Goal: Information Seeking & Learning: Learn about a topic

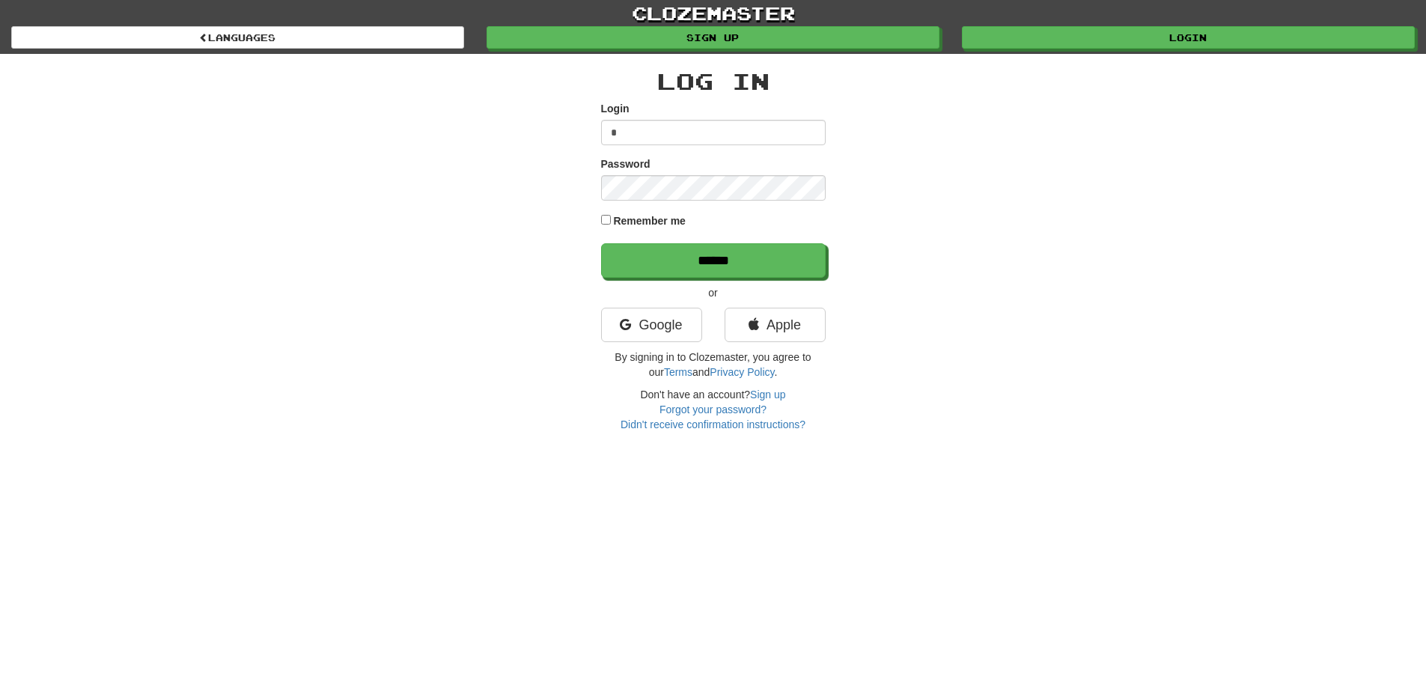
type input "**********"
click at [601, 243] on input "******" at bounding box center [713, 260] width 225 height 34
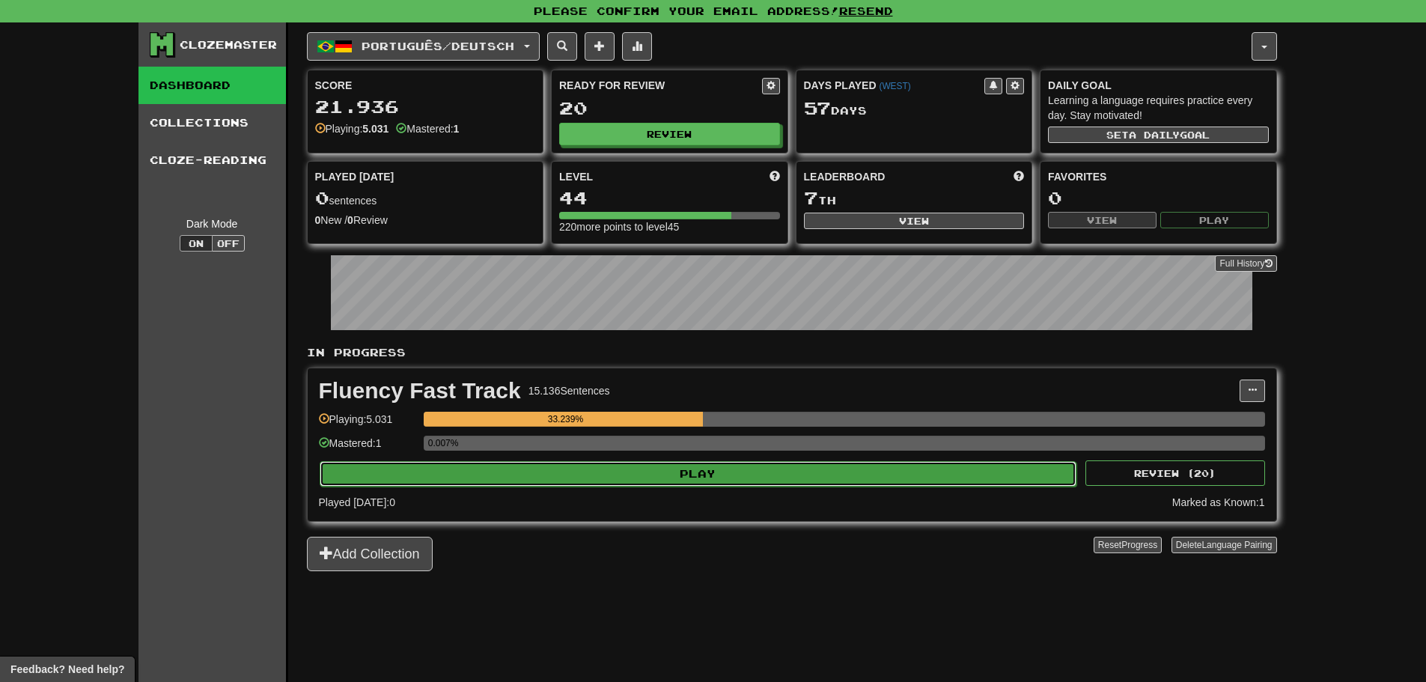
click at [594, 475] on button "Play" at bounding box center [699, 473] width 758 height 25
select select "***"
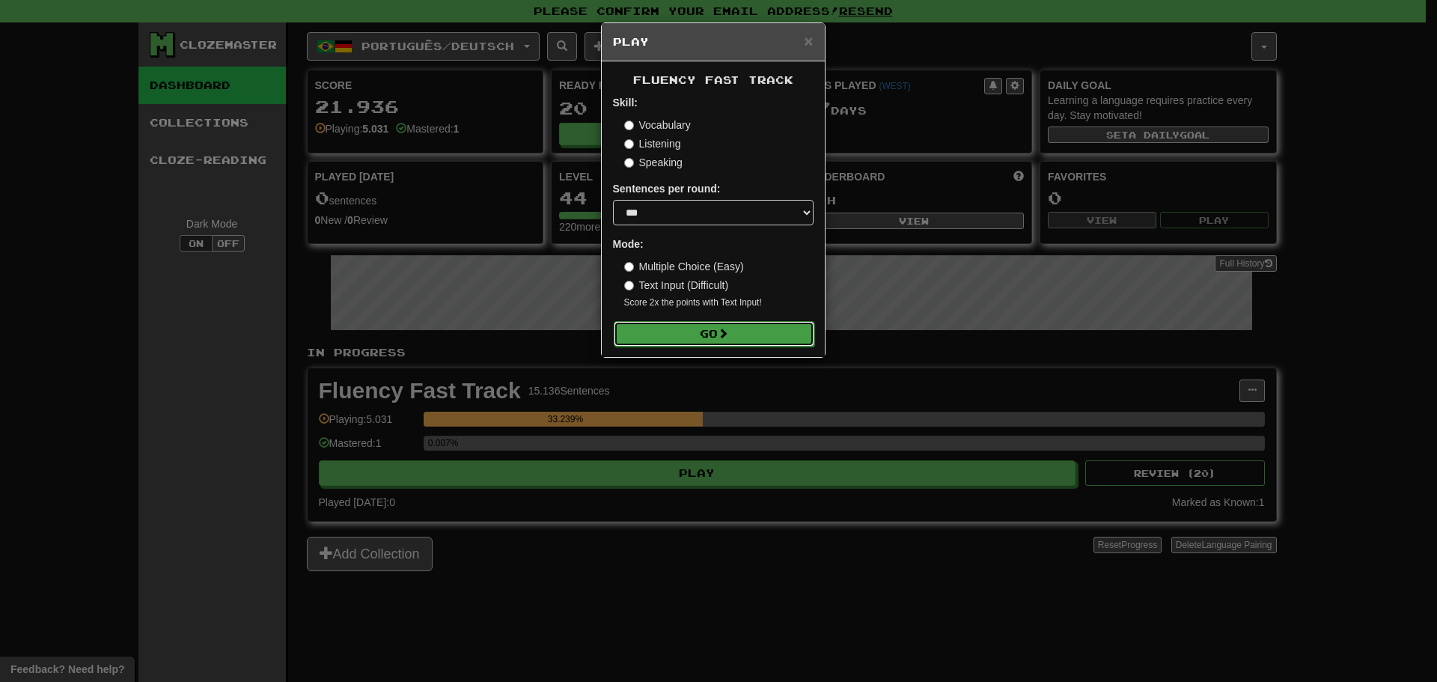
click at [687, 323] on button "Go" at bounding box center [714, 333] width 201 height 25
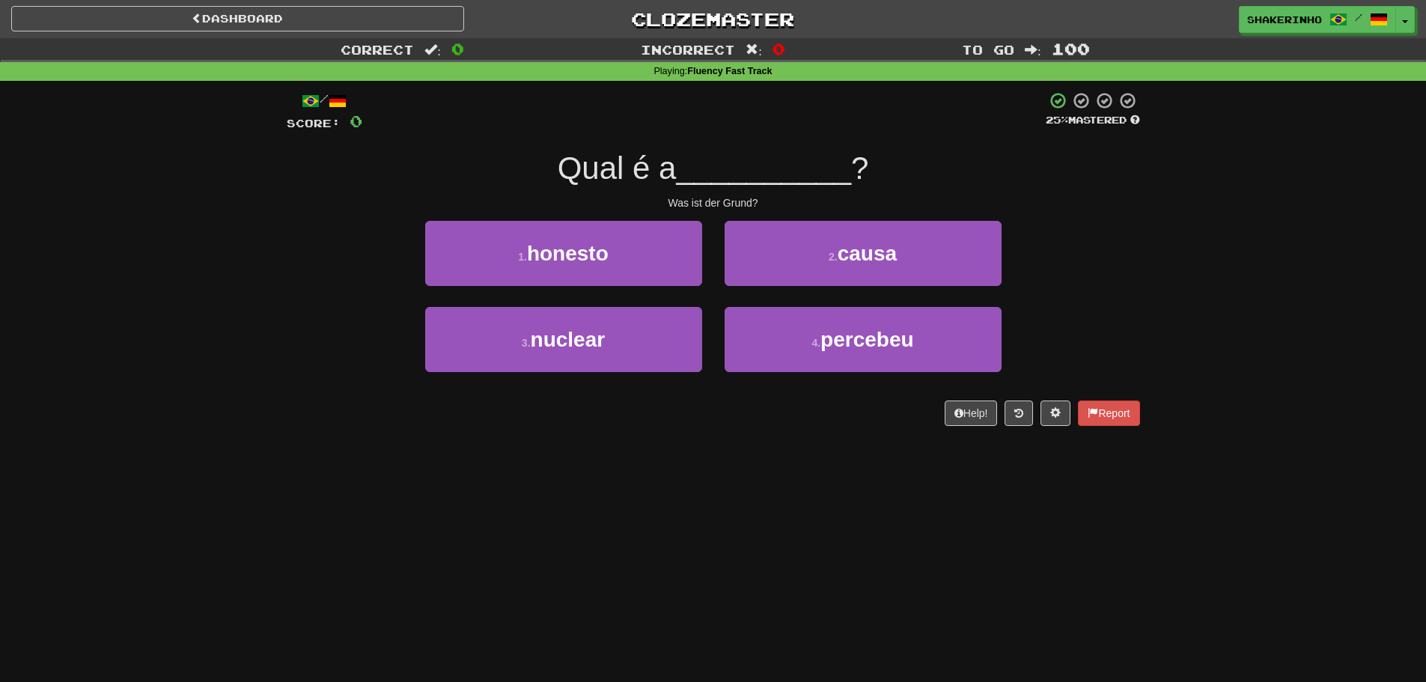
click at [882, 293] on div "2 . causa" at bounding box center [862, 264] width 299 height 86
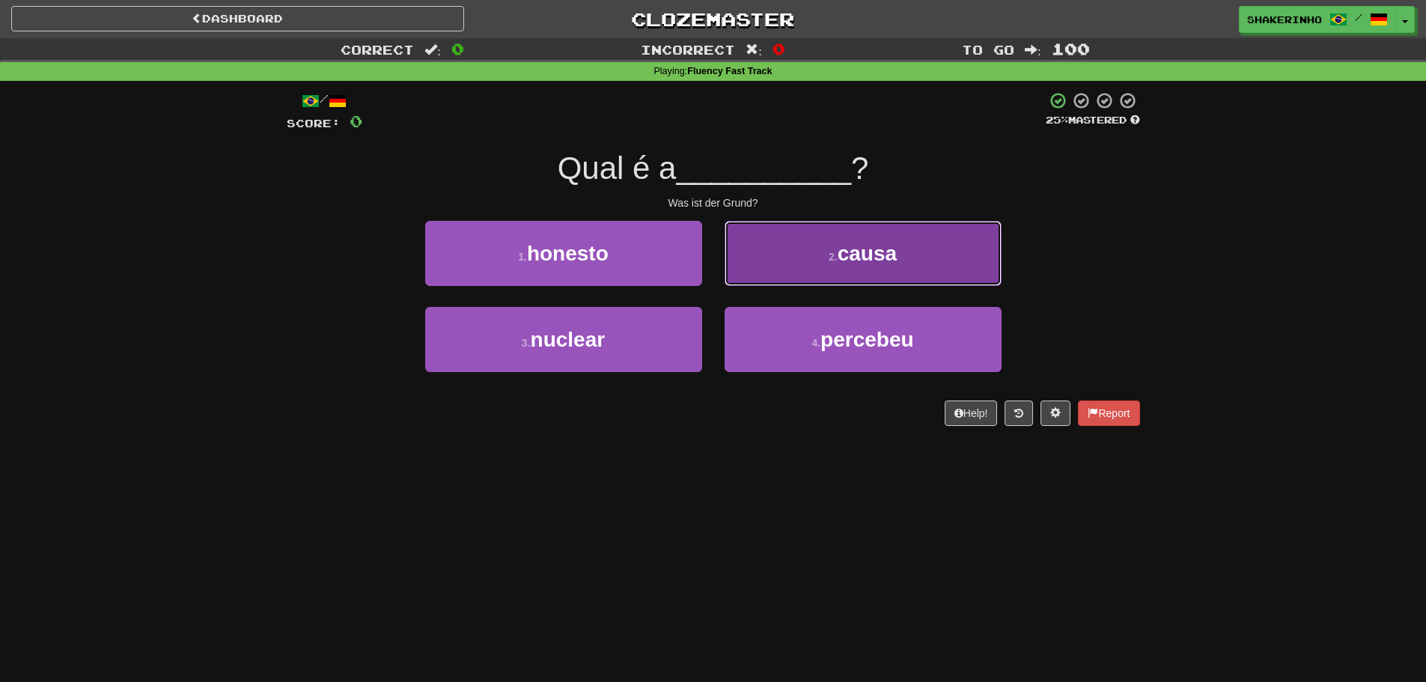
click at [871, 266] on button "2 . causa" at bounding box center [863, 253] width 277 height 65
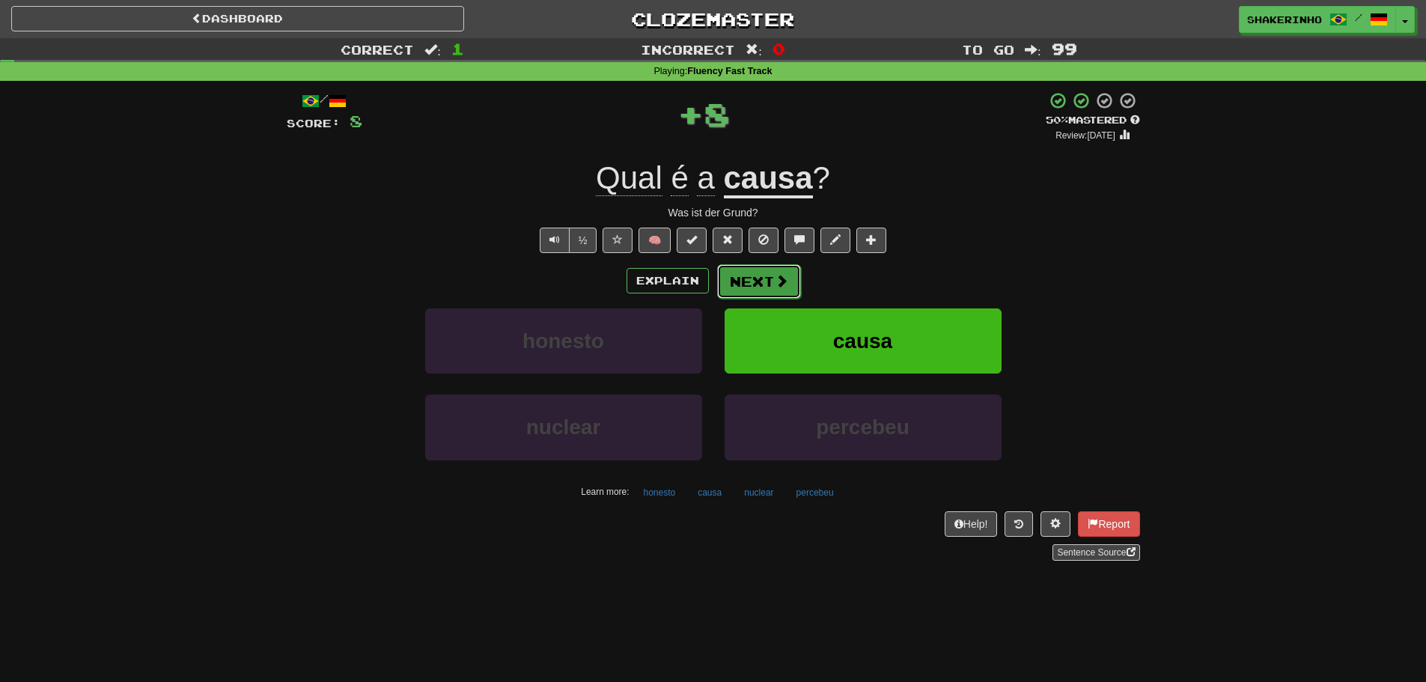
click at [761, 287] on button "Next" at bounding box center [759, 281] width 84 height 34
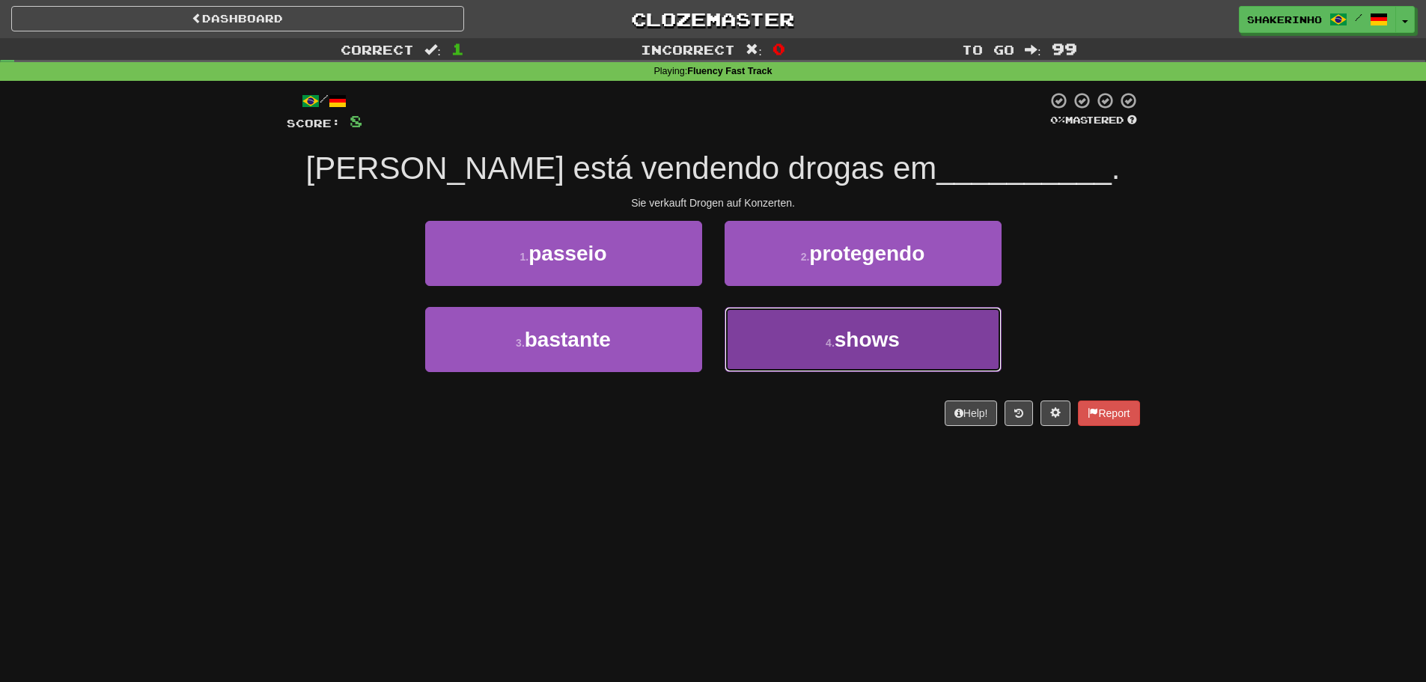
click at [823, 353] on button "4 . shows" at bounding box center [863, 339] width 277 height 65
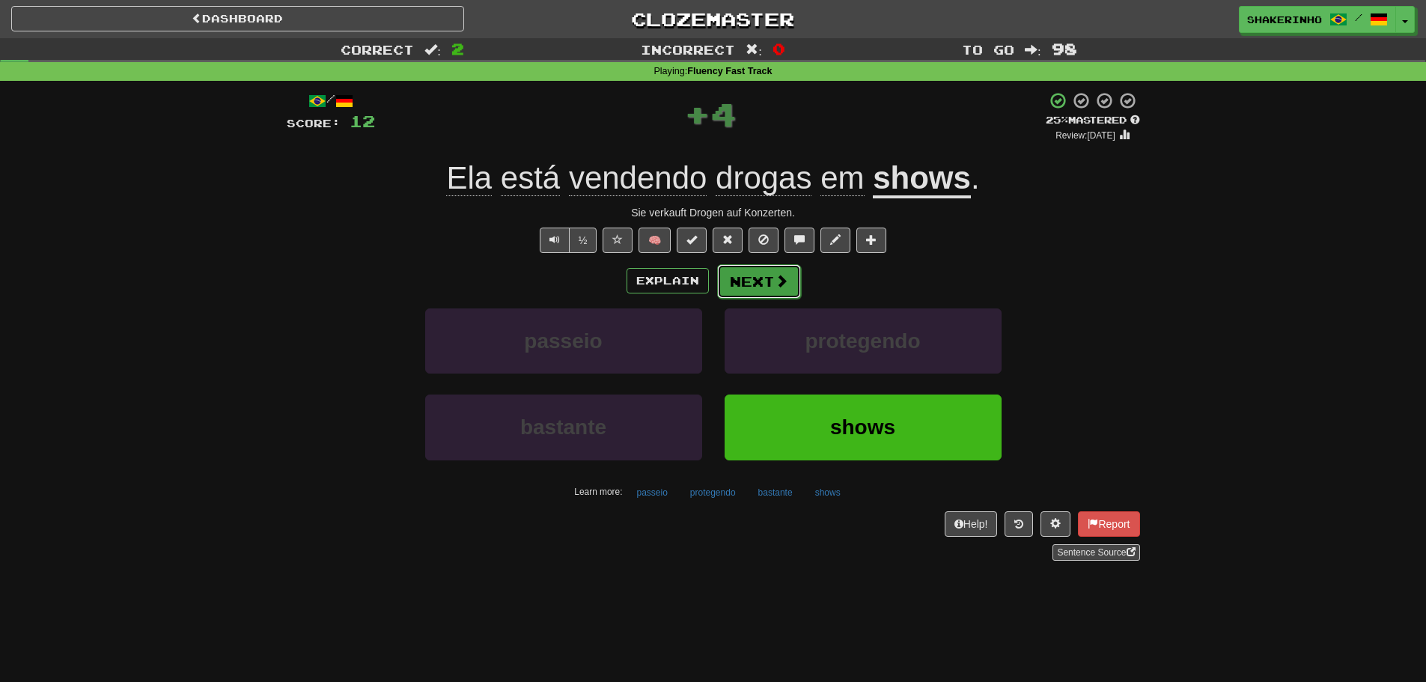
click at [740, 281] on button "Next" at bounding box center [759, 281] width 84 height 34
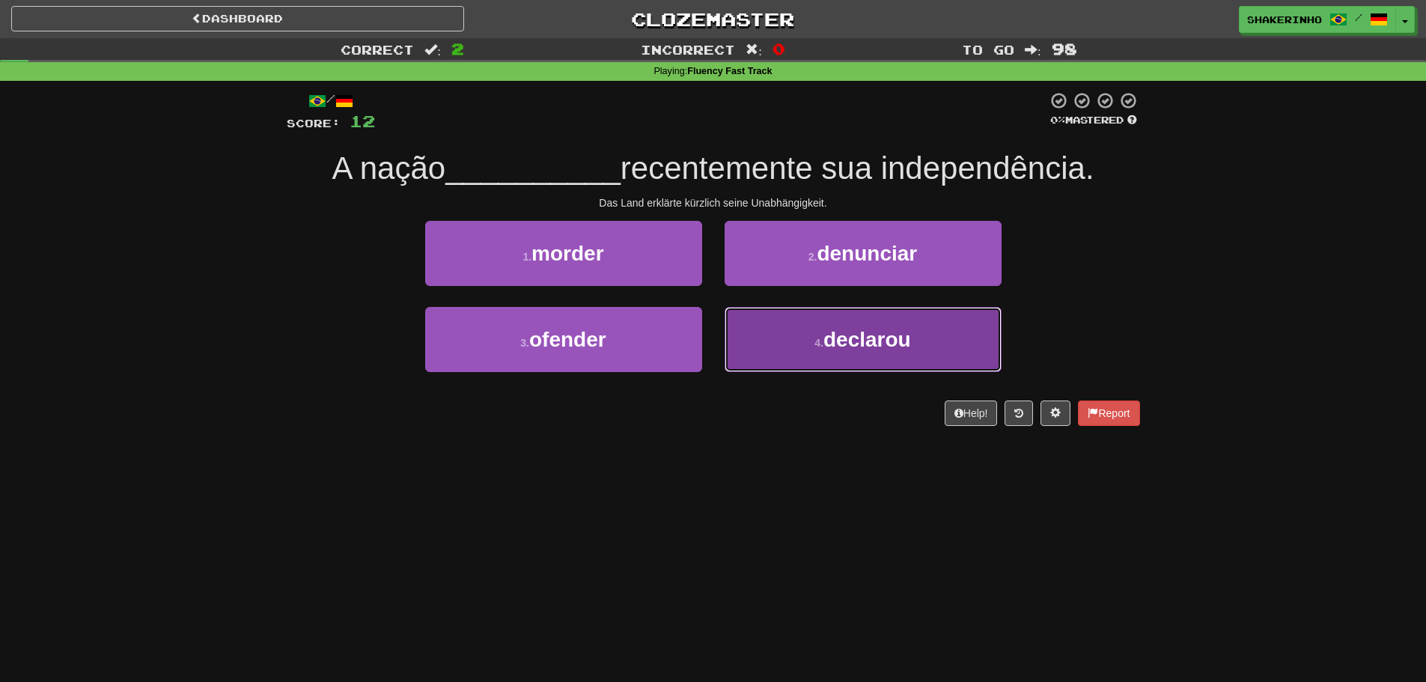
click at [827, 350] on span "declarou" at bounding box center [867, 339] width 88 height 23
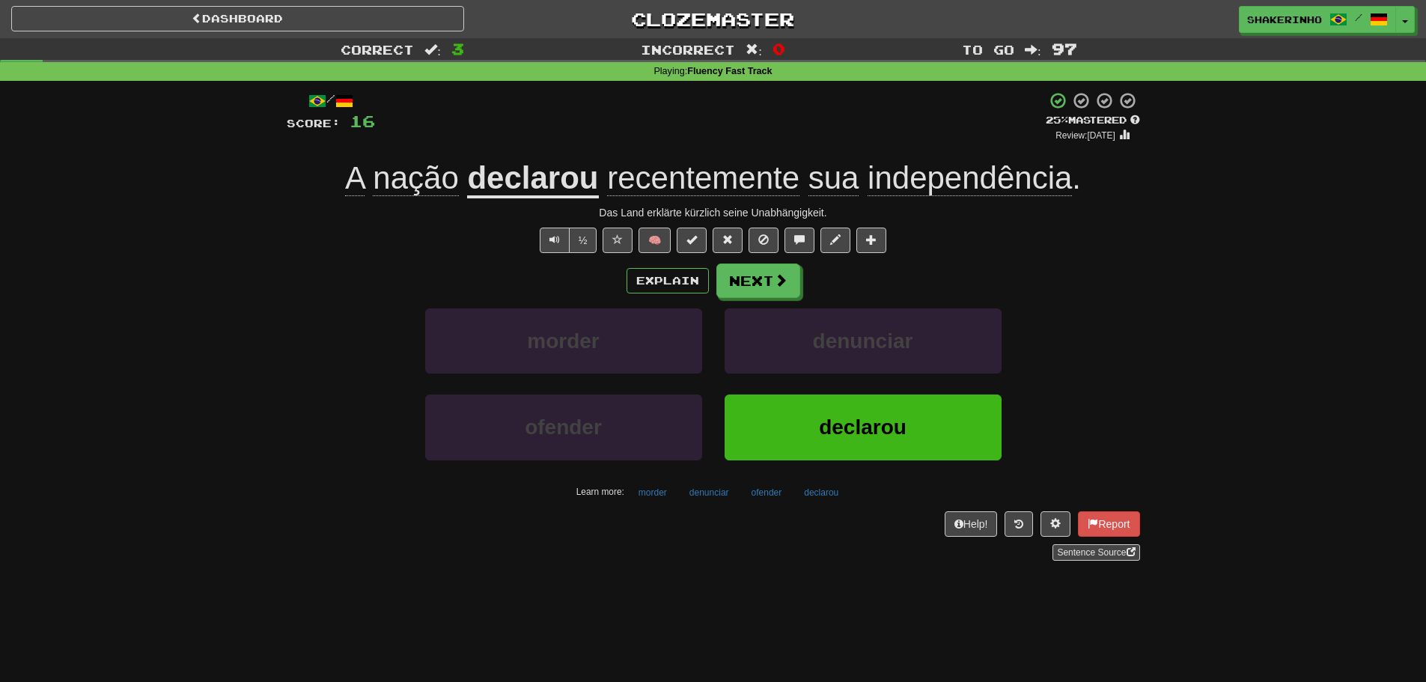
click at [737, 305] on div "Explain Next morder denunciar ofender declarou Learn more: morder denunciar ofe…" at bounding box center [713, 384] width 853 height 240
click at [737, 294] on button "Next" at bounding box center [759, 281] width 84 height 34
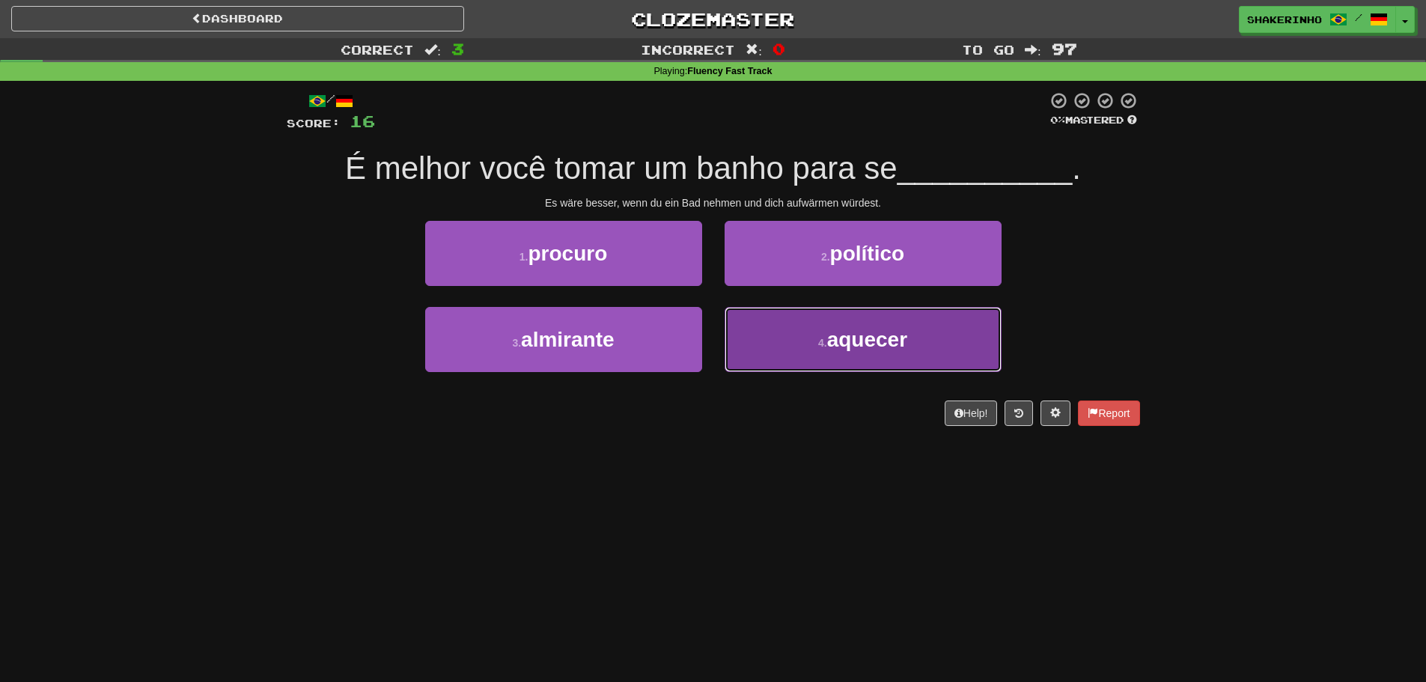
click at [839, 365] on button "4 . aquecer" at bounding box center [863, 339] width 277 height 65
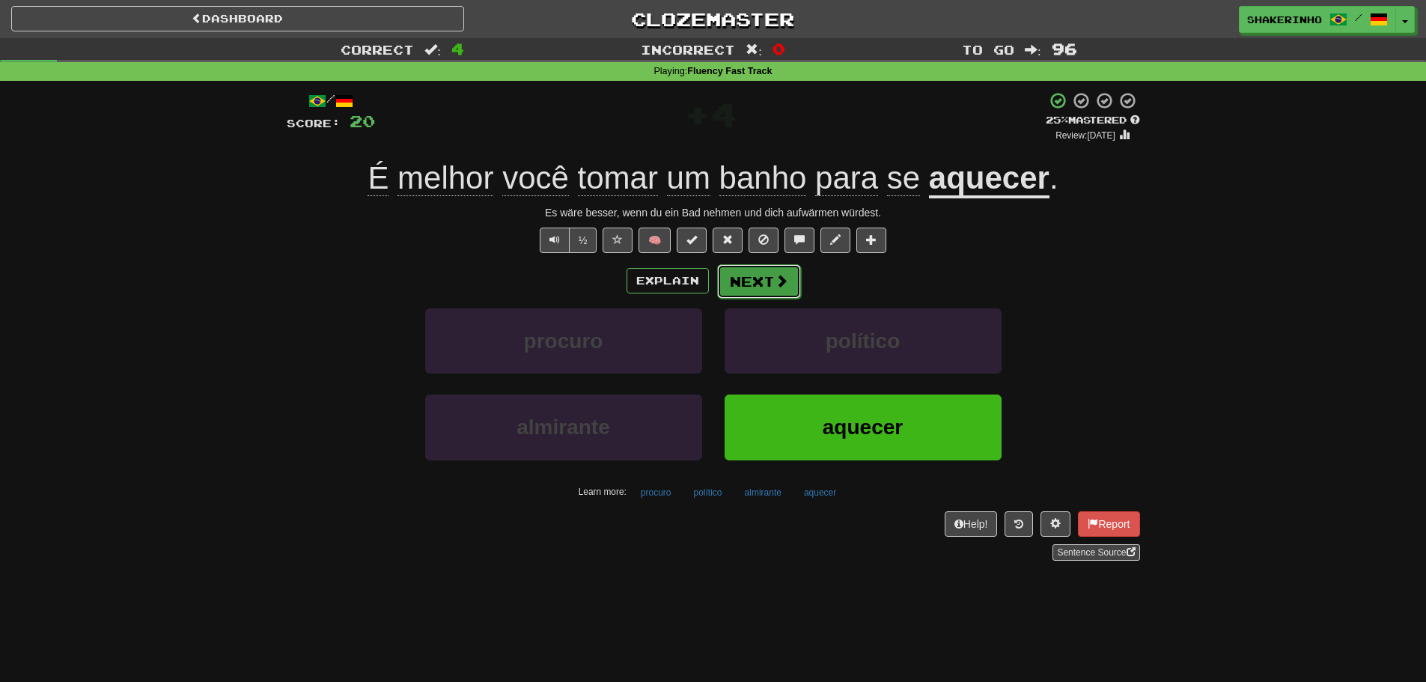
click at [734, 278] on button "Next" at bounding box center [759, 281] width 84 height 34
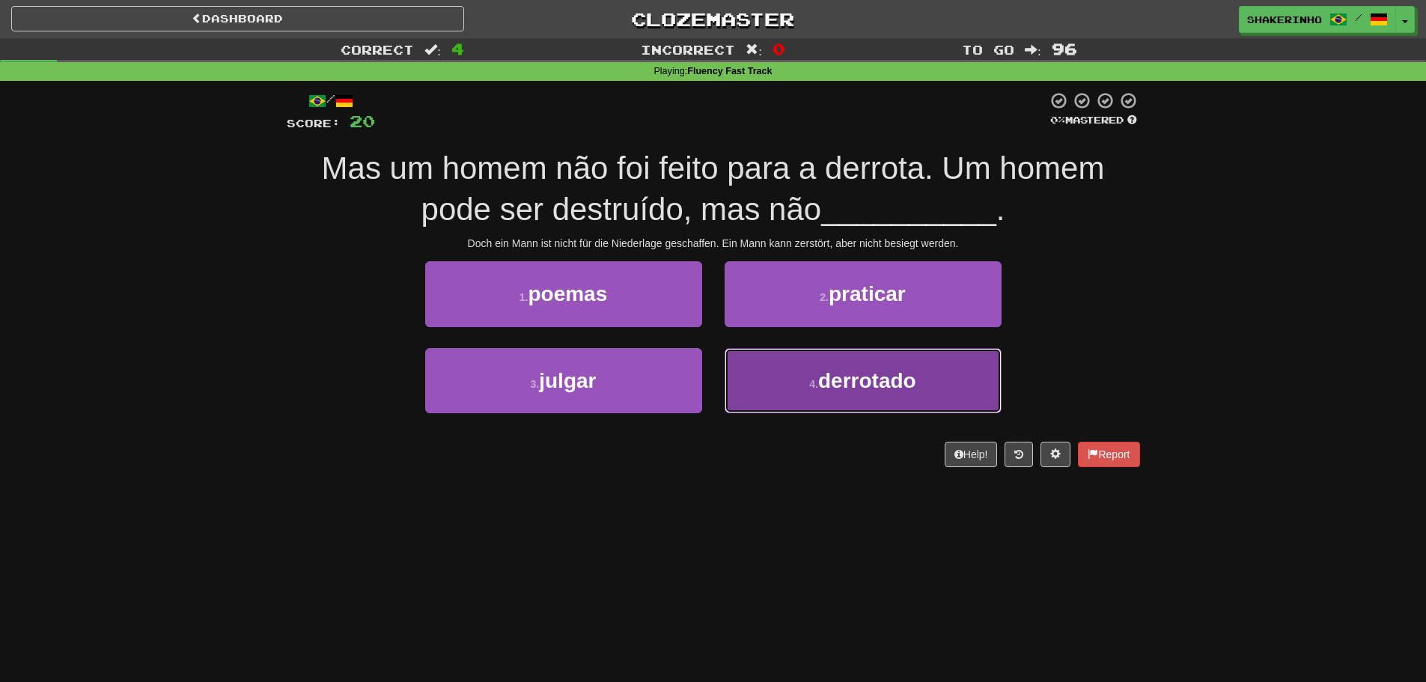
click at [785, 380] on button "4 . derrotado" at bounding box center [863, 380] width 277 height 65
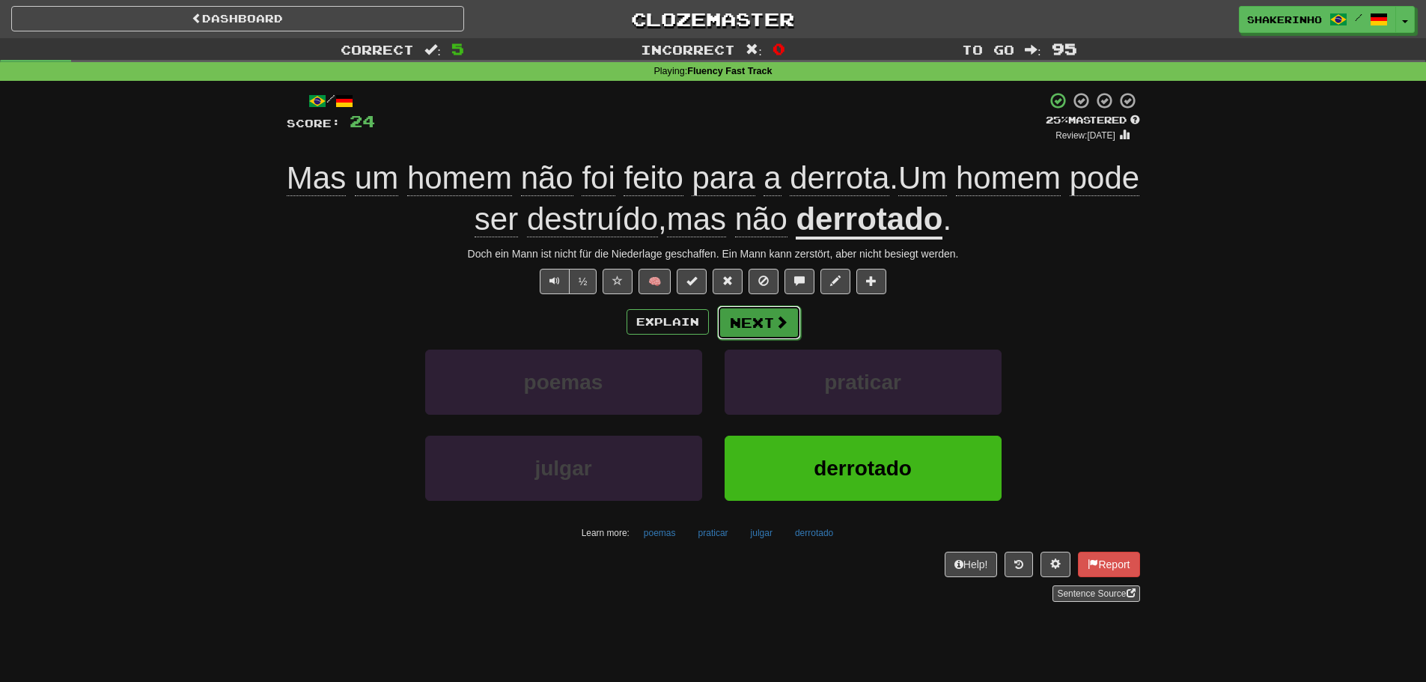
click at [731, 315] on button "Next" at bounding box center [759, 322] width 84 height 34
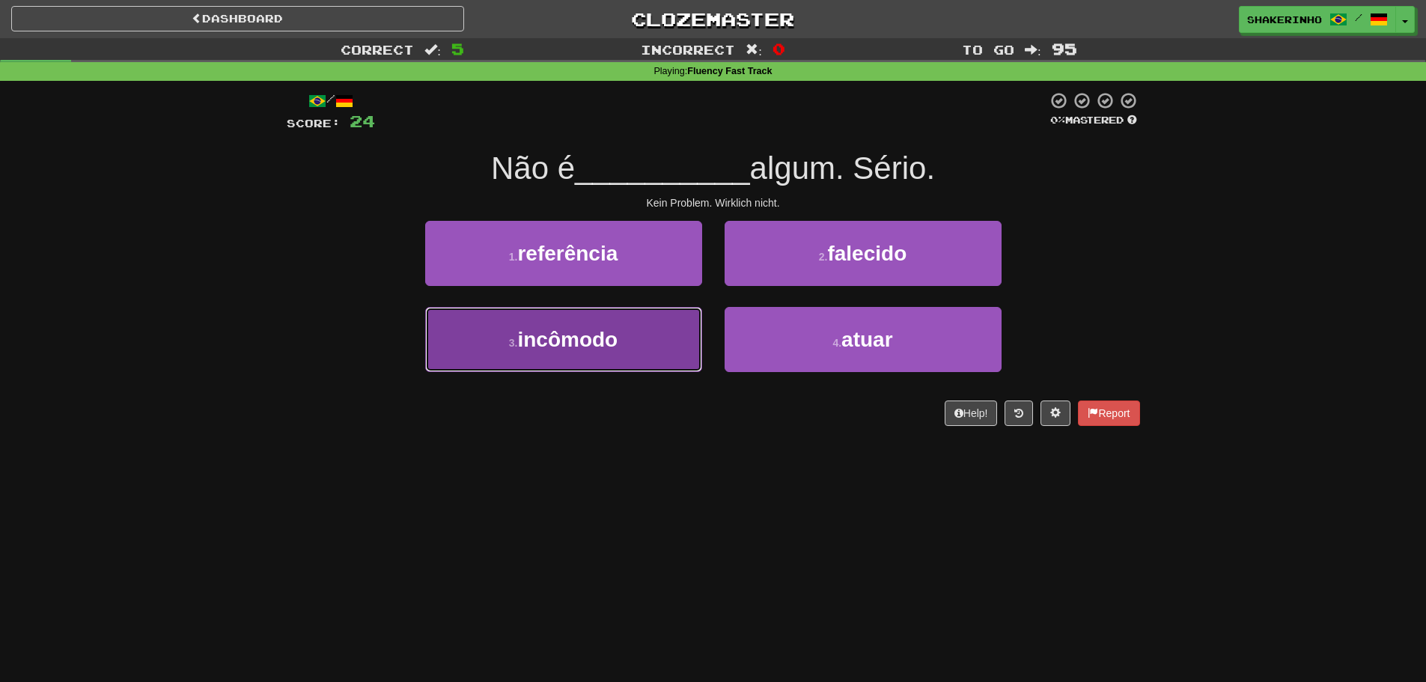
click at [651, 345] on button "3 . incômodo" at bounding box center [563, 339] width 277 height 65
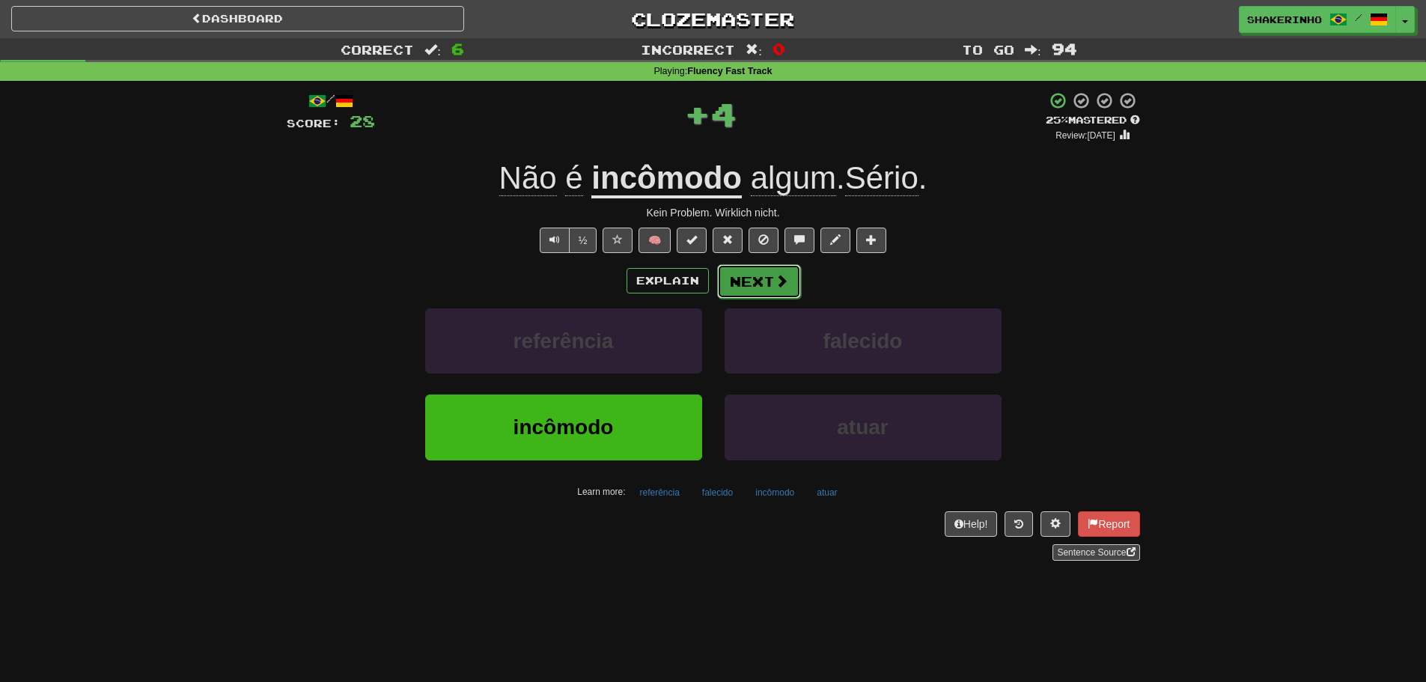
click at [769, 292] on button "Next" at bounding box center [759, 281] width 84 height 34
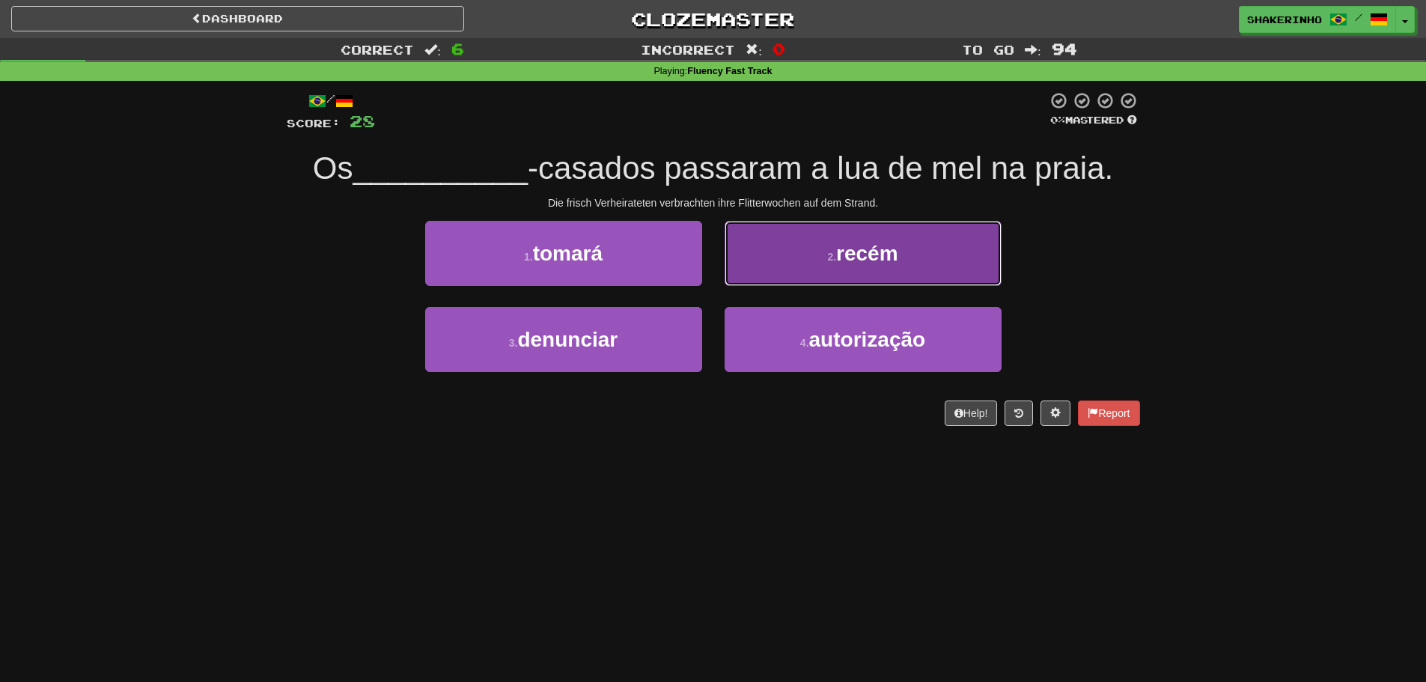
click at [772, 266] on button "2 . recém" at bounding box center [863, 253] width 277 height 65
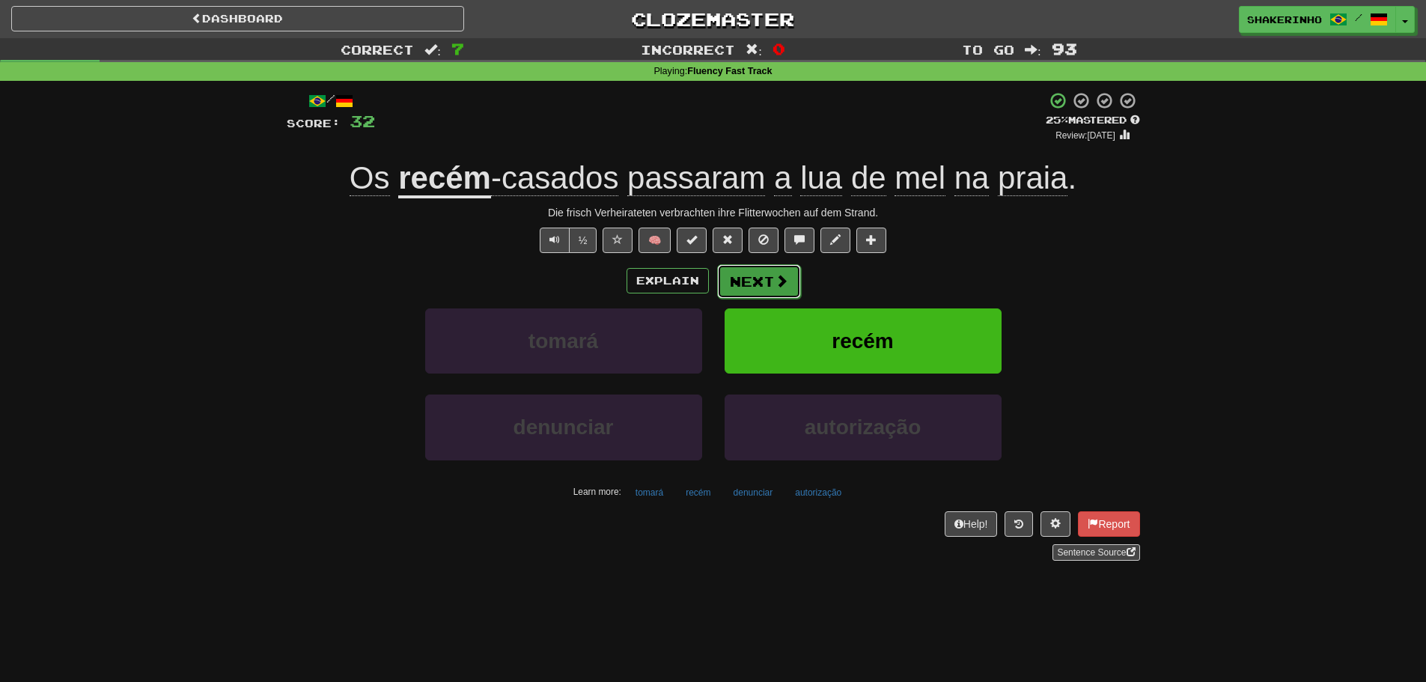
click at [768, 278] on button "Next" at bounding box center [759, 281] width 84 height 34
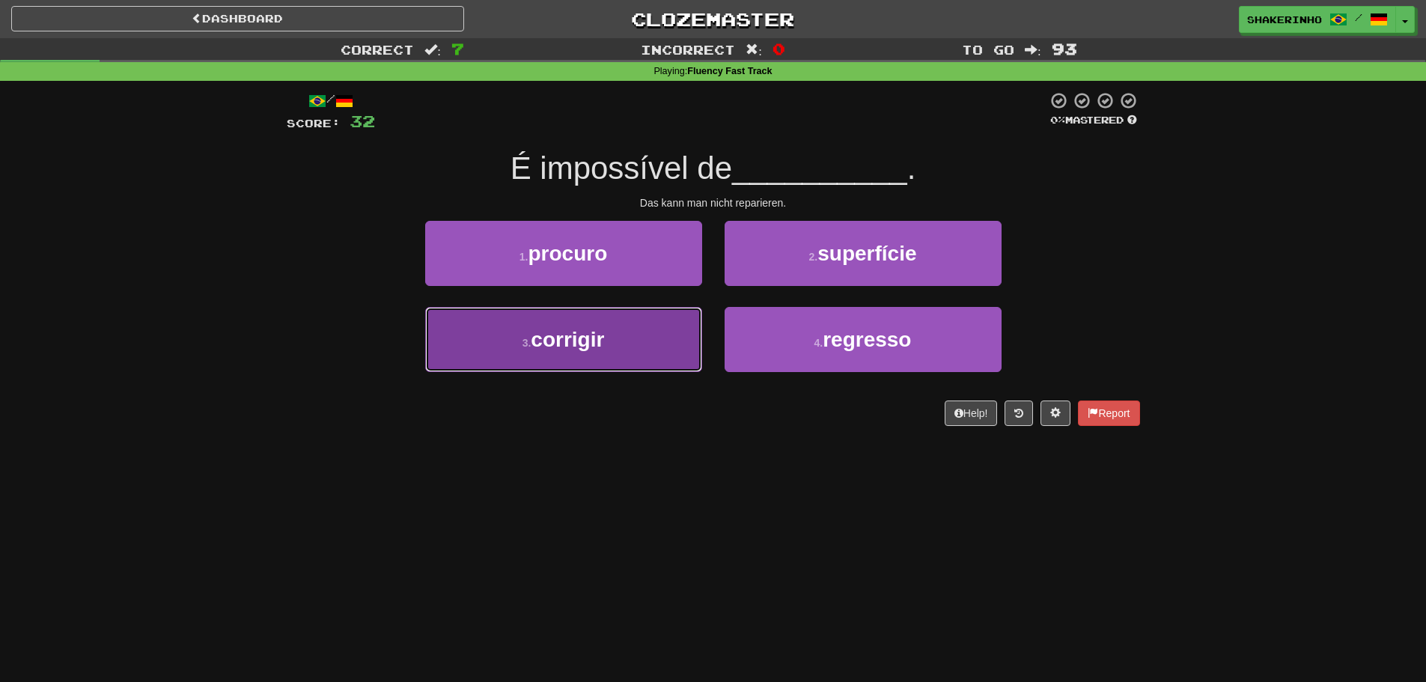
click at [676, 336] on button "3 . corrigir" at bounding box center [563, 339] width 277 height 65
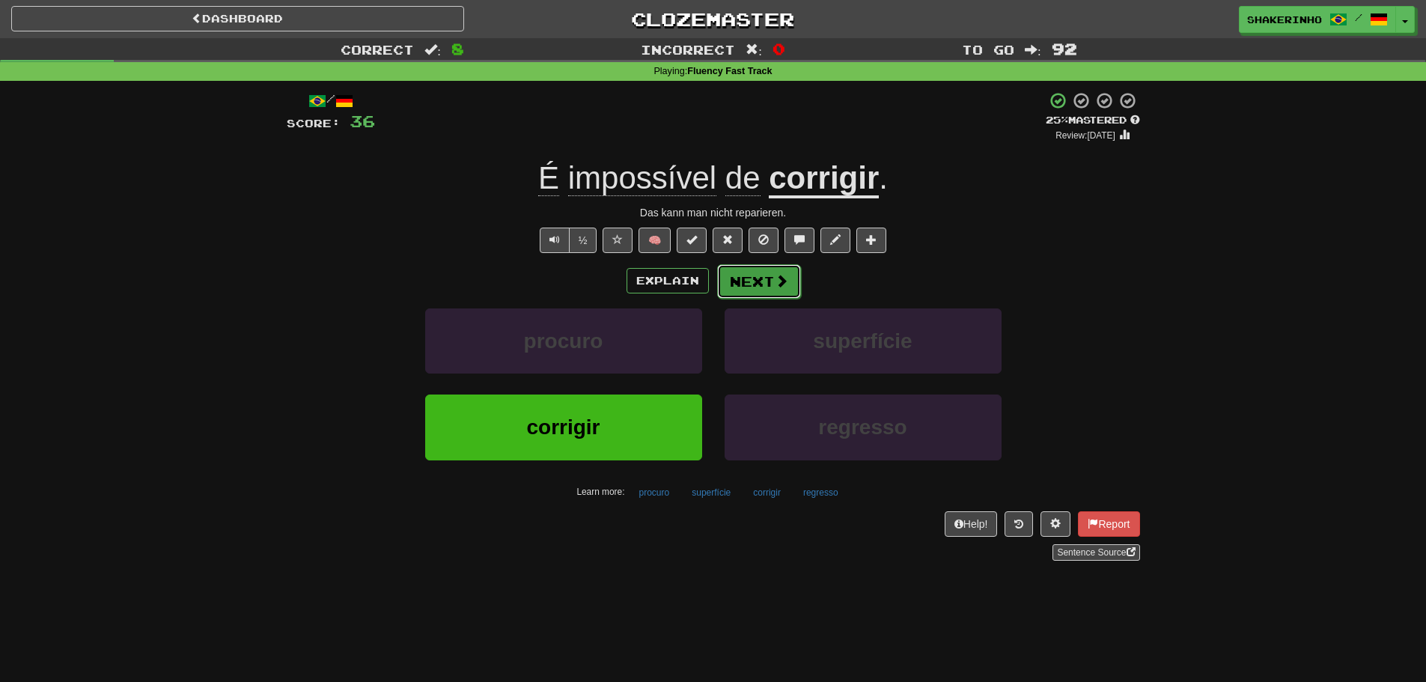
click at [741, 293] on button "Next" at bounding box center [759, 281] width 84 height 34
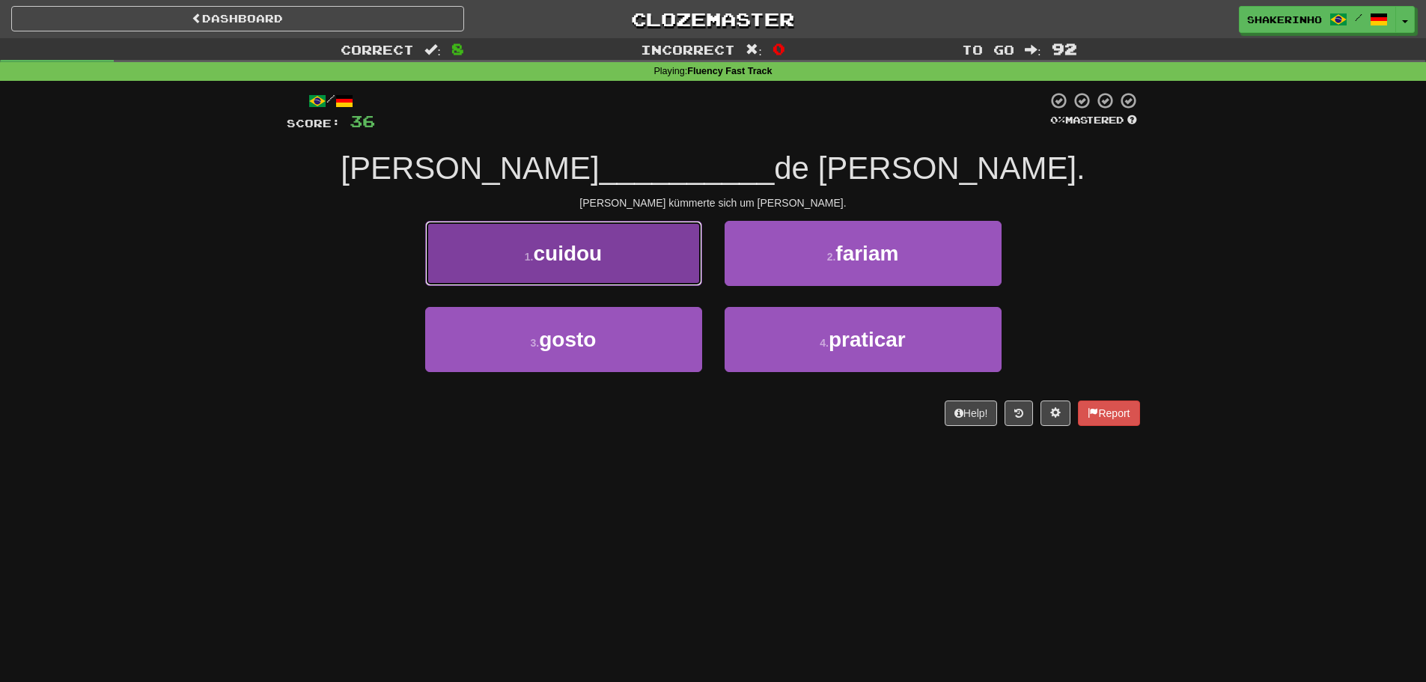
click at [641, 278] on button "1 . cuidou" at bounding box center [563, 253] width 277 height 65
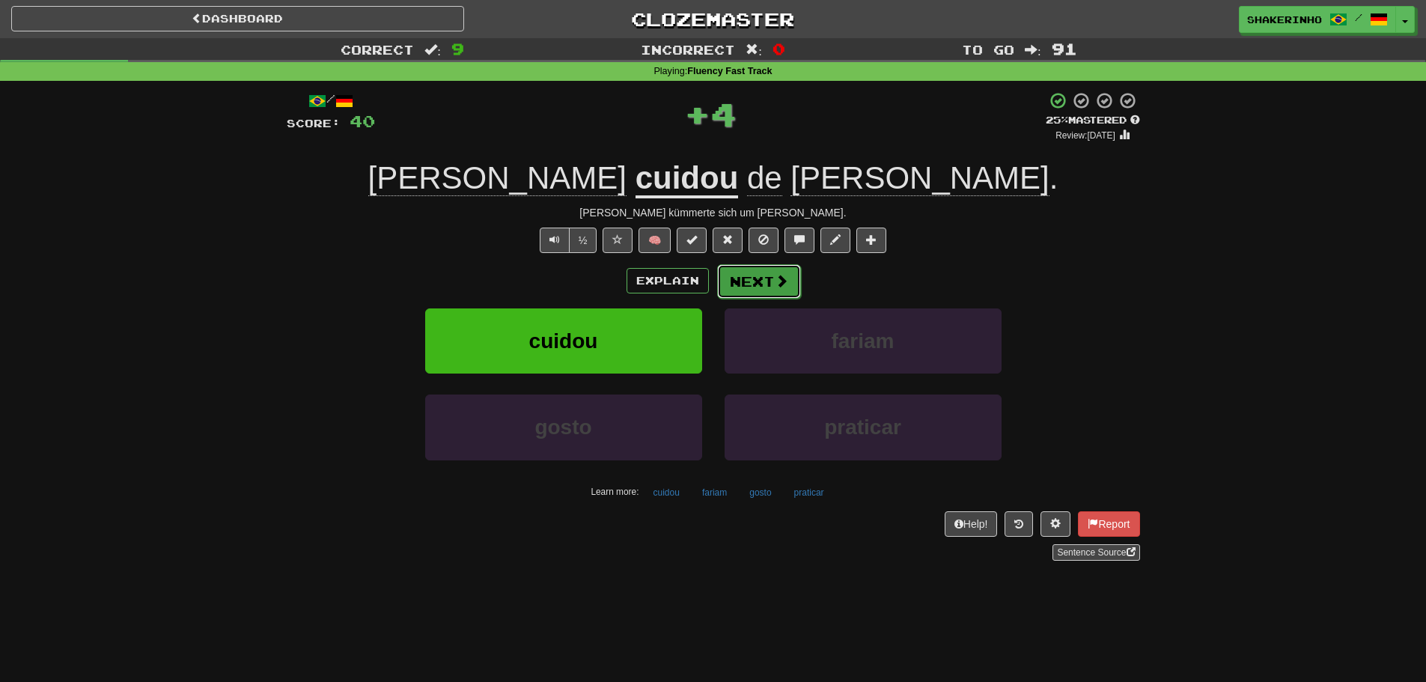
click at [755, 287] on button "Next" at bounding box center [759, 281] width 84 height 34
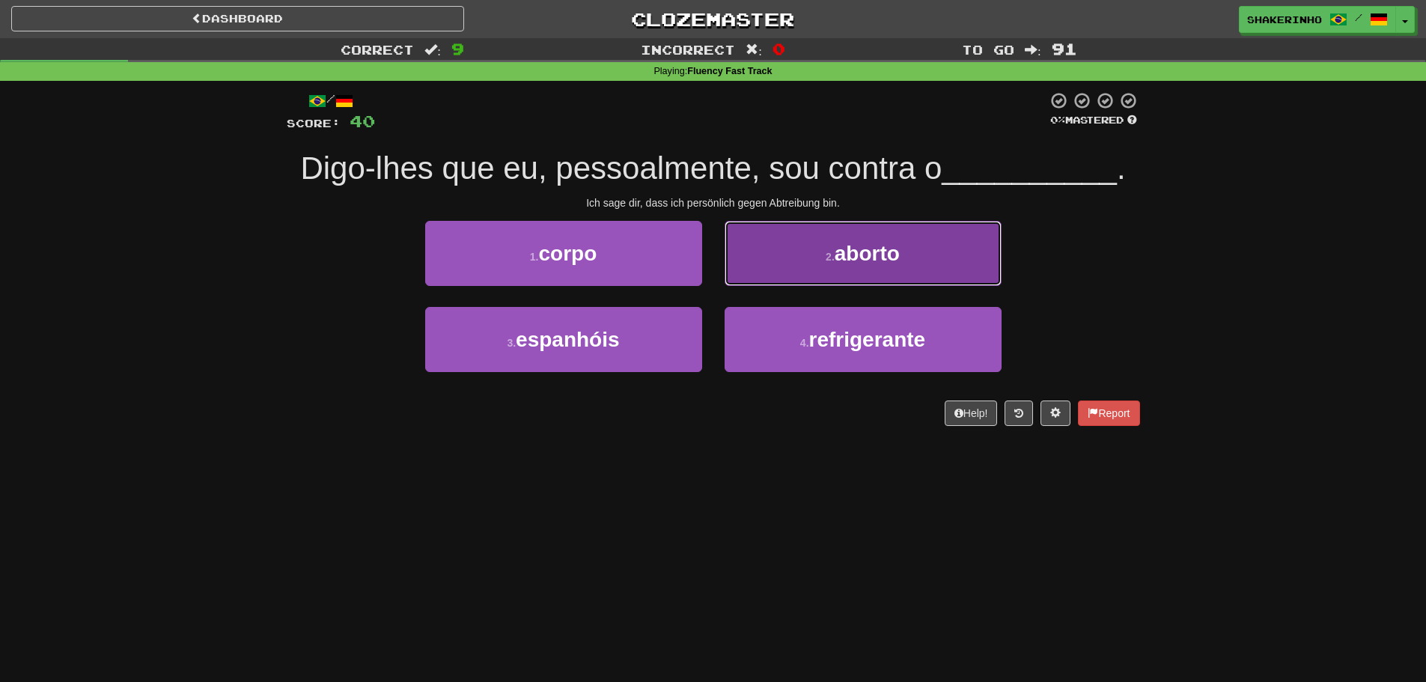
click at [765, 275] on button "2 . aborto" at bounding box center [863, 253] width 277 height 65
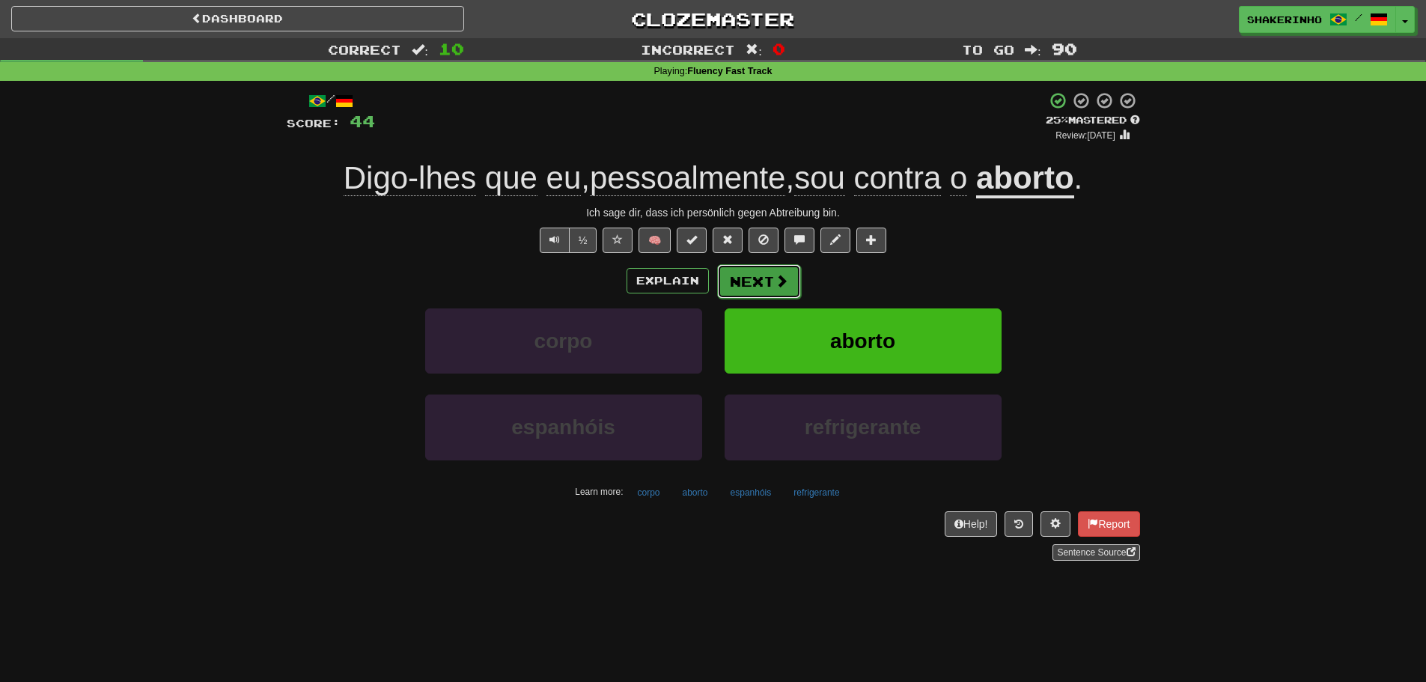
click at [771, 288] on button "Next" at bounding box center [759, 281] width 84 height 34
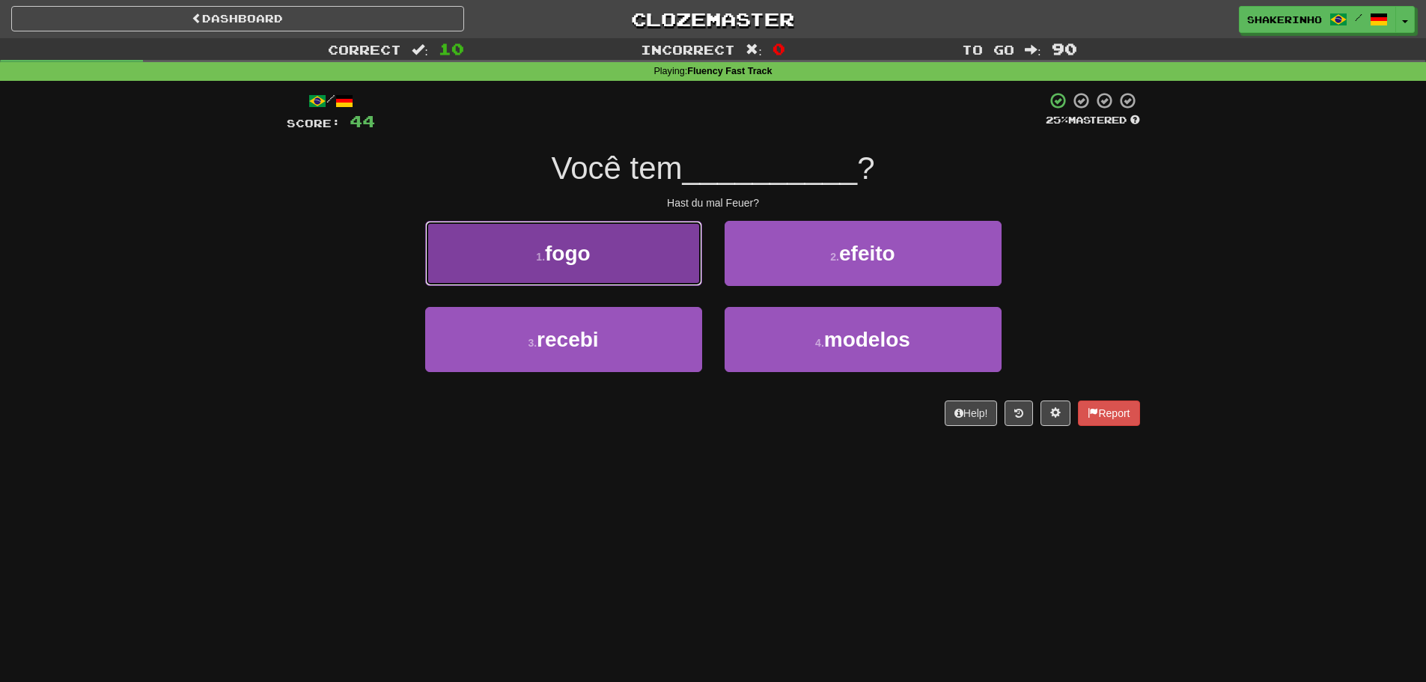
click at [637, 256] on button "1 . fogo" at bounding box center [563, 253] width 277 height 65
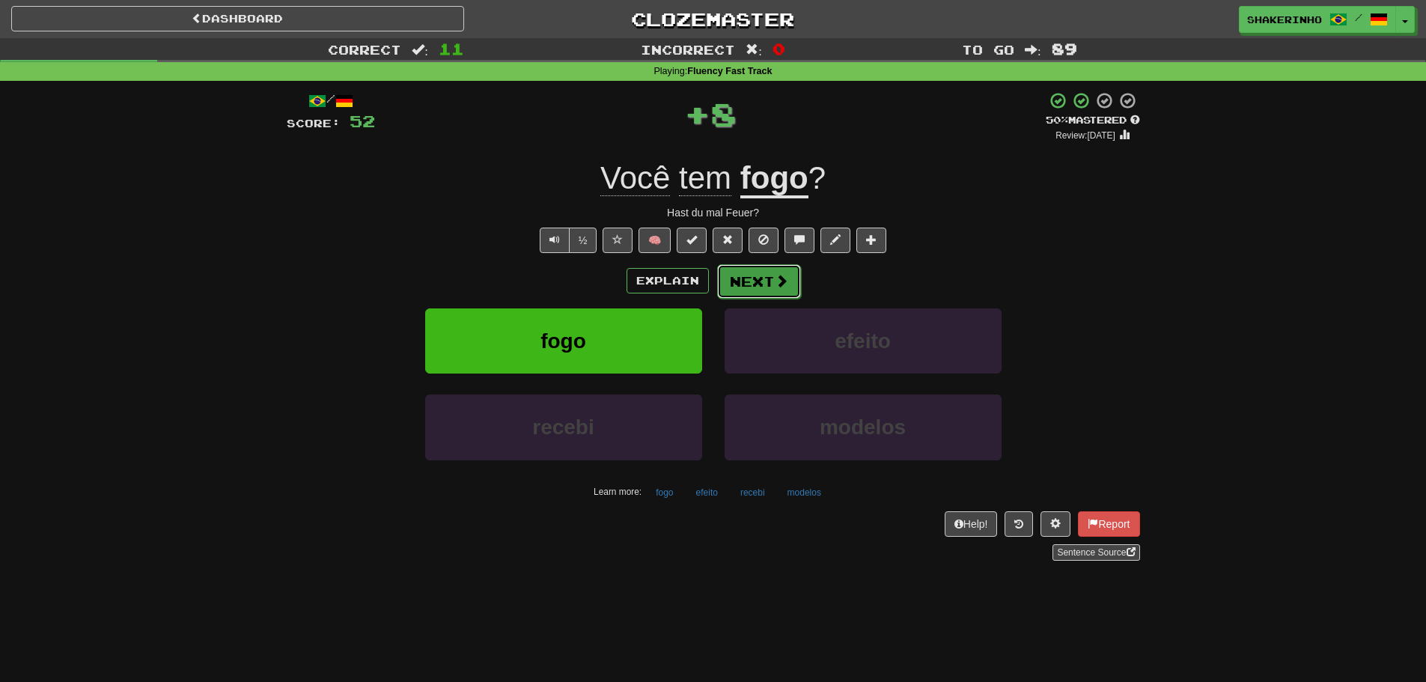
click at [762, 278] on button "Next" at bounding box center [759, 281] width 84 height 34
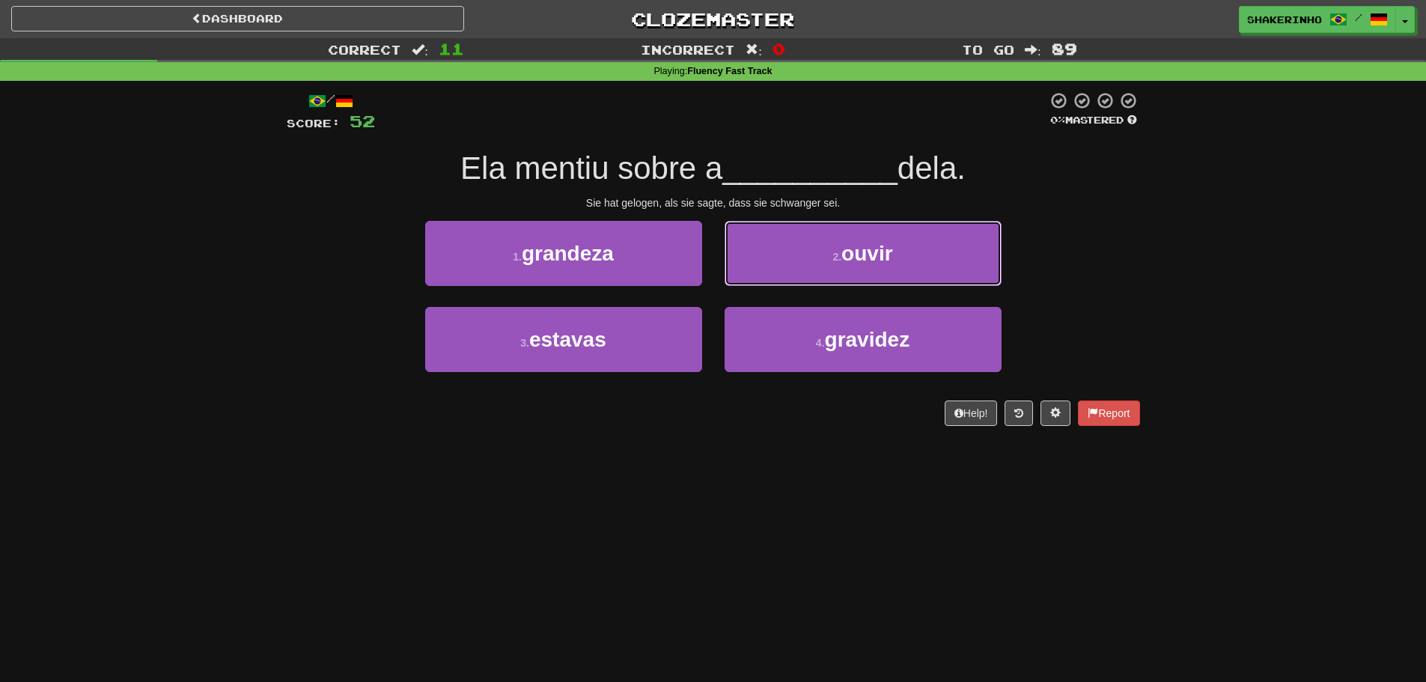
click at [762, 278] on button "2 . ouvir" at bounding box center [863, 253] width 277 height 65
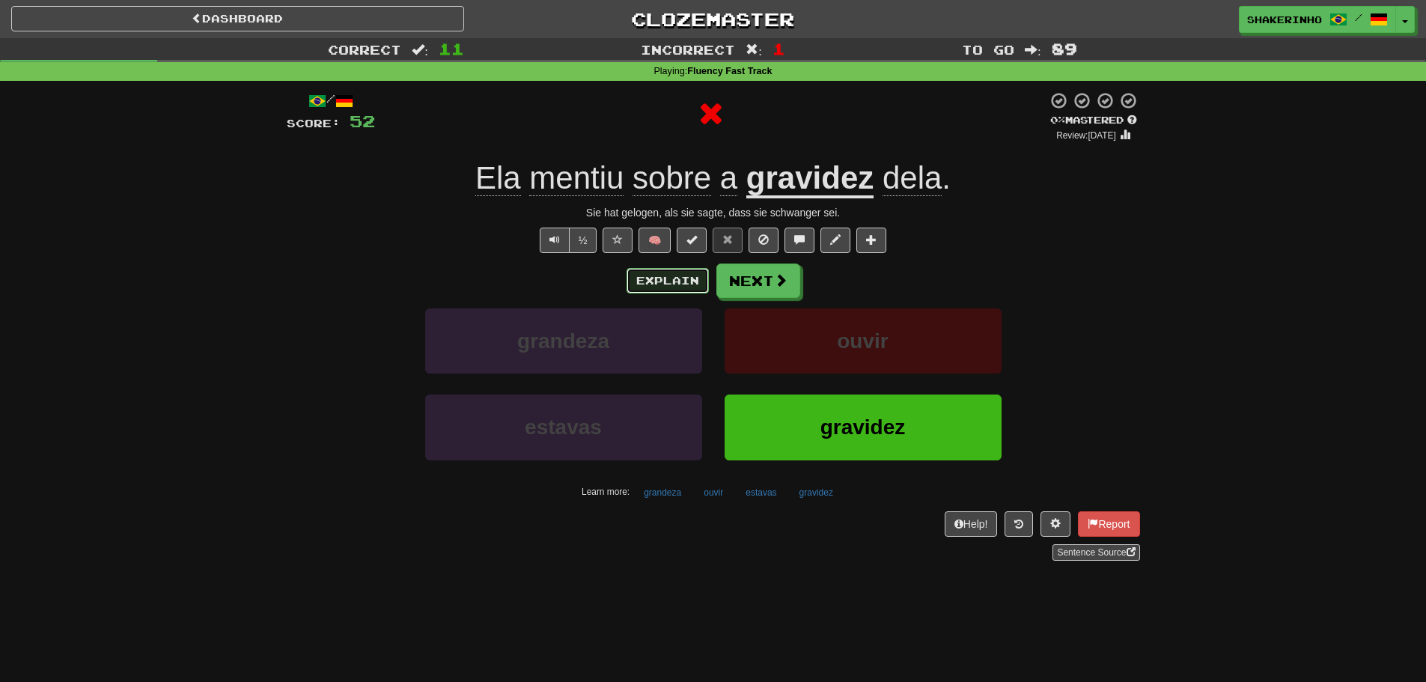
click at [654, 281] on button "Explain" at bounding box center [668, 280] width 82 height 25
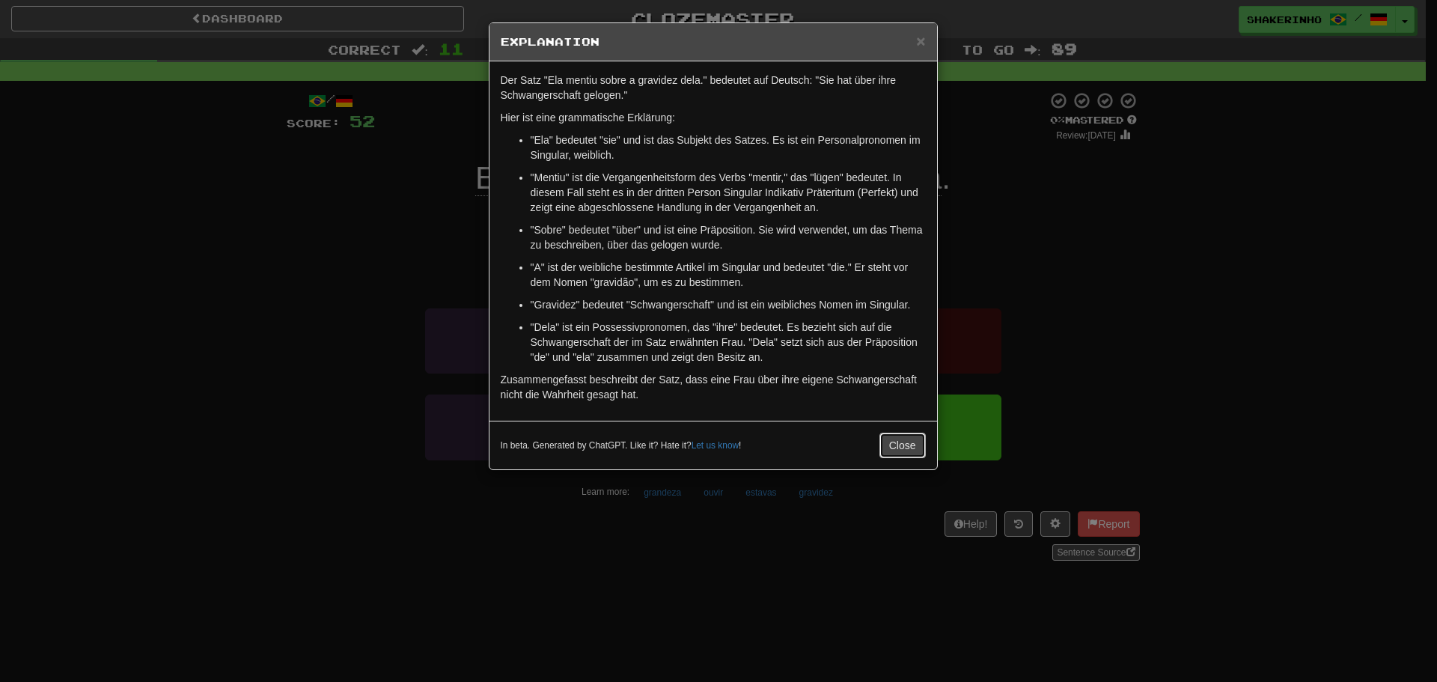
click at [914, 451] on button "Close" at bounding box center [903, 445] width 46 height 25
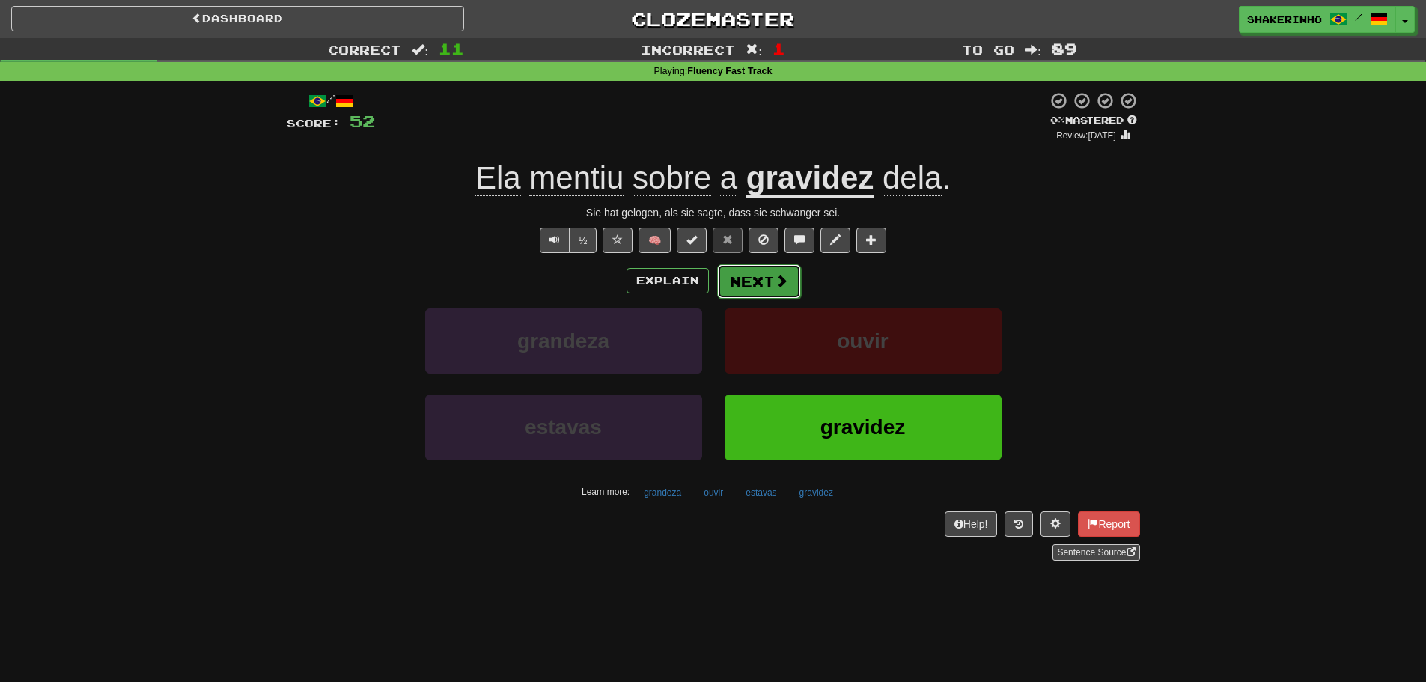
click at [750, 280] on button "Next" at bounding box center [759, 281] width 84 height 34
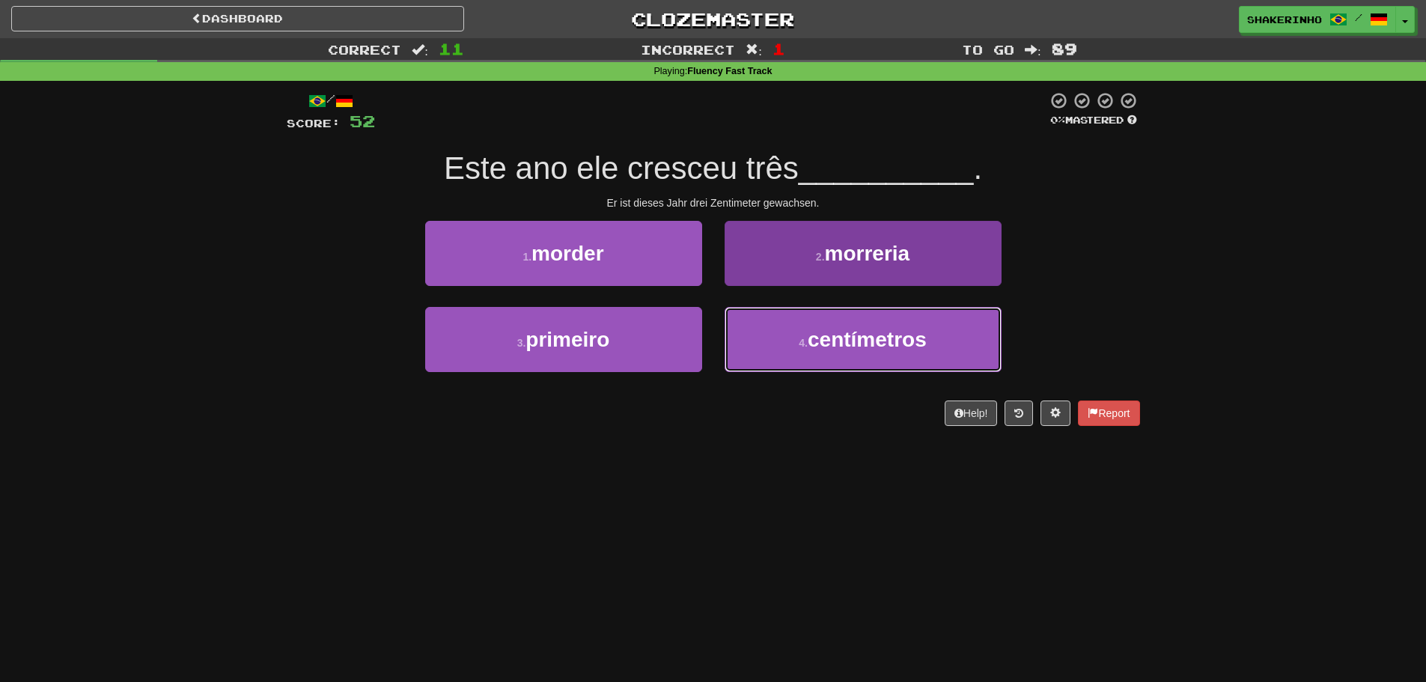
click at [826, 352] on button "4 . centímetros" at bounding box center [863, 339] width 277 height 65
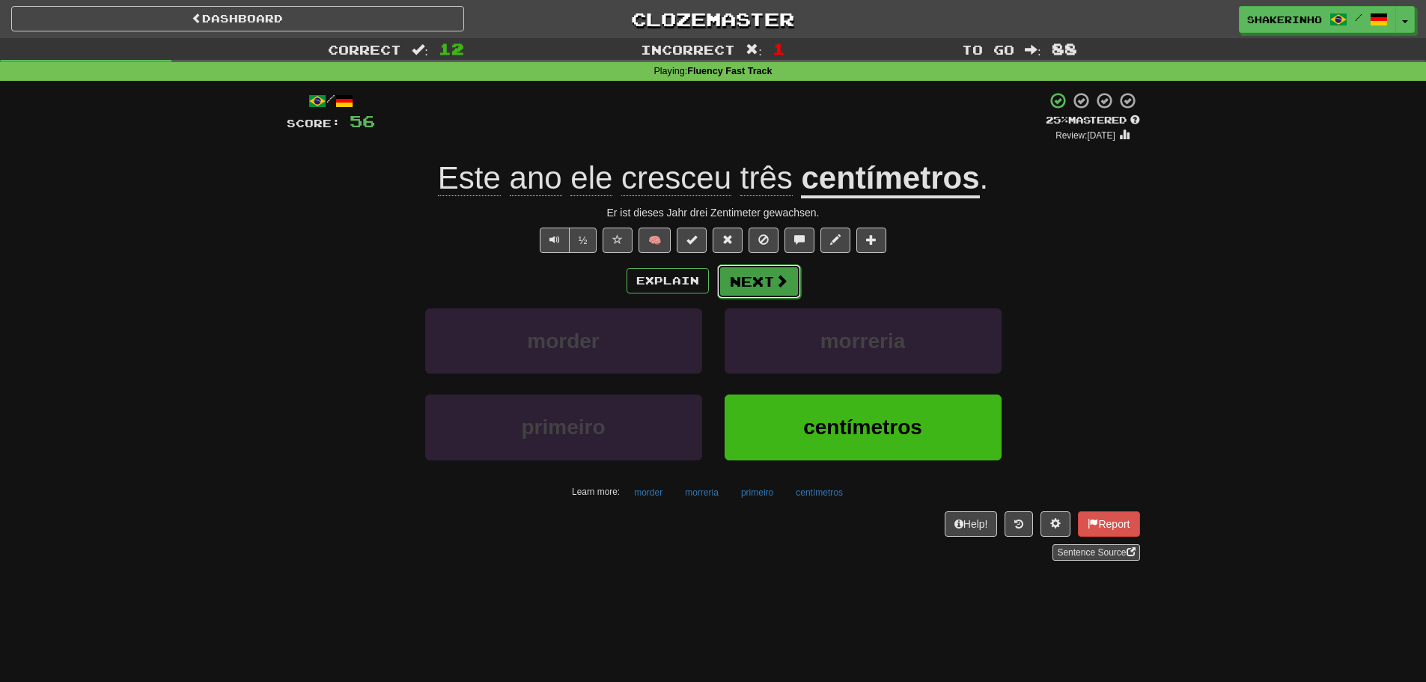
click at [756, 285] on button "Next" at bounding box center [759, 281] width 84 height 34
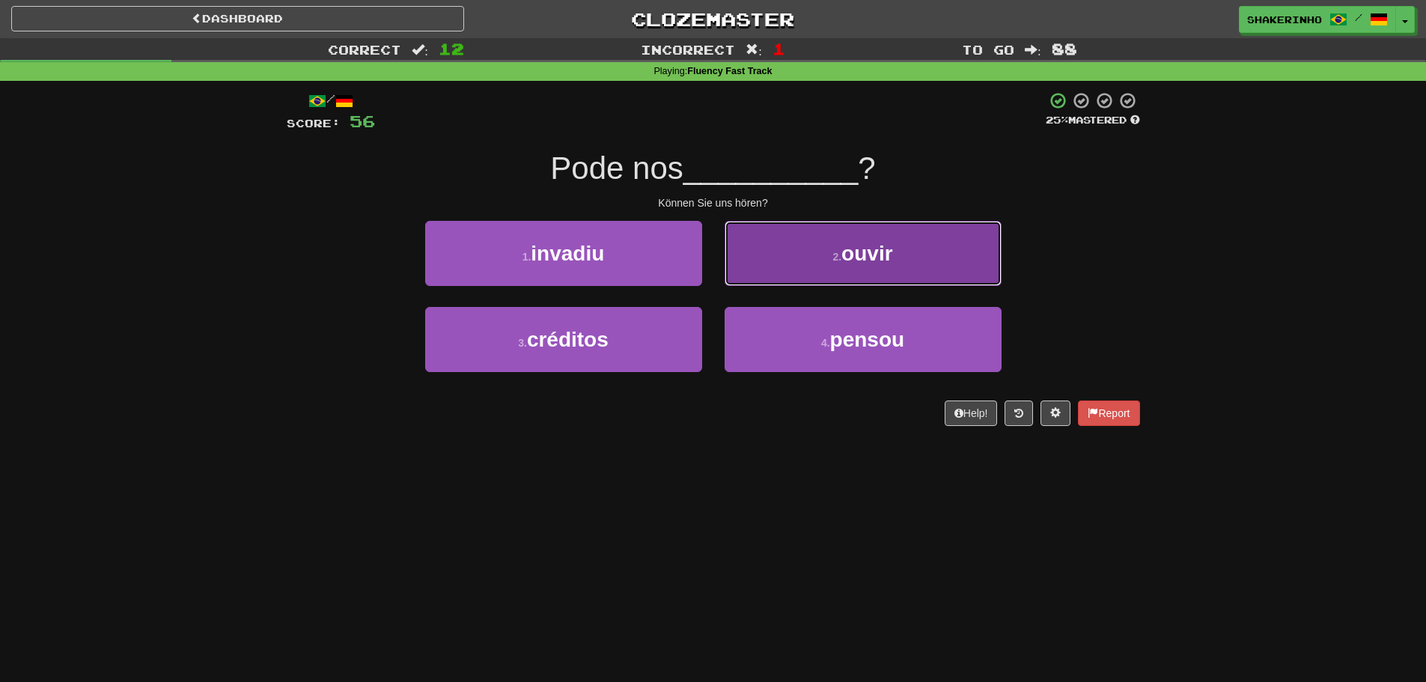
click at [840, 276] on button "2 . ouvir" at bounding box center [863, 253] width 277 height 65
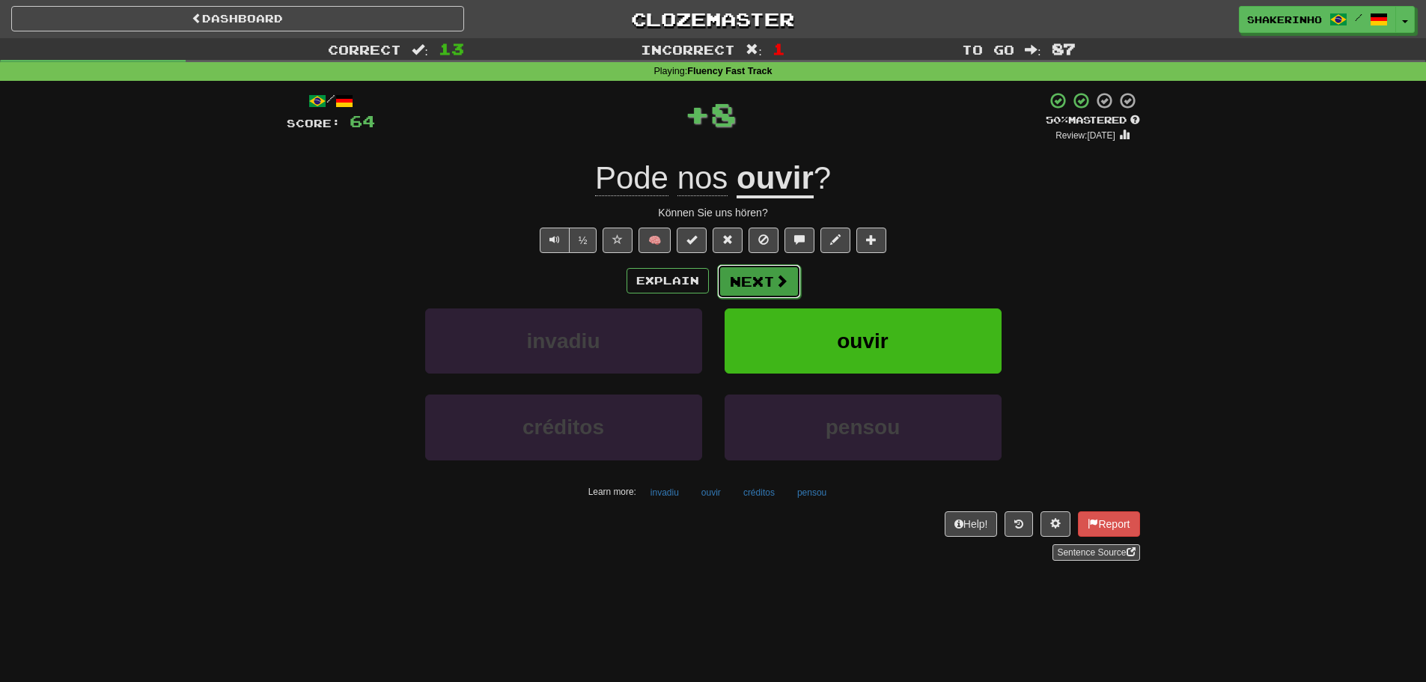
click at [758, 284] on button "Next" at bounding box center [759, 281] width 84 height 34
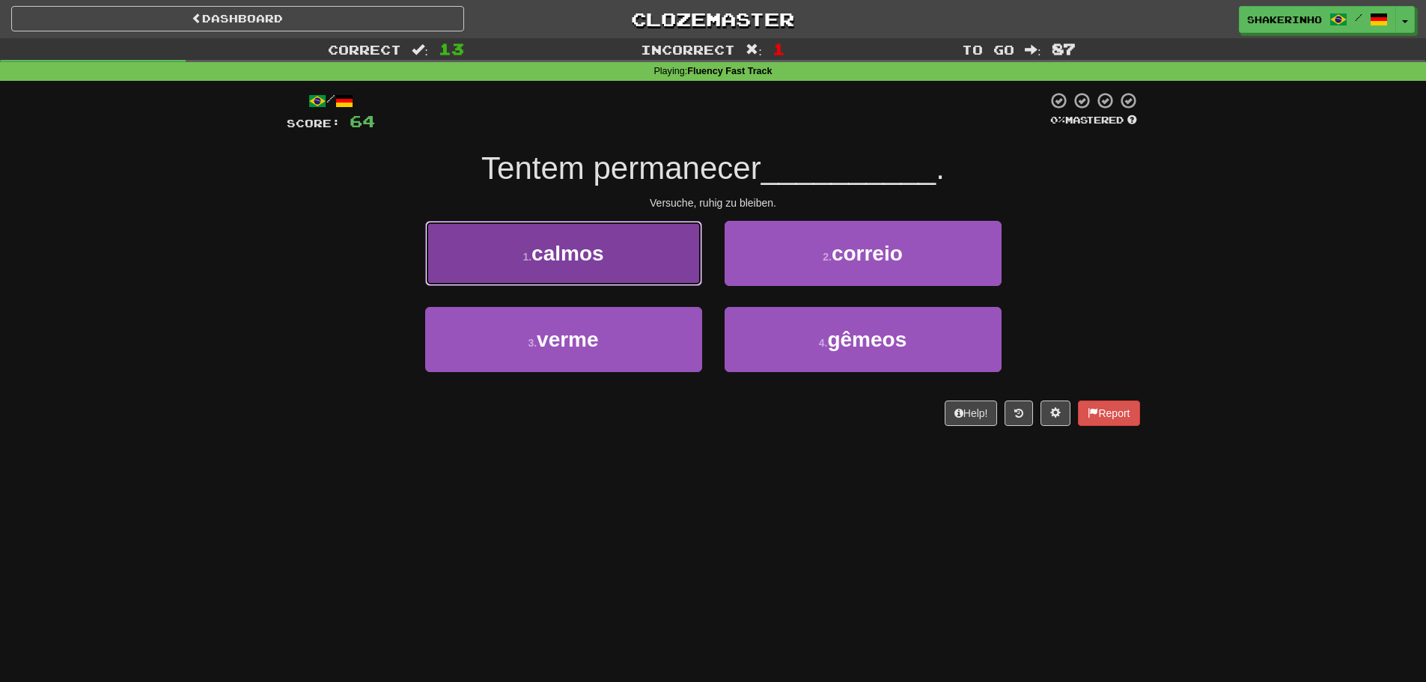
click at [611, 273] on button "1 . calmos" at bounding box center [563, 253] width 277 height 65
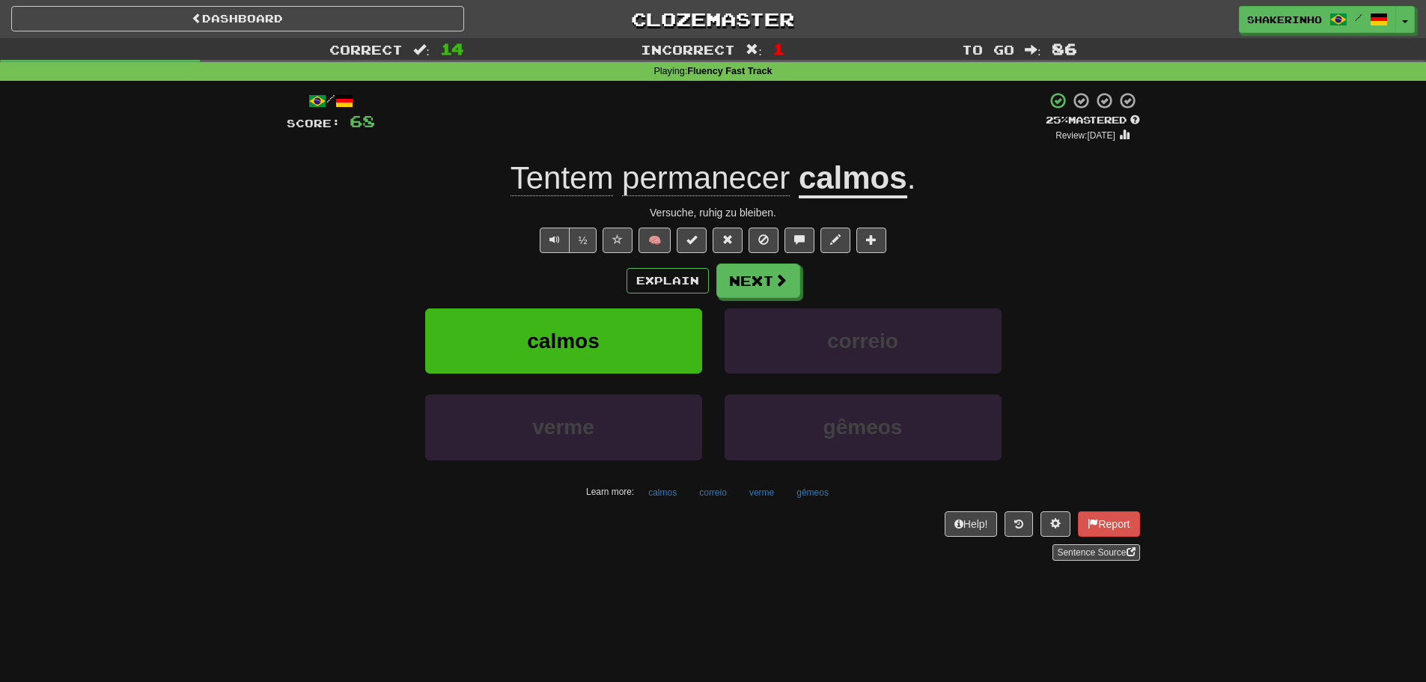
click at [800, 286] on div "Explain Next" at bounding box center [713, 281] width 853 height 34
click at [781, 284] on span at bounding box center [781, 280] width 13 height 13
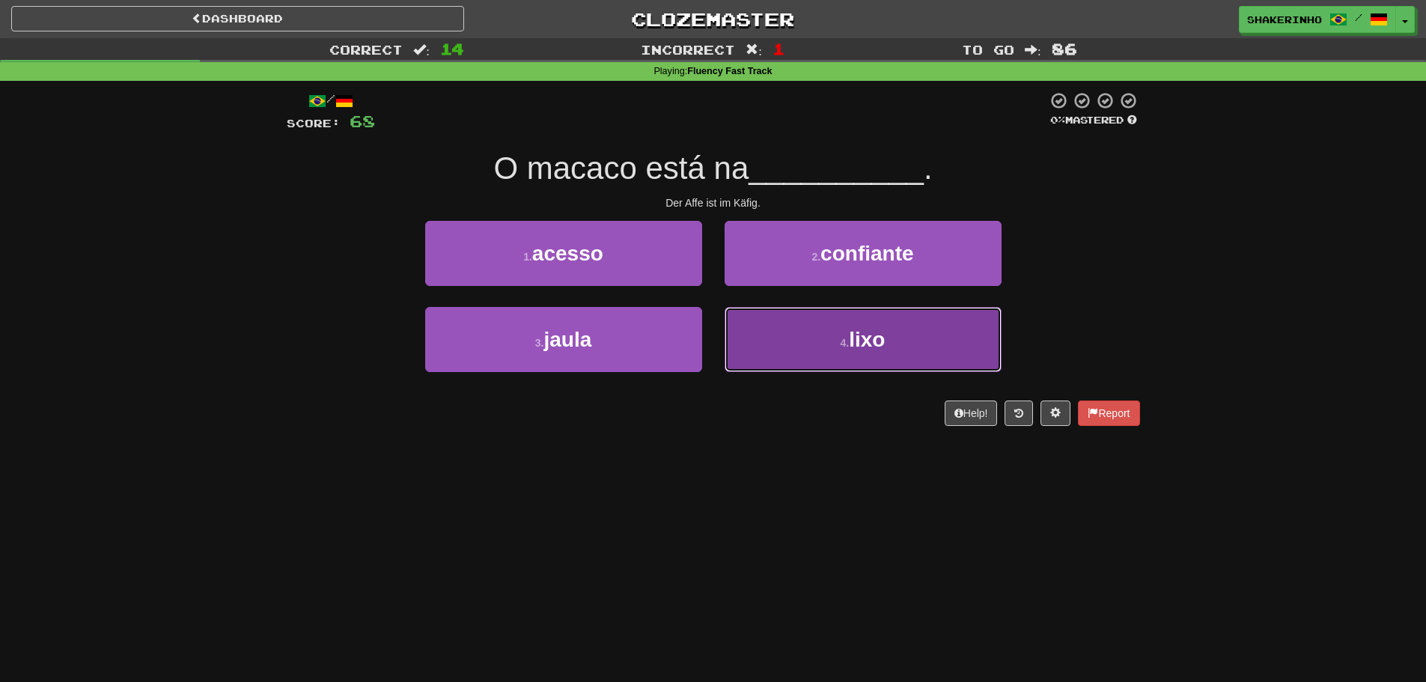
click at [814, 342] on button "4 . lixo" at bounding box center [863, 339] width 277 height 65
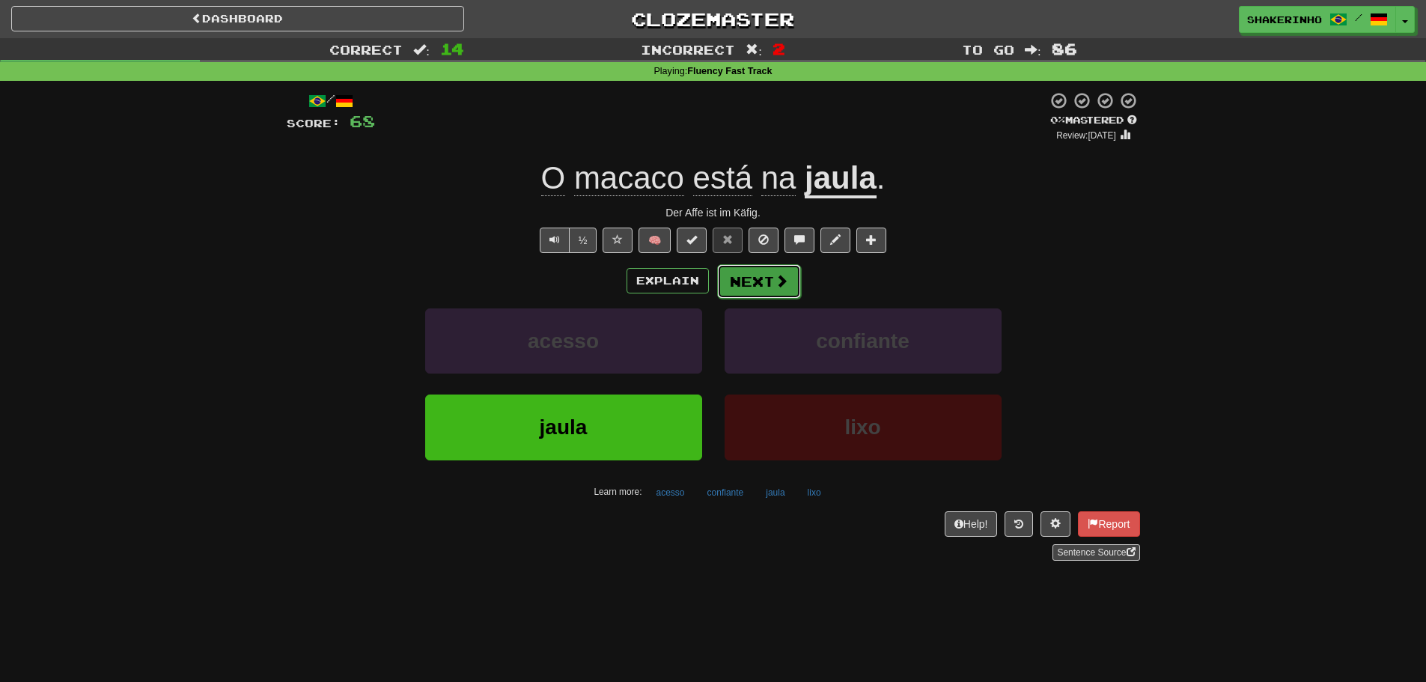
click at [768, 280] on button "Next" at bounding box center [759, 281] width 84 height 34
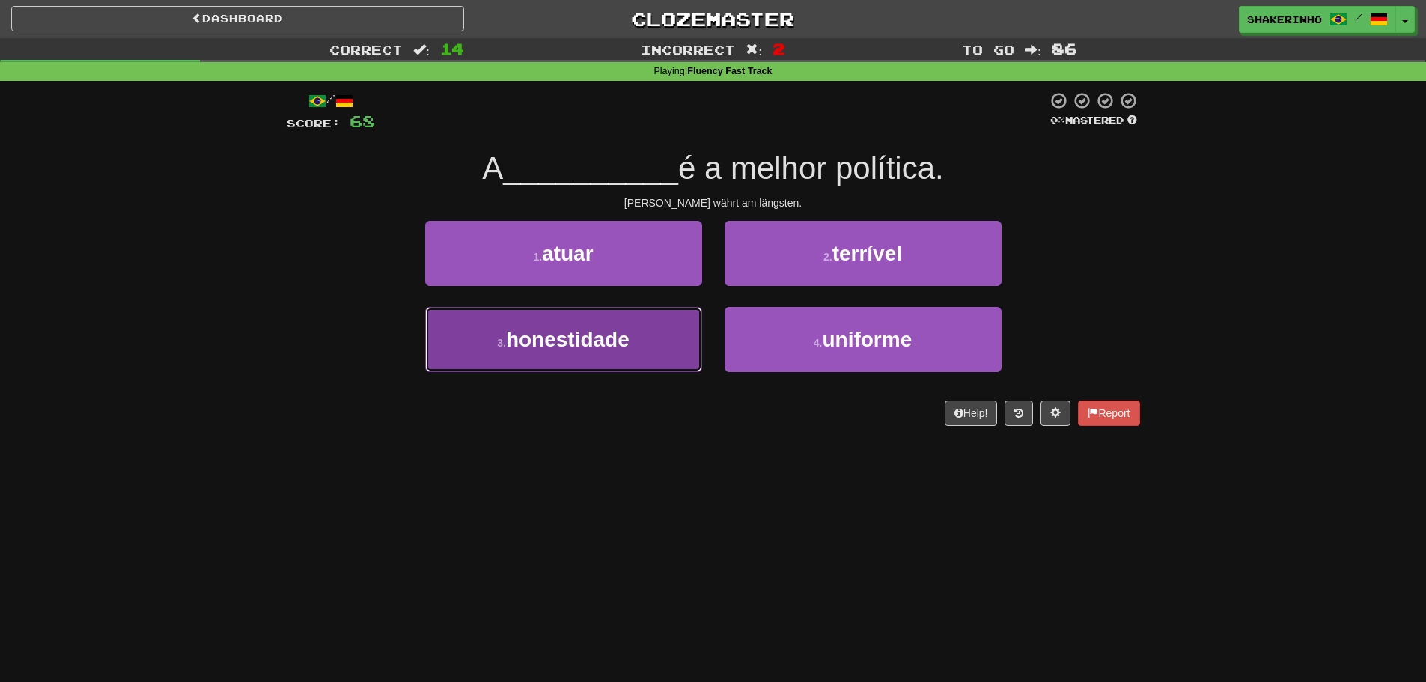
click at [618, 338] on span "honestidade" at bounding box center [568, 339] width 124 height 23
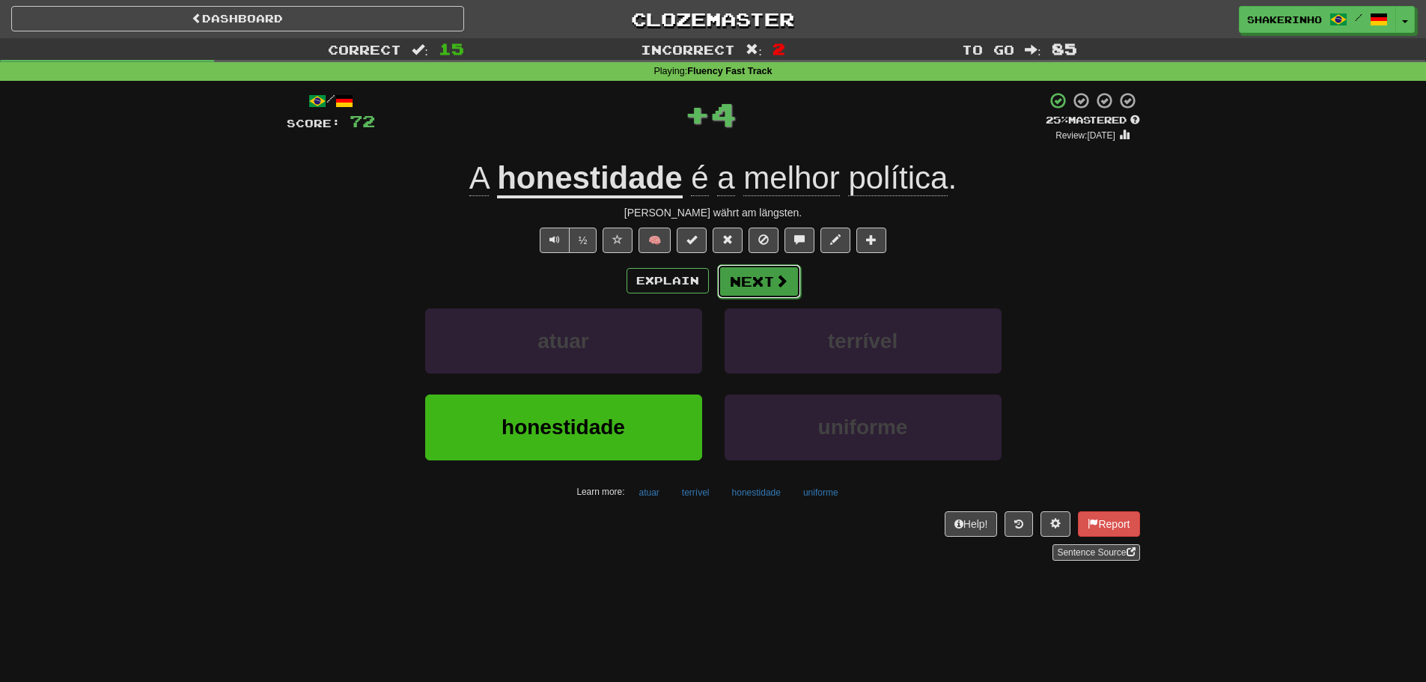
click at [778, 275] on span at bounding box center [781, 280] width 13 height 13
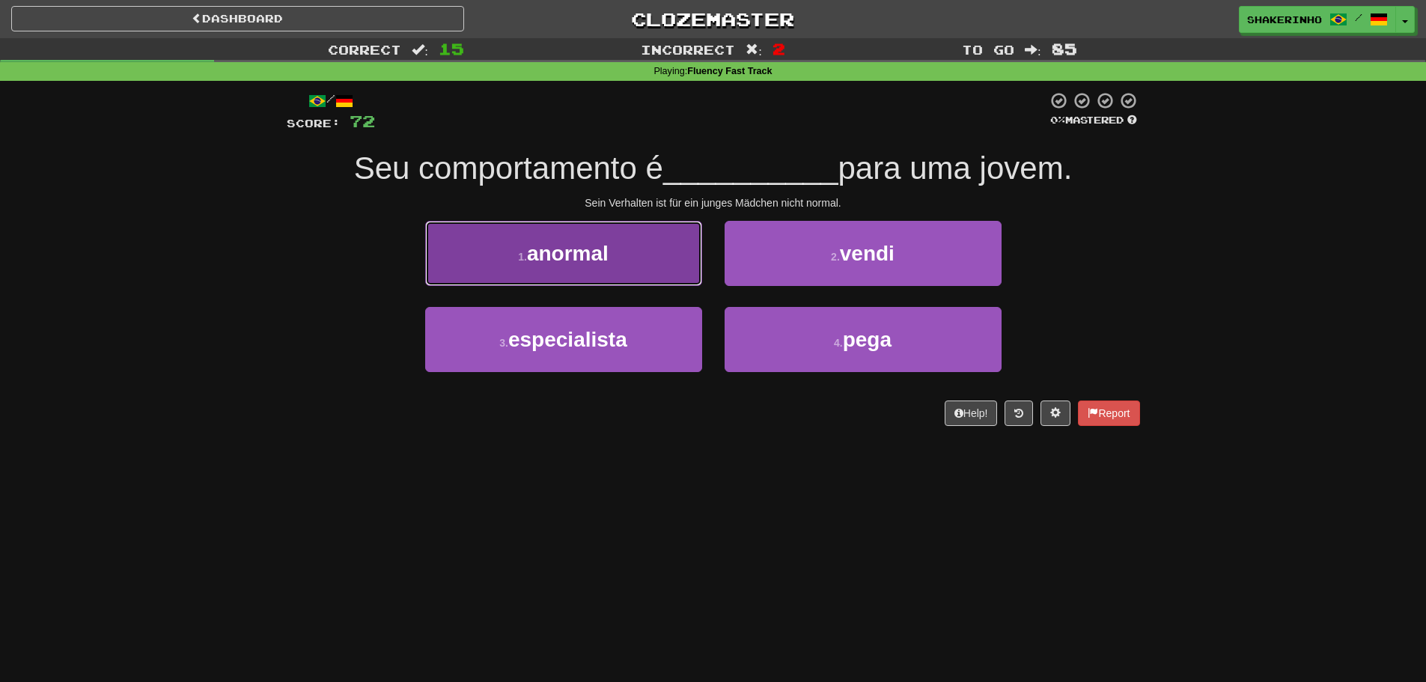
click at [631, 265] on button "1 . anormal" at bounding box center [563, 253] width 277 height 65
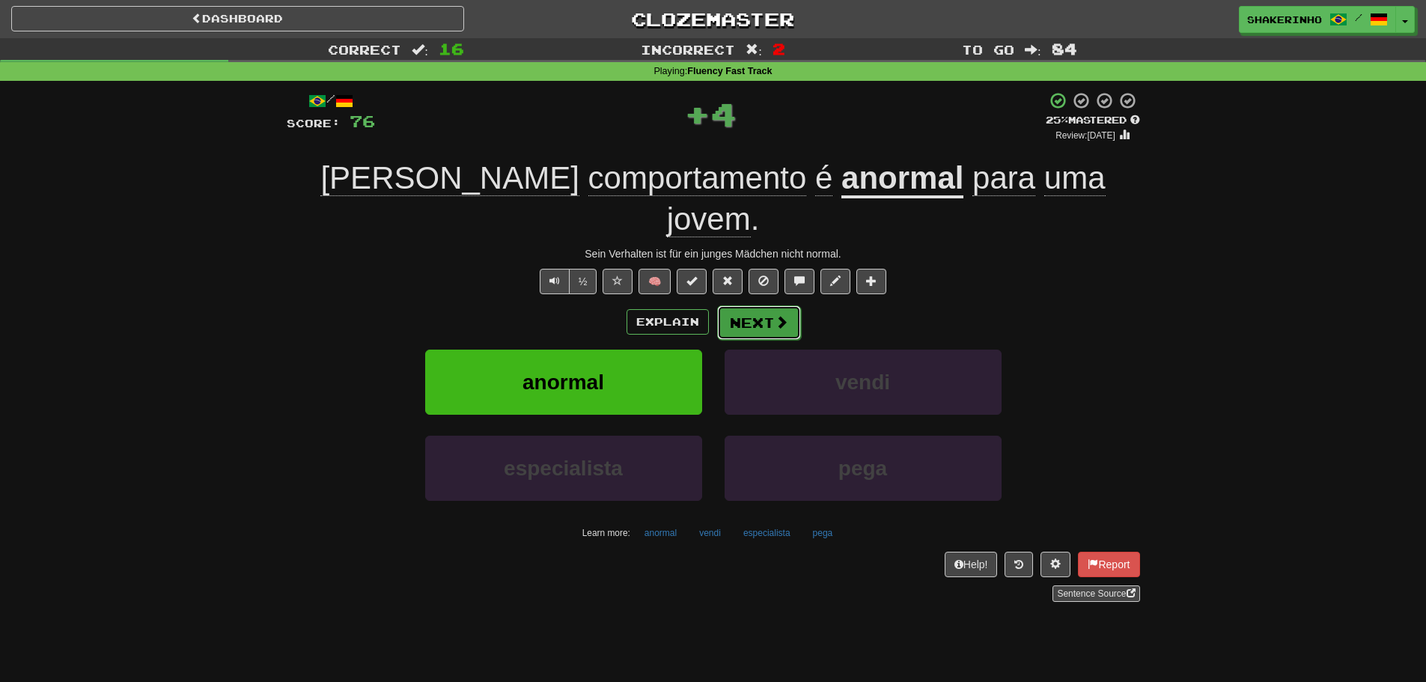
click at [775, 315] on span at bounding box center [781, 321] width 13 height 13
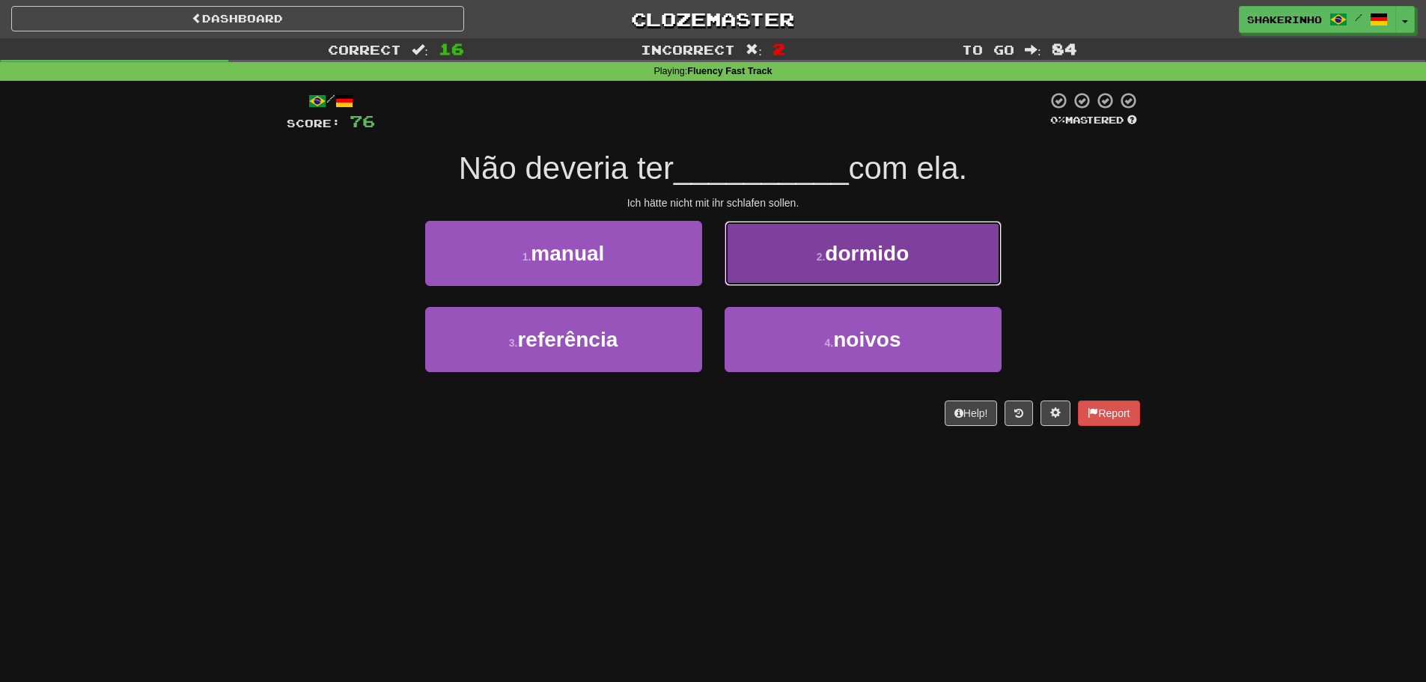
click at [843, 282] on button "2 . dormido" at bounding box center [863, 253] width 277 height 65
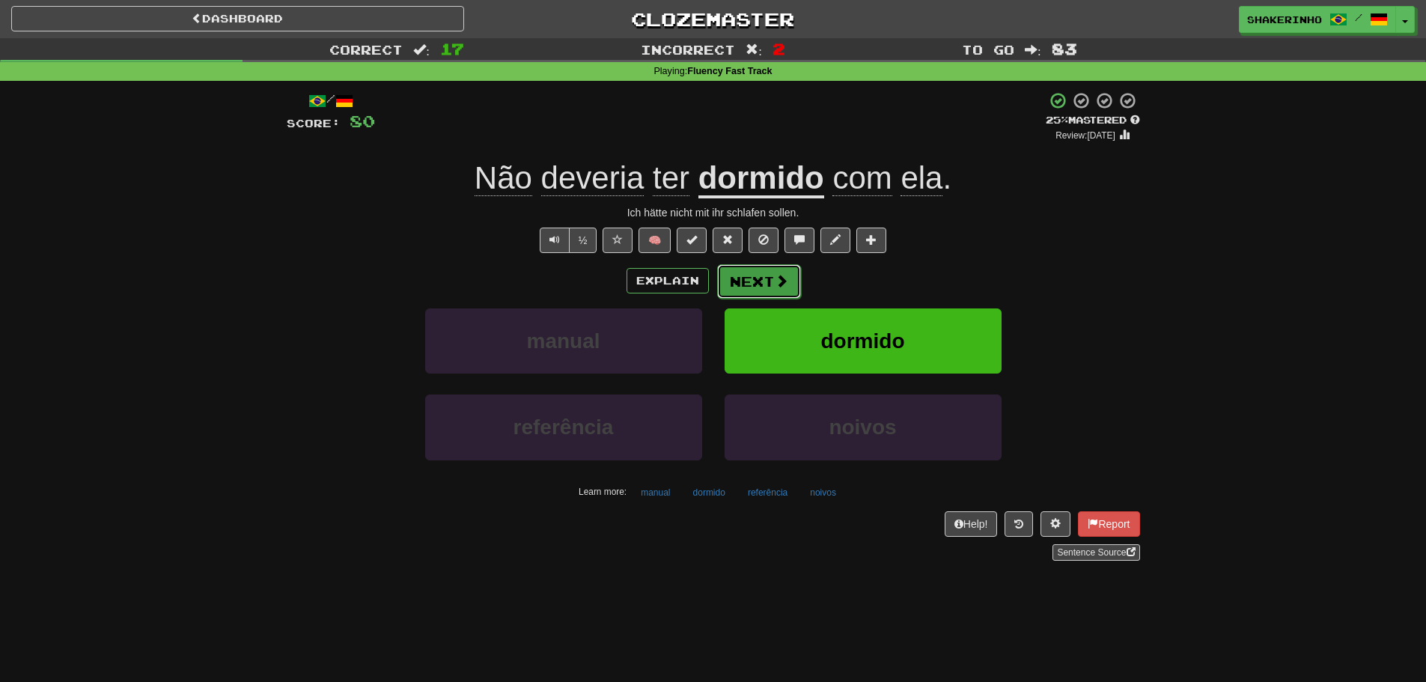
click at [779, 291] on button "Next" at bounding box center [759, 281] width 84 height 34
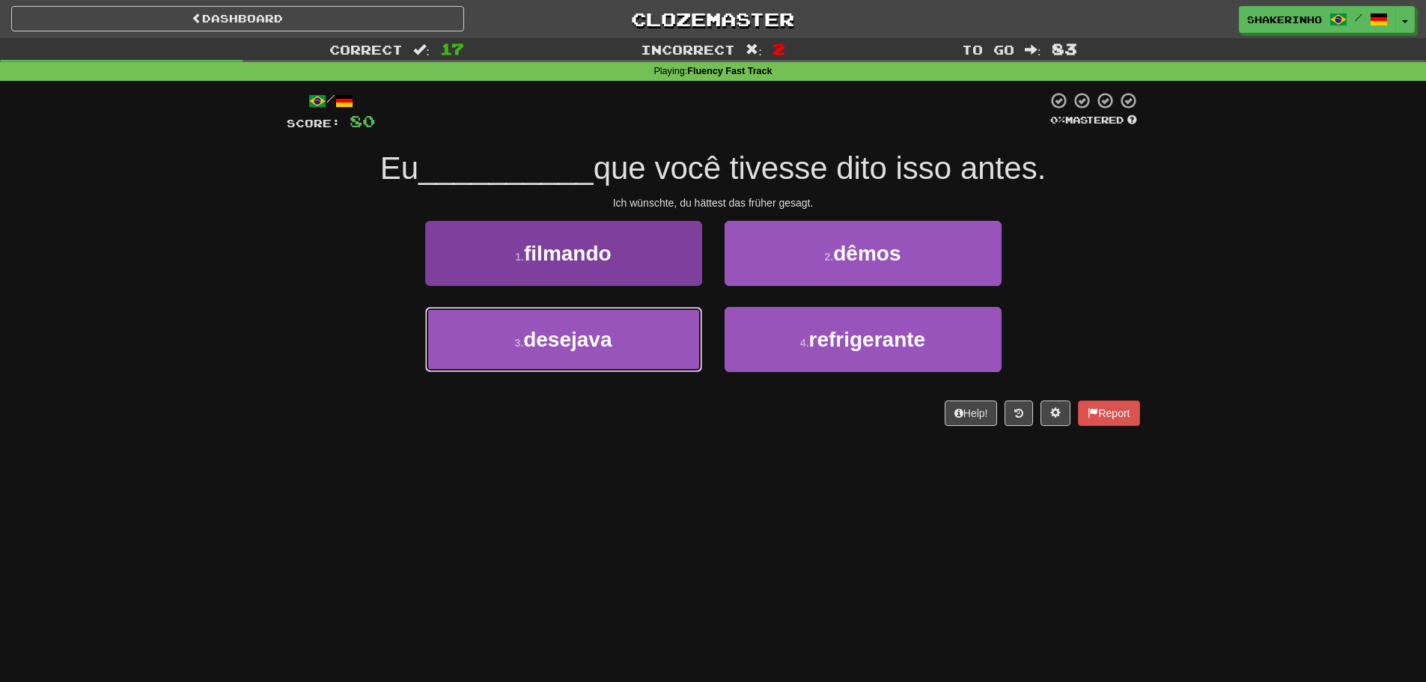
click at [628, 345] on button "3 . desejava" at bounding box center [563, 339] width 277 height 65
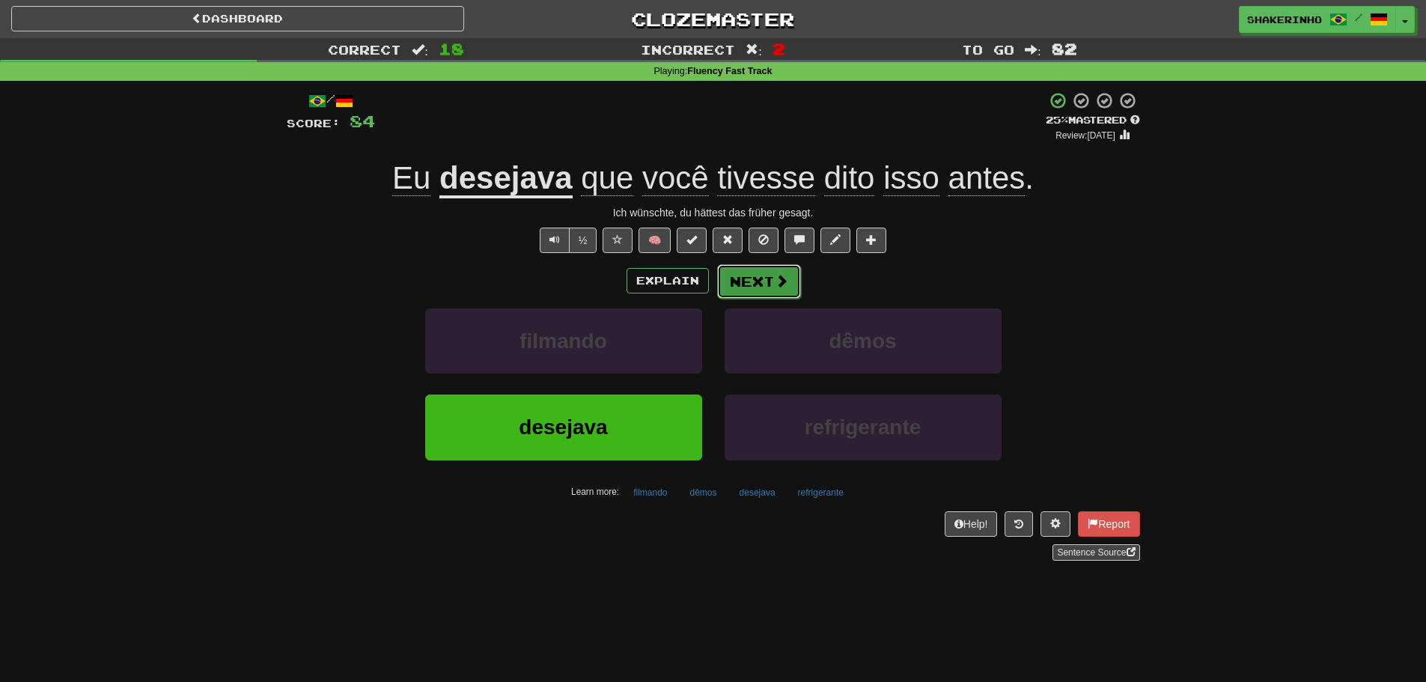
click at [743, 290] on button "Next" at bounding box center [759, 281] width 84 height 34
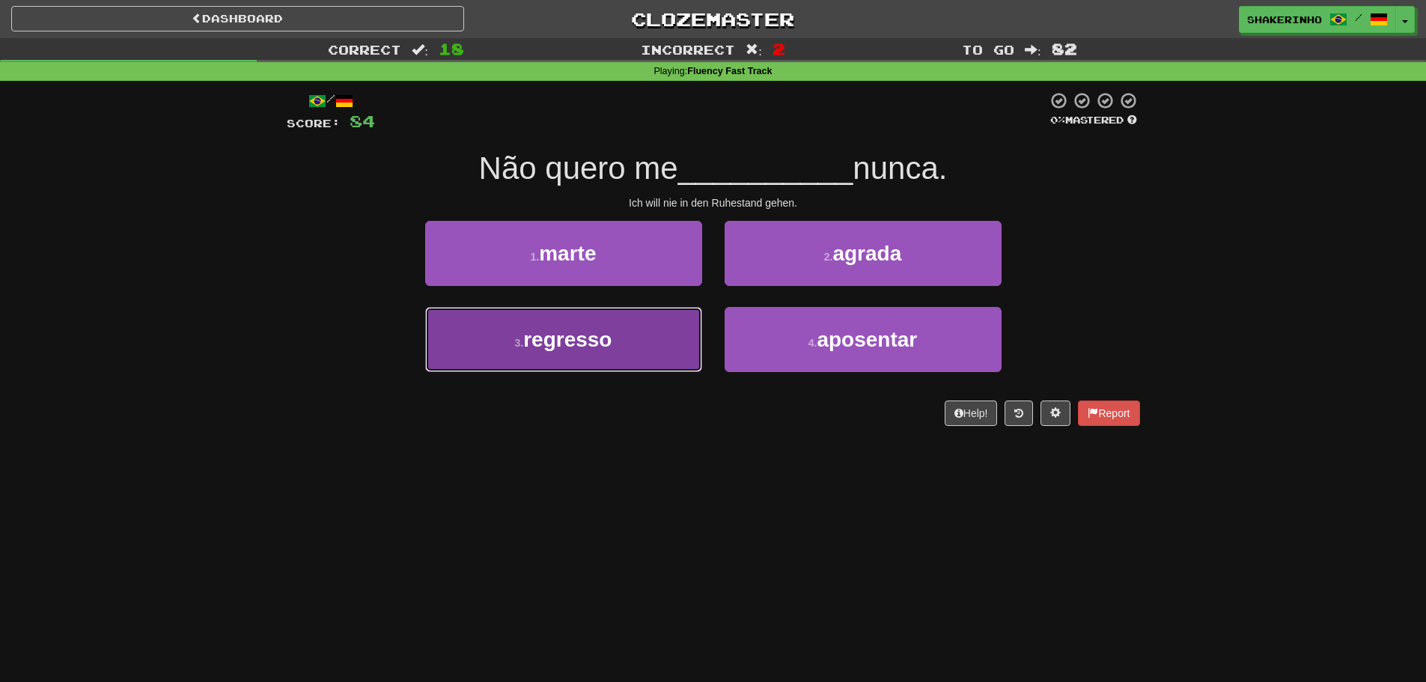
click at [612, 338] on span "regresso" at bounding box center [567, 339] width 88 height 23
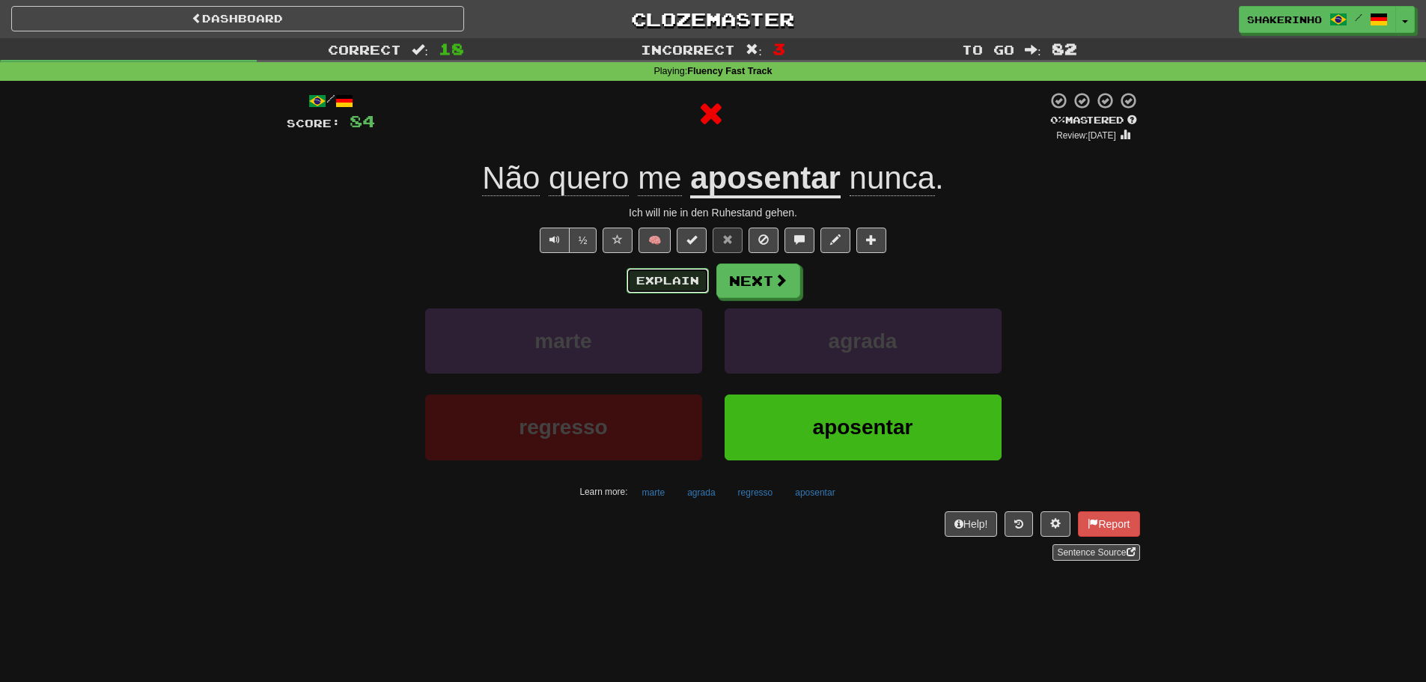
click at [657, 276] on button "Explain" at bounding box center [668, 280] width 82 height 25
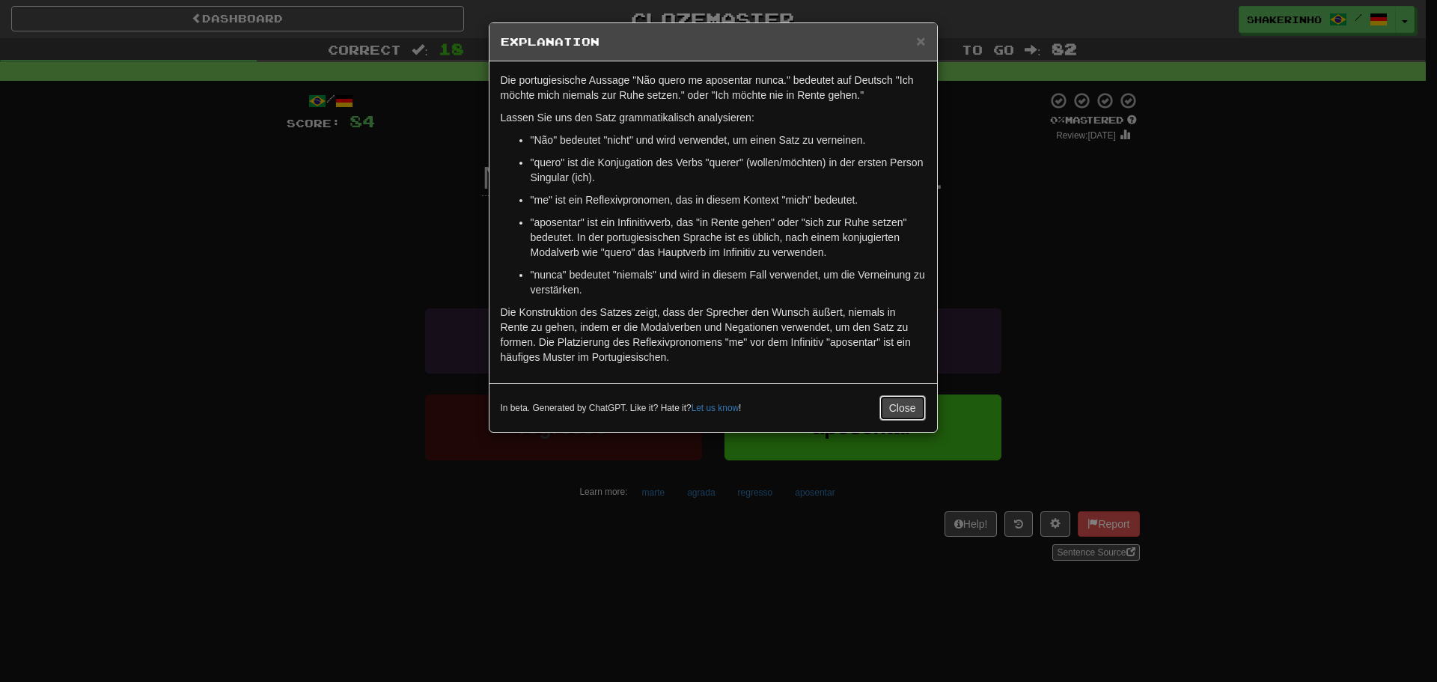
click at [907, 406] on button "Close" at bounding box center [903, 407] width 46 height 25
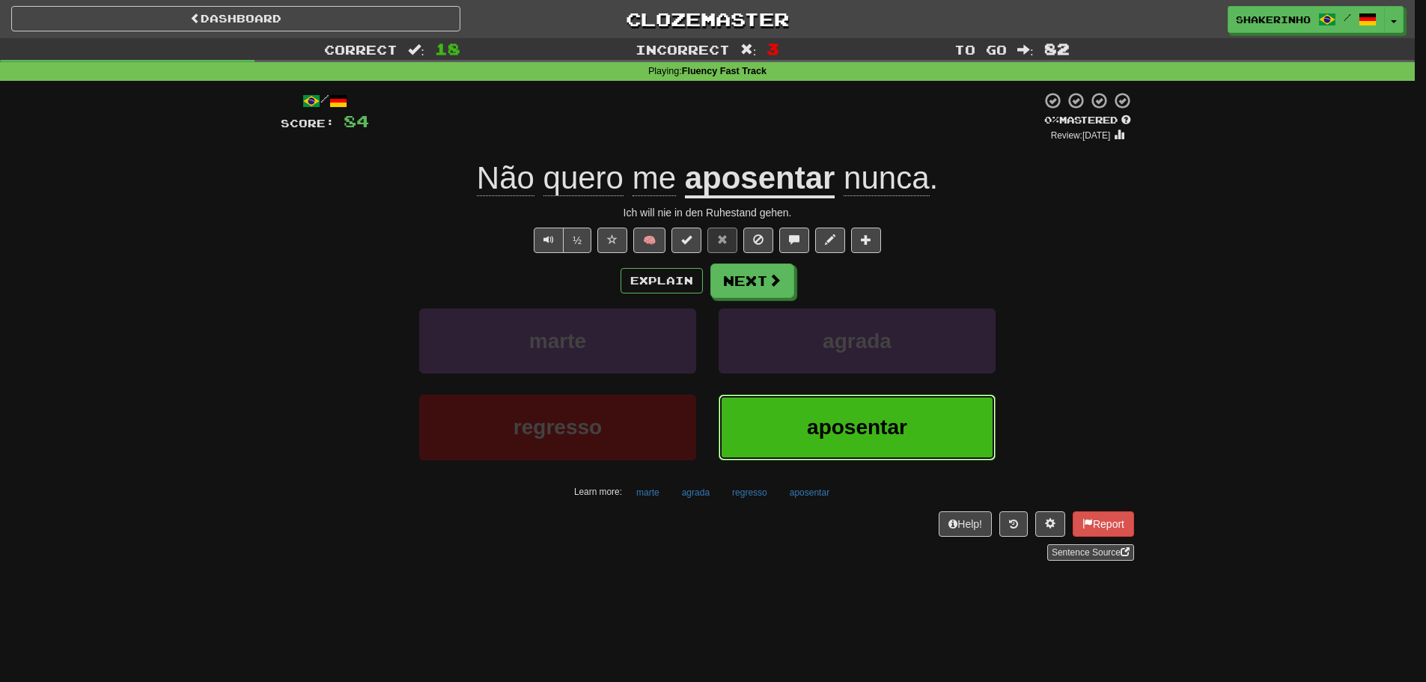
click at [876, 420] on span "aposentar" at bounding box center [857, 426] width 100 height 23
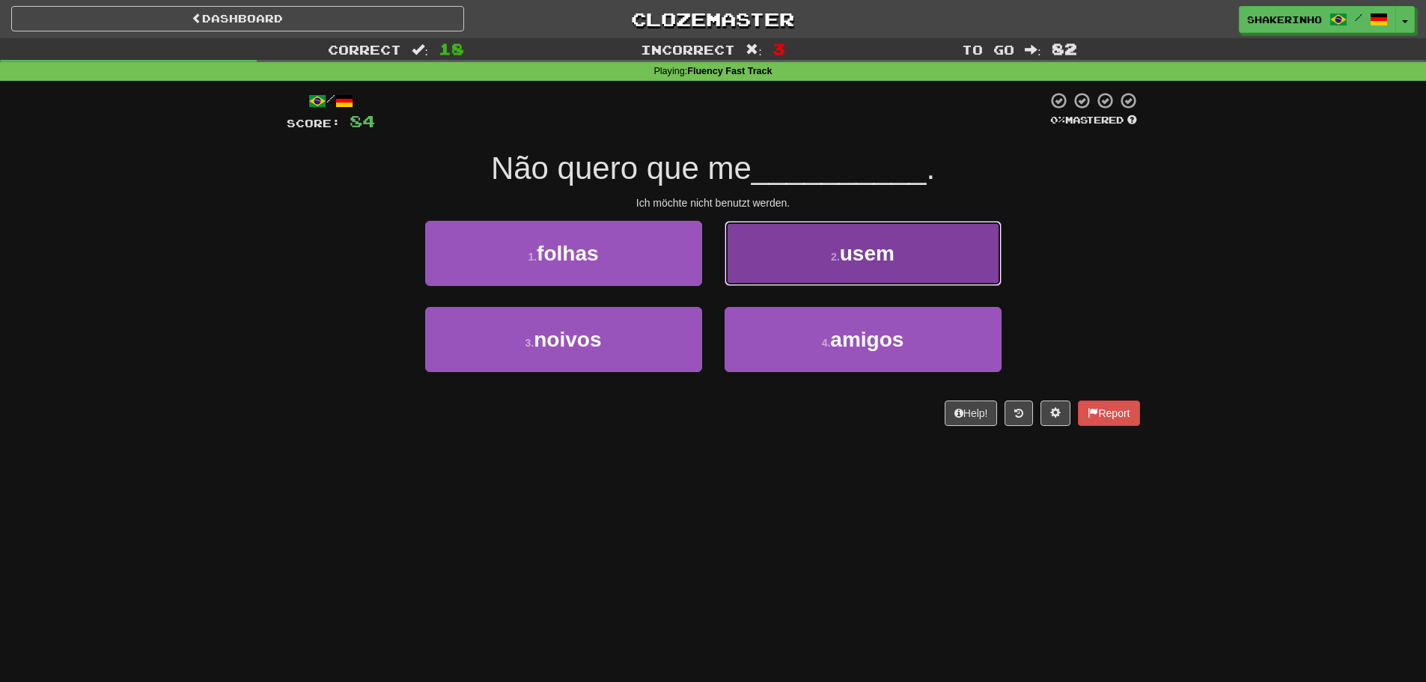
click at [806, 262] on button "2 . usem" at bounding box center [863, 253] width 277 height 65
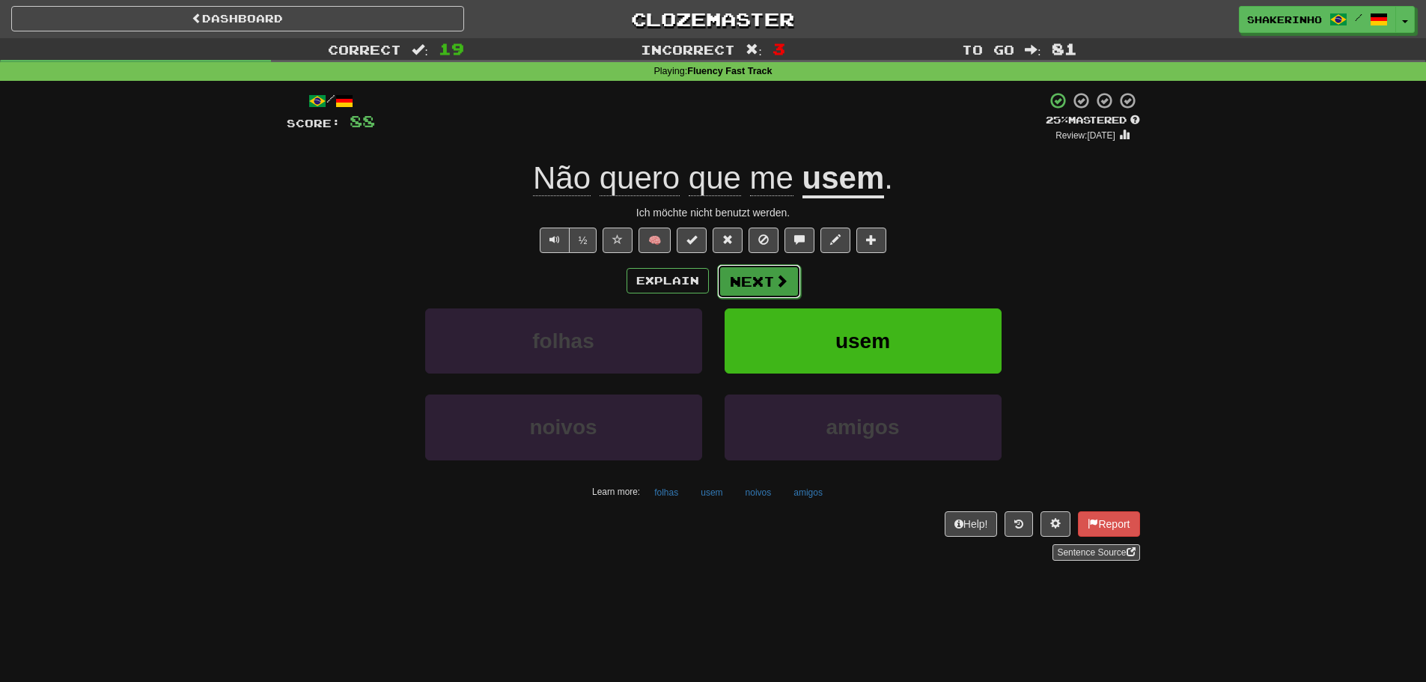
click at [747, 285] on button "Next" at bounding box center [759, 281] width 84 height 34
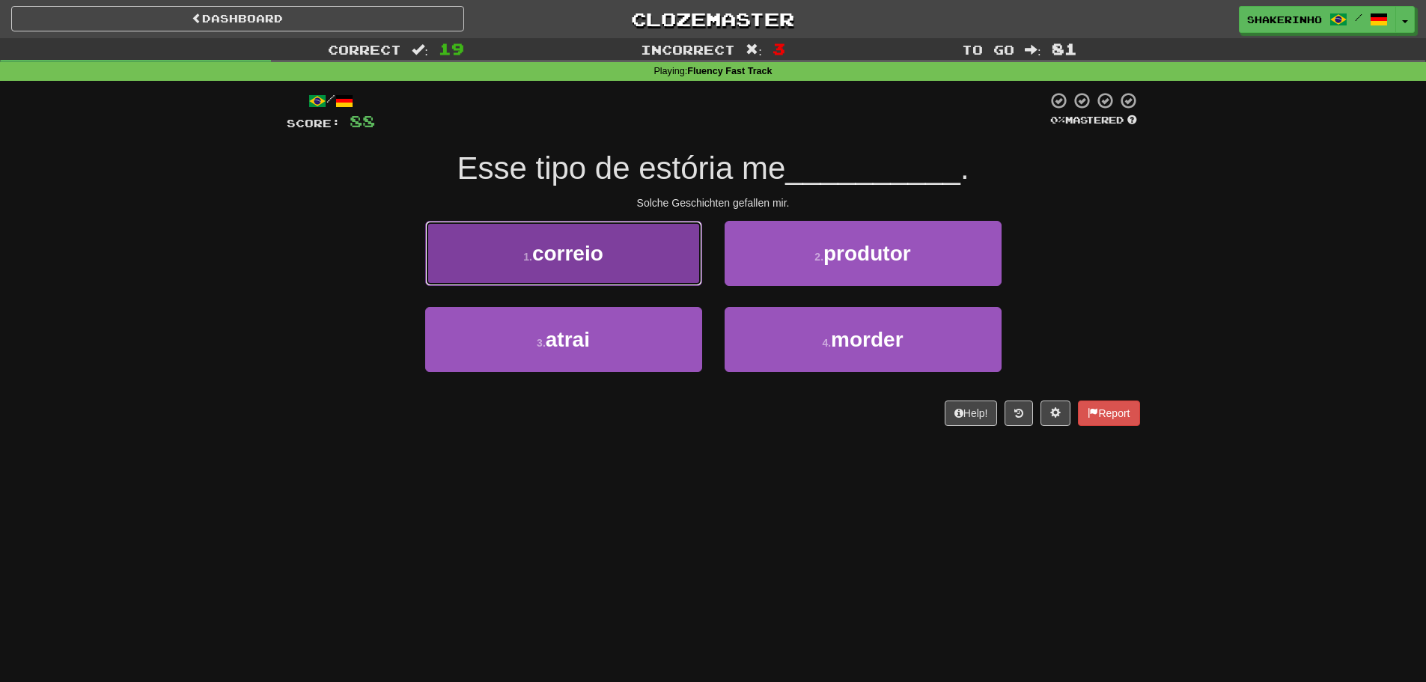
click at [589, 281] on button "1 . correio" at bounding box center [563, 253] width 277 height 65
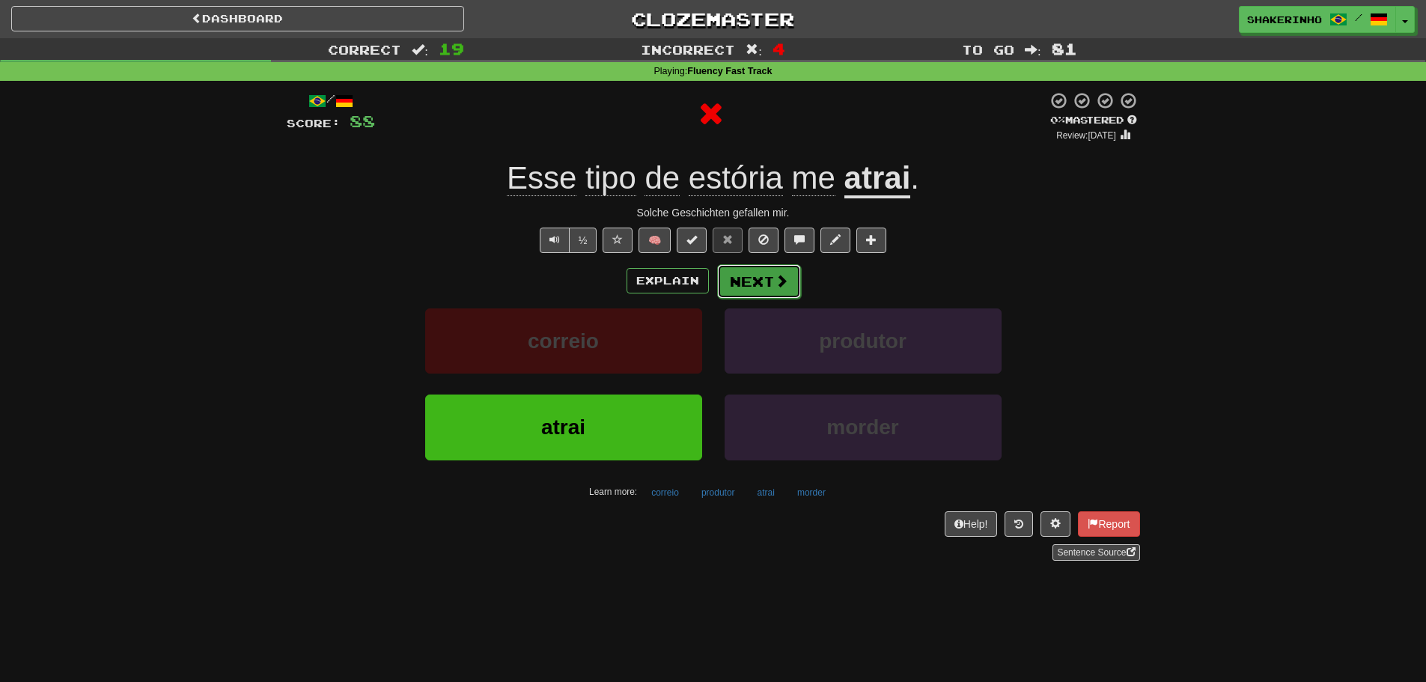
click at [748, 285] on button "Next" at bounding box center [759, 281] width 84 height 34
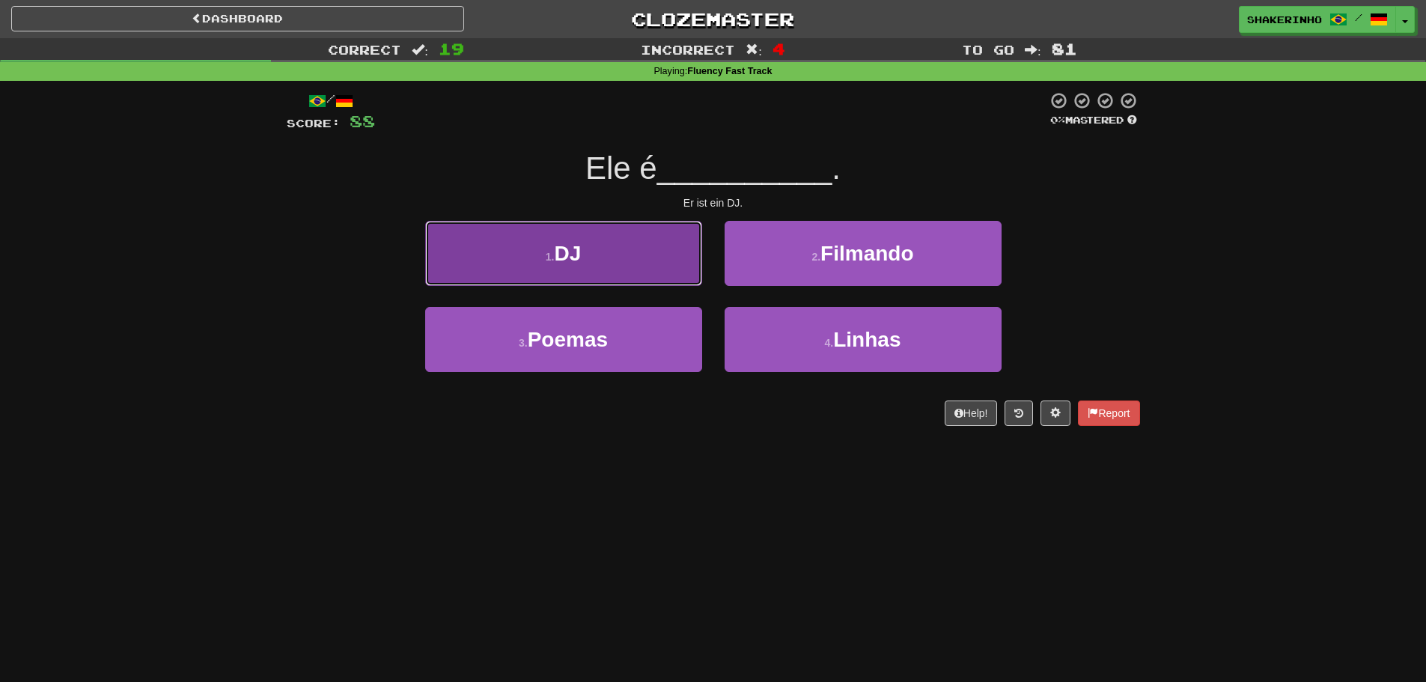
click at [629, 269] on button "1 . DJ" at bounding box center [563, 253] width 277 height 65
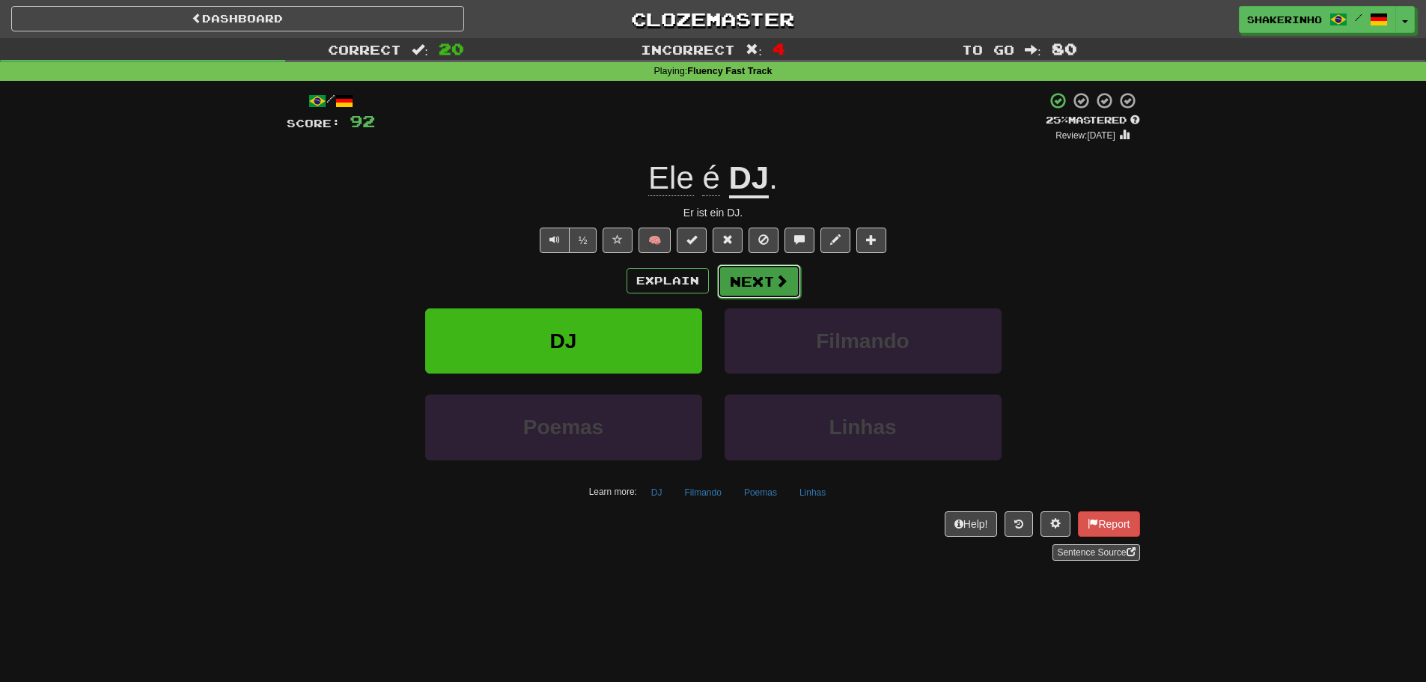
click at [763, 285] on button "Next" at bounding box center [759, 281] width 84 height 34
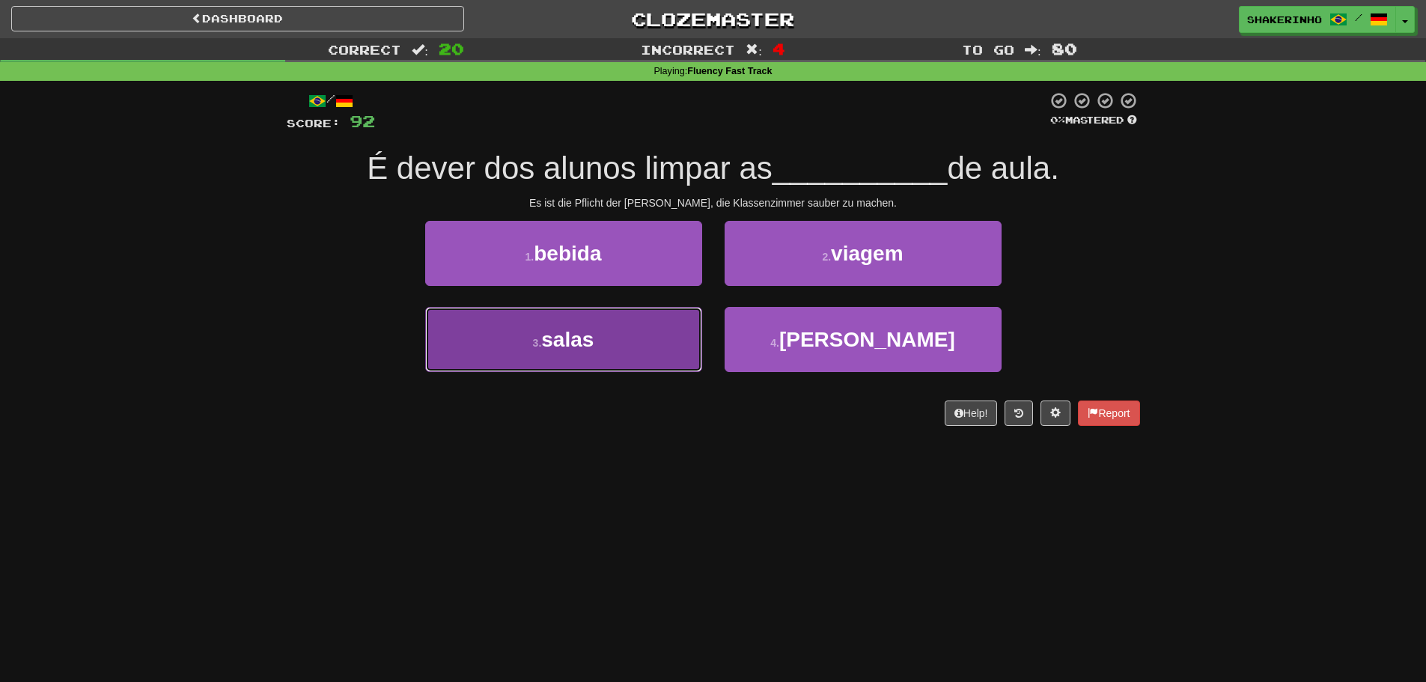
click at [643, 358] on button "3 . salas" at bounding box center [563, 339] width 277 height 65
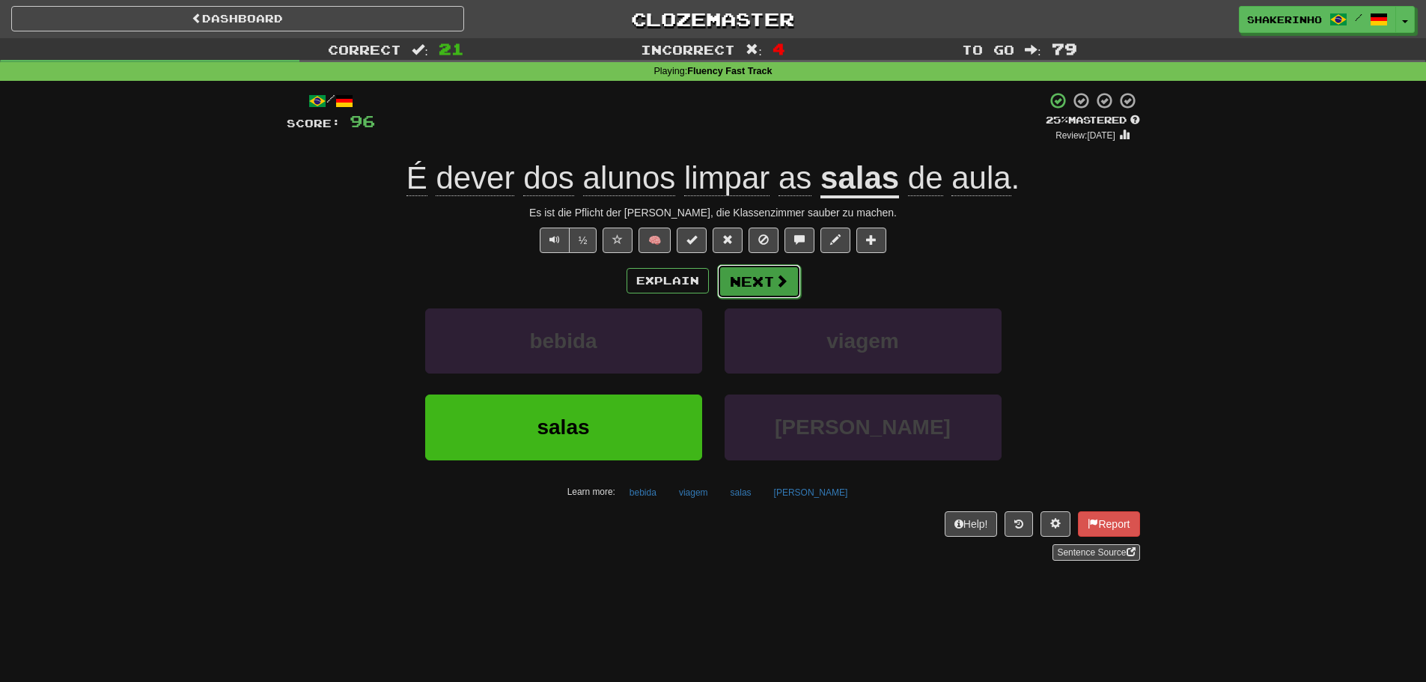
click at [751, 290] on button "Next" at bounding box center [759, 281] width 84 height 34
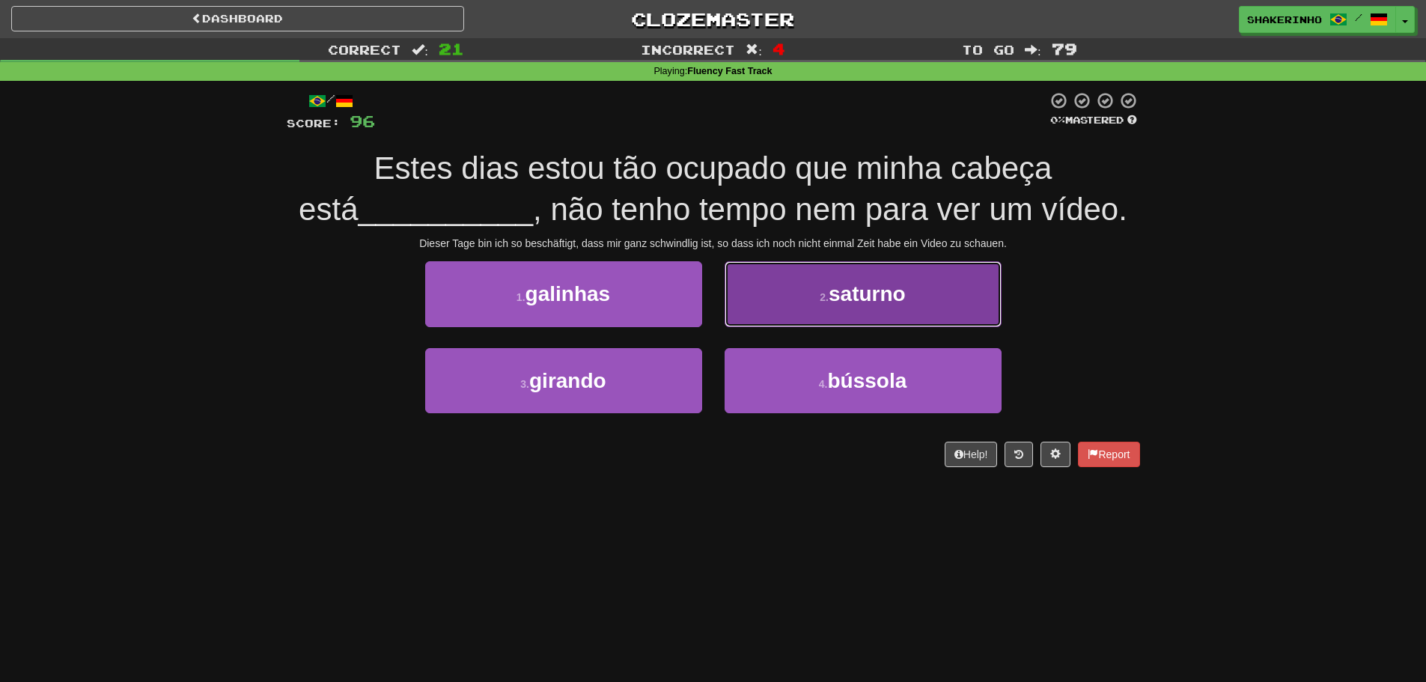
click at [806, 300] on button "2 . saturno" at bounding box center [863, 293] width 277 height 65
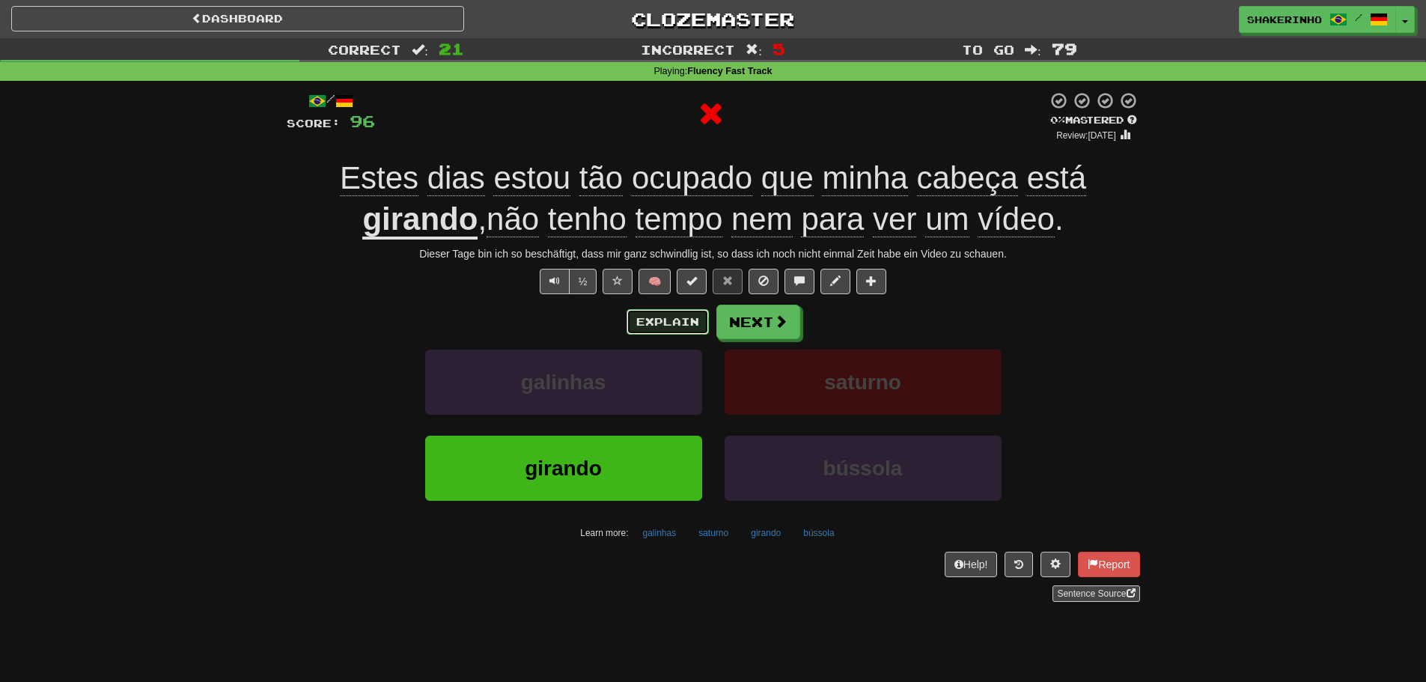
click at [692, 323] on button "Explain" at bounding box center [668, 321] width 82 height 25
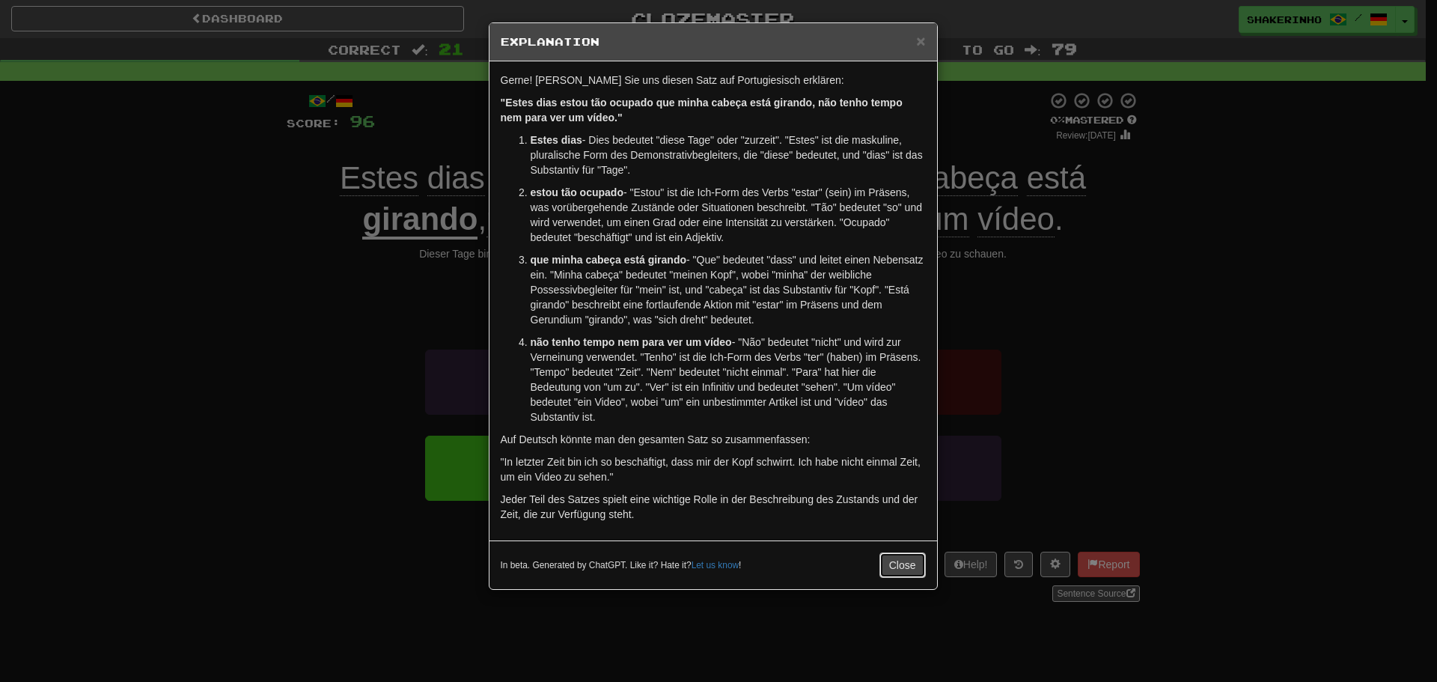
click at [912, 564] on button "Close" at bounding box center [903, 564] width 46 height 25
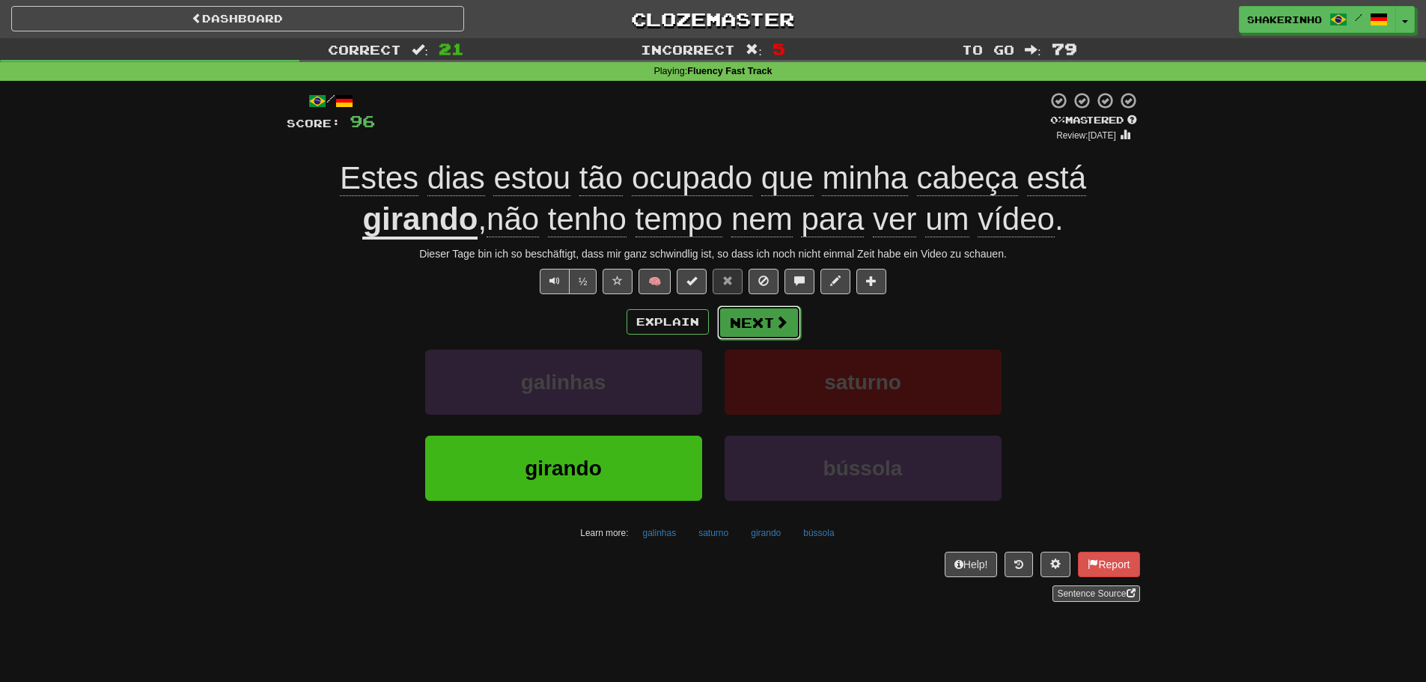
click at [765, 328] on button "Next" at bounding box center [759, 322] width 84 height 34
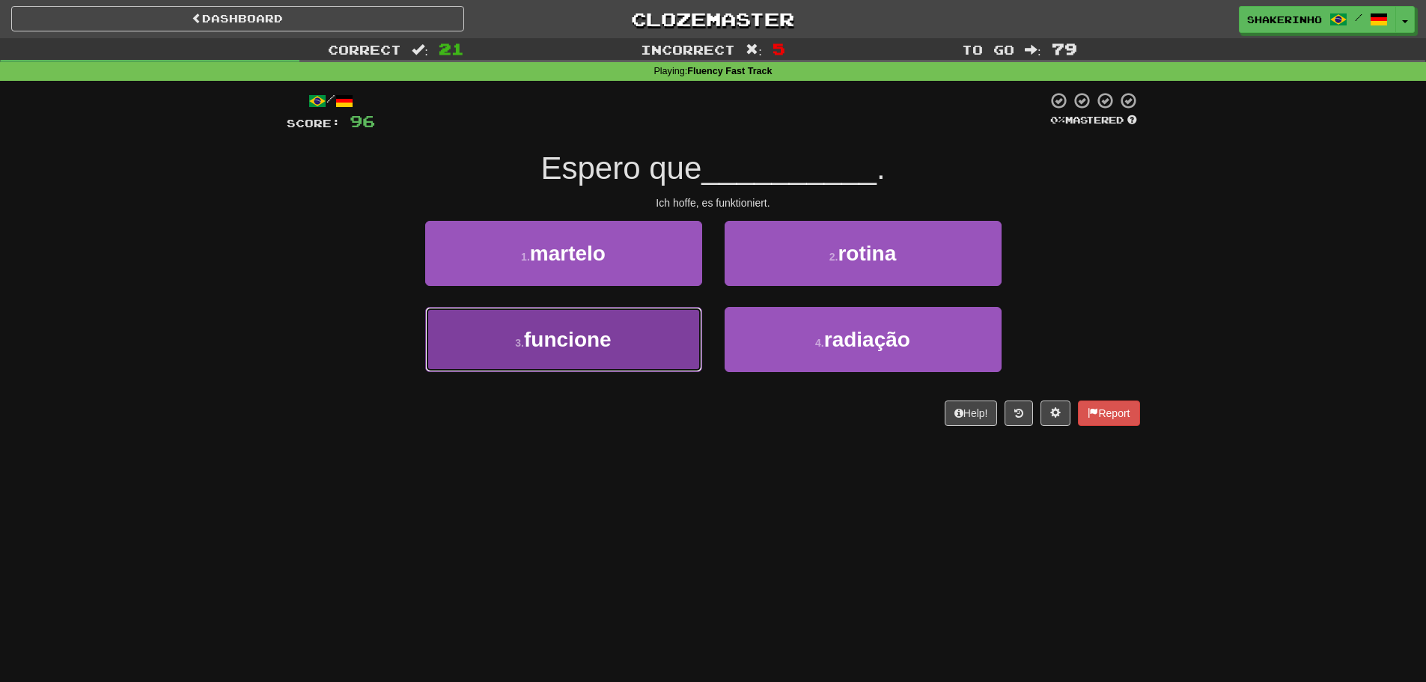
click at [639, 355] on button "3 . funcione" at bounding box center [563, 339] width 277 height 65
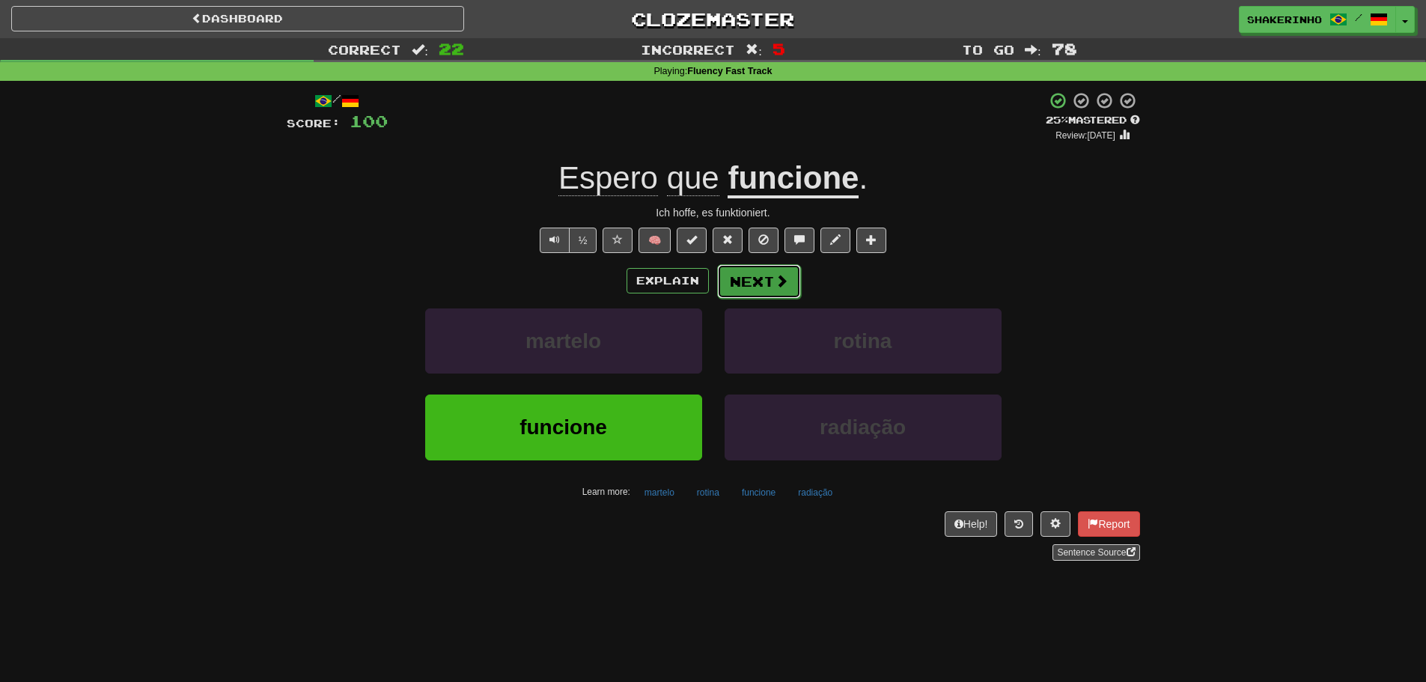
click at [743, 286] on button "Next" at bounding box center [759, 281] width 84 height 34
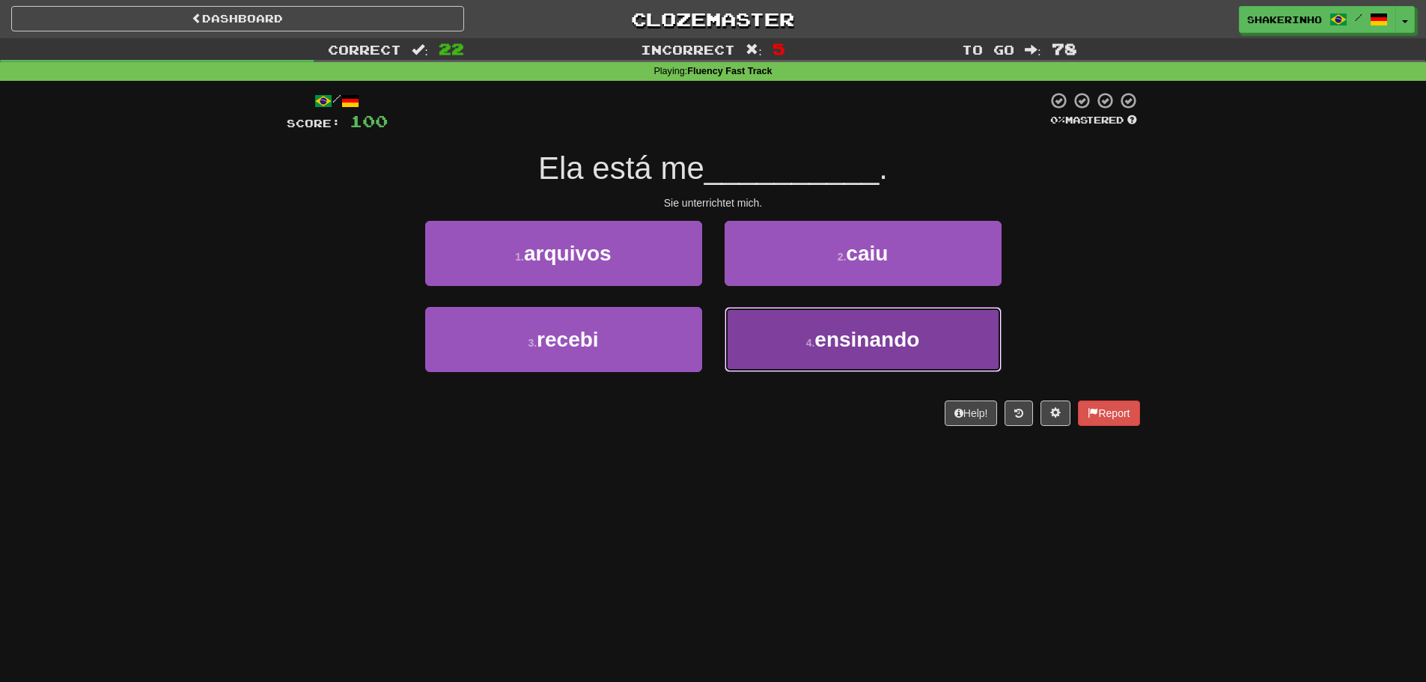
click at [761, 357] on button "4 . ensinando" at bounding box center [863, 339] width 277 height 65
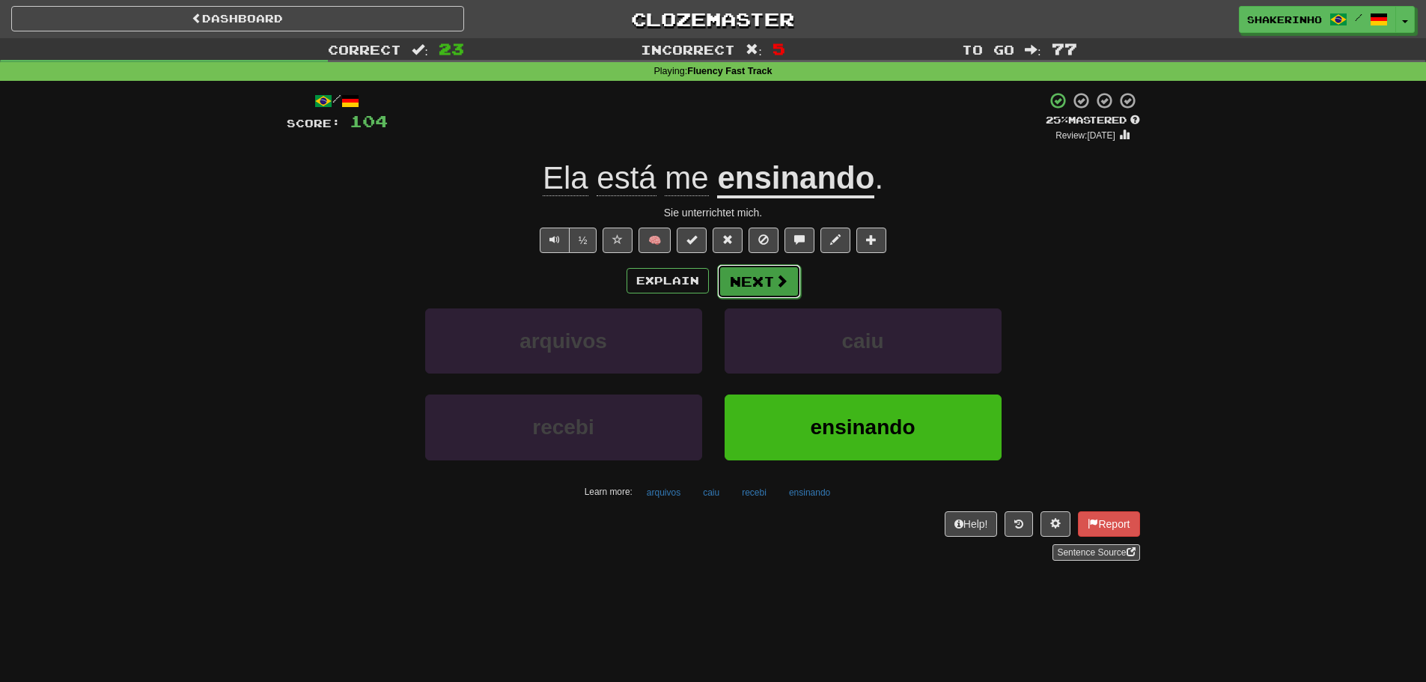
click at [760, 289] on button "Next" at bounding box center [759, 281] width 84 height 34
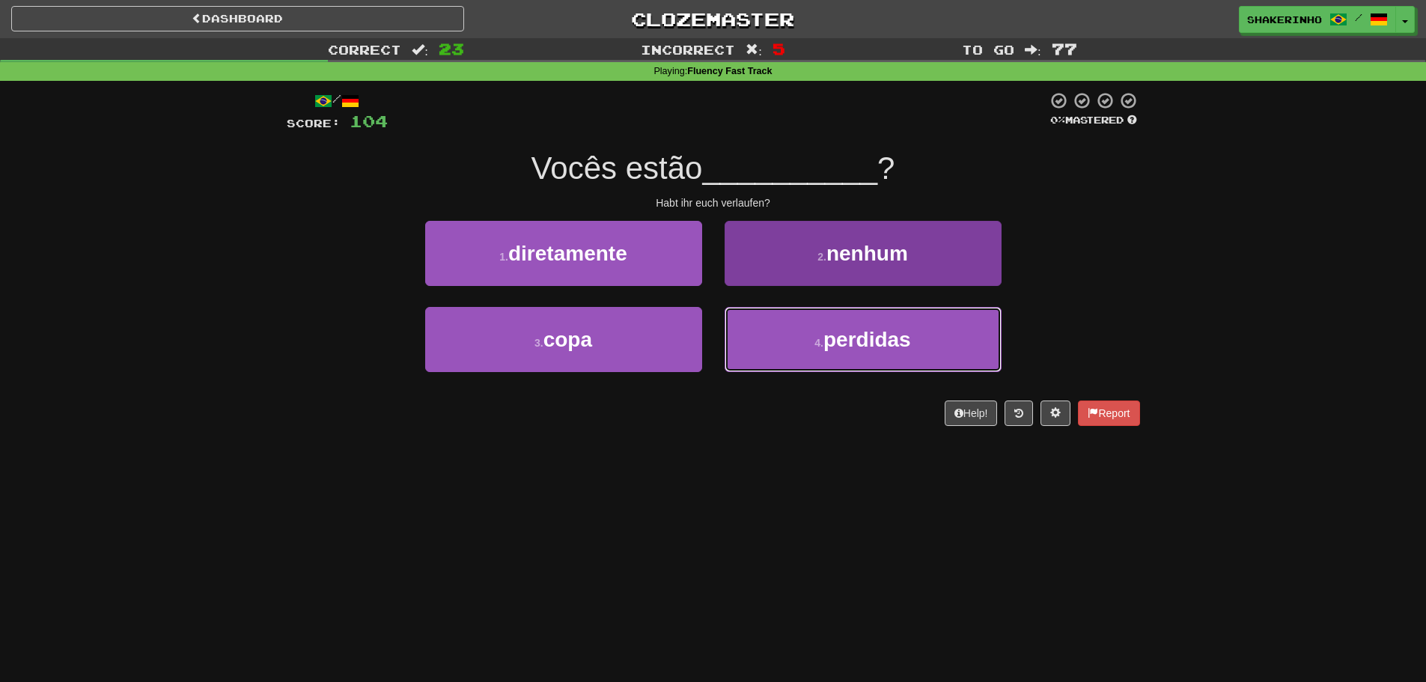
click at [813, 326] on button "4 . perdidas" at bounding box center [863, 339] width 277 height 65
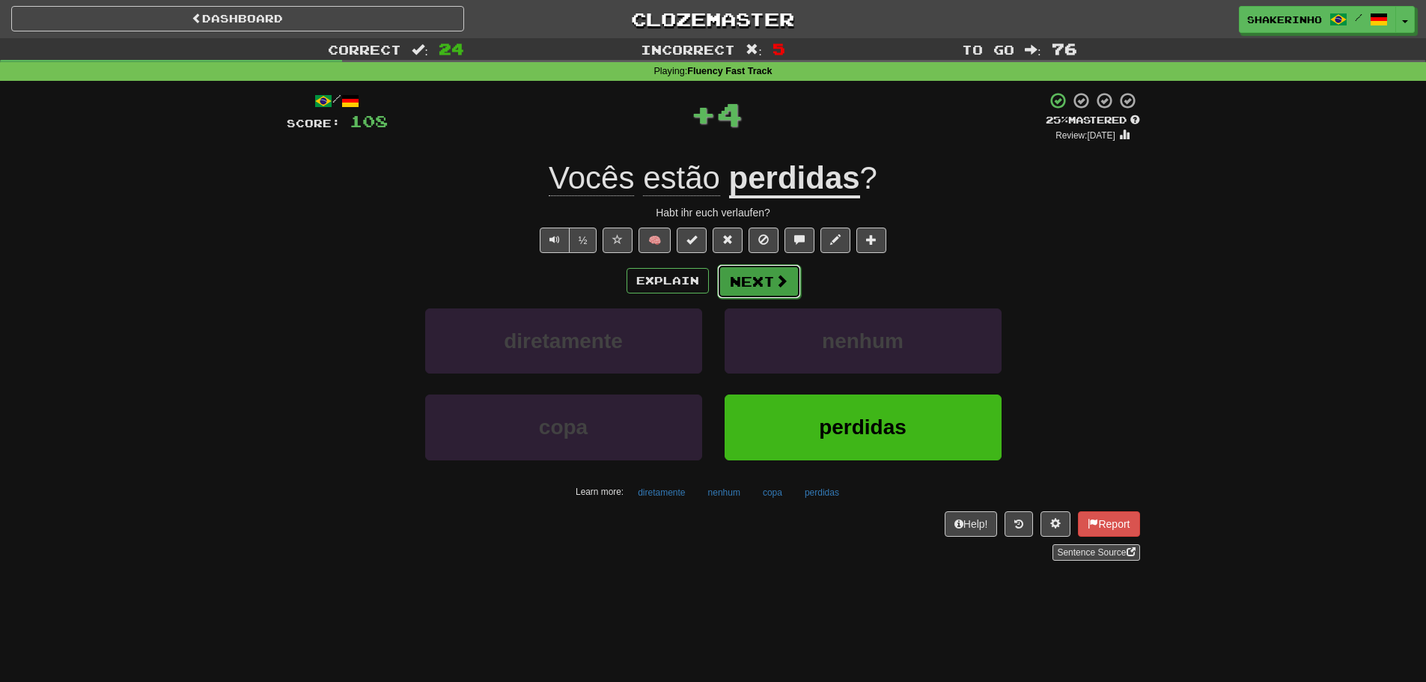
click at [781, 290] on button "Next" at bounding box center [759, 281] width 84 height 34
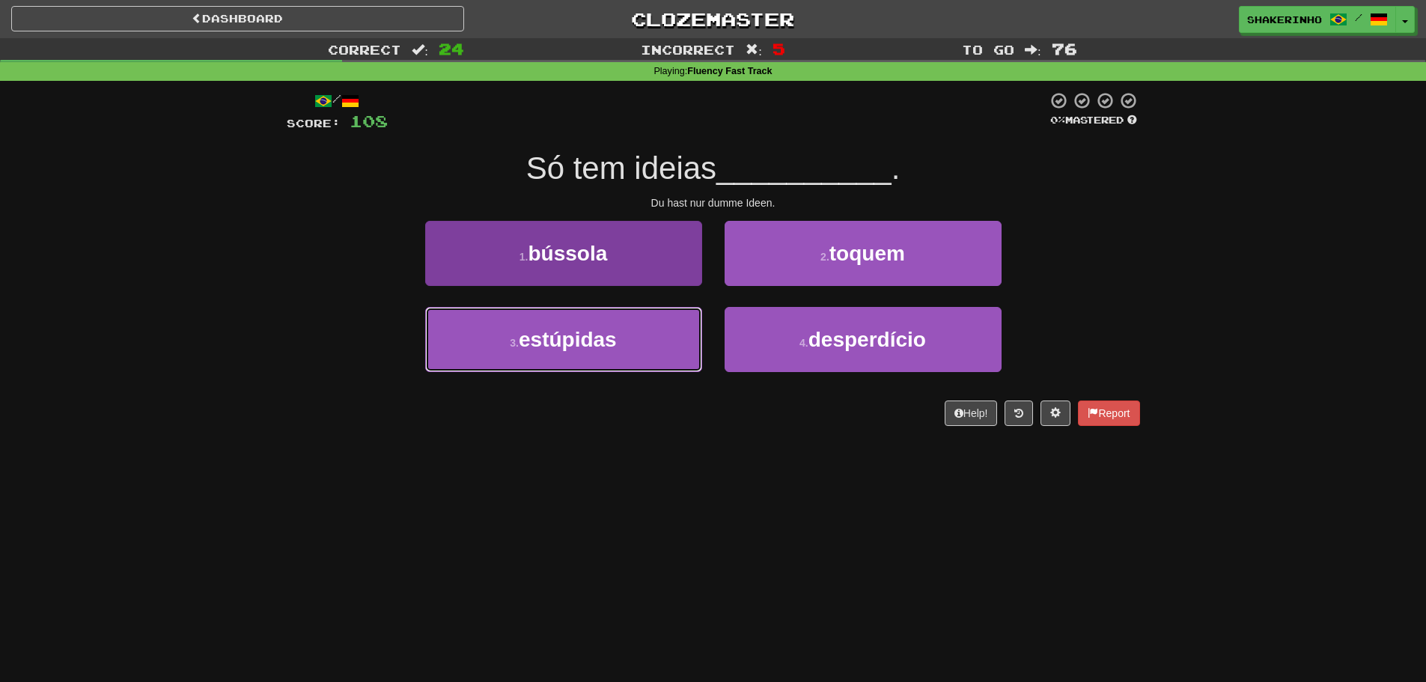
click at [654, 336] on button "3 . estúpidas" at bounding box center [563, 339] width 277 height 65
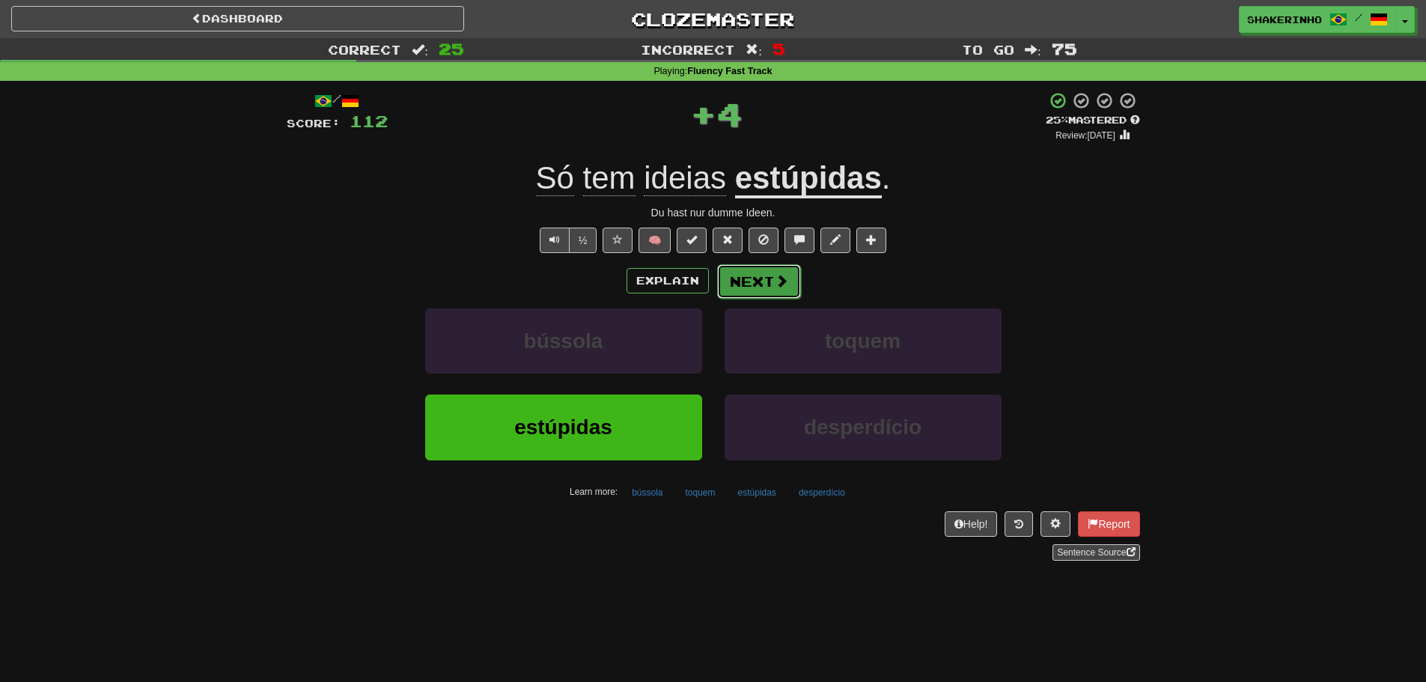
click at [752, 276] on button "Next" at bounding box center [759, 281] width 84 height 34
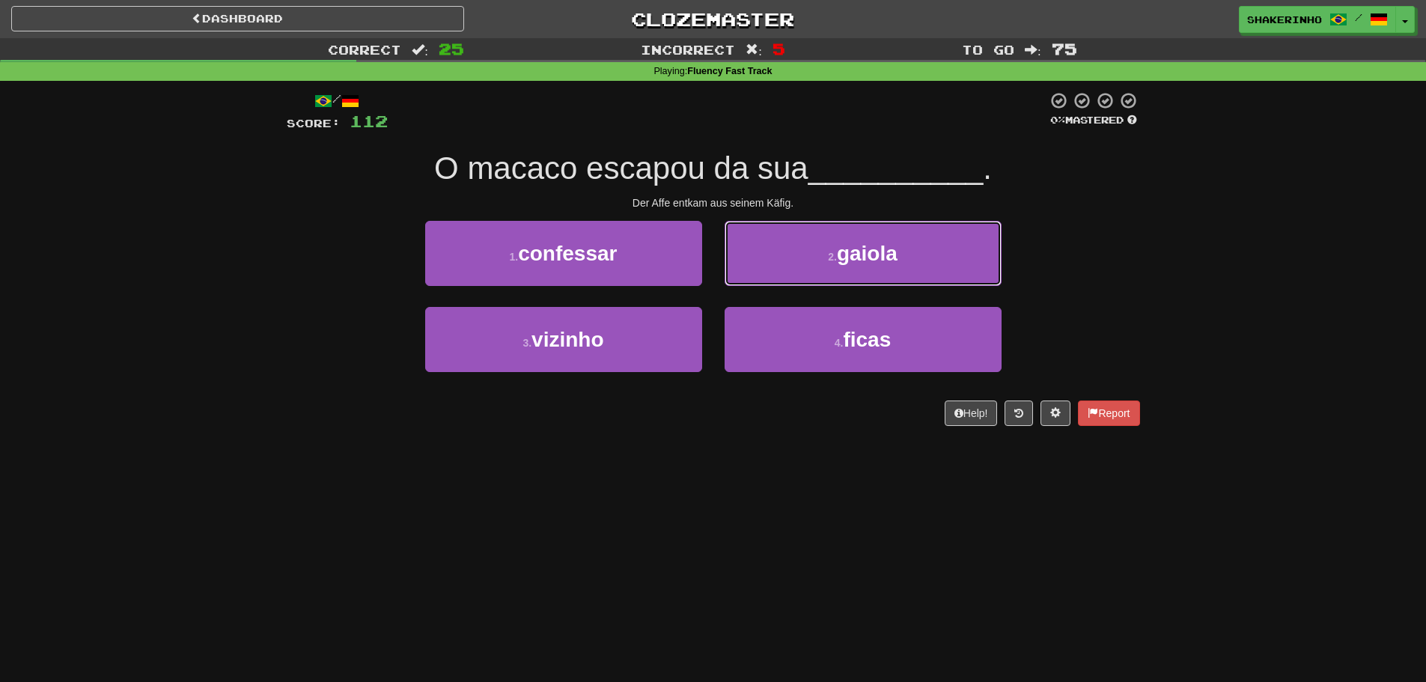
drag, startPoint x: 752, startPoint y: 276, endPoint x: 684, endPoint y: 402, distance: 142.7
click at [684, 402] on div "/ Score: 112 0 % Mastered O macaco escapou da sua __________ . Der Affe entkam …" at bounding box center [713, 258] width 853 height 335
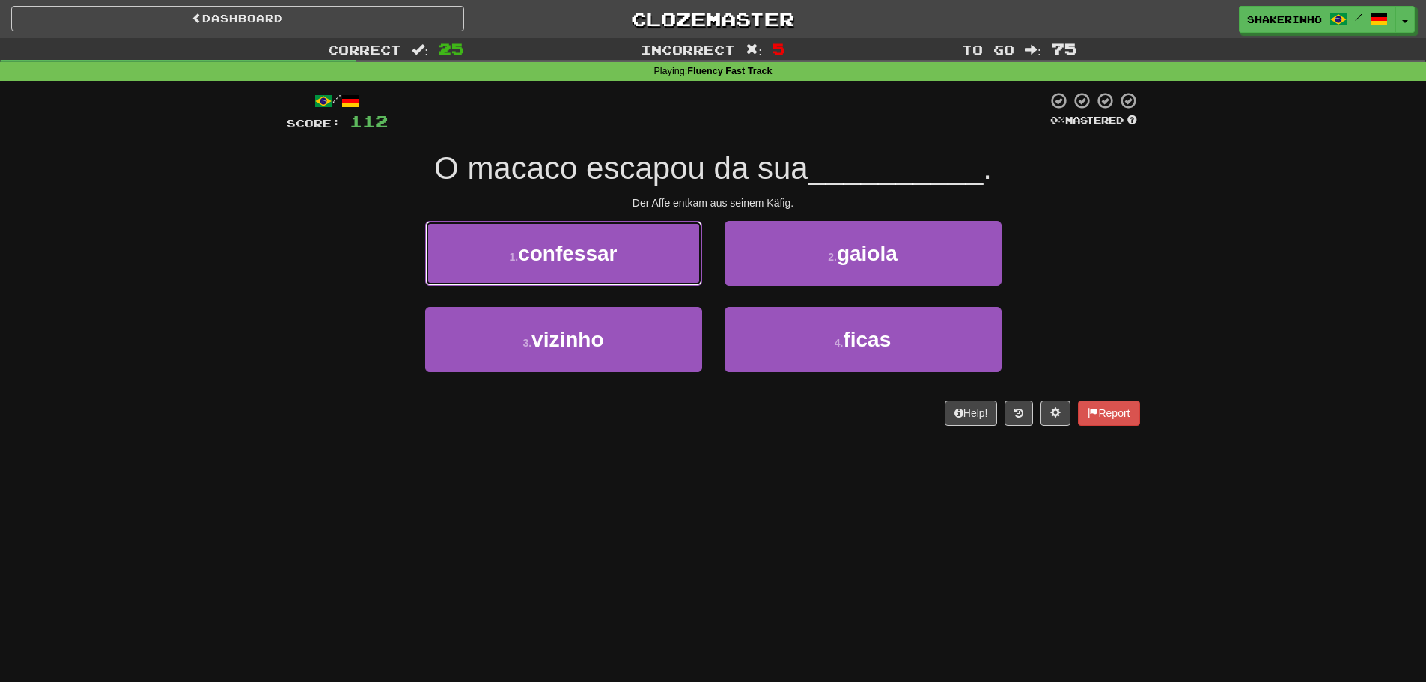
drag, startPoint x: 615, startPoint y: 269, endPoint x: 601, endPoint y: 393, distance: 125.0
click at [601, 393] on div "1 . confessar 2 . gaiola 3 . vizinho 4 . ficas" at bounding box center [713, 307] width 876 height 173
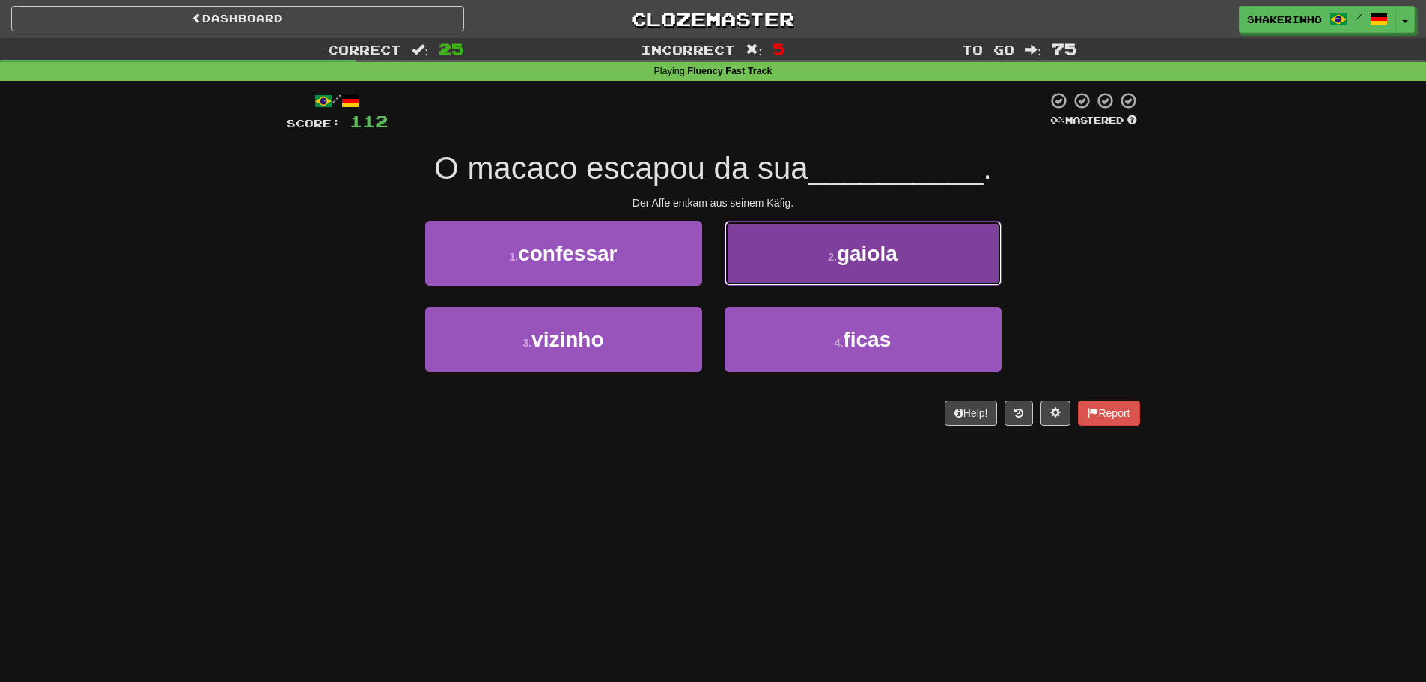
click at [770, 264] on button "2 . gaiola" at bounding box center [863, 253] width 277 height 65
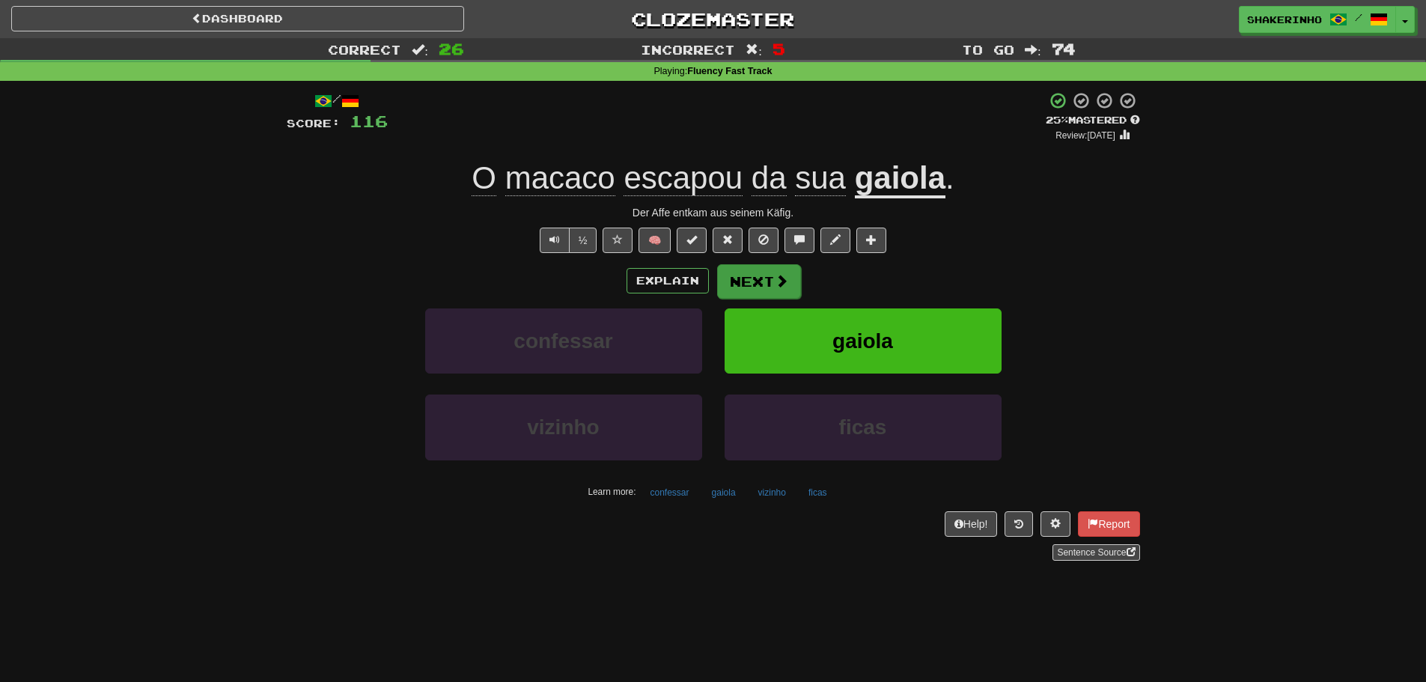
click at [752, 258] on div "/ Score: 116 + 4 25 % Mastered Review: 2025-09-22 O macaco escapou da sua gaiol…" at bounding box center [713, 325] width 853 height 469
click at [752, 272] on button "Next" at bounding box center [759, 281] width 84 height 34
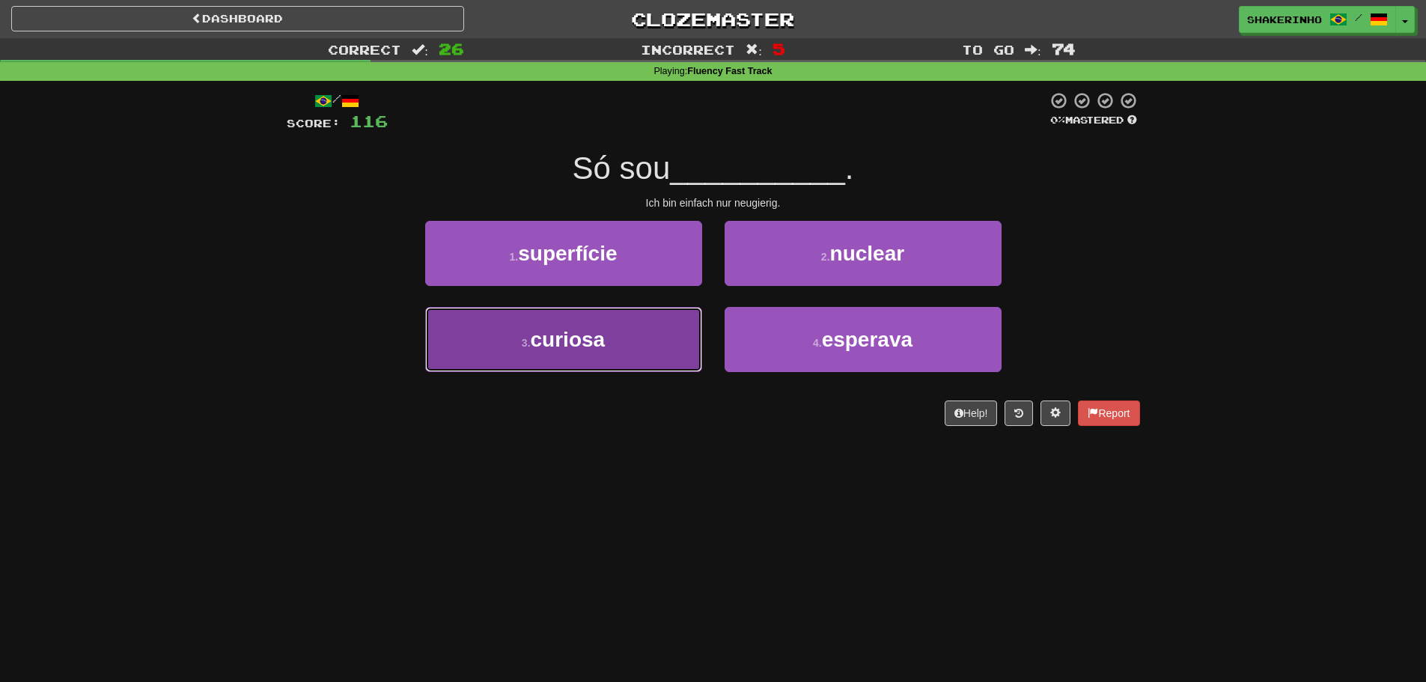
click at [623, 347] on button "3 . curiosa" at bounding box center [563, 339] width 277 height 65
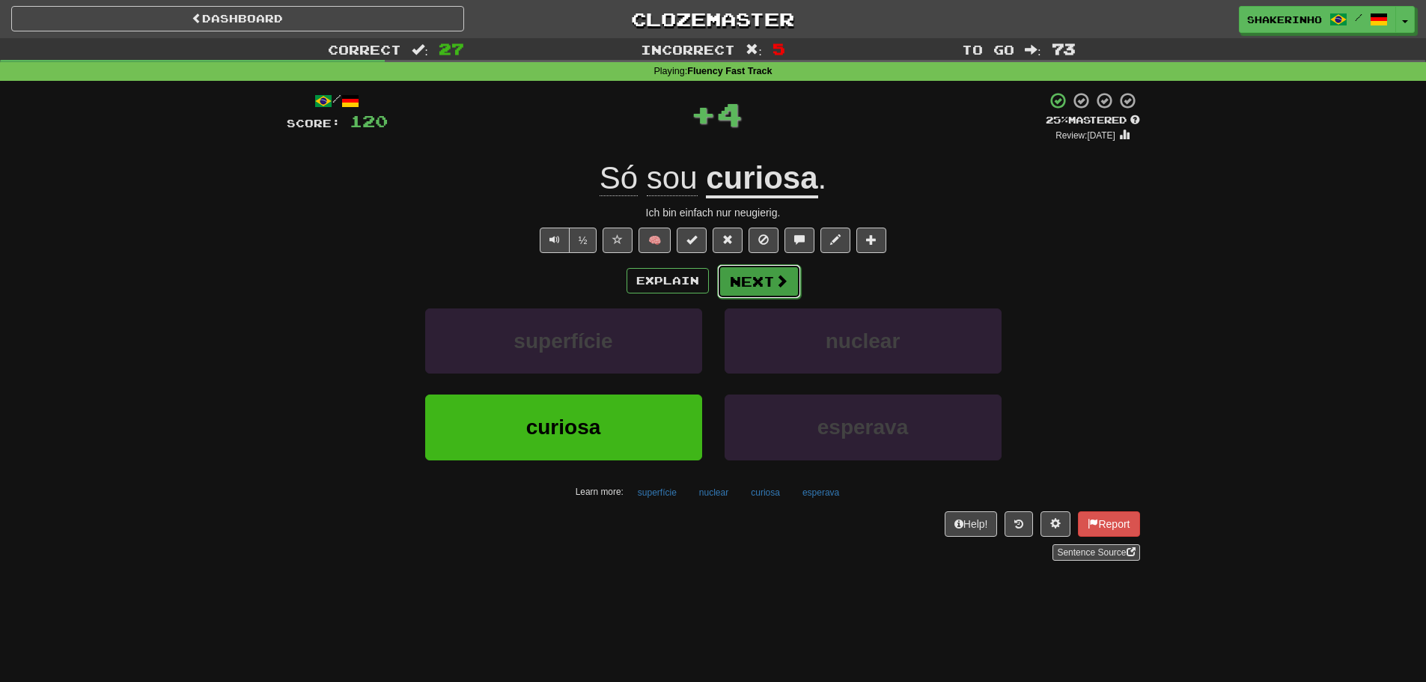
click at [785, 280] on span at bounding box center [781, 280] width 13 height 13
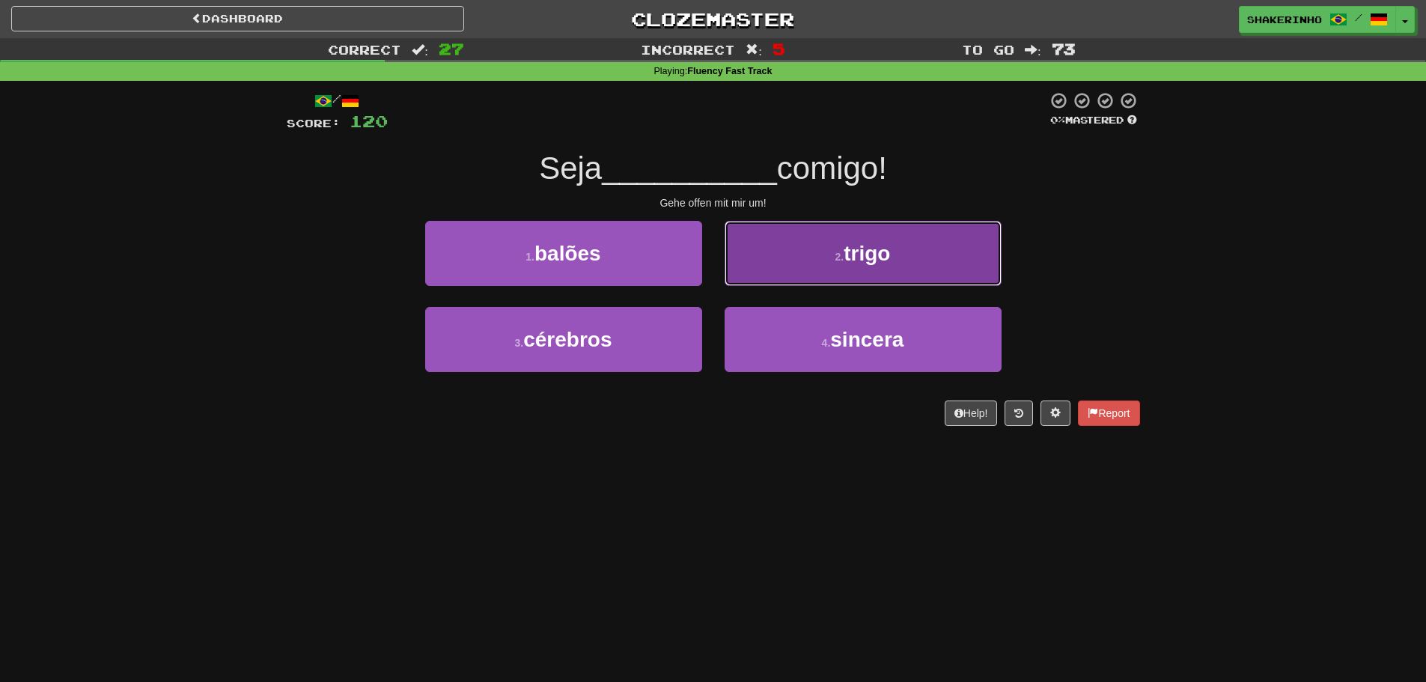
click at [808, 249] on button "2 . trigo" at bounding box center [863, 253] width 277 height 65
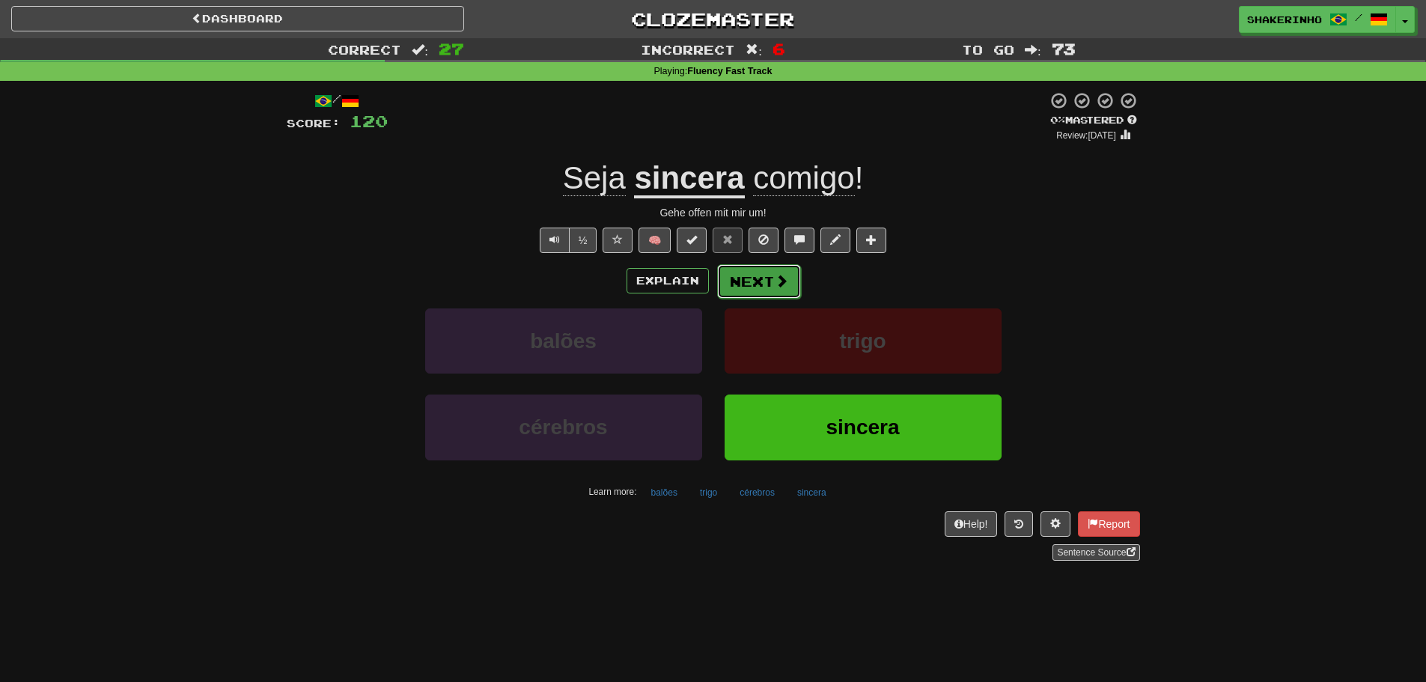
click at [749, 276] on button "Next" at bounding box center [759, 281] width 84 height 34
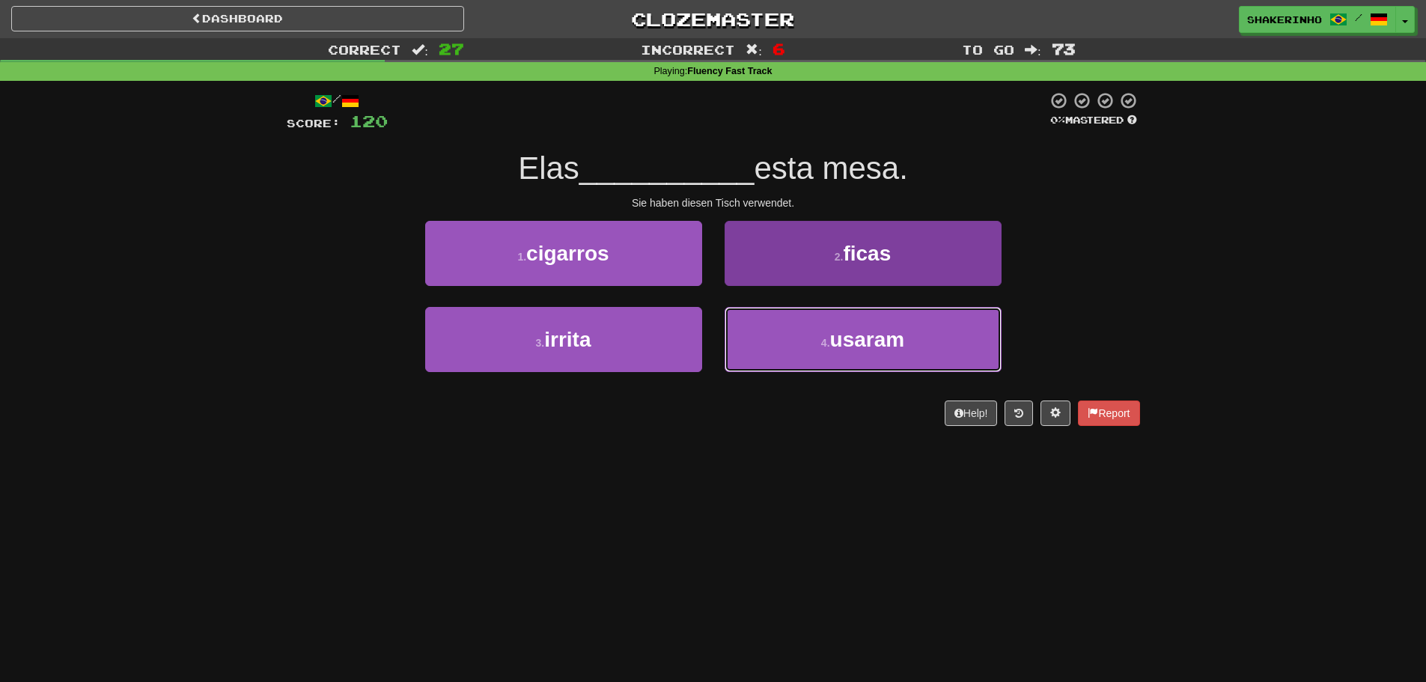
click at [821, 341] on small "4 ." at bounding box center [825, 343] width 9 height 12
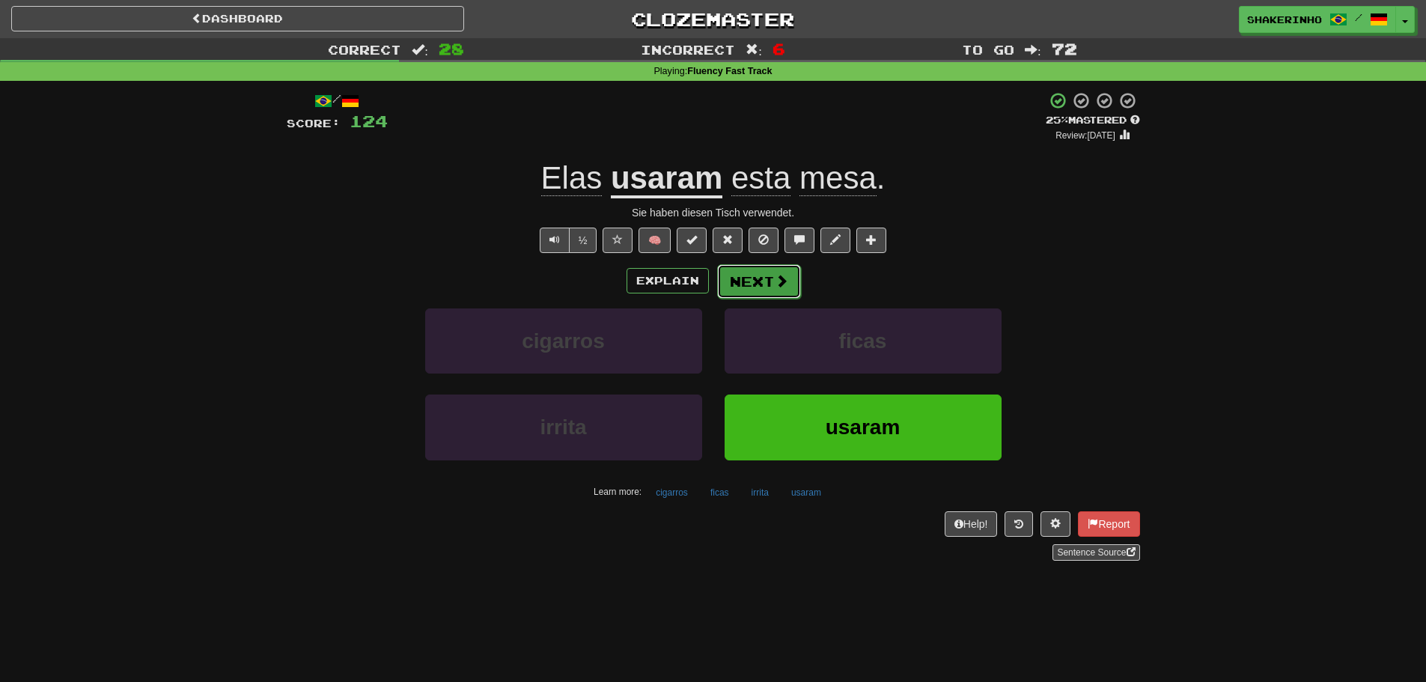
click at [743, 275] on button "Next" at bounding box center [759, 281] width 84 height 34
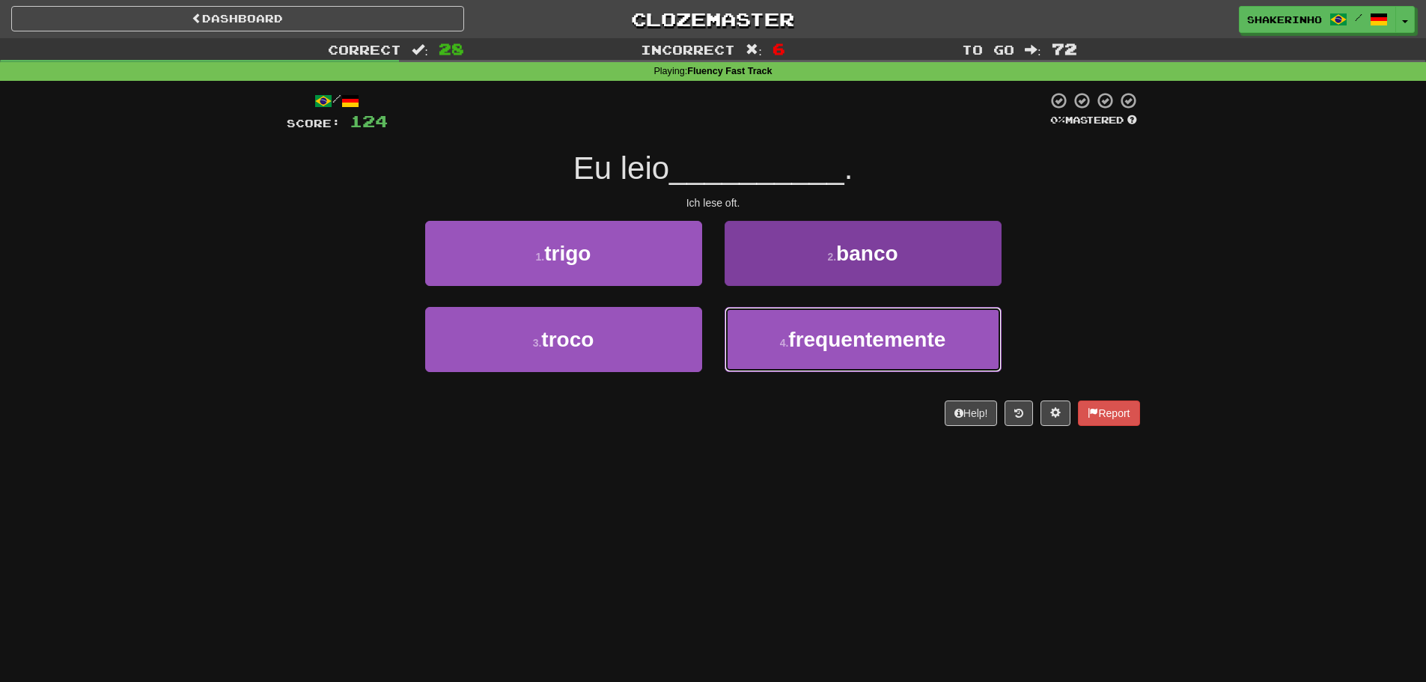
click at [863, 351] on button "4 . frequentemente" at bounding box center [863, 339] width 277 height 65
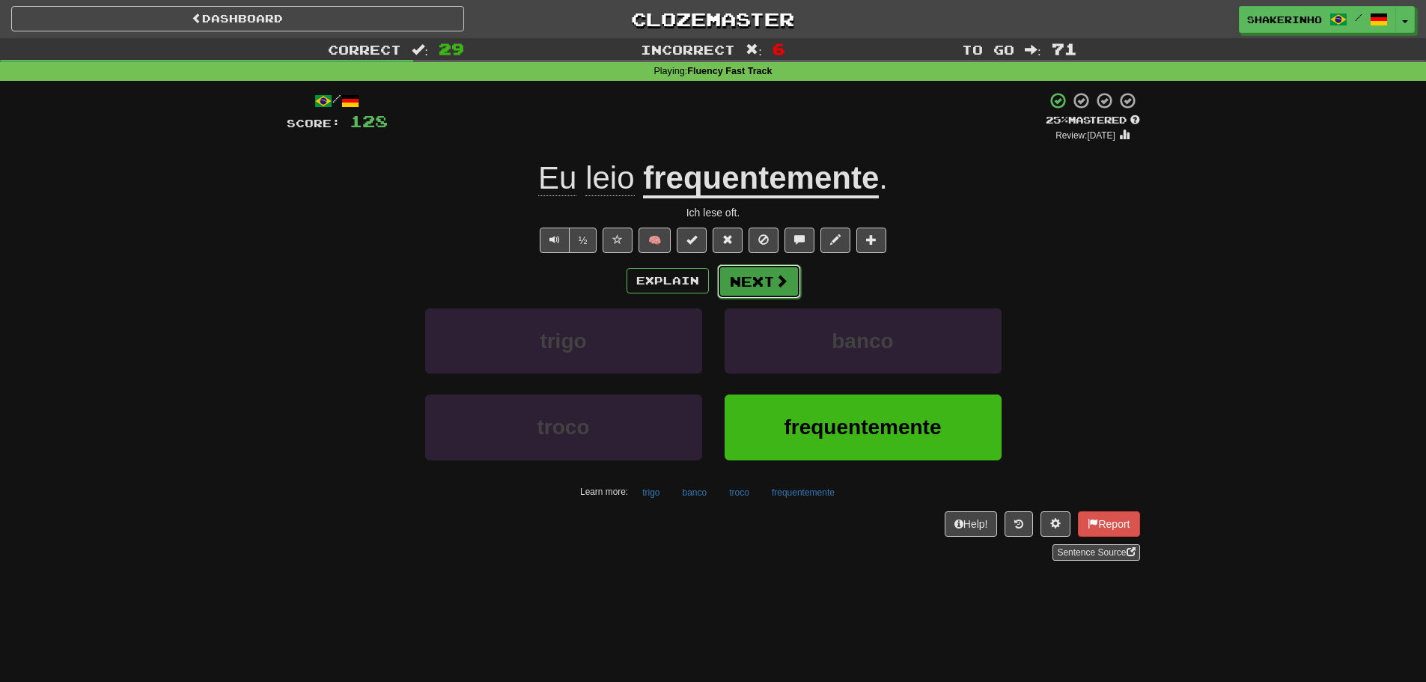
click at [785, 285] on span at bounding box center [781, 280] width 13 height 13
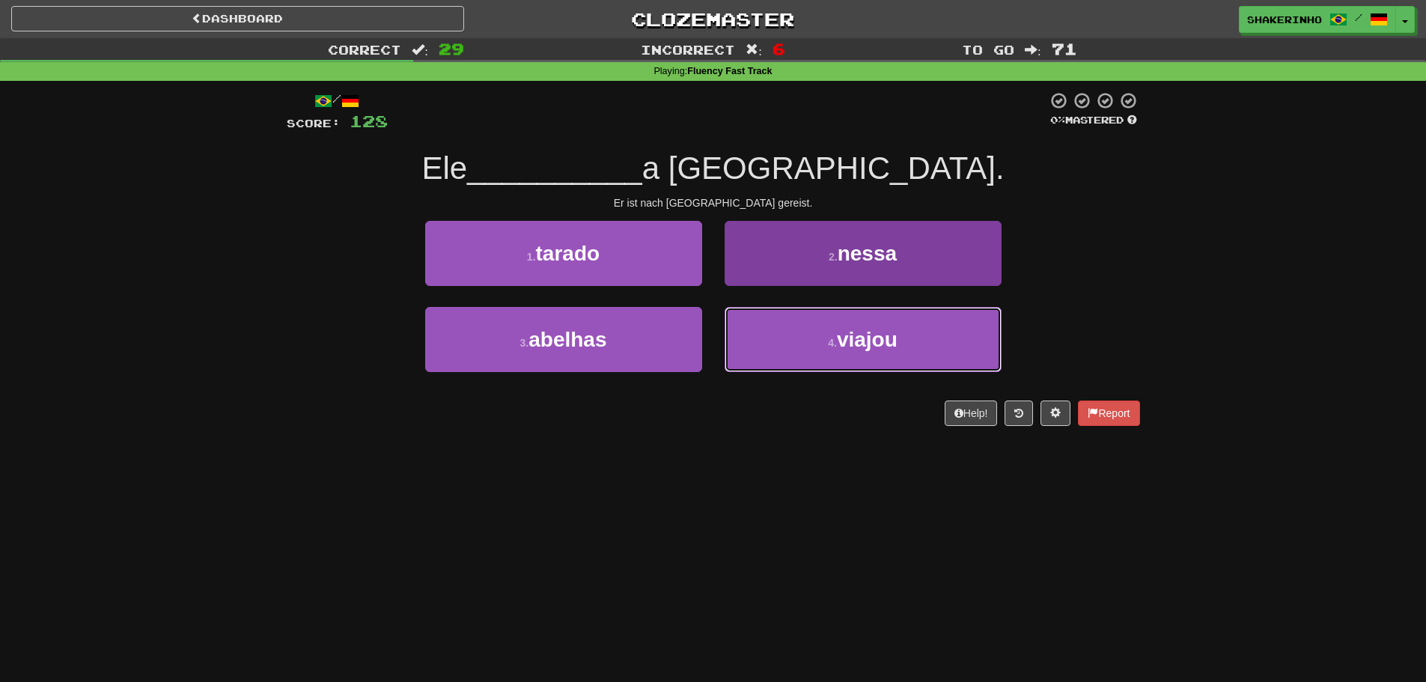
click at [766, 339] on button "4 . viajou" at bounding box center [863, 339] width 277 height 65
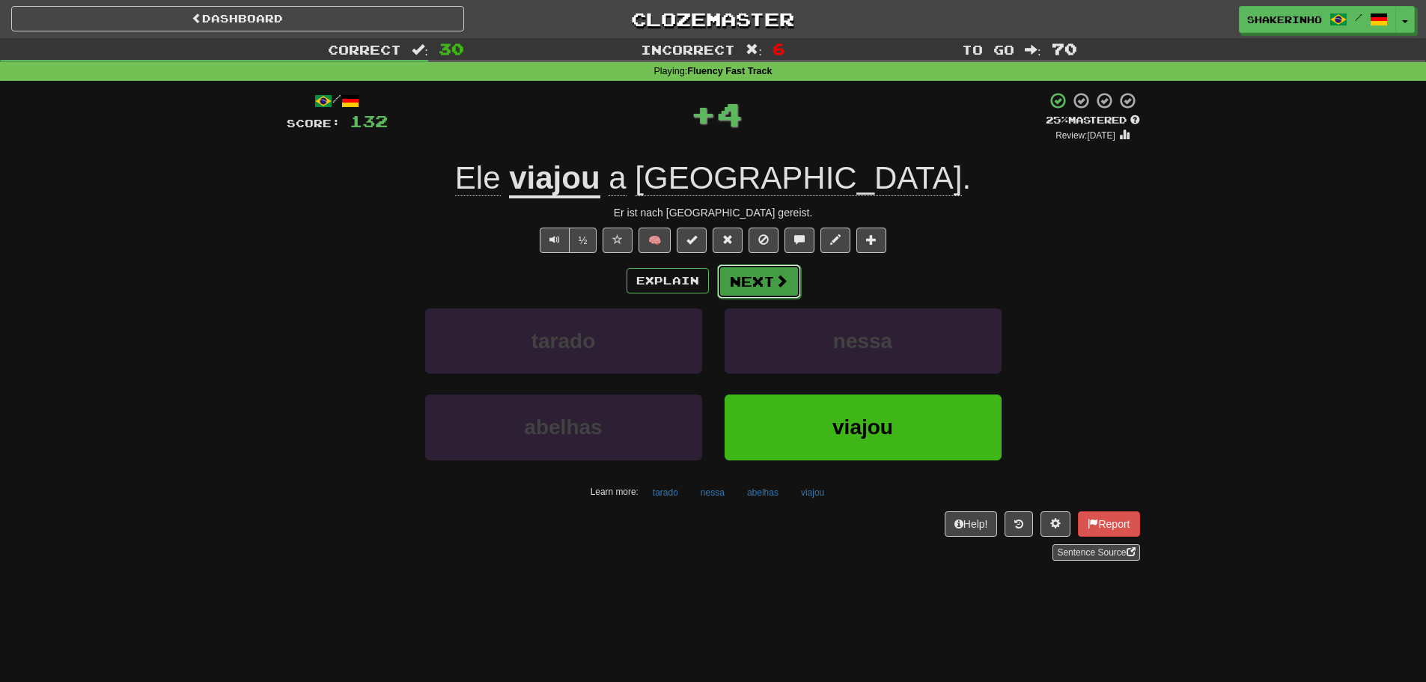
click at [747, 287] on button "Next" at bounding box center [759, 281] width 84 height 34
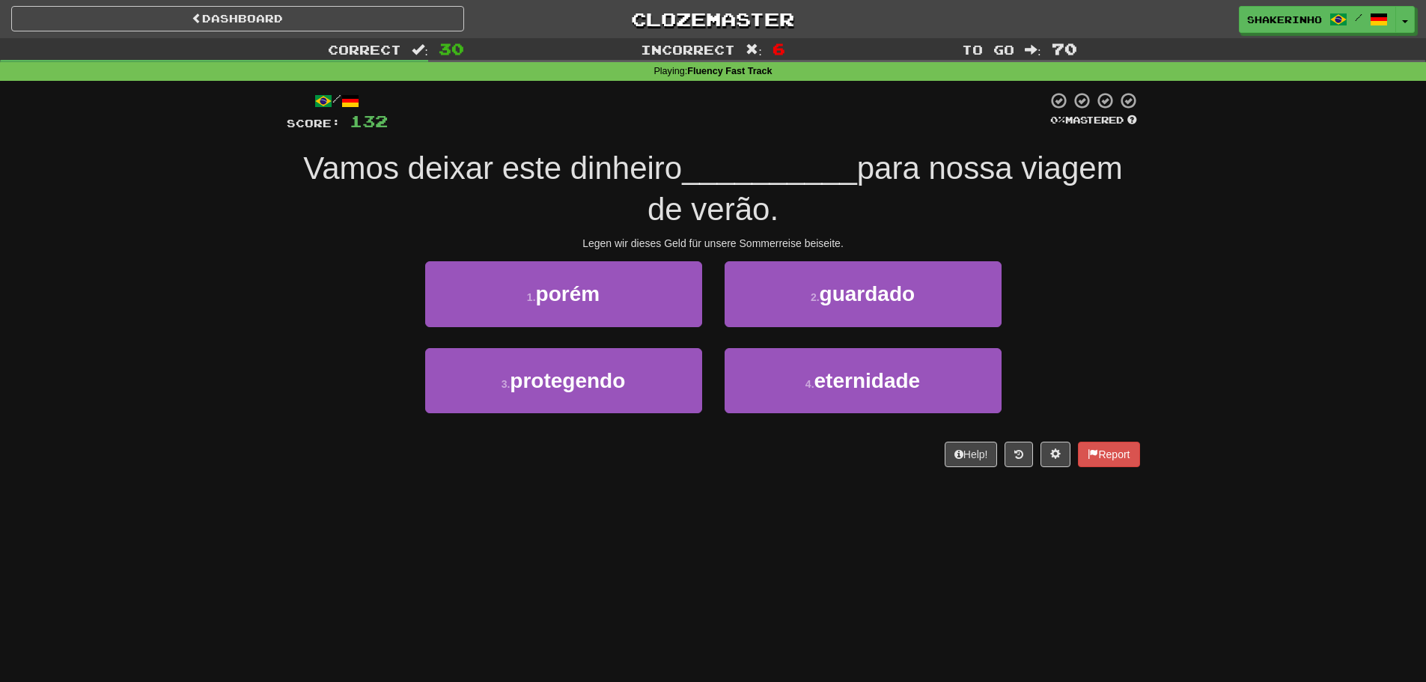
drag, startPoint x: 207, startPoint y: 168, endPoint x: 976, endPoint y: 219, distance: 771.2
click at [976, 219] on div "Correct : 30 Incorrect : 6 To go : 70 Playing : Fluency Fast Track / Score: 132…" at bounding box center [713, 263] width 1426 height 450
click at [976, 219] on div "Vamos deixar este dinheiro __________ para nossa viagem de verão." at bounding box center [713, 189] width 853 height 82
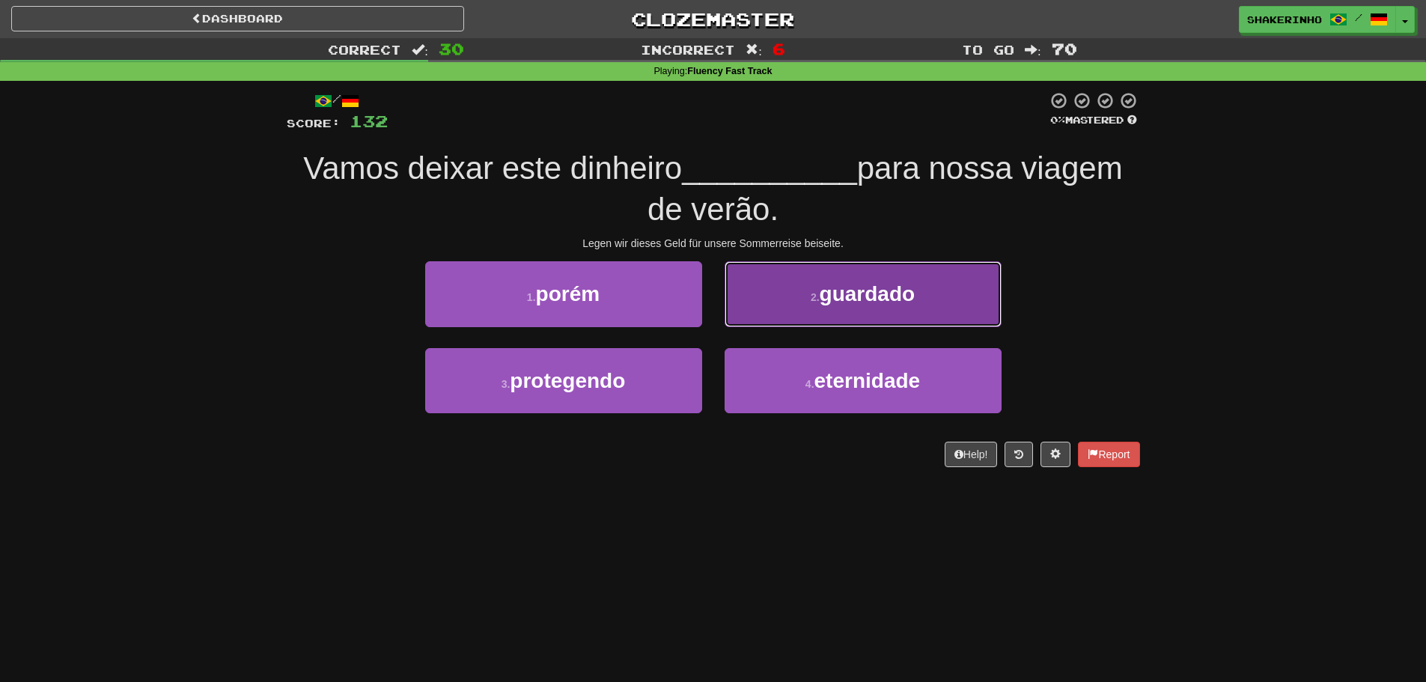
click at [803, 297] on button "2 . guardado" at bounding box center [863, 293] width 277 height 65
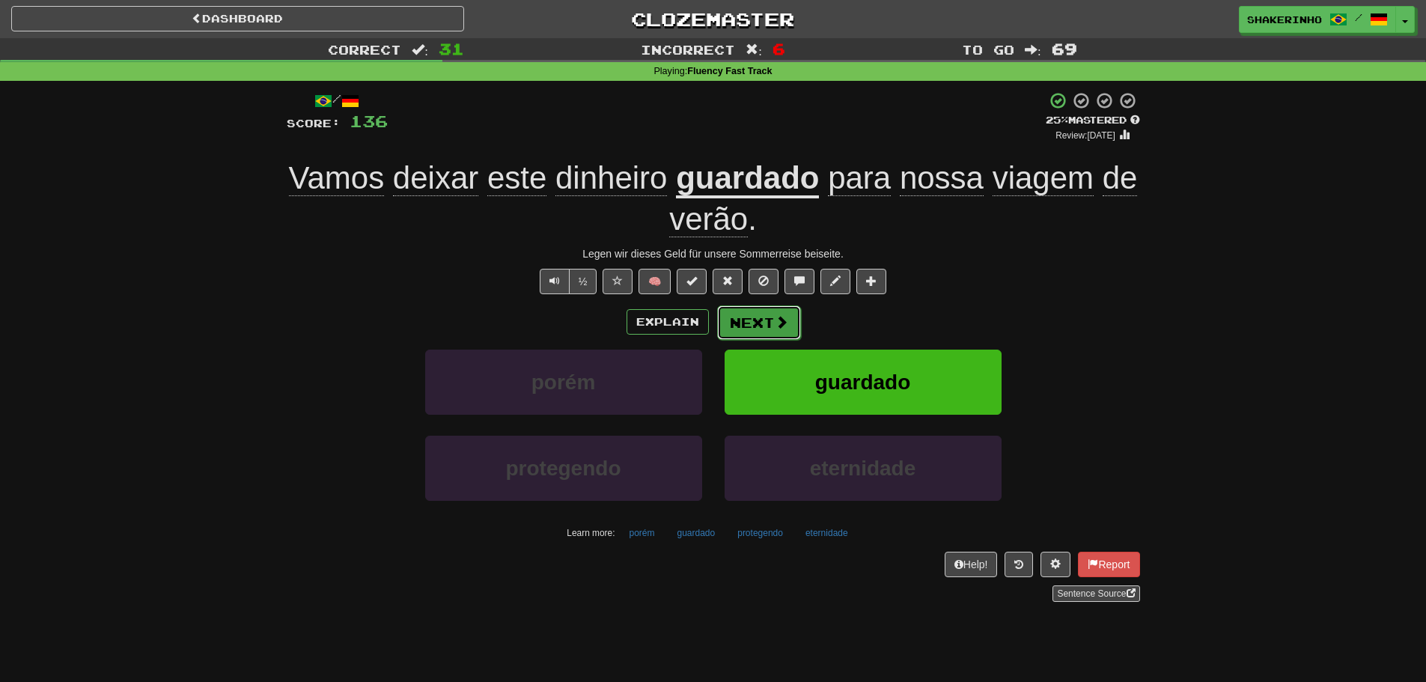
click at [758, 329] on button "Next" at bounding box center [759, 322] width 84 height 34
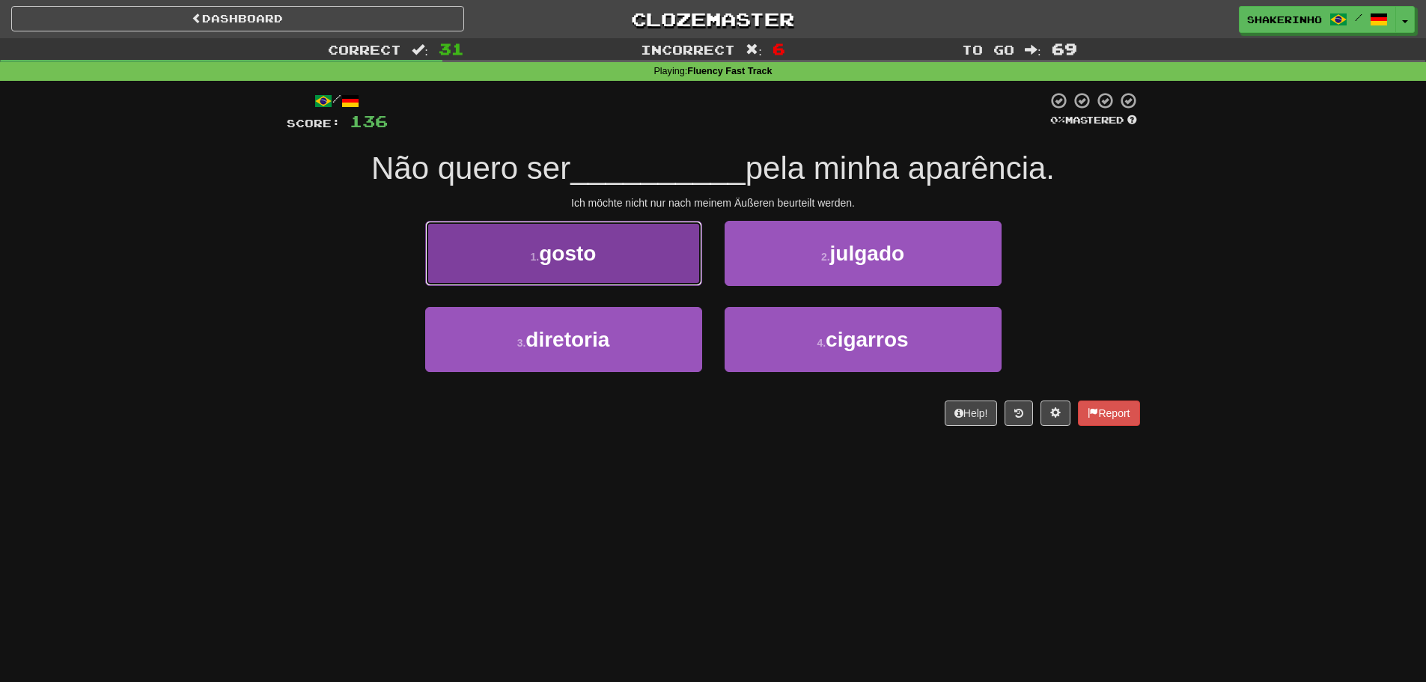
click at [591, 225] on button "1 . gosto" at bounding box center [563, 253] width 277 height 65
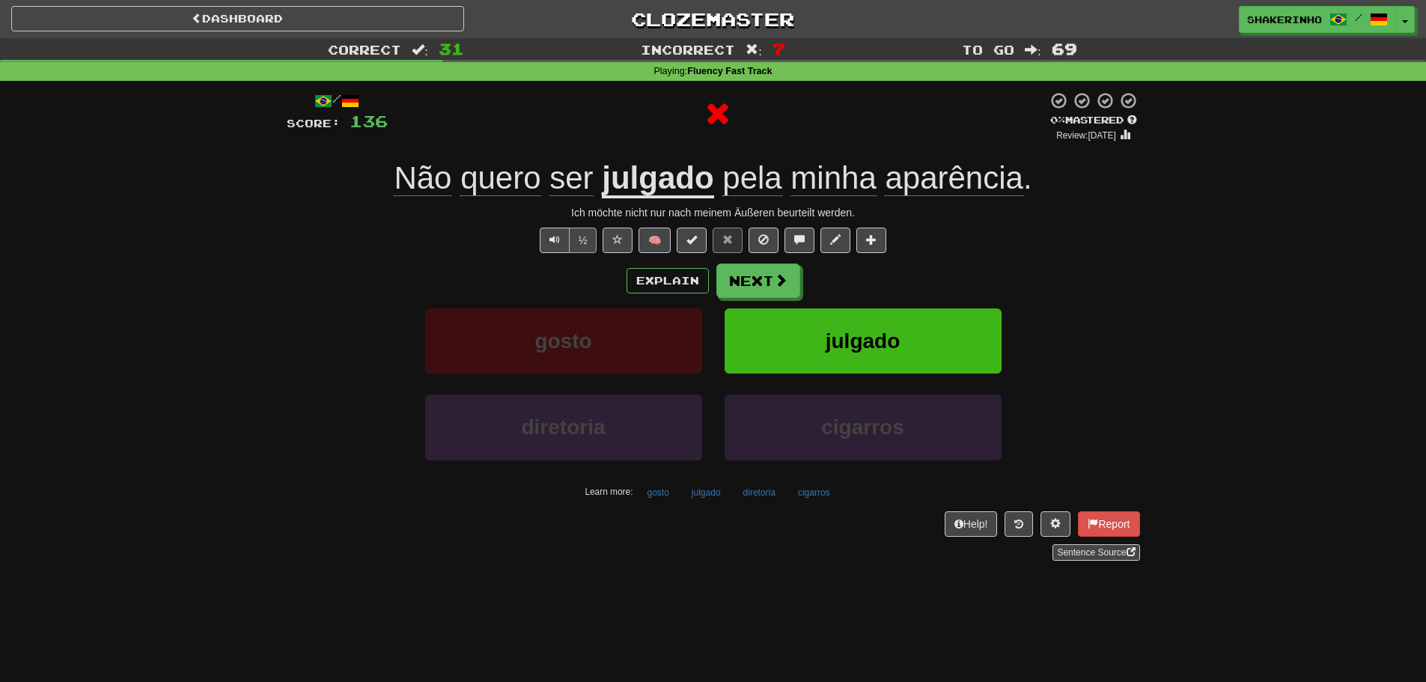
click at [582, 235] on button "½" at bounding box center [583, 240] width 28 height 25
click at [555, 243] on span "Text-to-speech controls" at bounding box center [554, 239] width 10 height 10
click at [754, 283] on button "Next" at bounding box center [759, 281] width 84 height 34
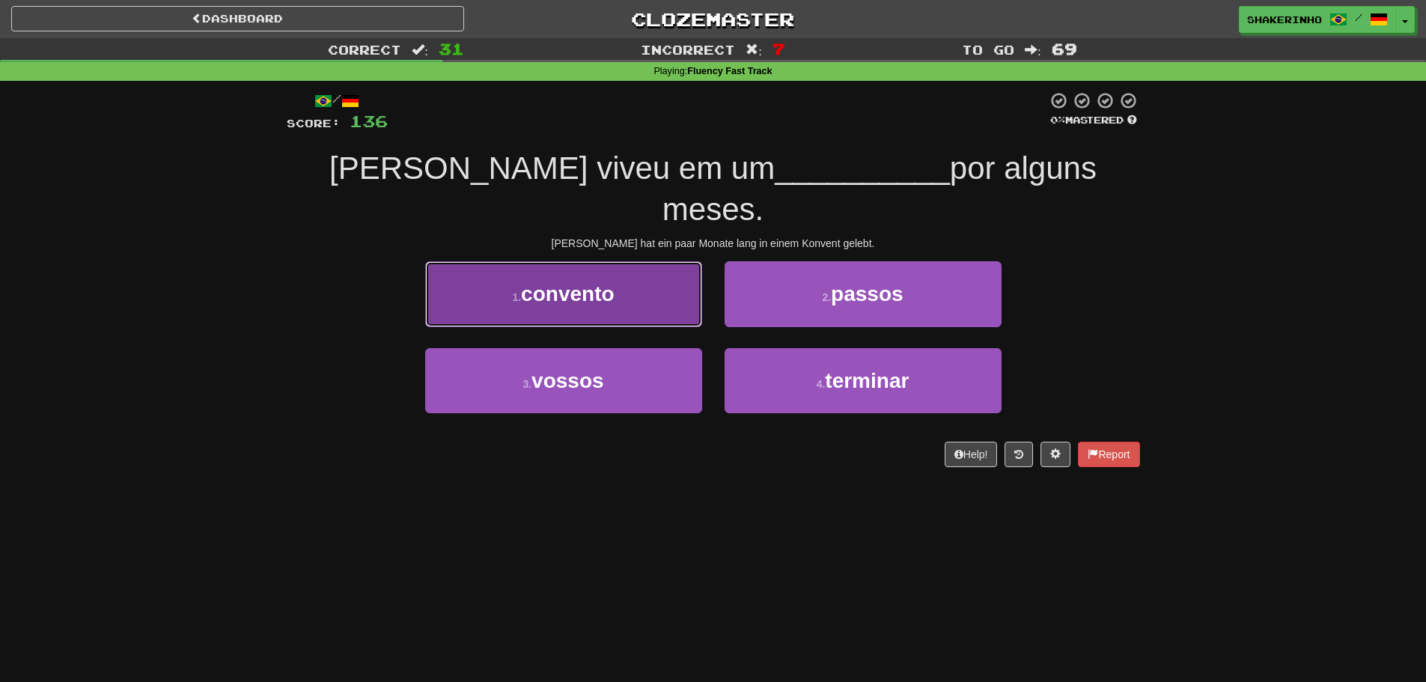
click at [559, 278] on button "1 . convento" at bounding box center [563, 293] width 277 height 65
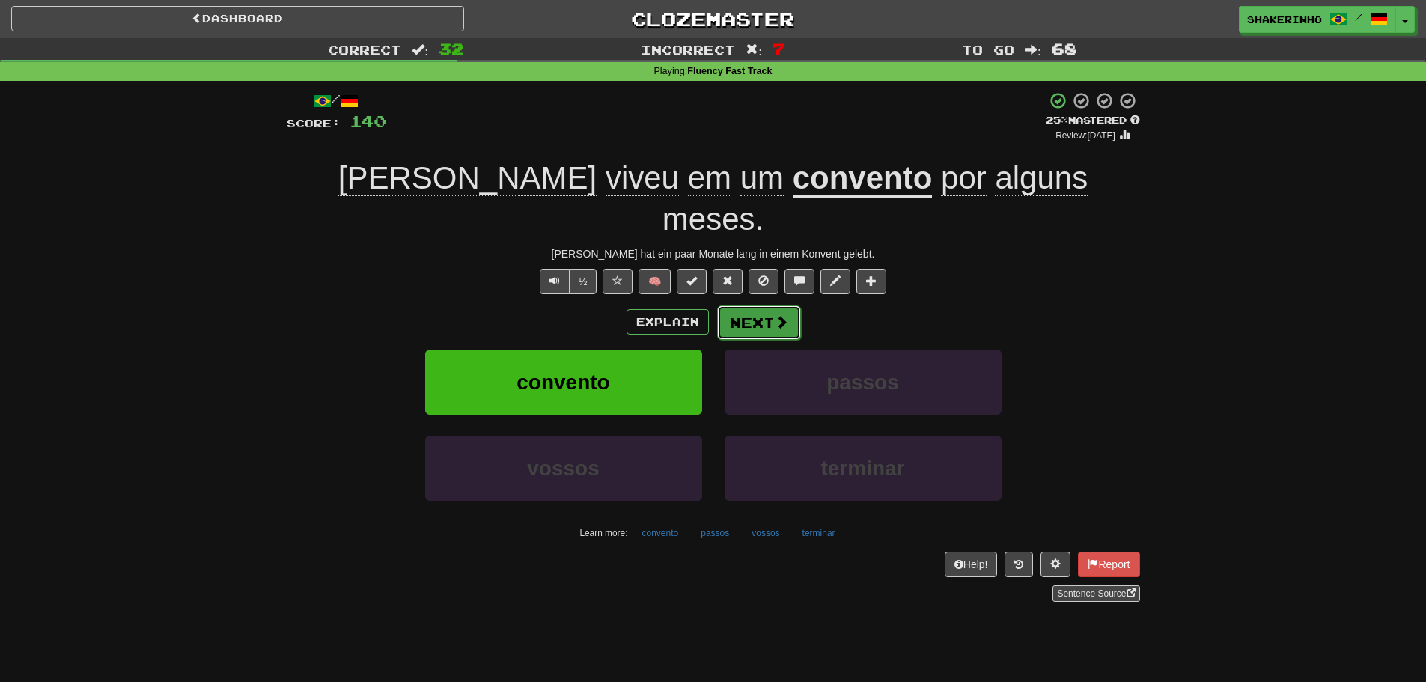
click at [741, 305] on button "Next" at bounding box center [759, 322] width 84 height 34
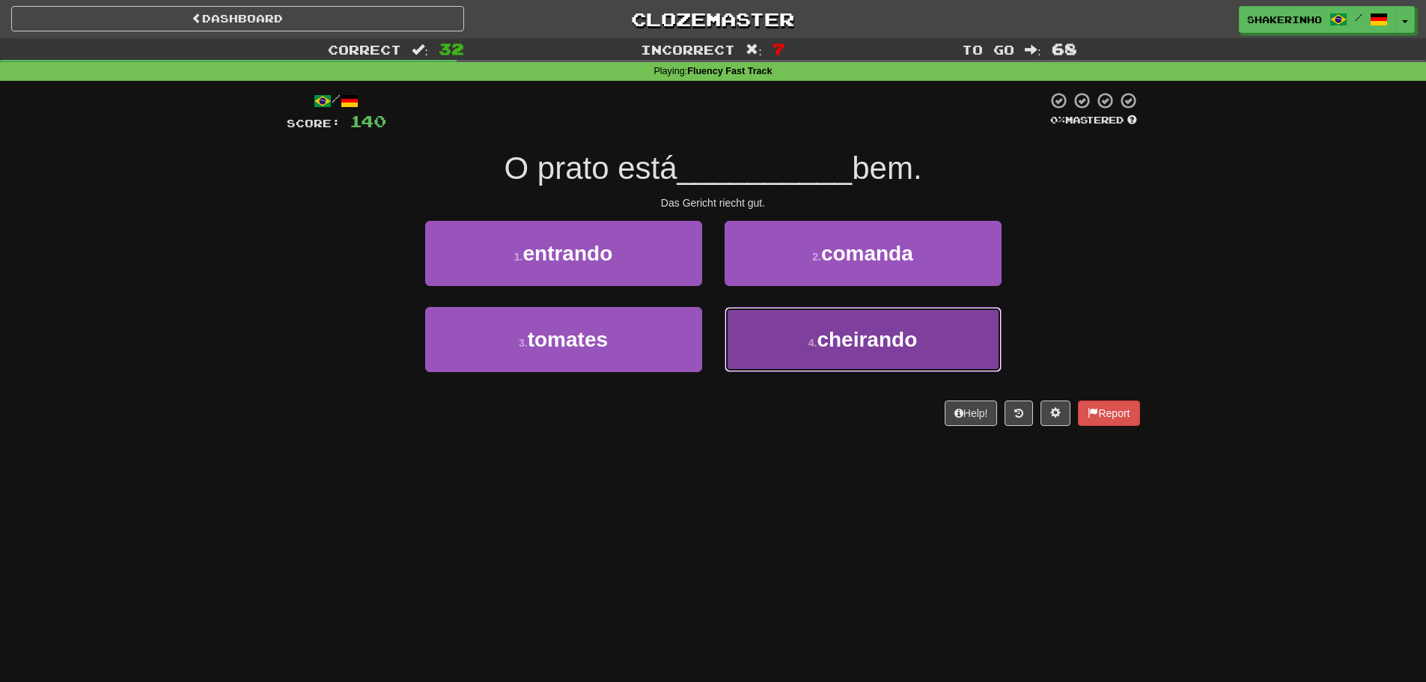
click at [846, 329] on span "cheirando" at bounding box center [867, 339] width 100 height 23
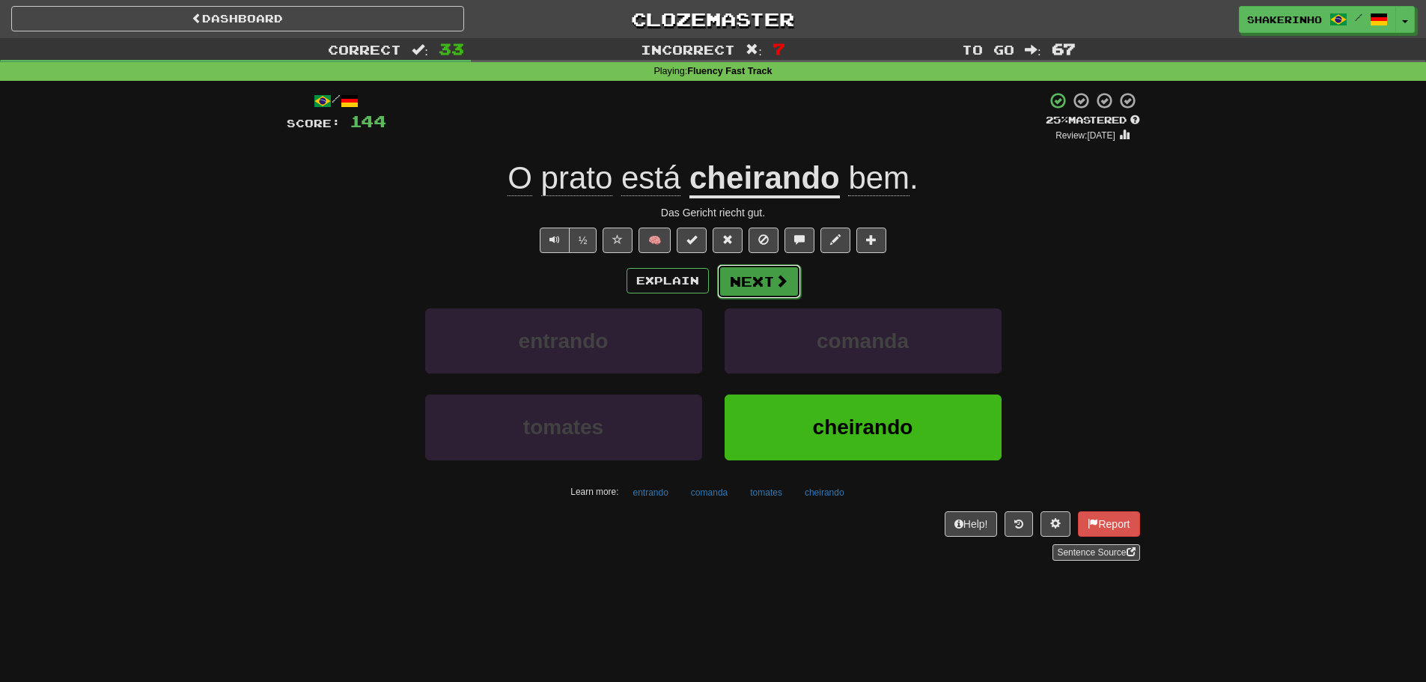
click at [771, 281] on button "Next" at bounding box center [759, 281] width 84 height 34
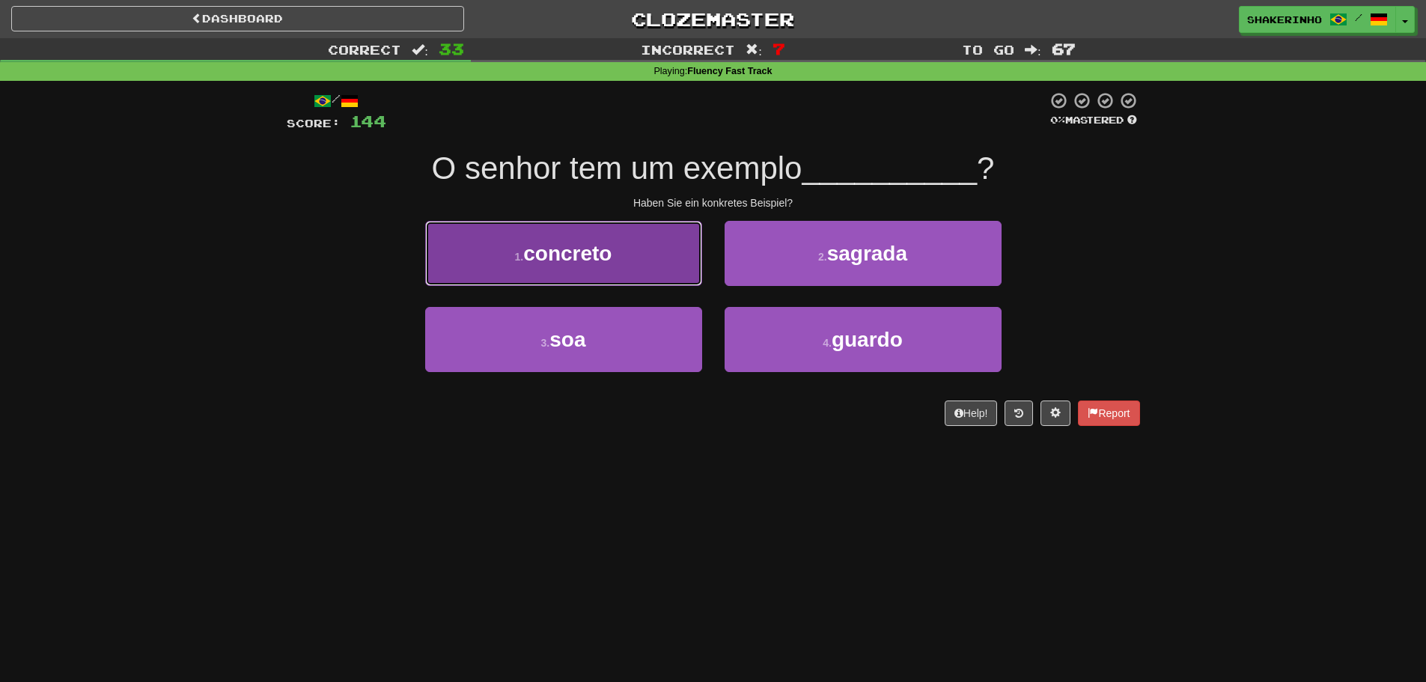
click at [691, 274] on button "1 . concreto" at bounding box center [563, 253] width 277 height 65
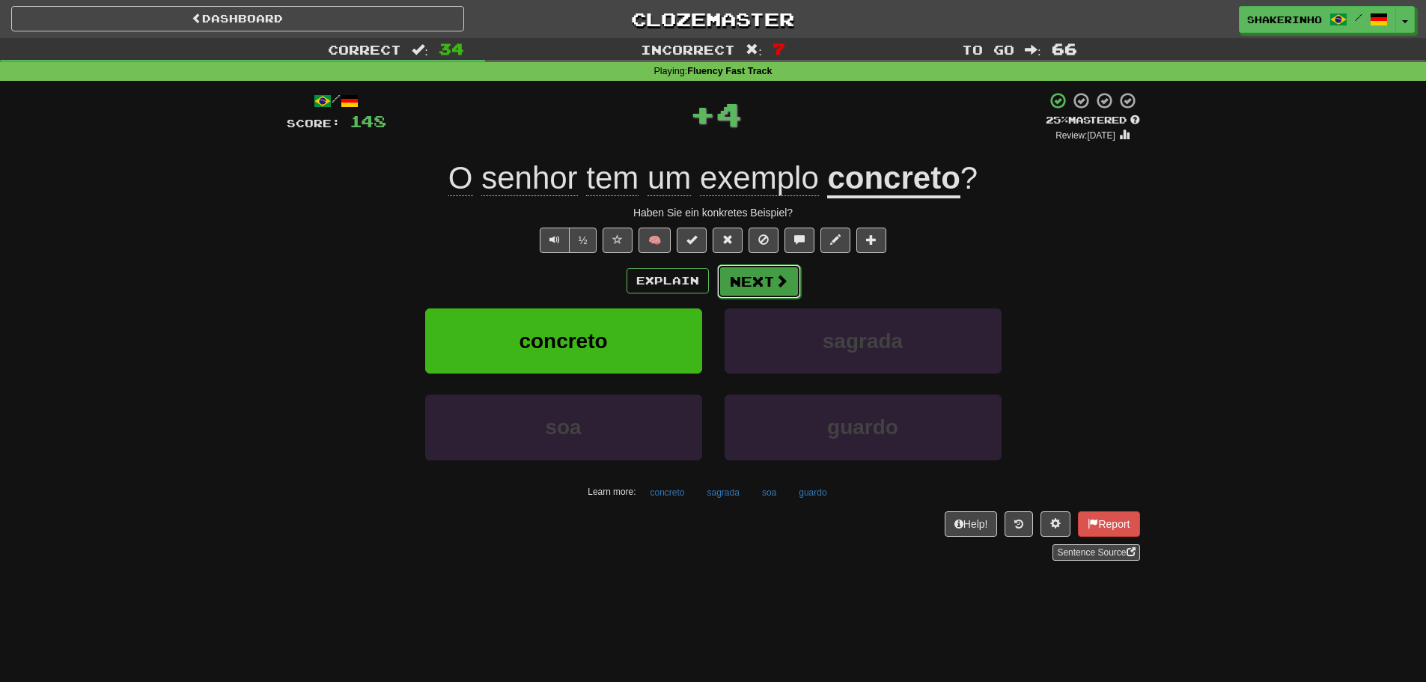
click at [760, 274] on button "Next" at bounding box center [759, 281] width 84 height 34
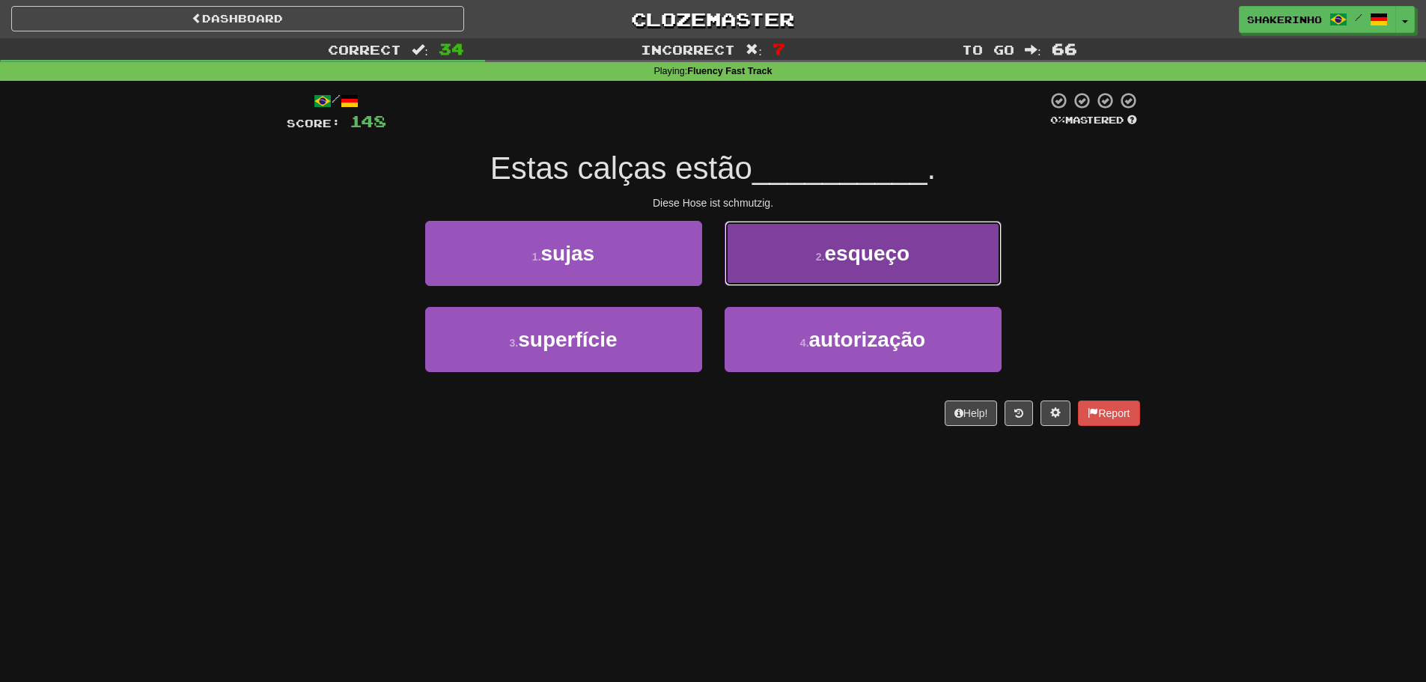
click at [850, 252] on span "esqueço" at bounding box center [867, 253] width 85 height 23
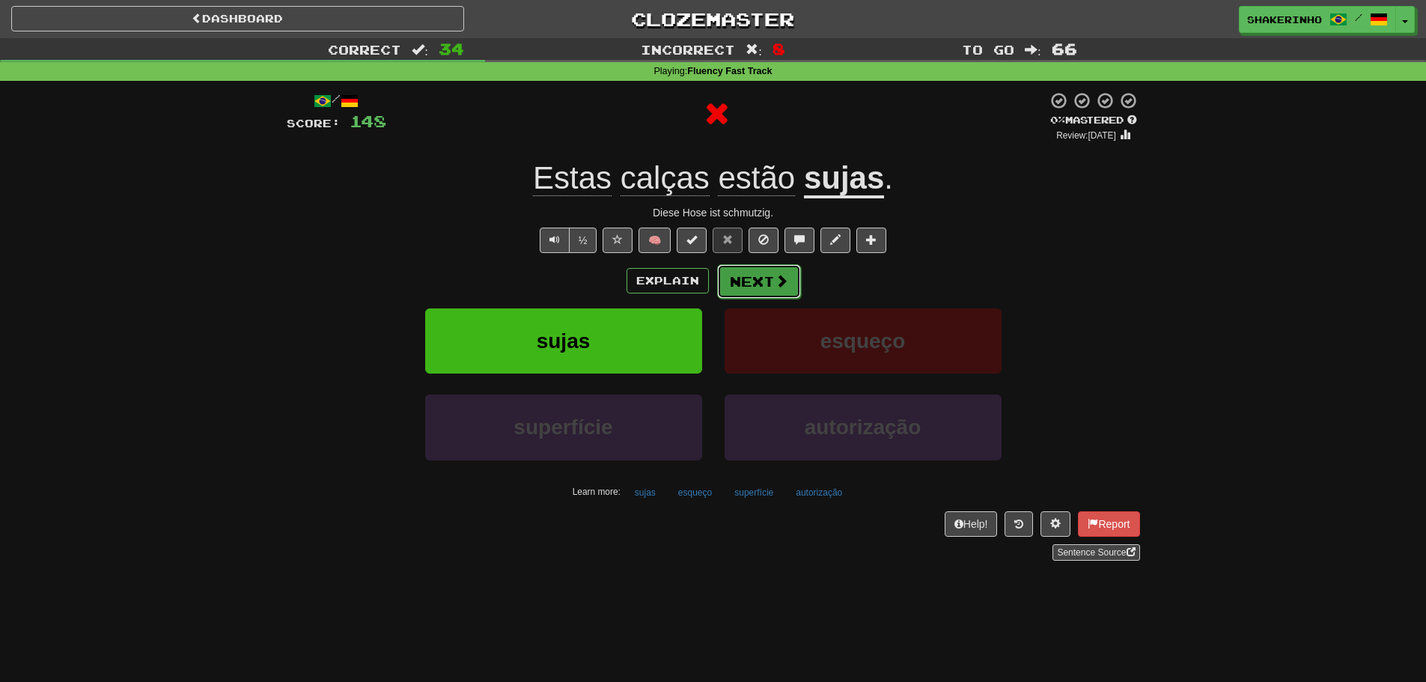
click at [763, 294] on button "Next" at bounding box center [759, 281] width 84 height 34
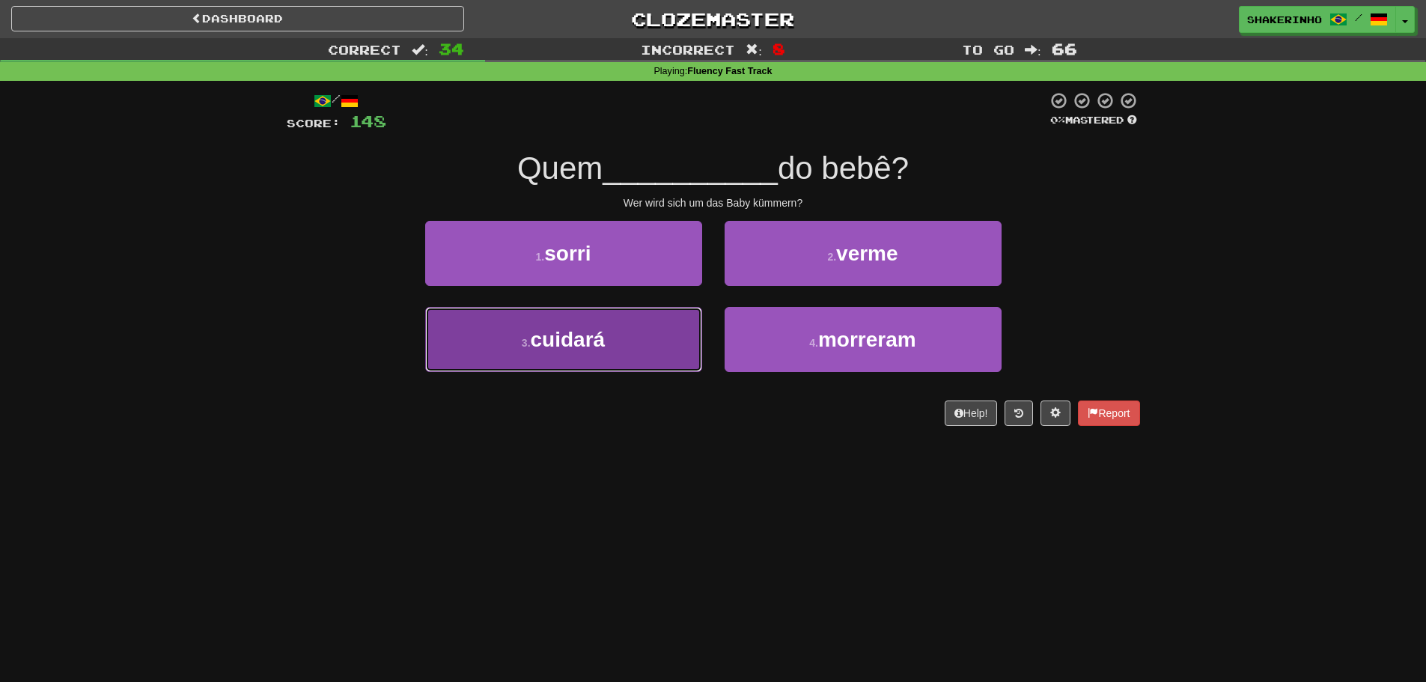
click at [651, 323] on button "3 . cuidará" at bounding box center [563, 339] width 277 height 65
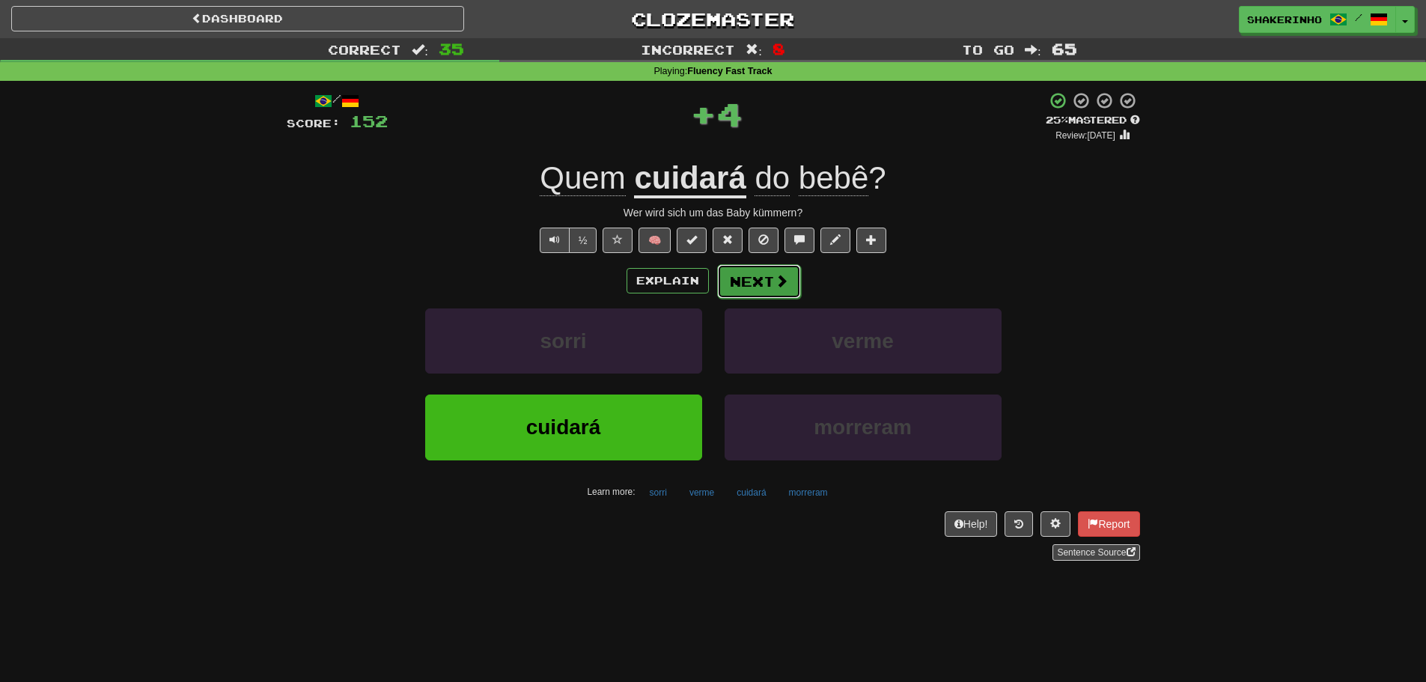
click at [746, 287] on button "Next" at bounding box center [759, 281] width 84 height 34
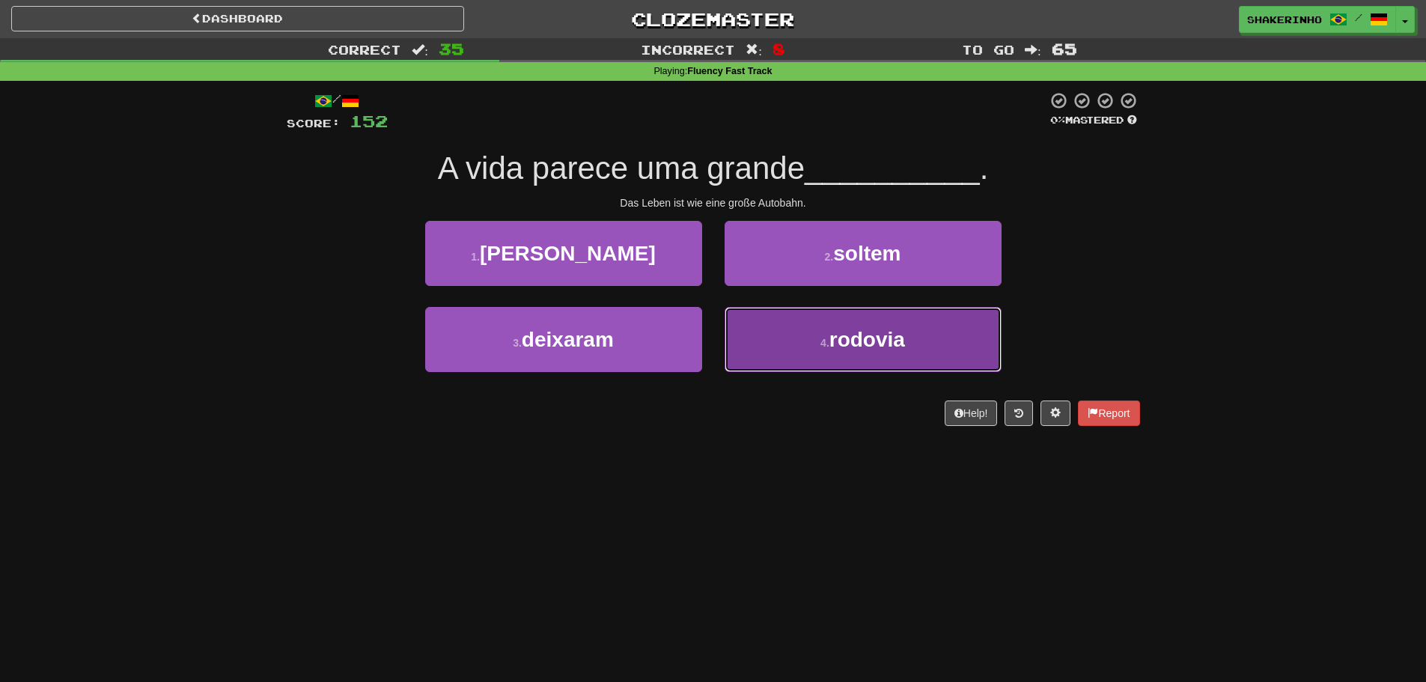
click at [784, 344] on button "4 . rodovia" at bounding box center [863, 339] width 277 height 65
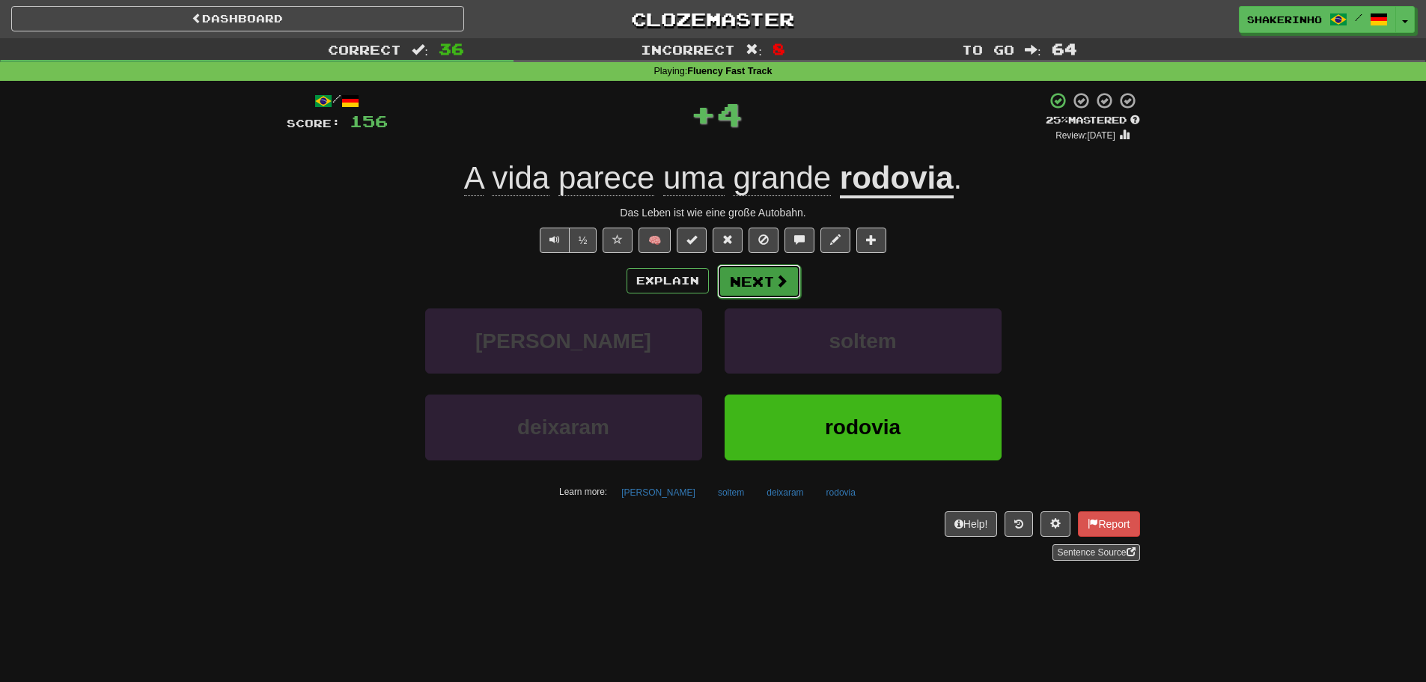
click at [751, 293] on button "Next" at bounding box center [759, 281] width 84 height 34
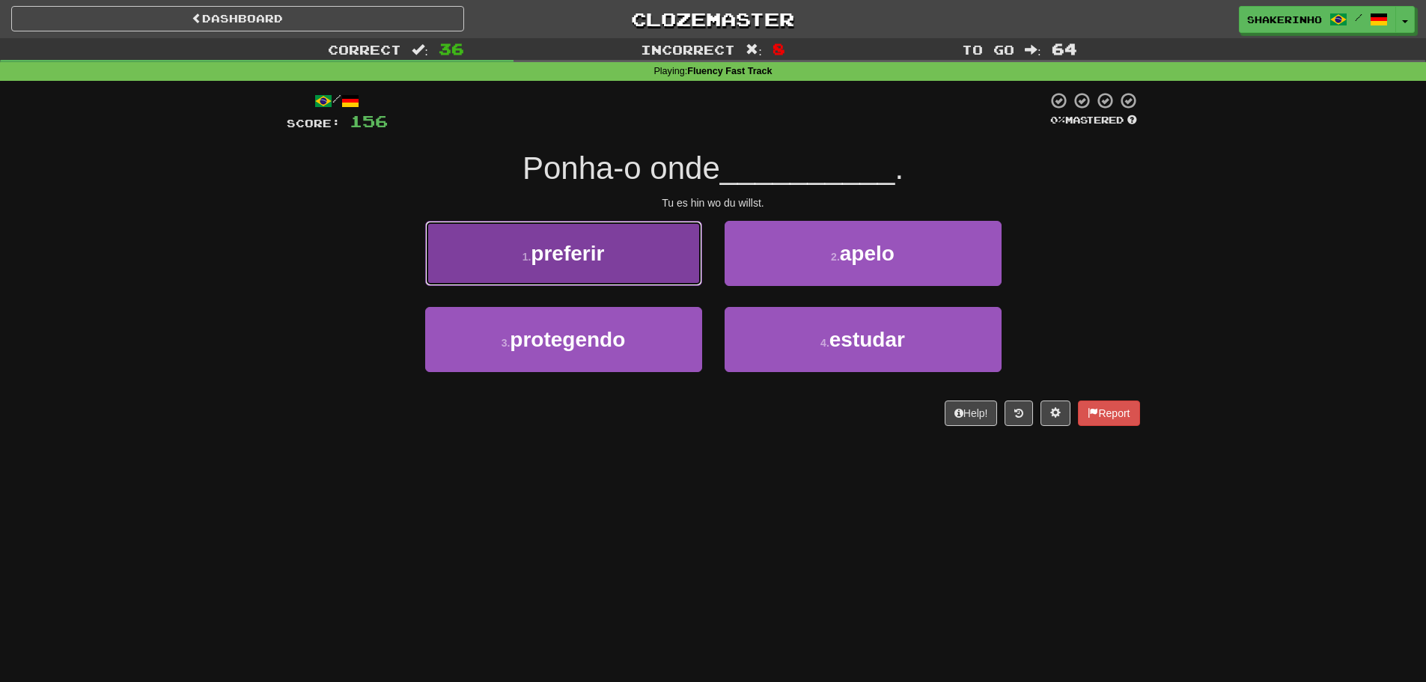
click at [609, 275] on button "1 . preferir" at bounding box center [563, 253] width 277 height 65
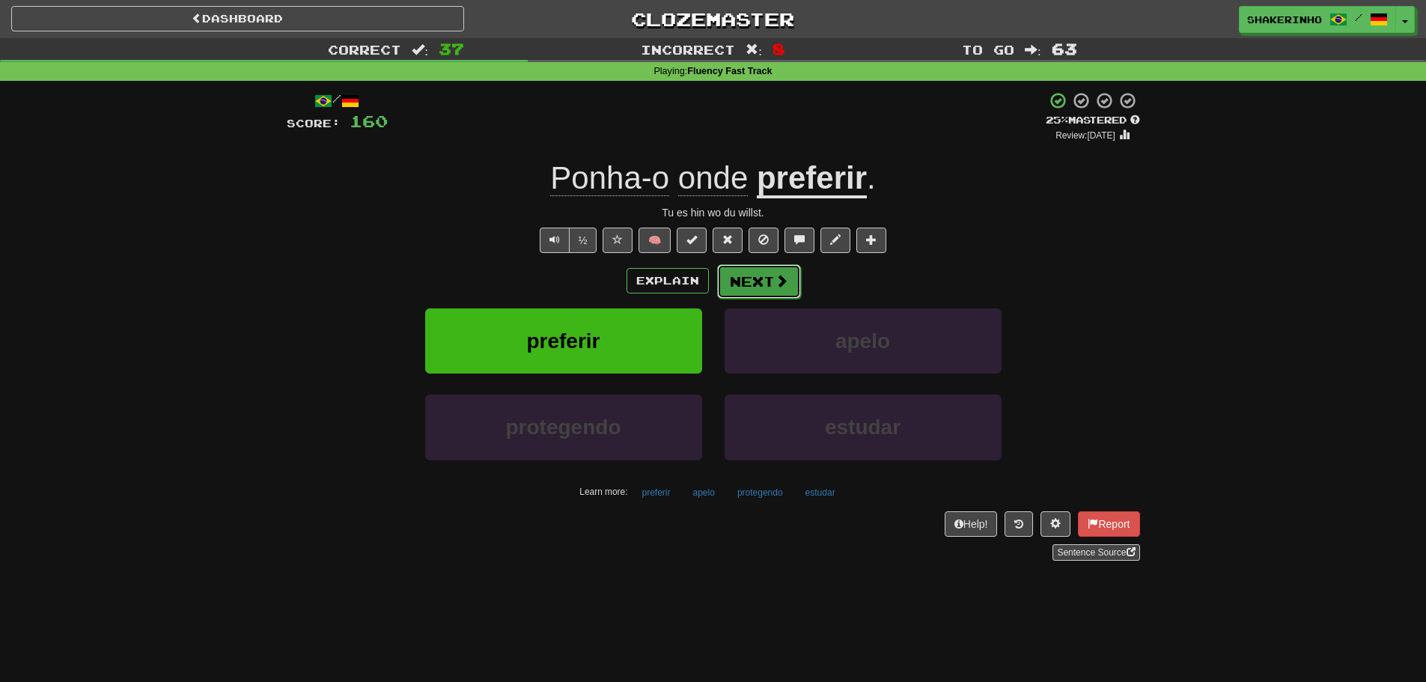
click at [773, 270] on button "Next" at bounding box center [759, 281] width 84 height 34
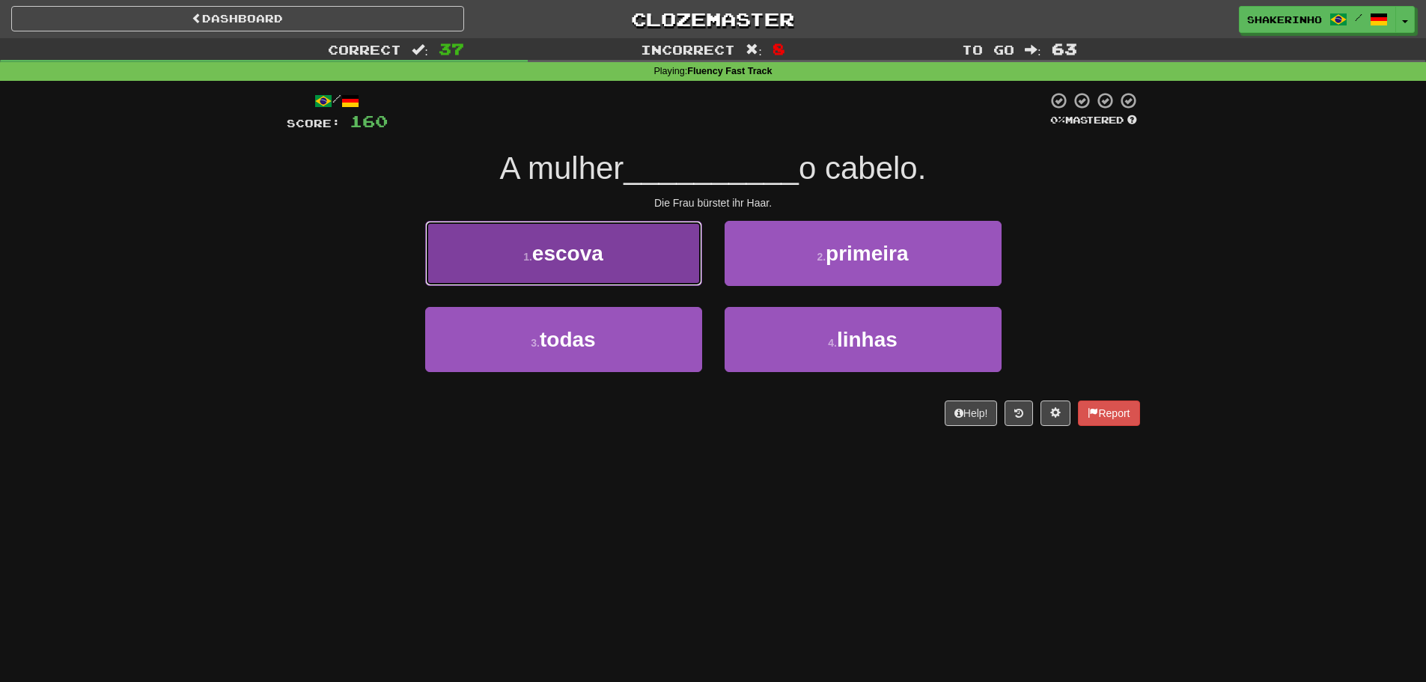
click at [602, 249] on span "escova" at bounding box center [567, 253] width 71 height 23
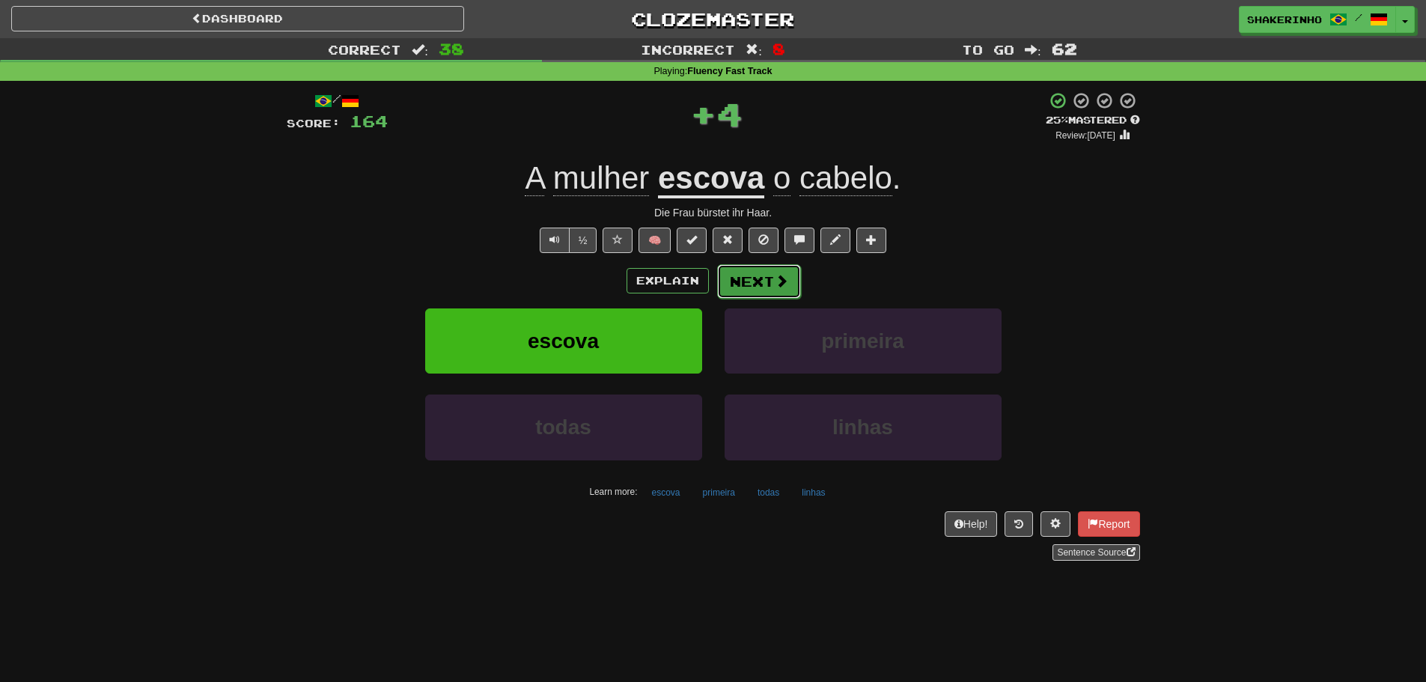
click at [768, 268] on button "Next" at bounding box center [759, 281] width 84 height 34
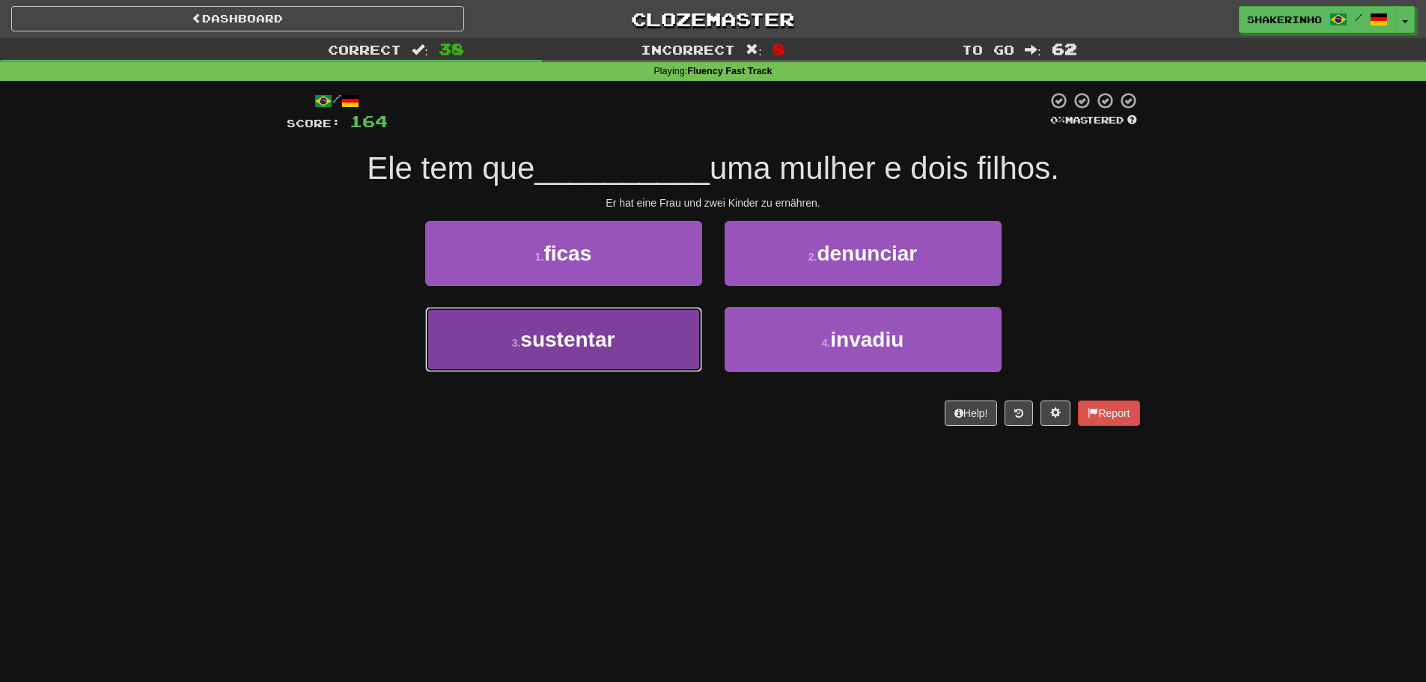
click at [636, 350] on button "3 . sustentar" at bounding box center [563, 339] width 277 height 65
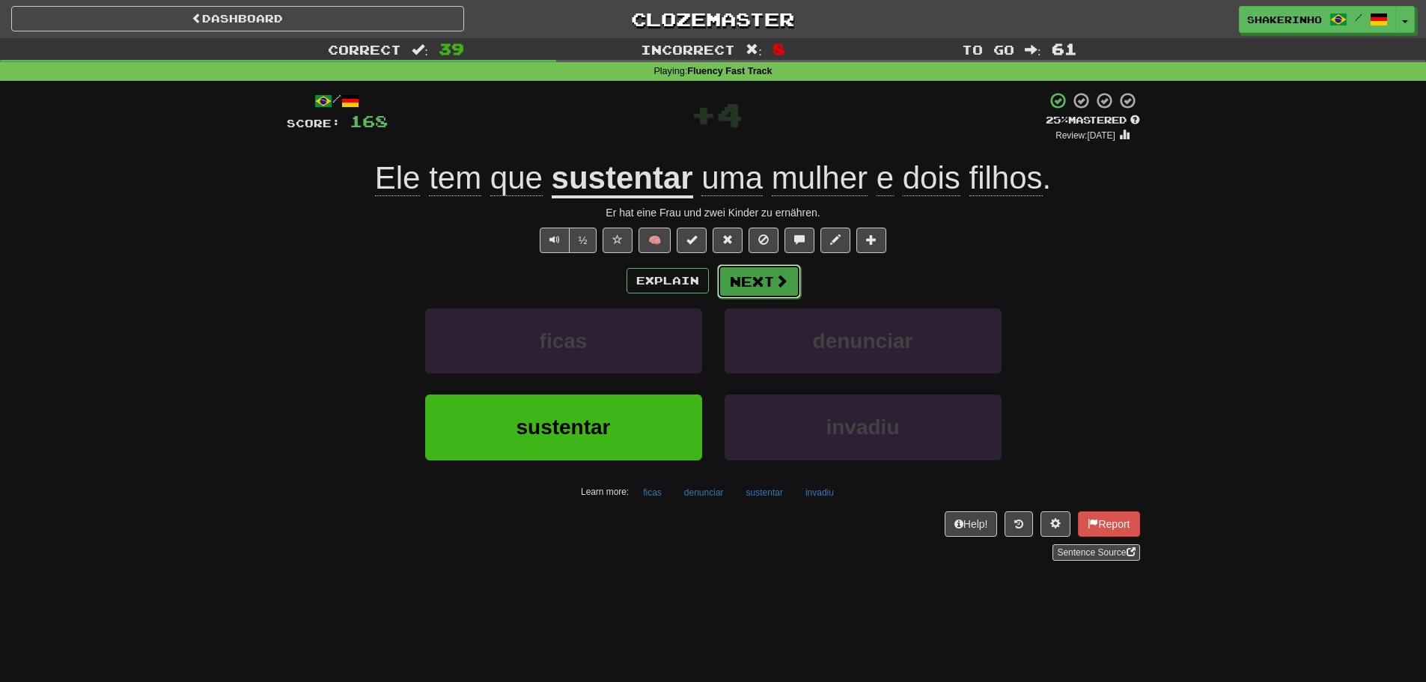
click at [751, 274] on button "Next" at bounding box center [759, 281] width 84 height 34
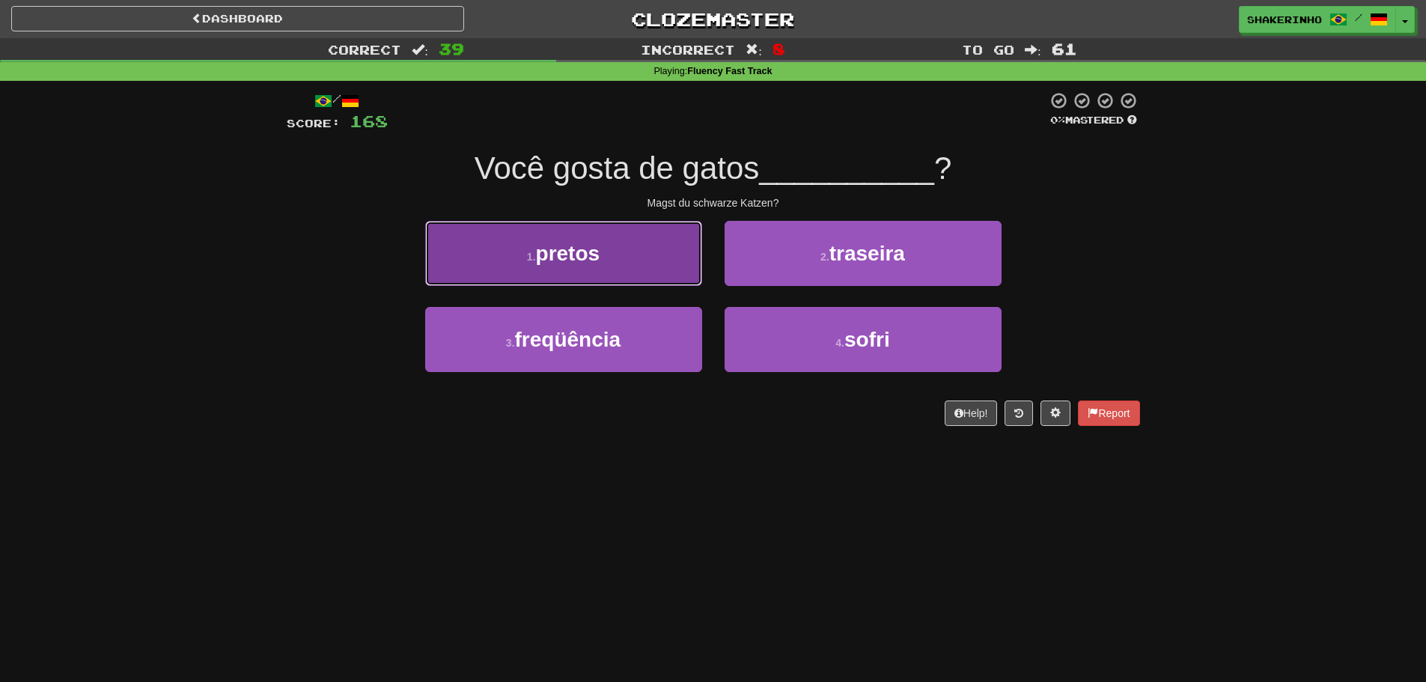
click at [550, 253] on span "pretos" at bounding box center [568, 253] width 64 height 23
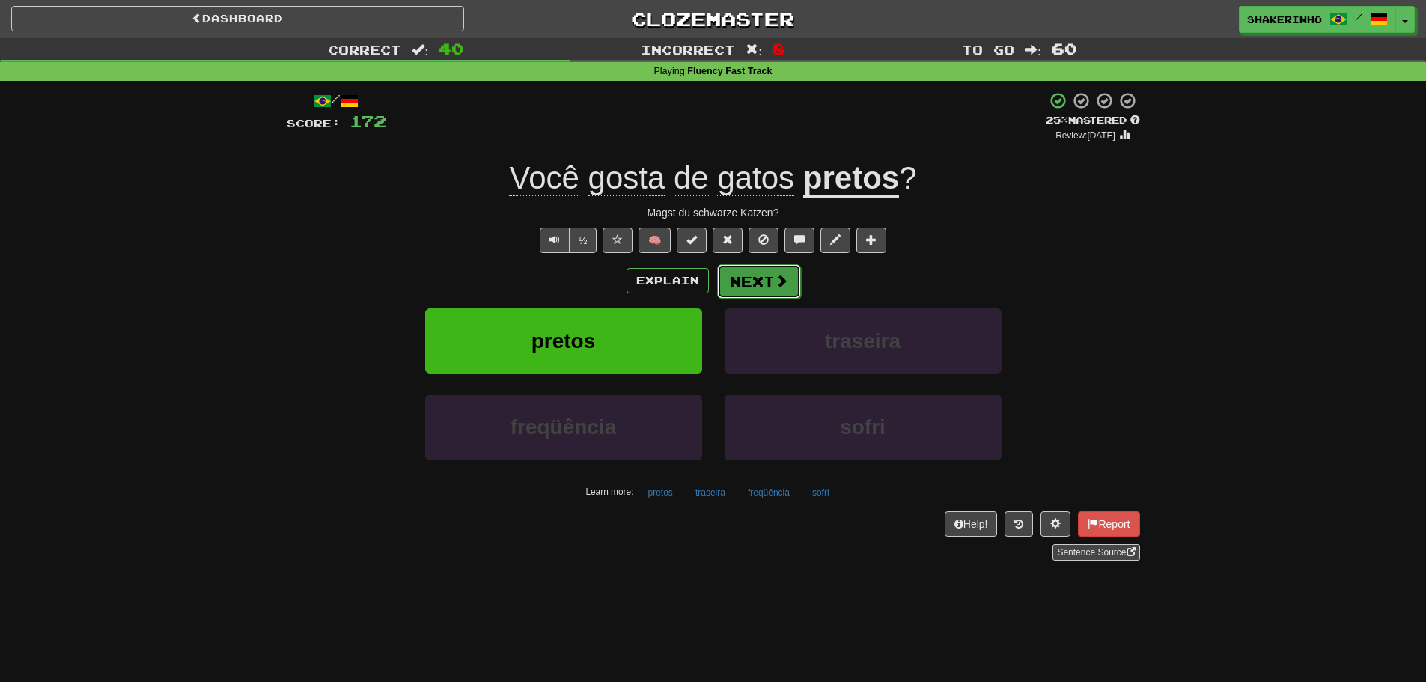
click at [764, 281] on button "Next" at bounding box center [759, 281] width 84 height 34
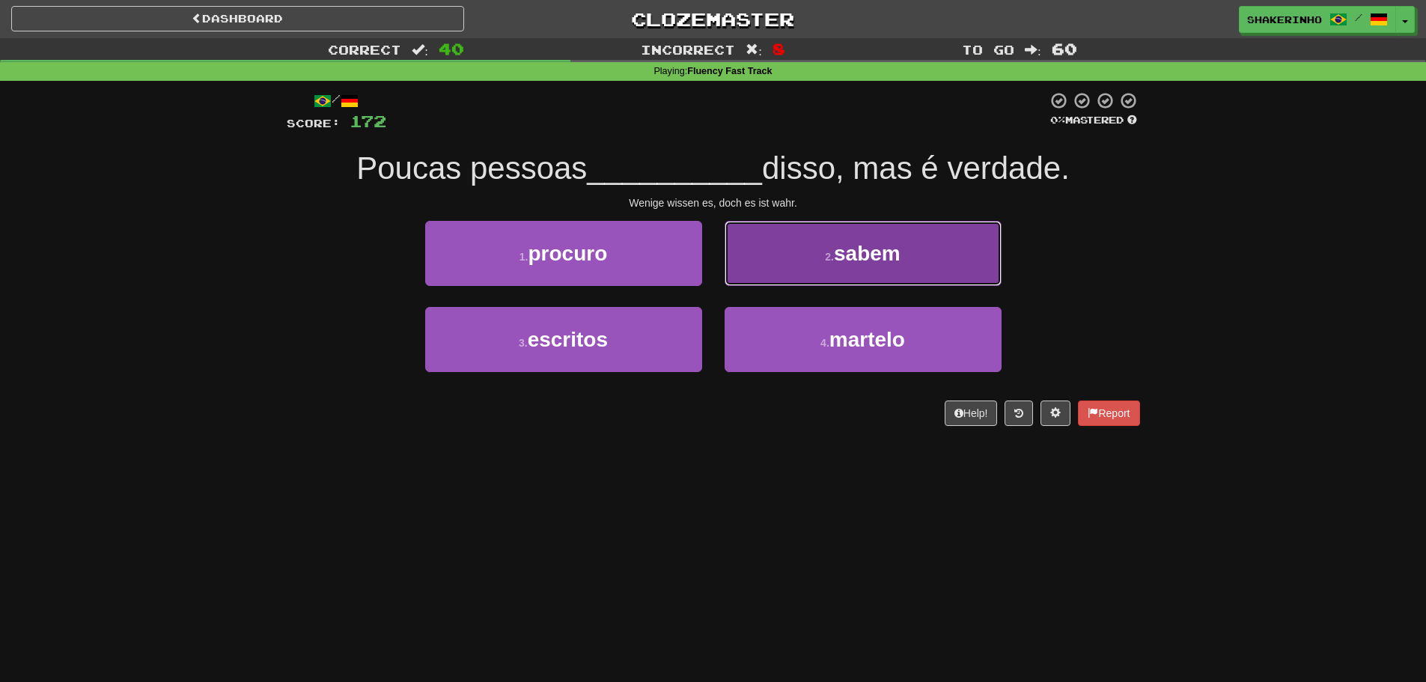
click at [768, 275] on button "2 . sabem" at bounding box center [863, 253] width 277 height 65
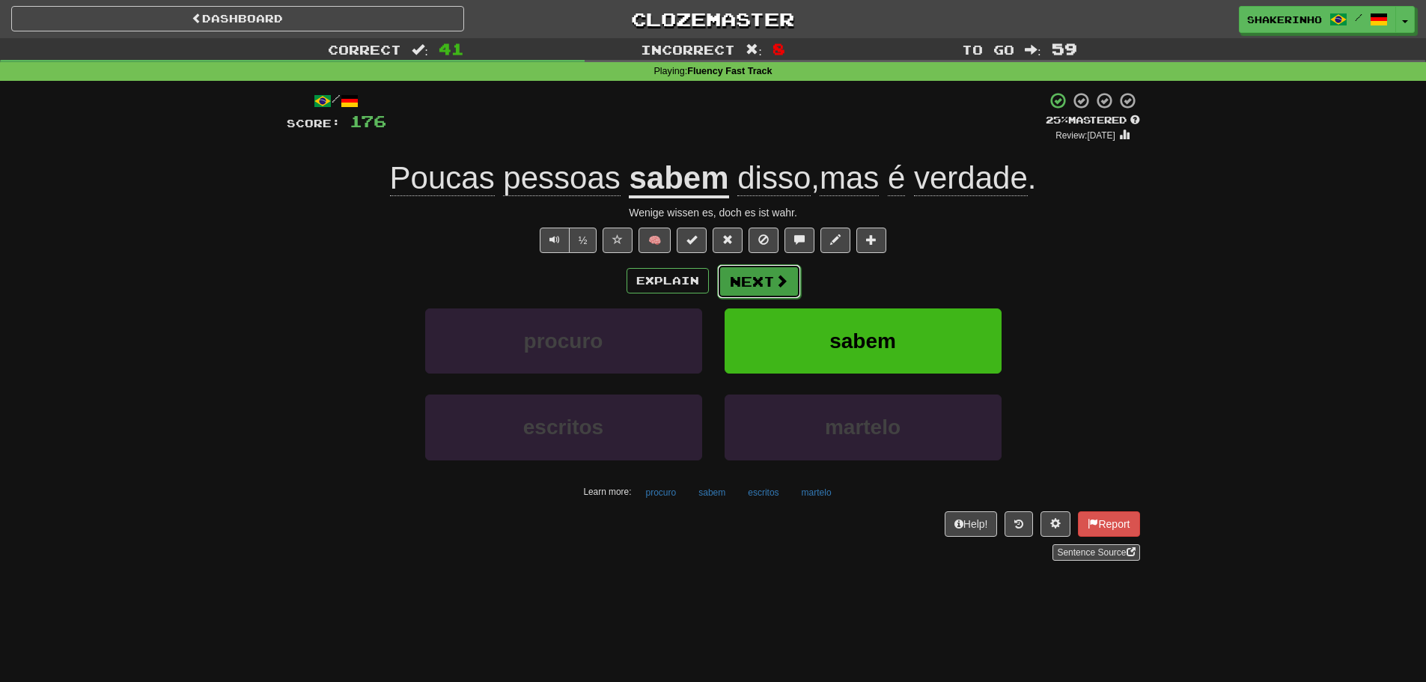
click at [744, 279] on button "Next" at bounding box center [759, 281] width 84 height 34
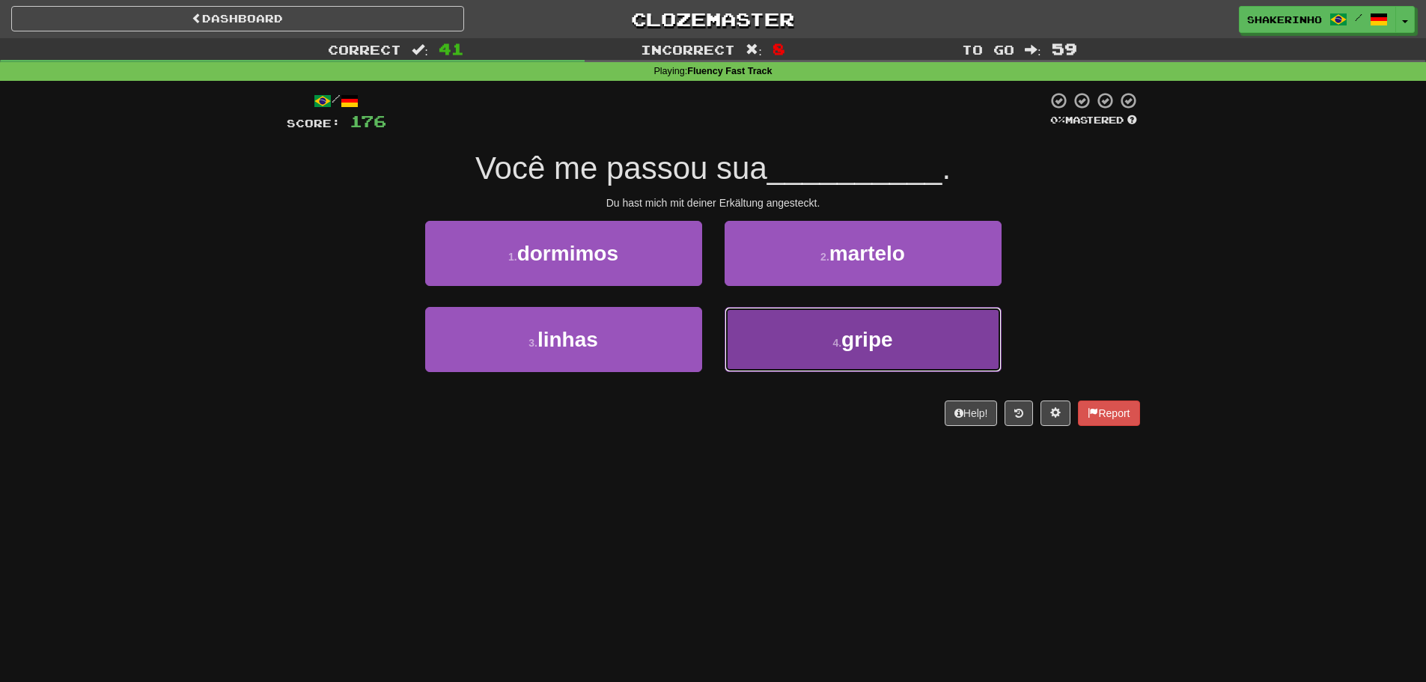
click at [742, 353] on button "4 . gripe" at bounding box center [863, 339] width 277 height 65
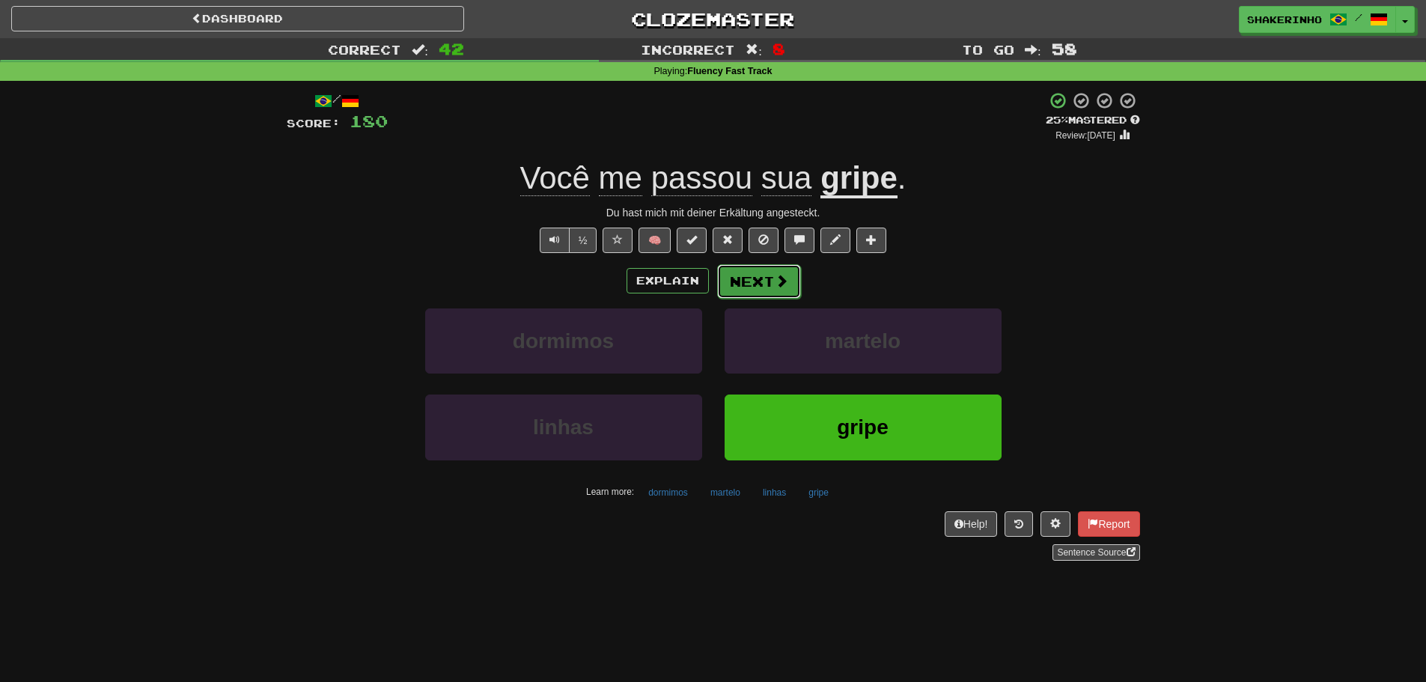
click at [767, 283] on button "Next" at bounding box center [759, 281] width 84 height 34
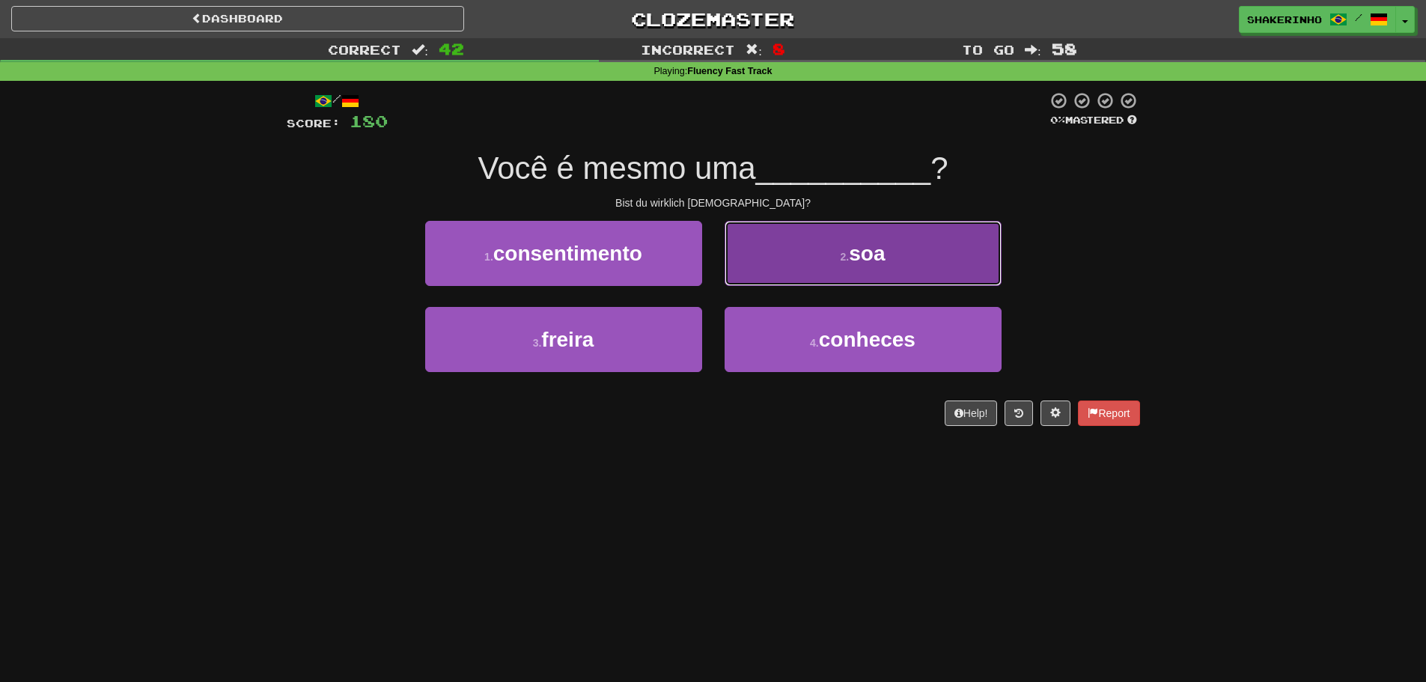
click at [830, 259] on button "2 . soa" at bounding box center [863, 253] width 277 height 65
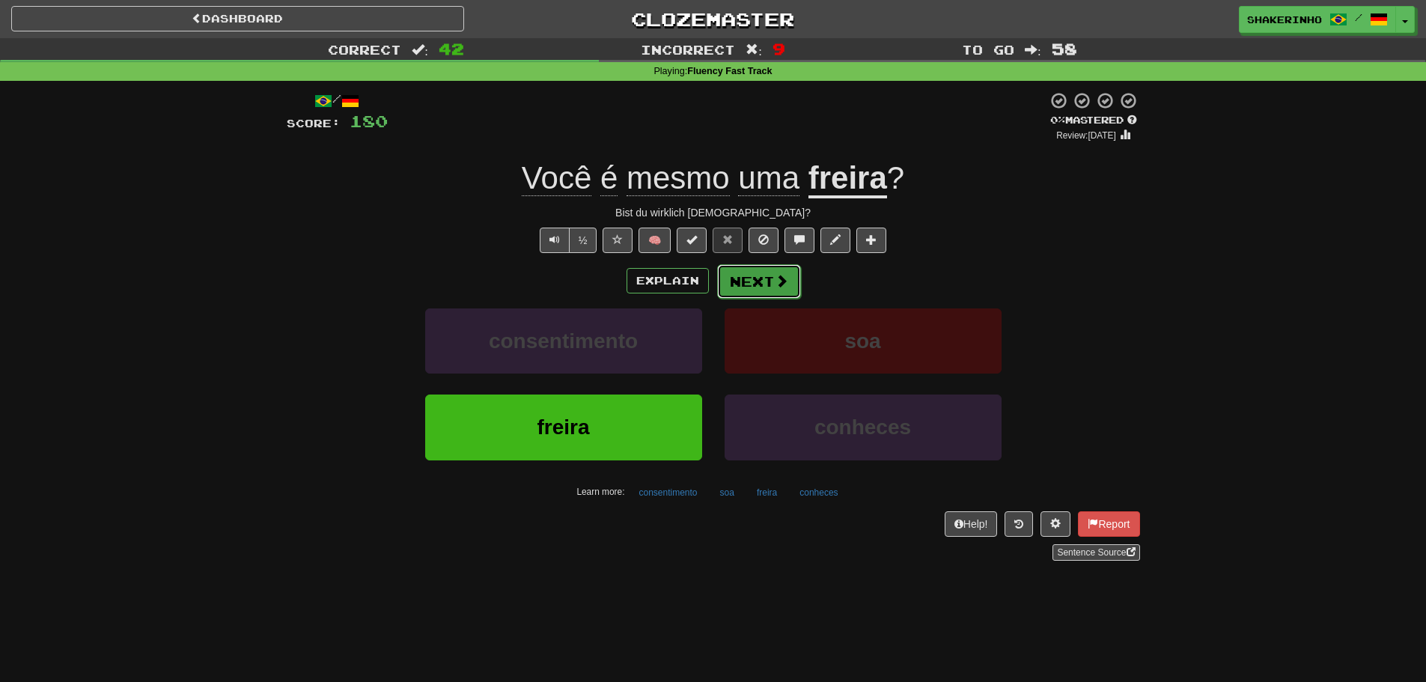
click at [738, 278] on button "Next" at bounding box center [759, 281] width 84 height 34
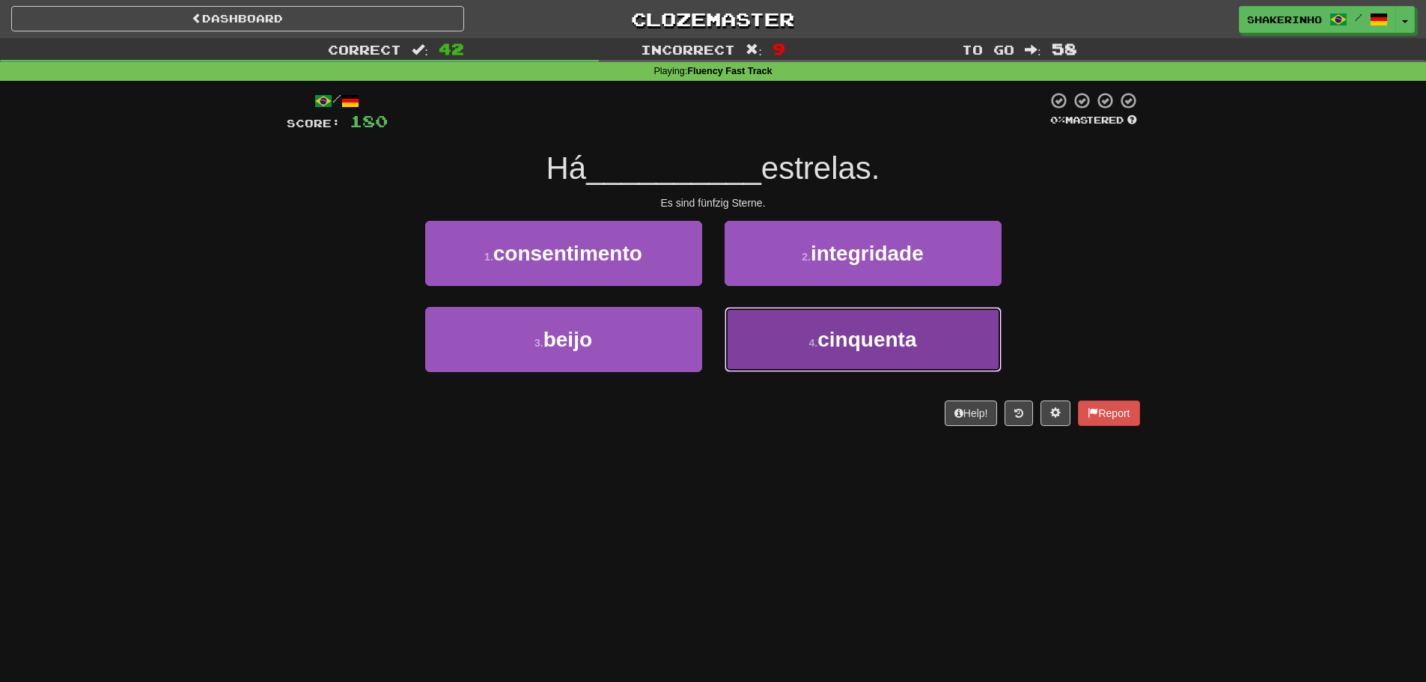
click at [818, 360] on button "4 . cinquenta" at bounding box center [863, 339] width 277 height 65
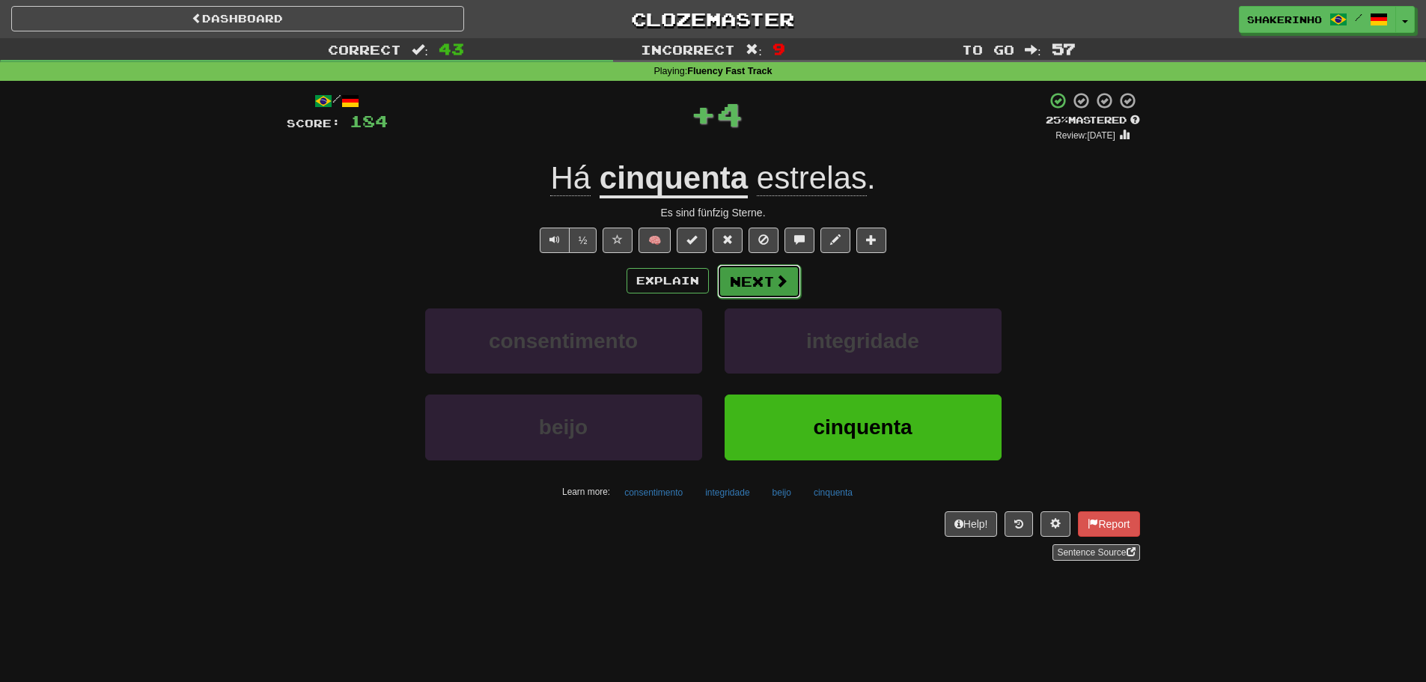
click at [746, 279] on button "Next" at bounding box center [759, 281] width 84 height 34
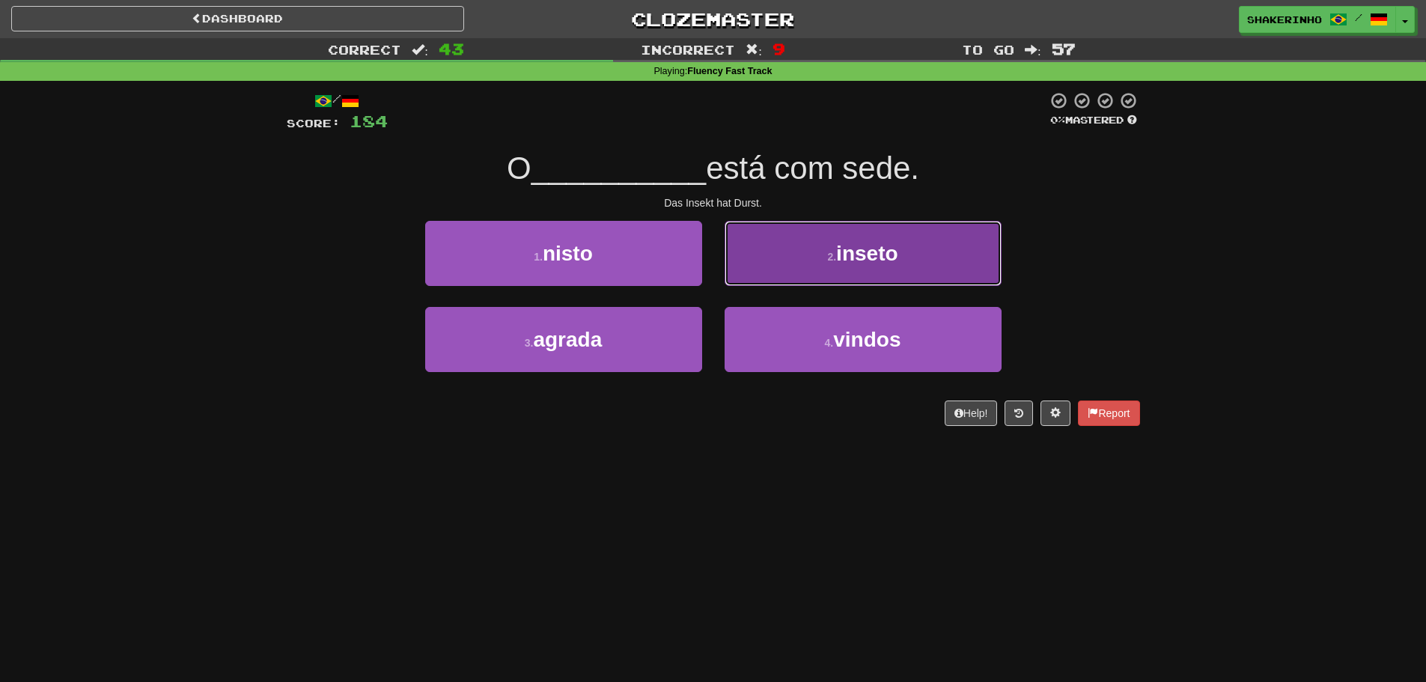
click at [755, 275] on button "2 . inseto" at bounding box center [863, 253] width 277 height 65
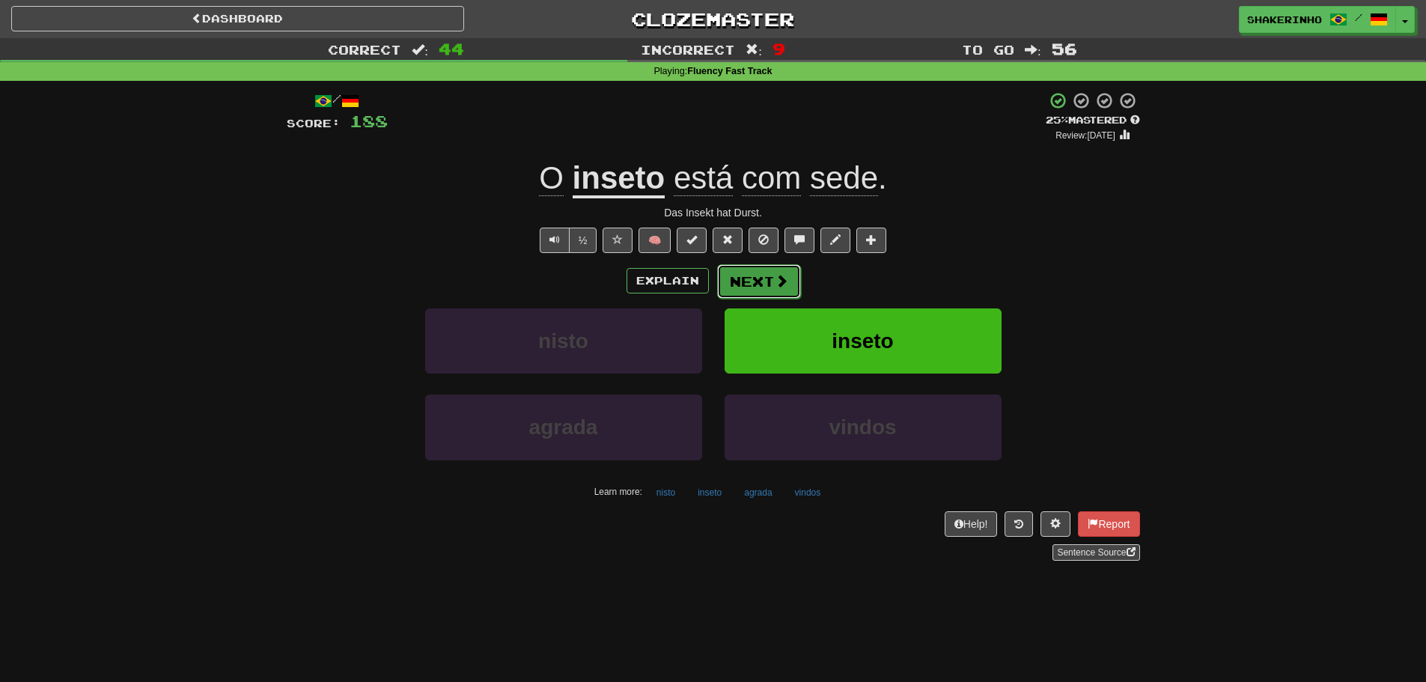
click at [756, 282] on button "Next" at bounding box center [759, 281] width 84 height 34
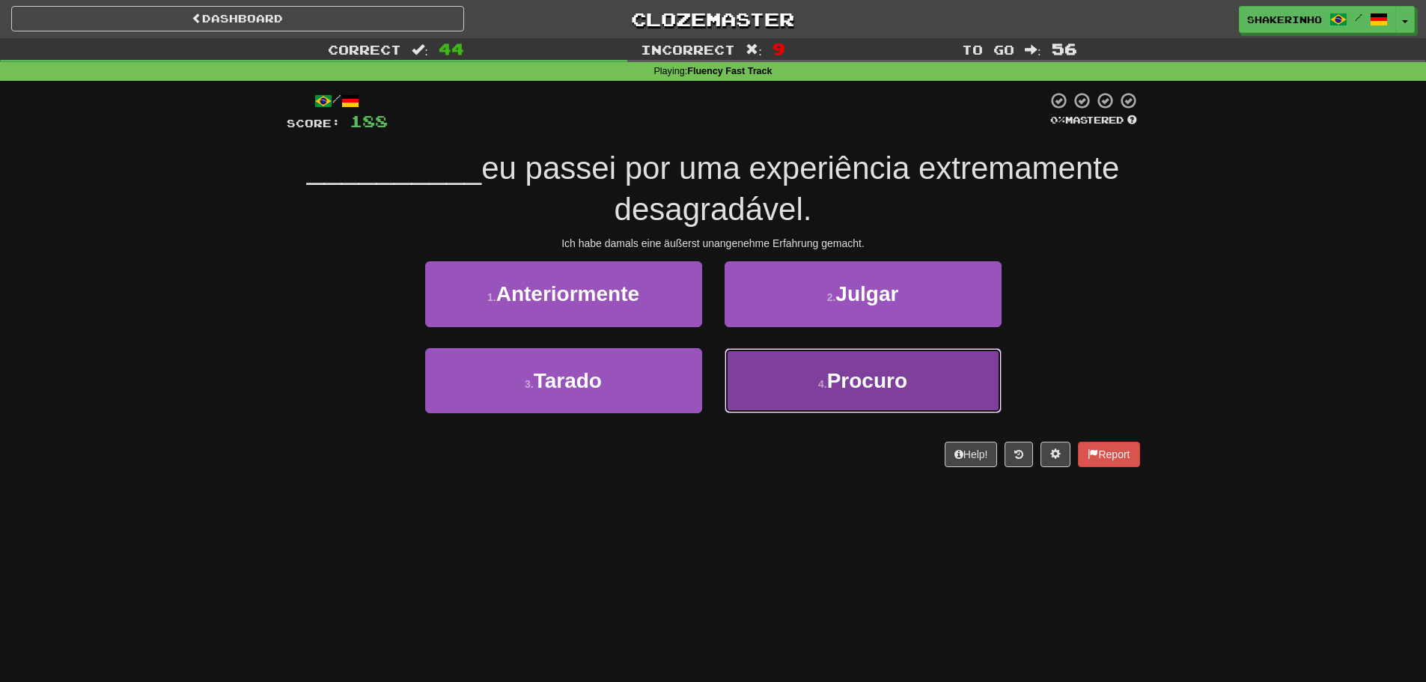
click at [808, 387] on button "4 . Procuro" at bounding box center [863, 380] width 277 height 65
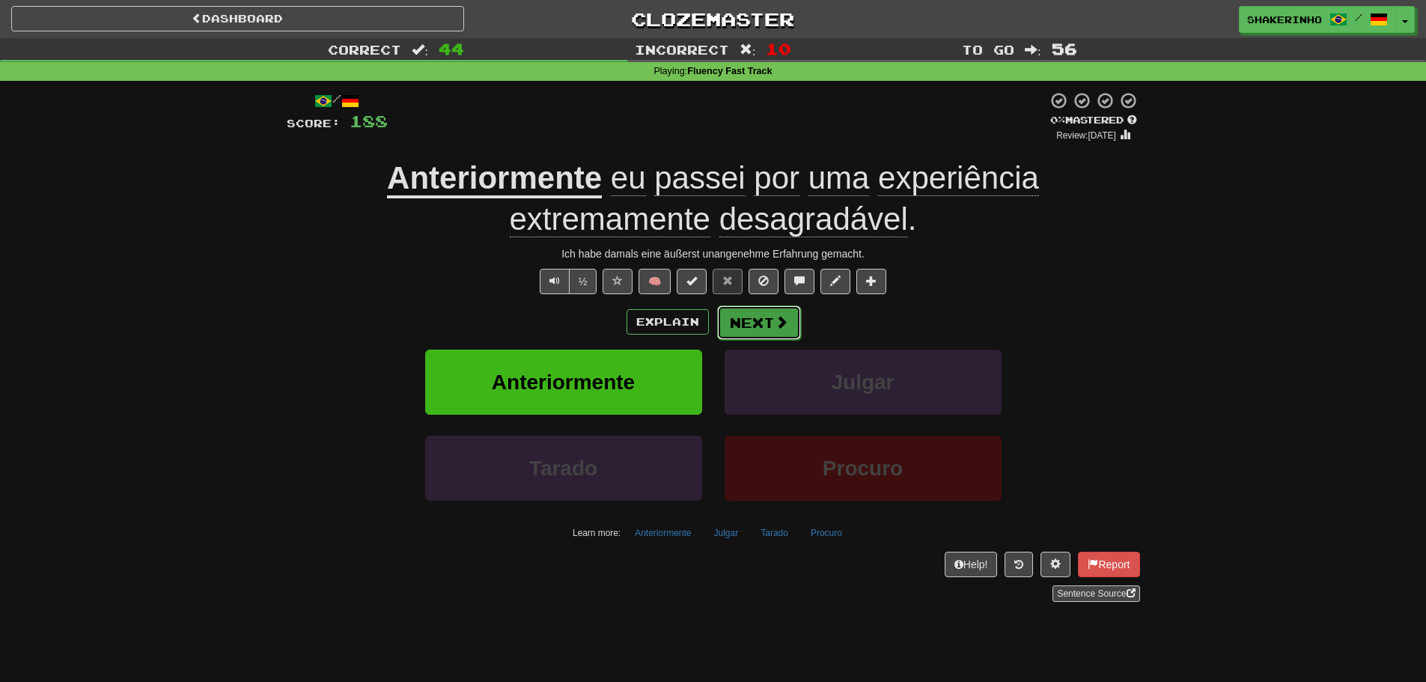
click at [739, 314] on button "Next" at bounding box center [759, 322] width 84 height 34
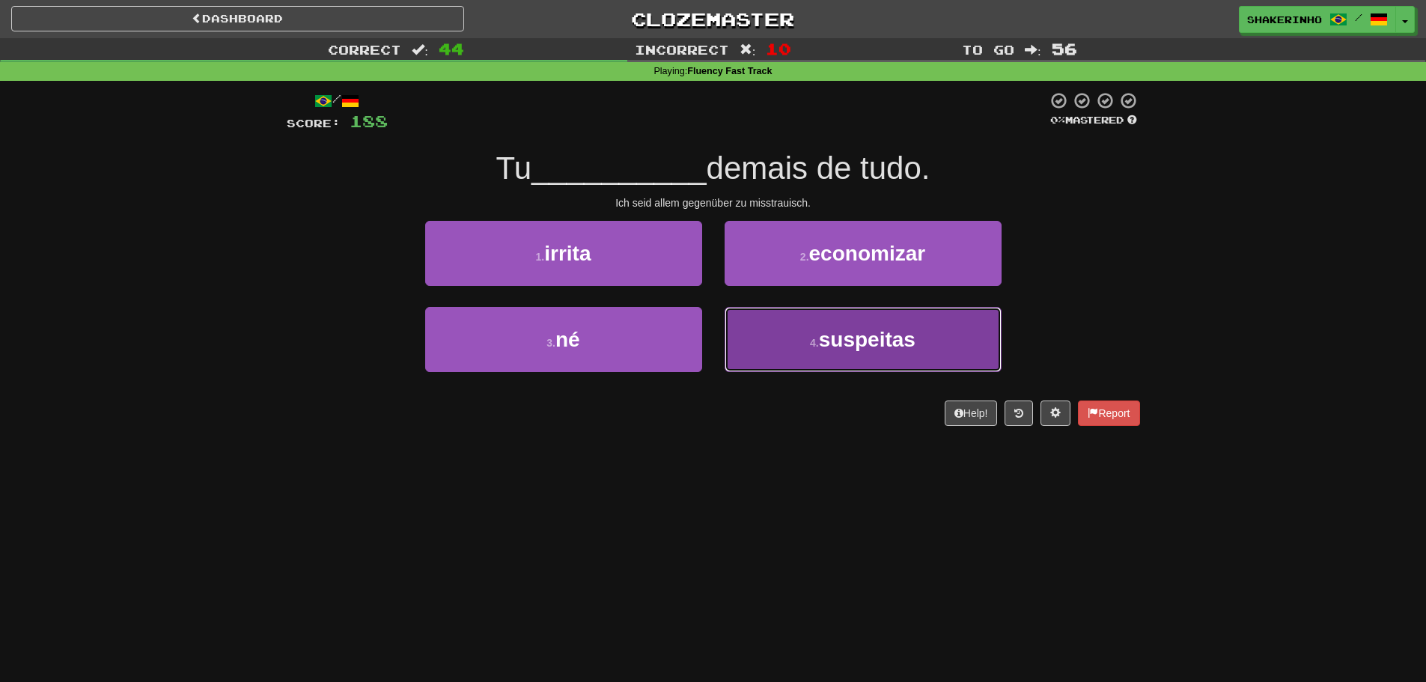
click at [791, 356] on button "4 . suspeitas" at bounding box center [863, 339] width 277 height 65
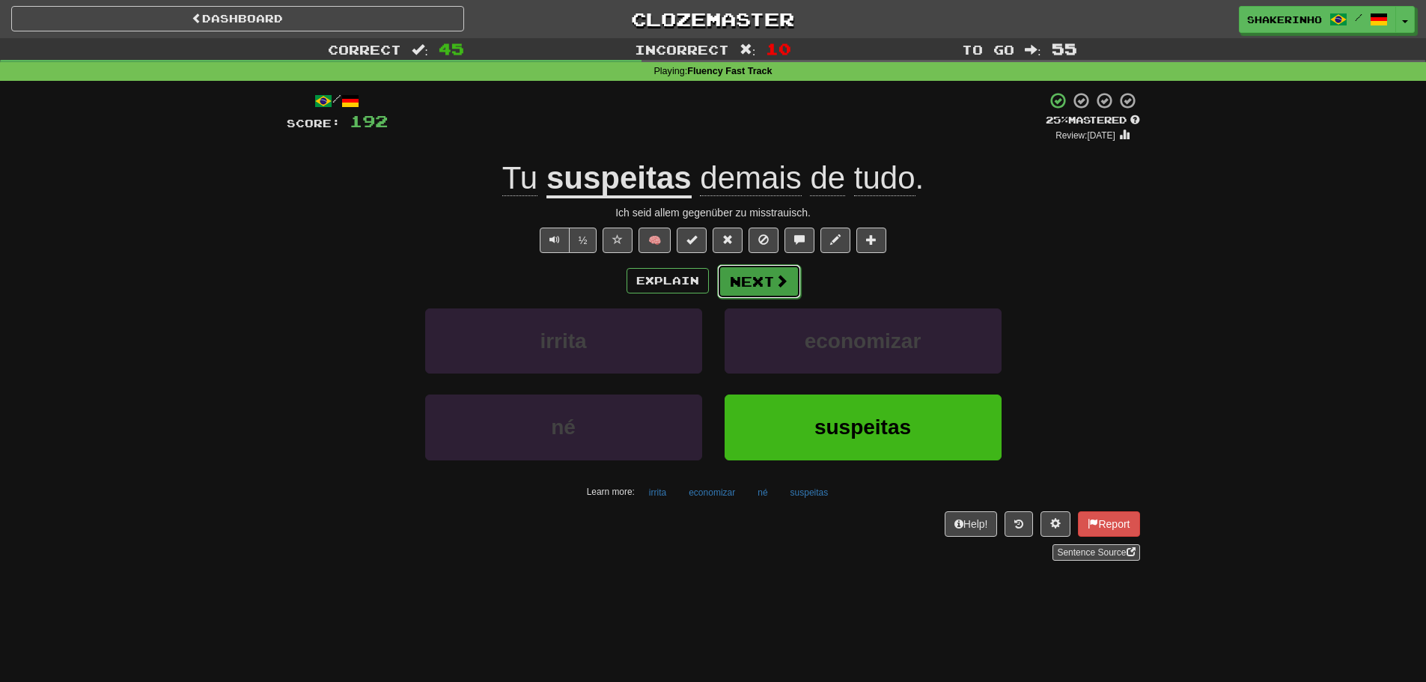
click at [754, 284] on button "Next" at bounding box center [759, 281] width 84 height 34
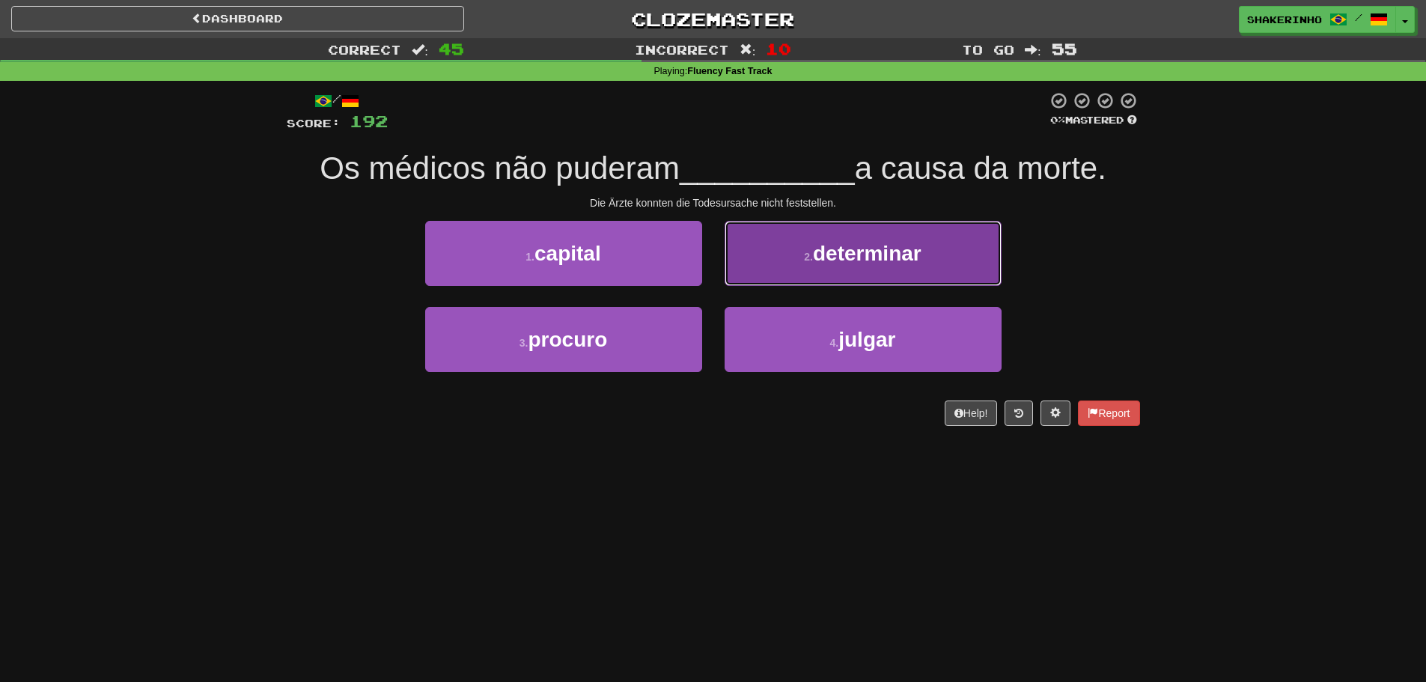
click at [800, 262] on button "2 . determinar" at bounding box center [863, 253] width 277 height 65
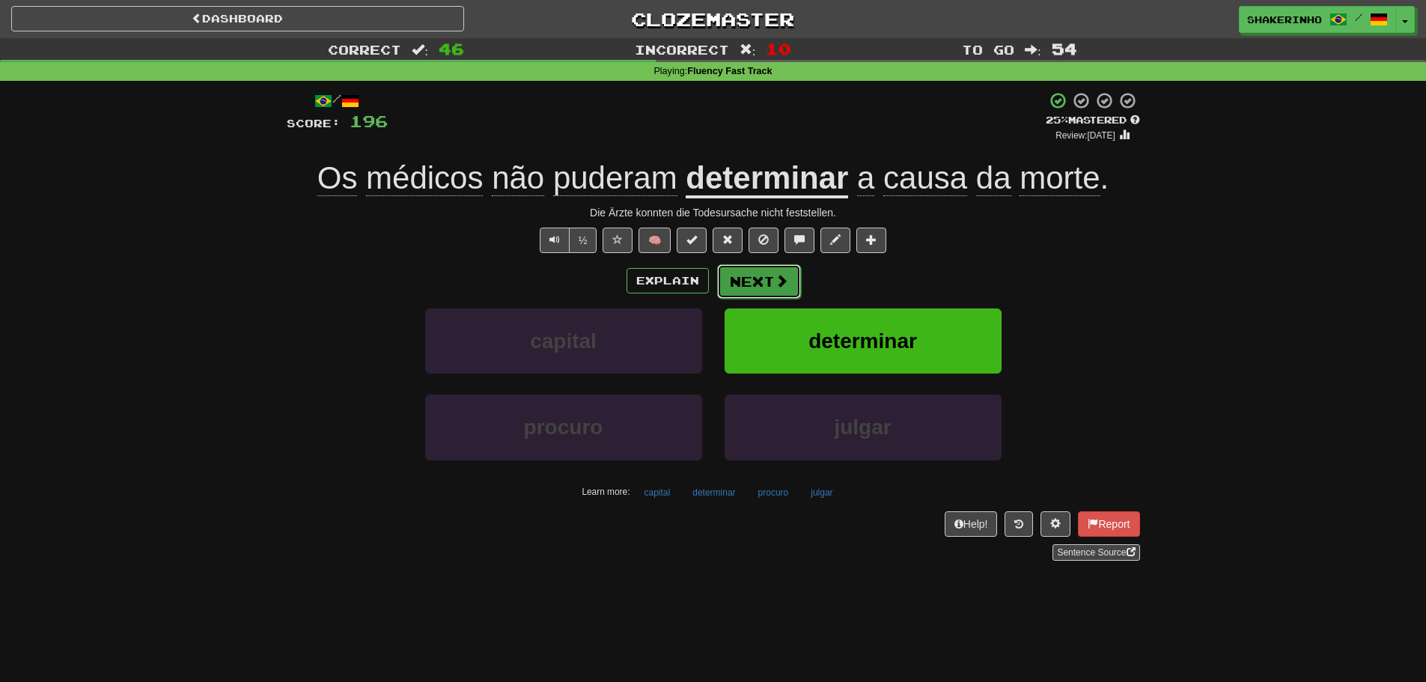
click at [740, 278] on button "Next" at bounding box center [759, 281] width 84 height 34
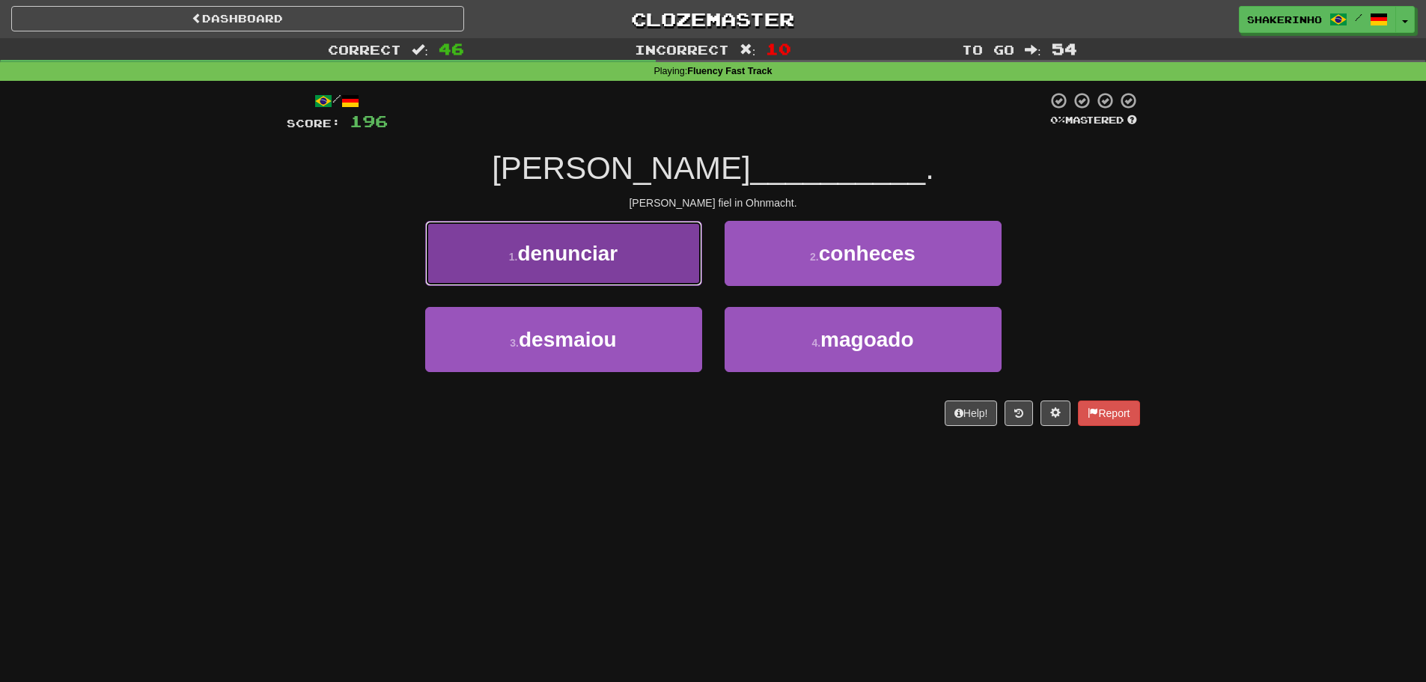
click at [570, 262] on span "denunciar" at bounding box center [567, 253] width 100 height 23
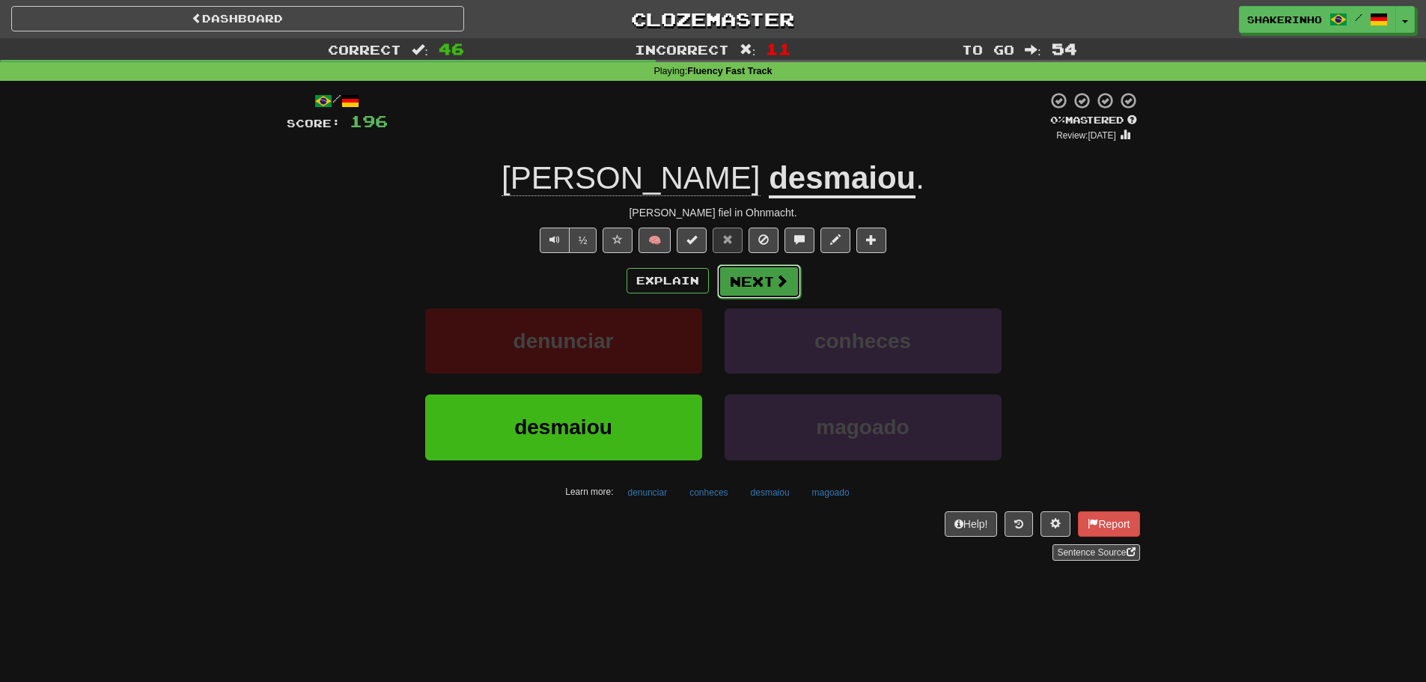
click at [751, 281] on button "Next" at bounding box center [759, 281] width 84 height 34
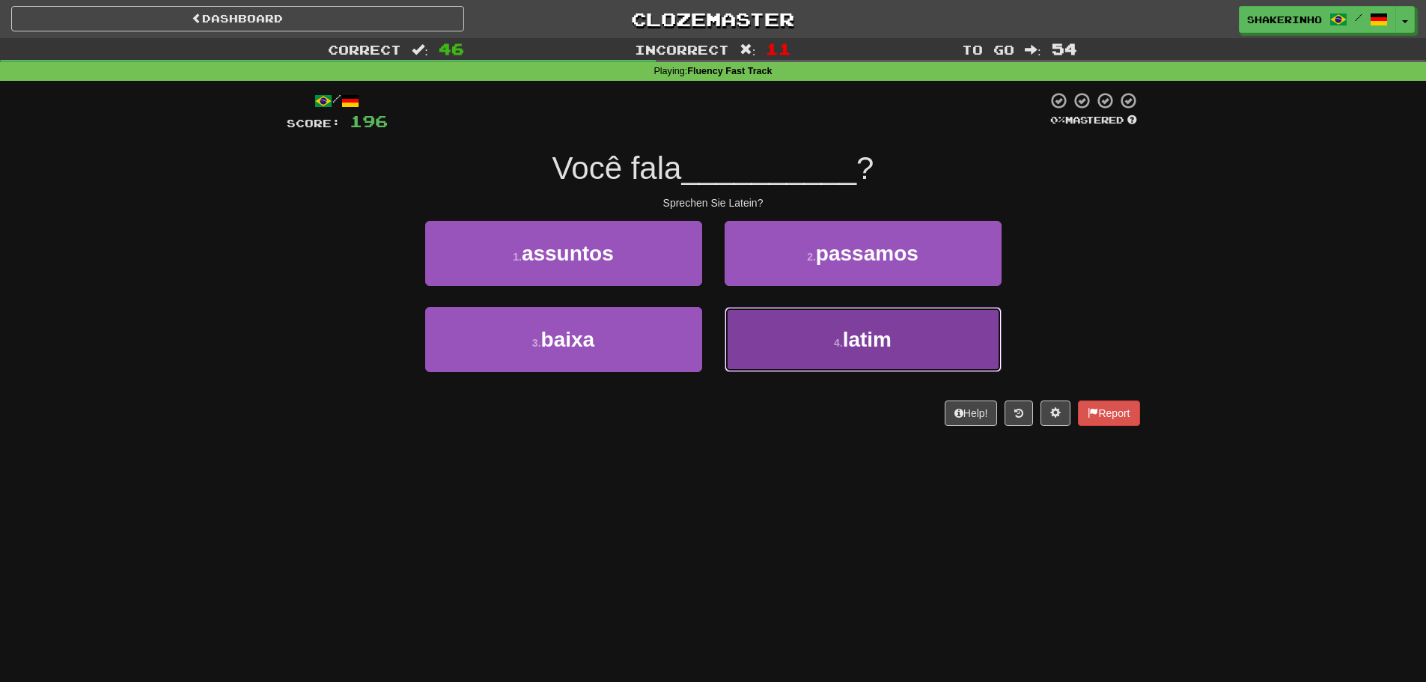
click at [829, 353] on button "4 . latim" at bounding box center [863, 339] width 277 height 65
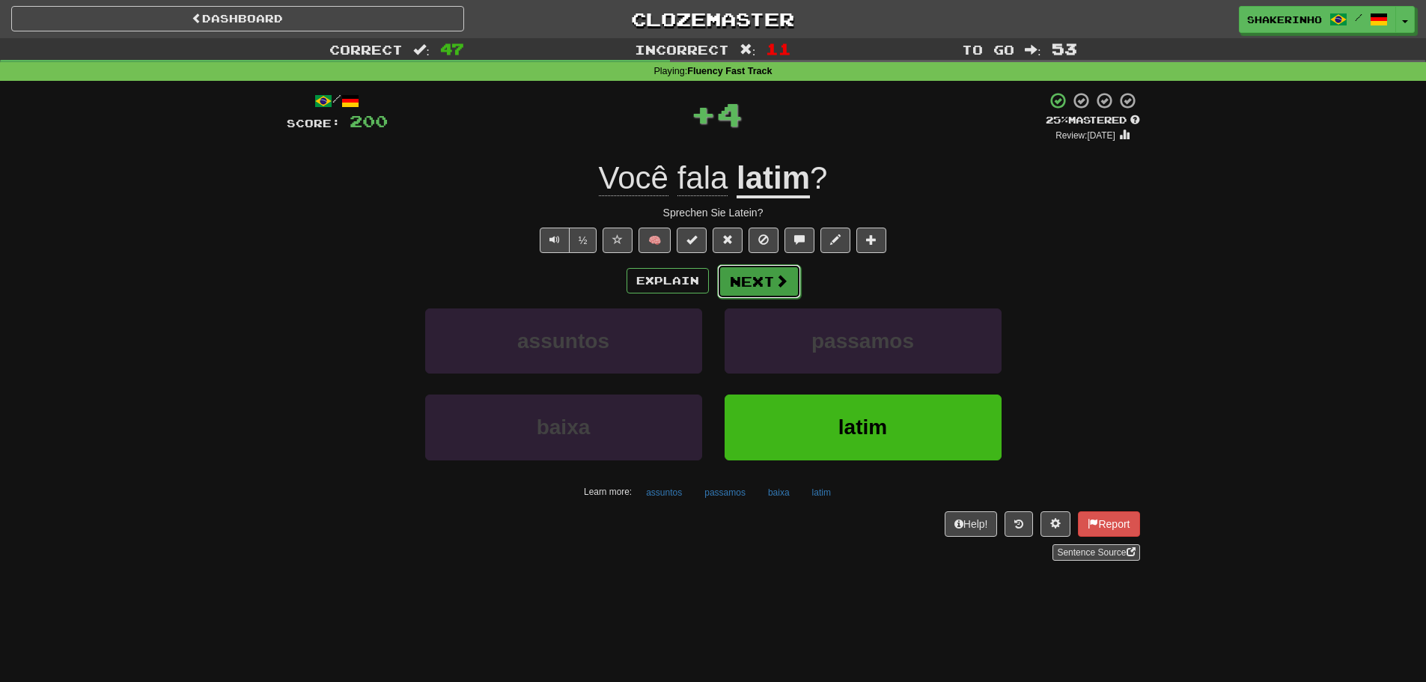
click at [754, 274] on button "Next" at bounding box center [759, 281] width 84 height 34
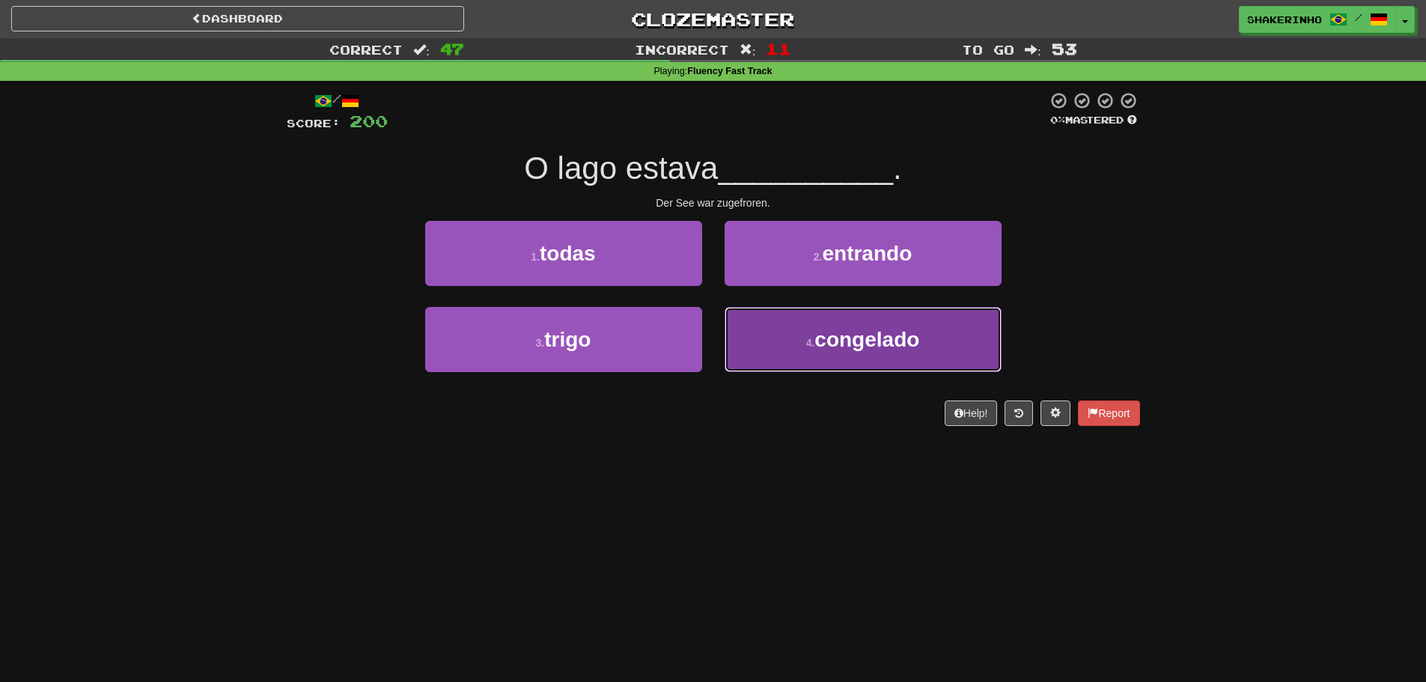
click at [789, 341] on button "4 . congelado" at bounding box center [863, 339] width 277 height 65
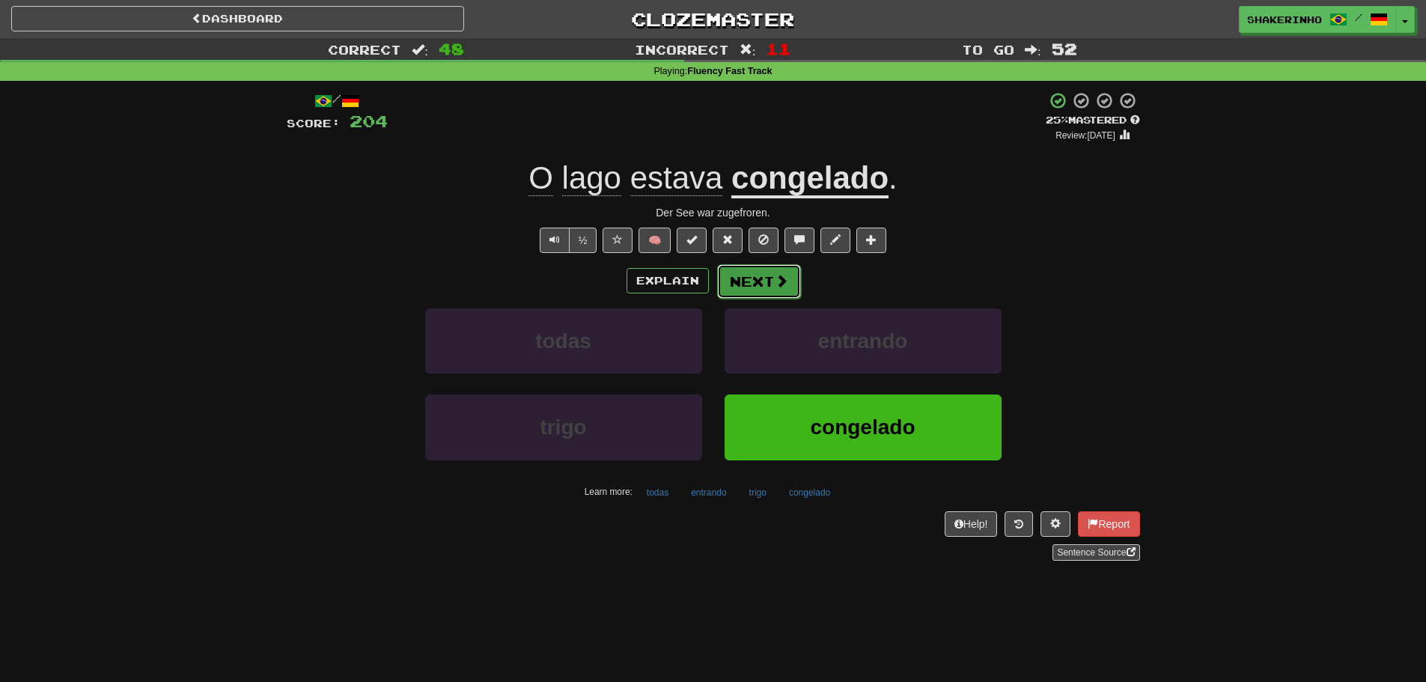
click at [746, 282] on button "Next" at bounding box center [759, 281] width 84 height 34
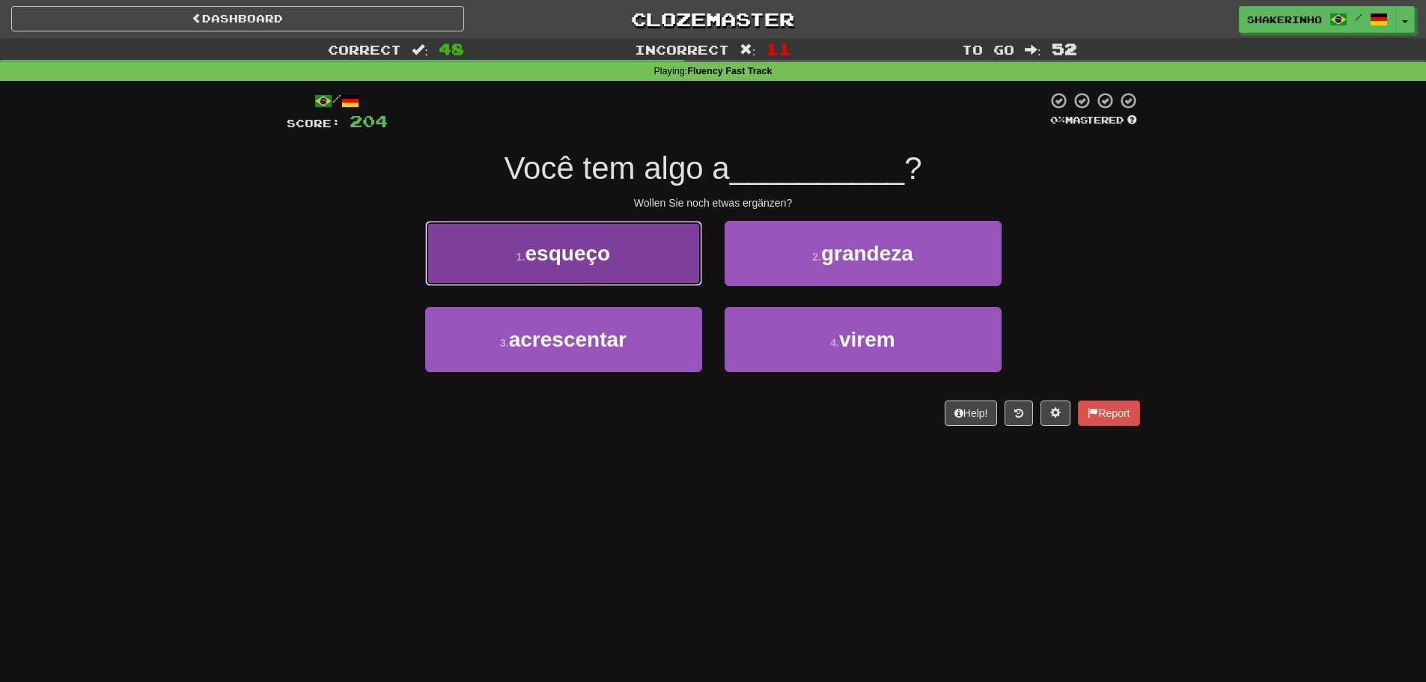
click at [630, 264] on button "1 . esqueço" at bounding box center [563, 253] width 277 height 65
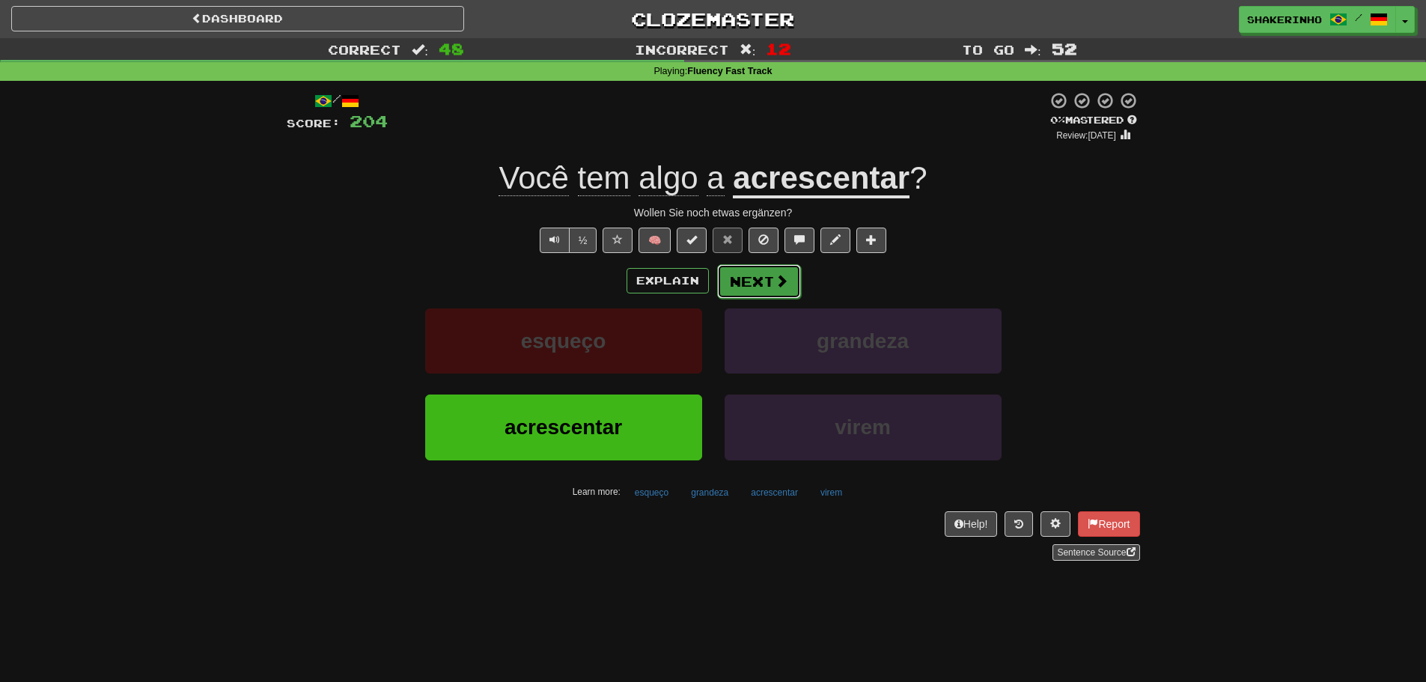
click at [730, 280] on button "Next" at bounding box center [759, 281] width 84 height 34
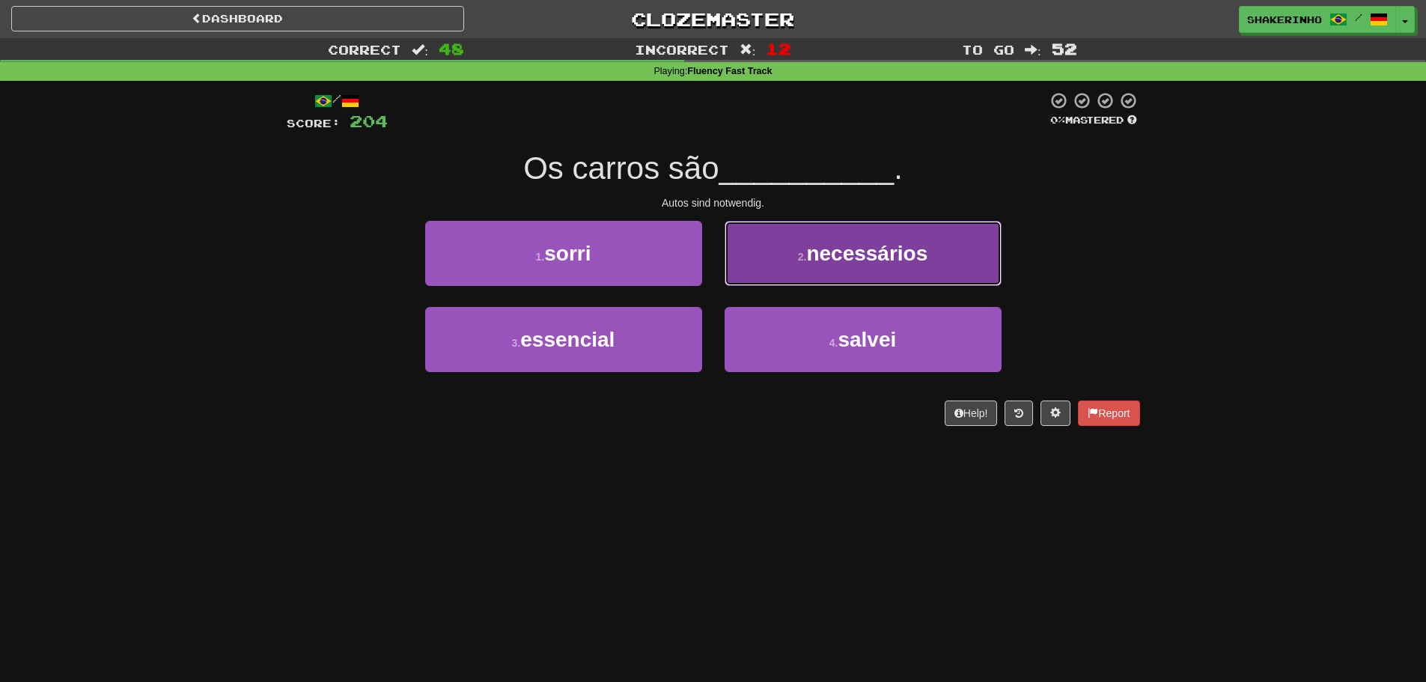
click at [849, 267] on button "2 . necessários" at bounding box center [863, 253] width 277 height 65
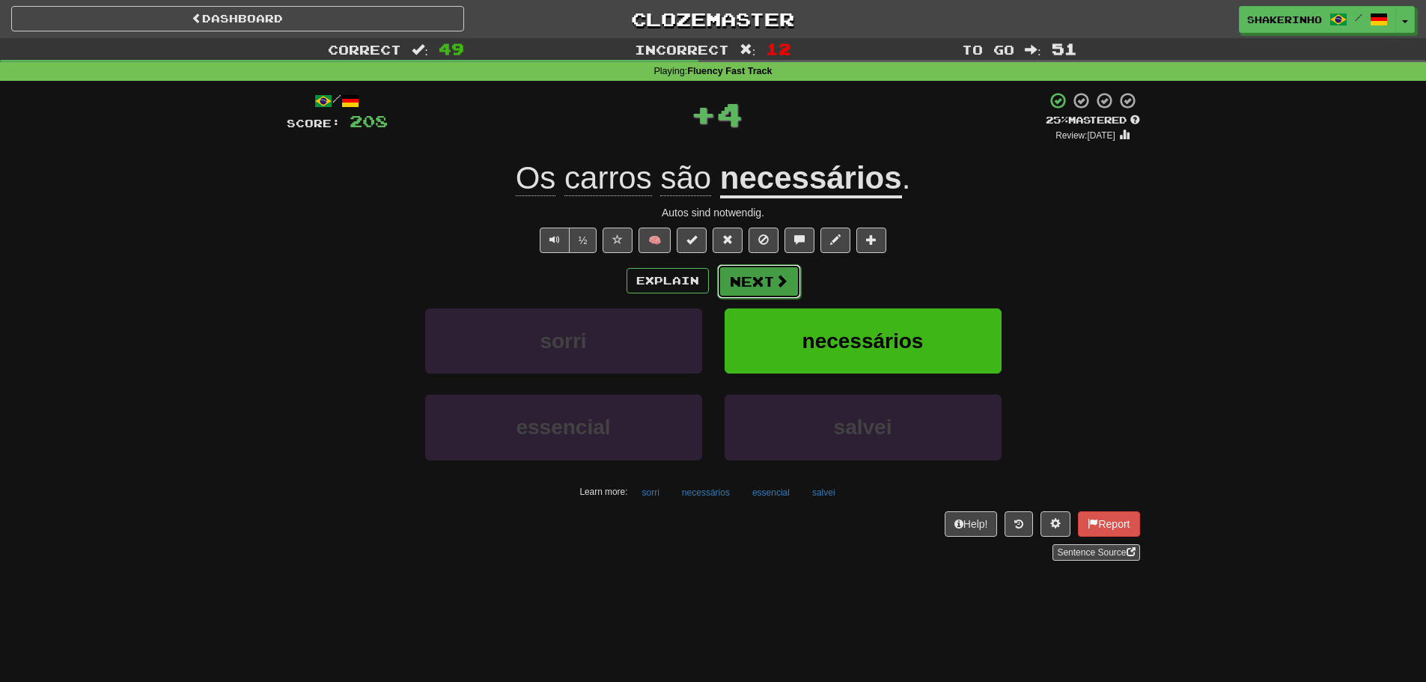
click at [775, 284] on span at bounding box center [781, 280] width 13 height 13
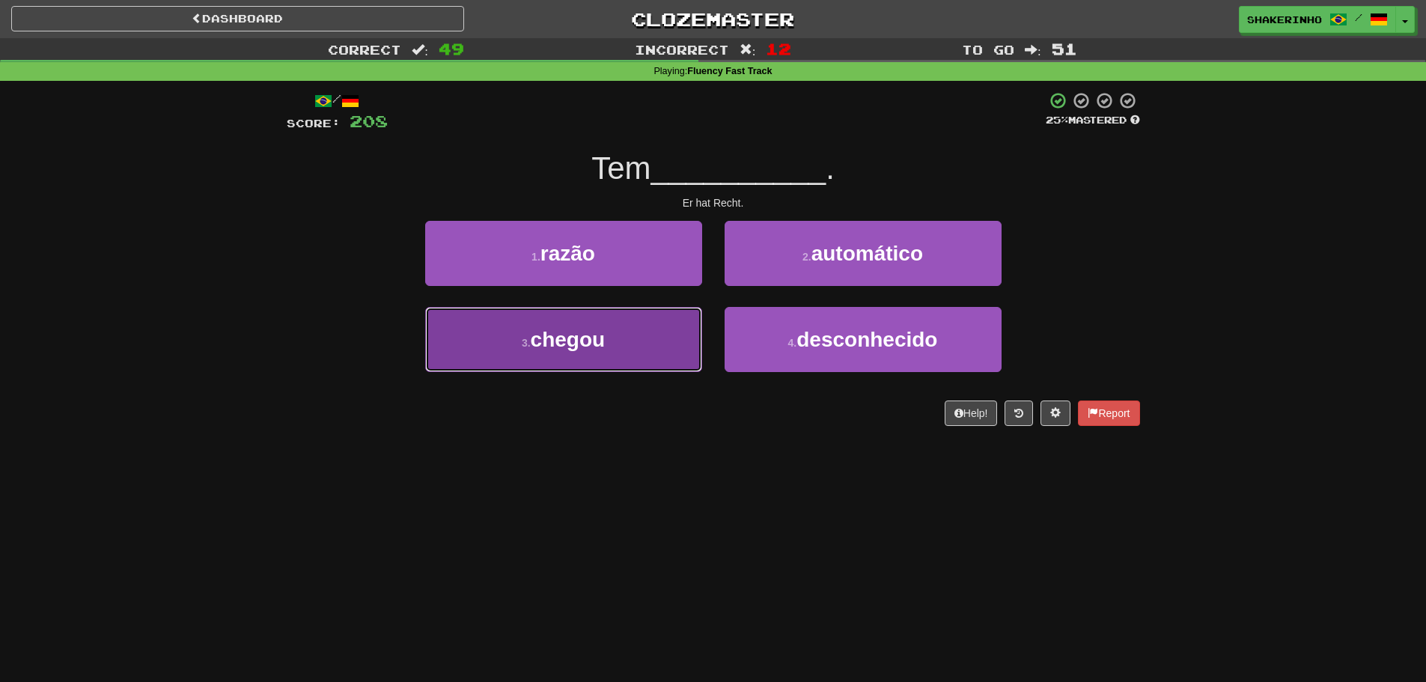
click at [517, 336] on button "3 . chegou" at bounding box center [563, 339] width 277 height 65
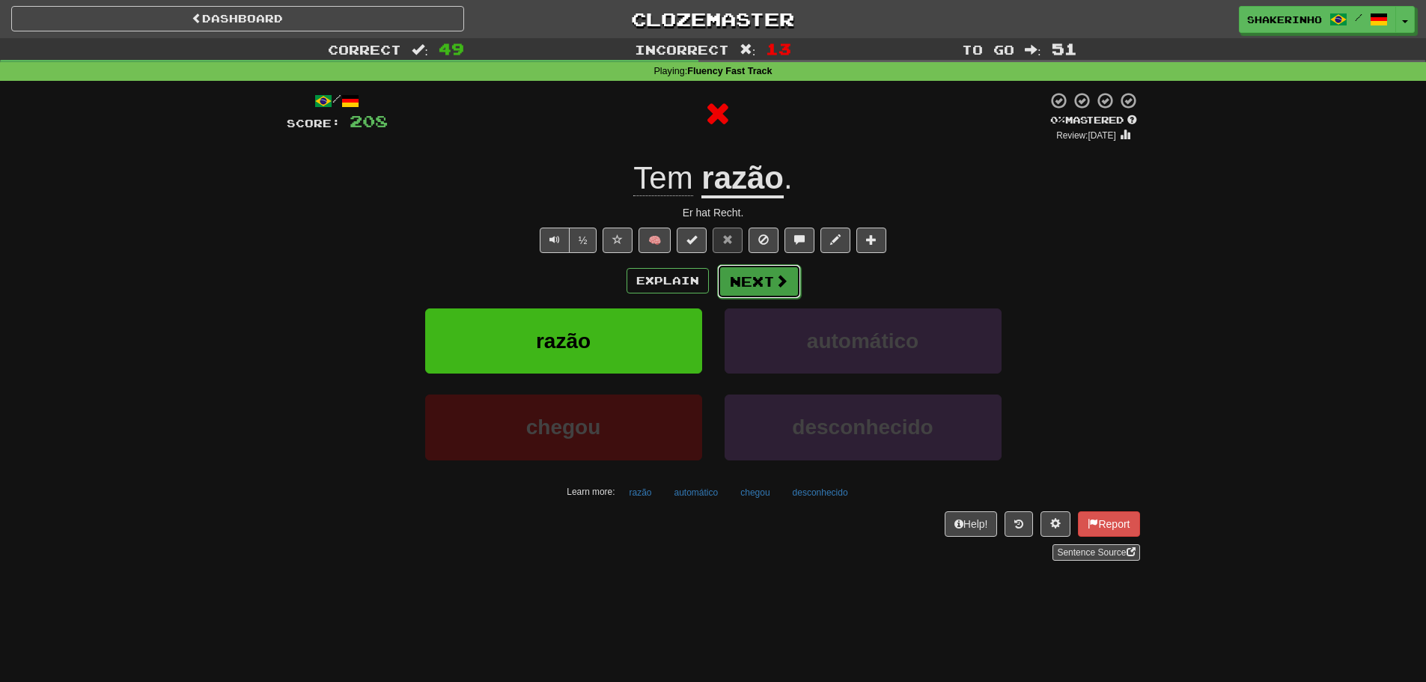
click at [732, 289] on button "Next" at bounding box center [759, 281] width 84 height 34
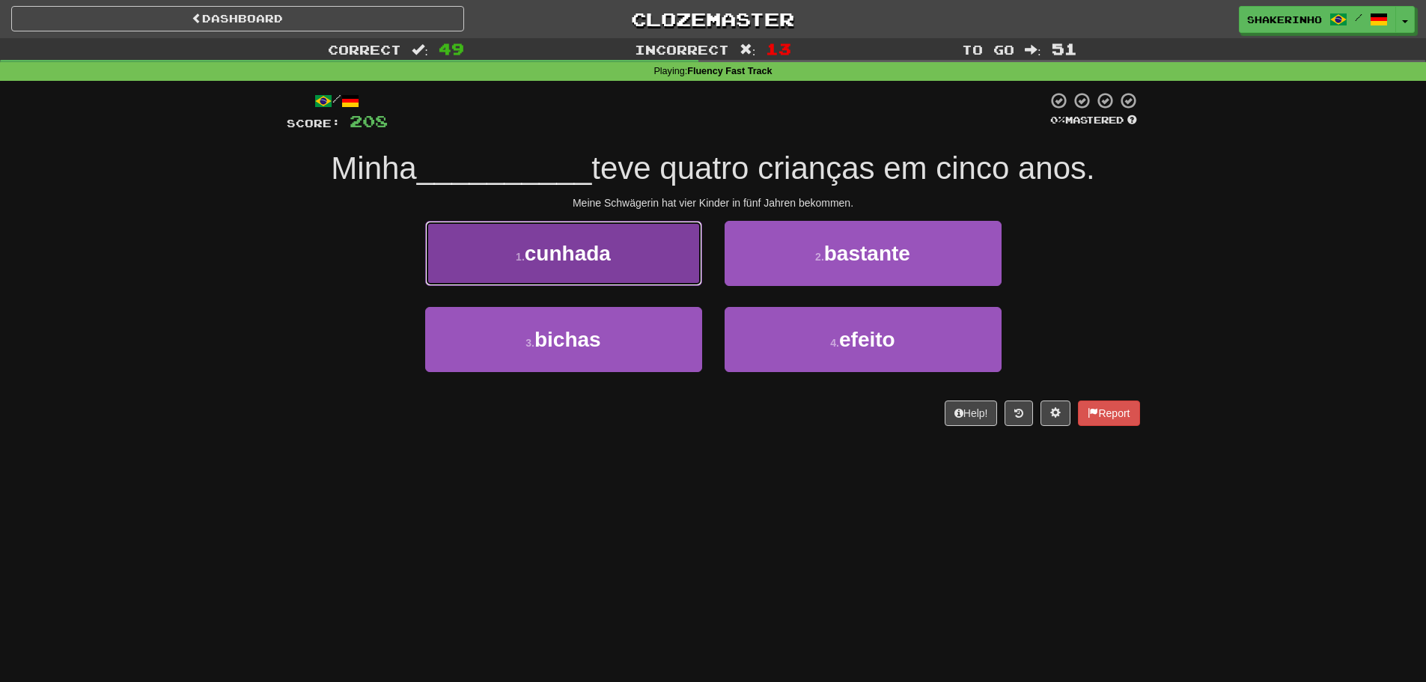
click at [515, 249] on button "1 . cunhada" at bounding box center [563, 253] width 277 height 65
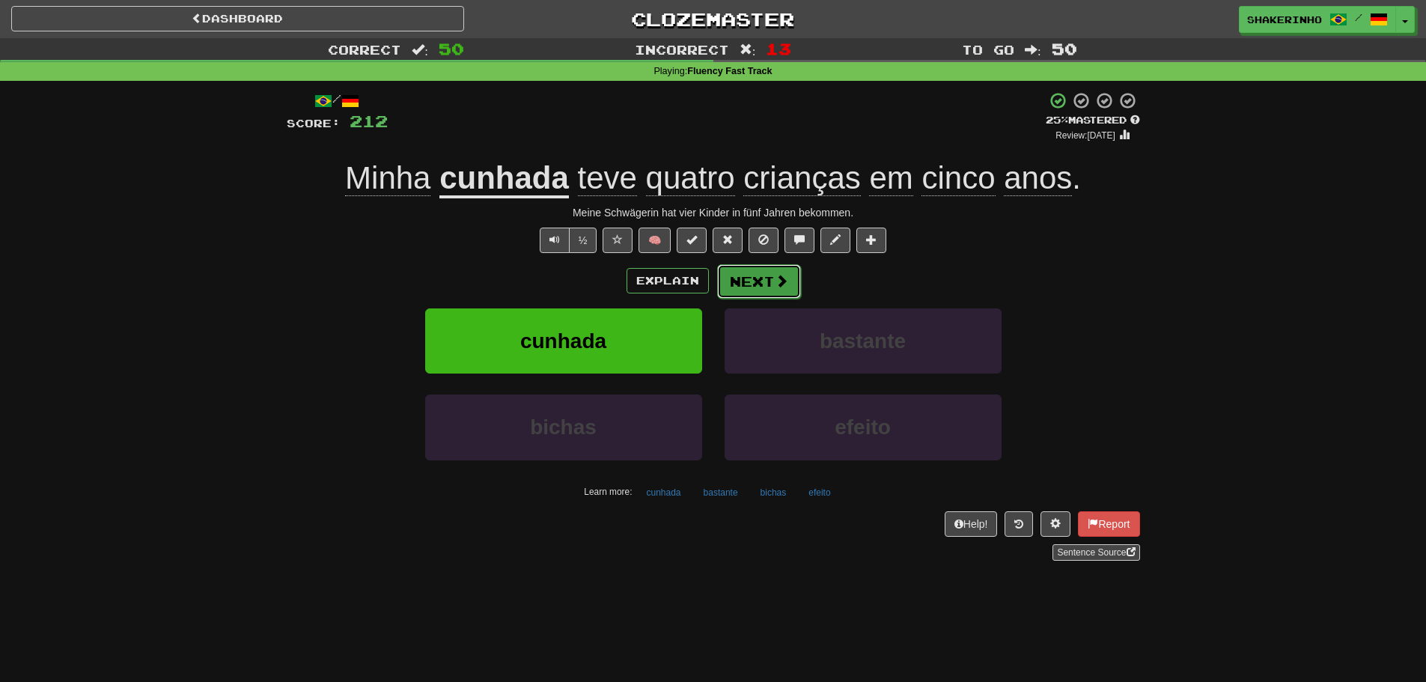
click at [775, 277] on span at bounding box center [781, 280] width 13 height 13
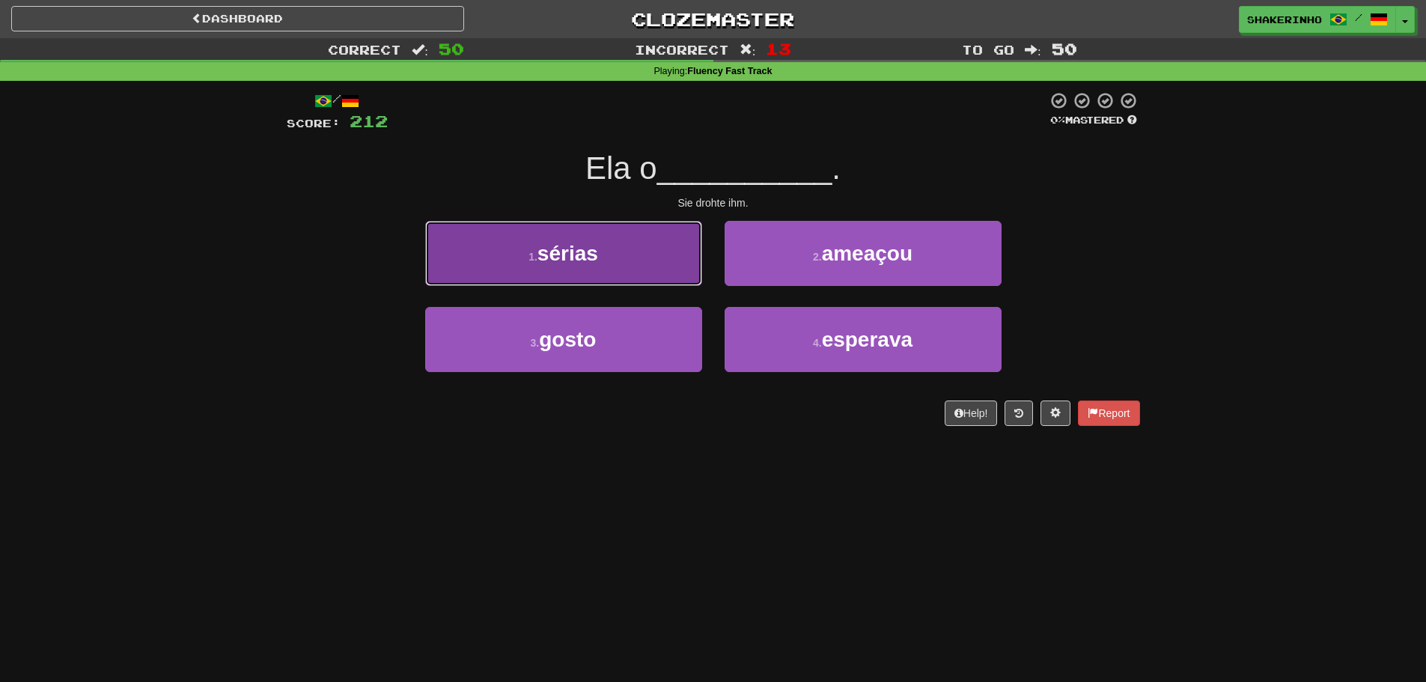
click at [564, 242] on span "sérias" at bounding box center [567, 253] width 61 height 23
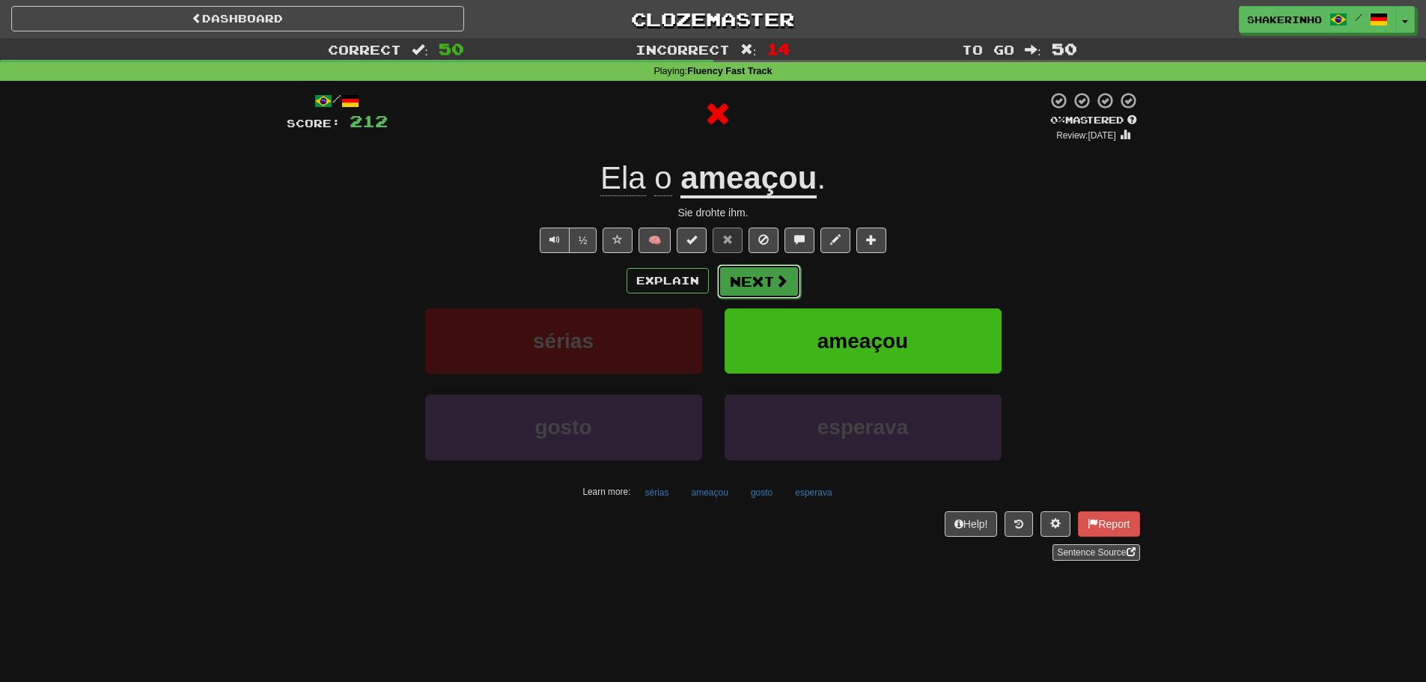
click at [752, 286] on button "Next" at bounding box center [759, 281] width 84 height 34
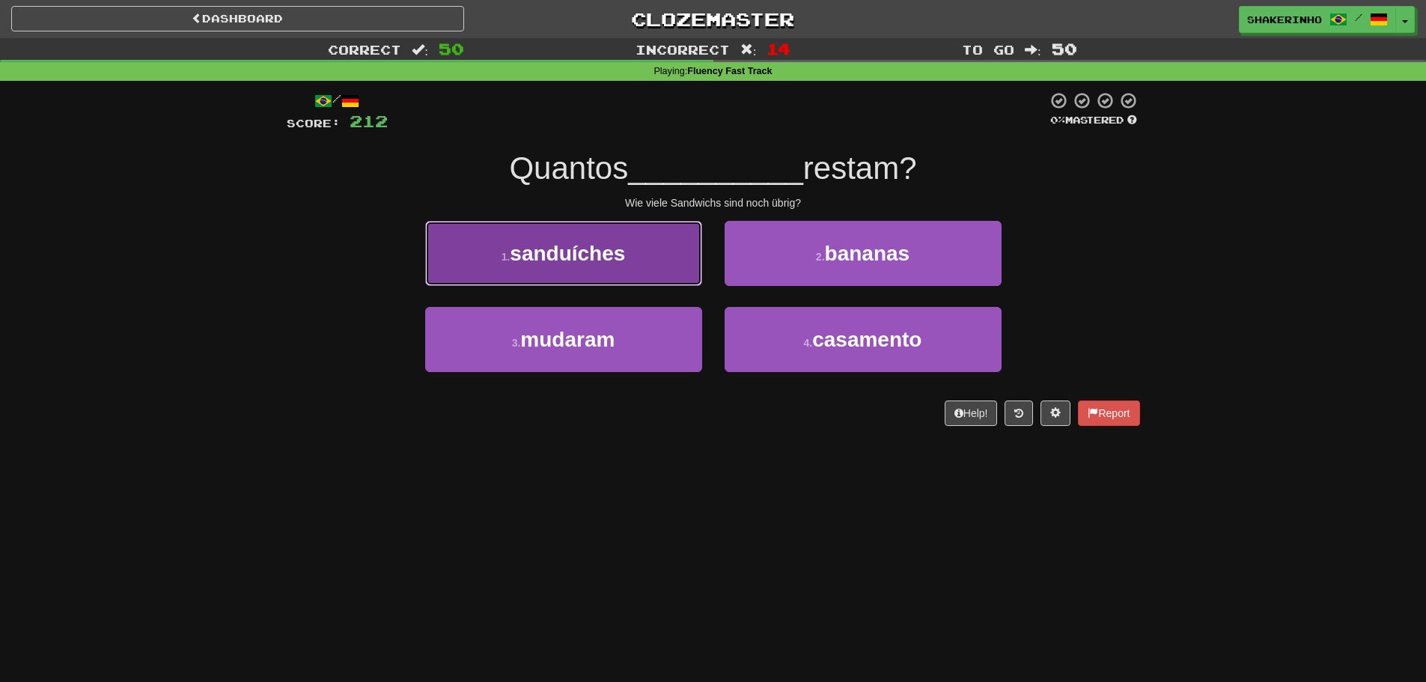
click at [612, 269] on button "1 . sanduíches" at bounding box center [563, 253] width 277 height 65
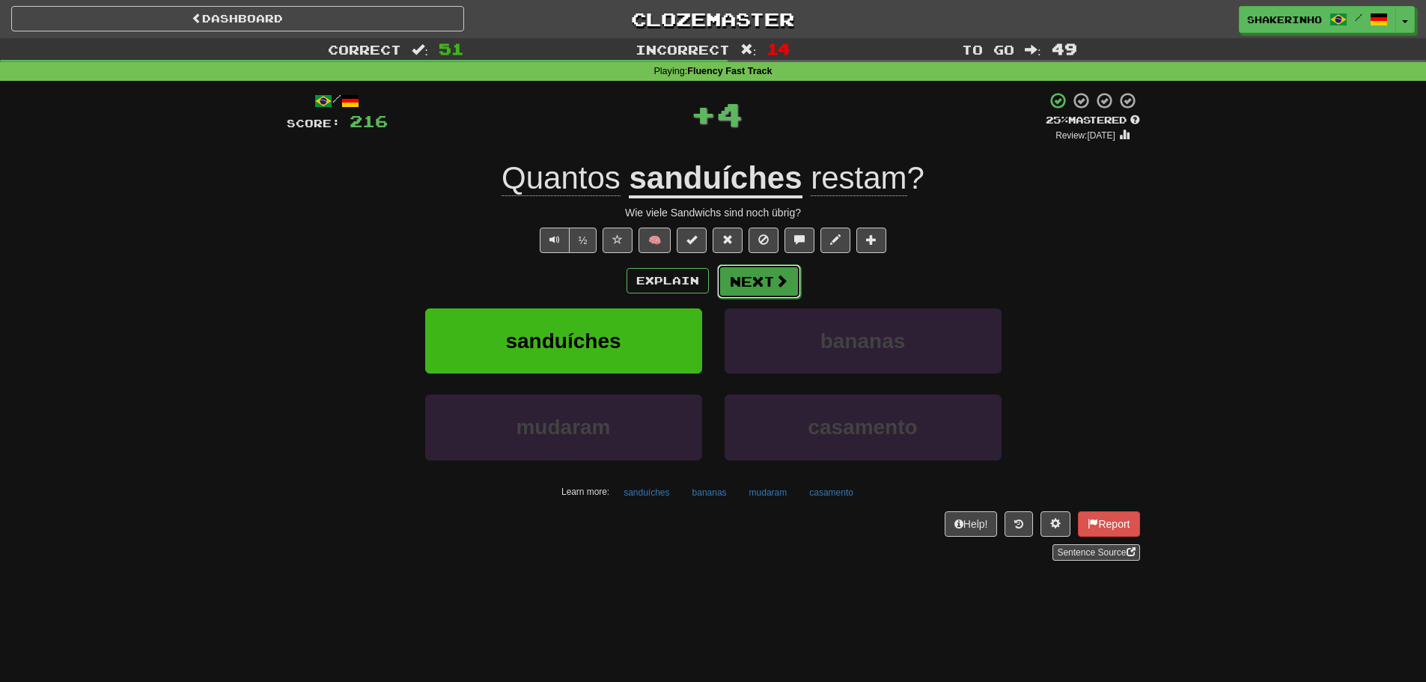
click at [783, 290] on button "Next" at bounding box center [759, 281] width 84 height 34
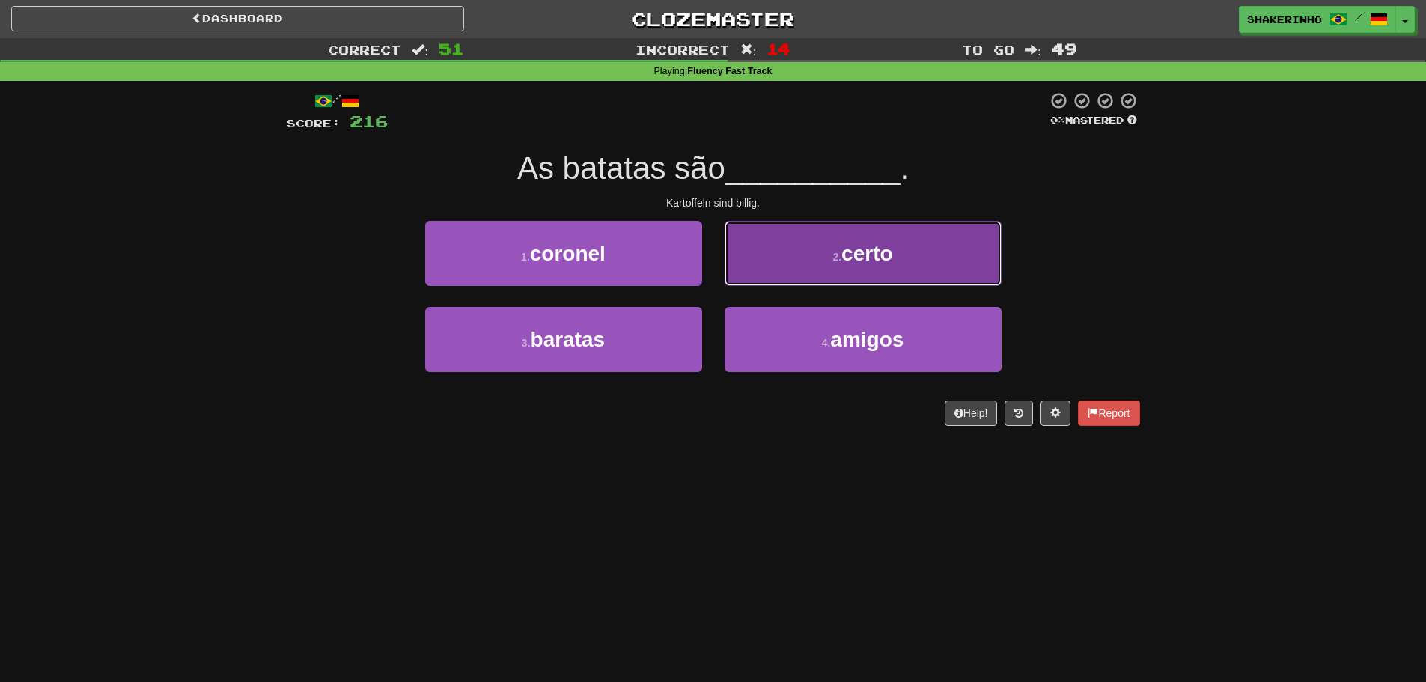
click at [868, 273] on button "2 . certo" at bounding box center [863, 253] width 277 height 65
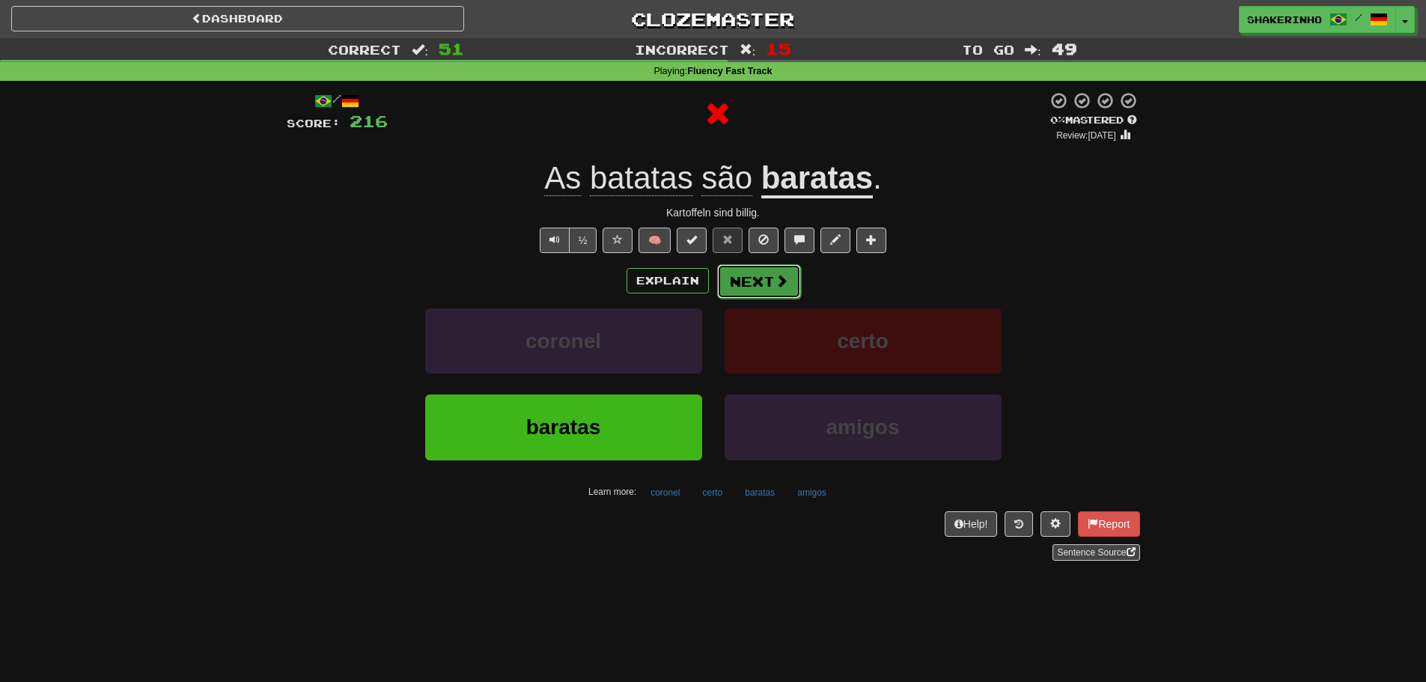
click at [776, 281] on span at bounding box center [781, 280] width 13 height 13
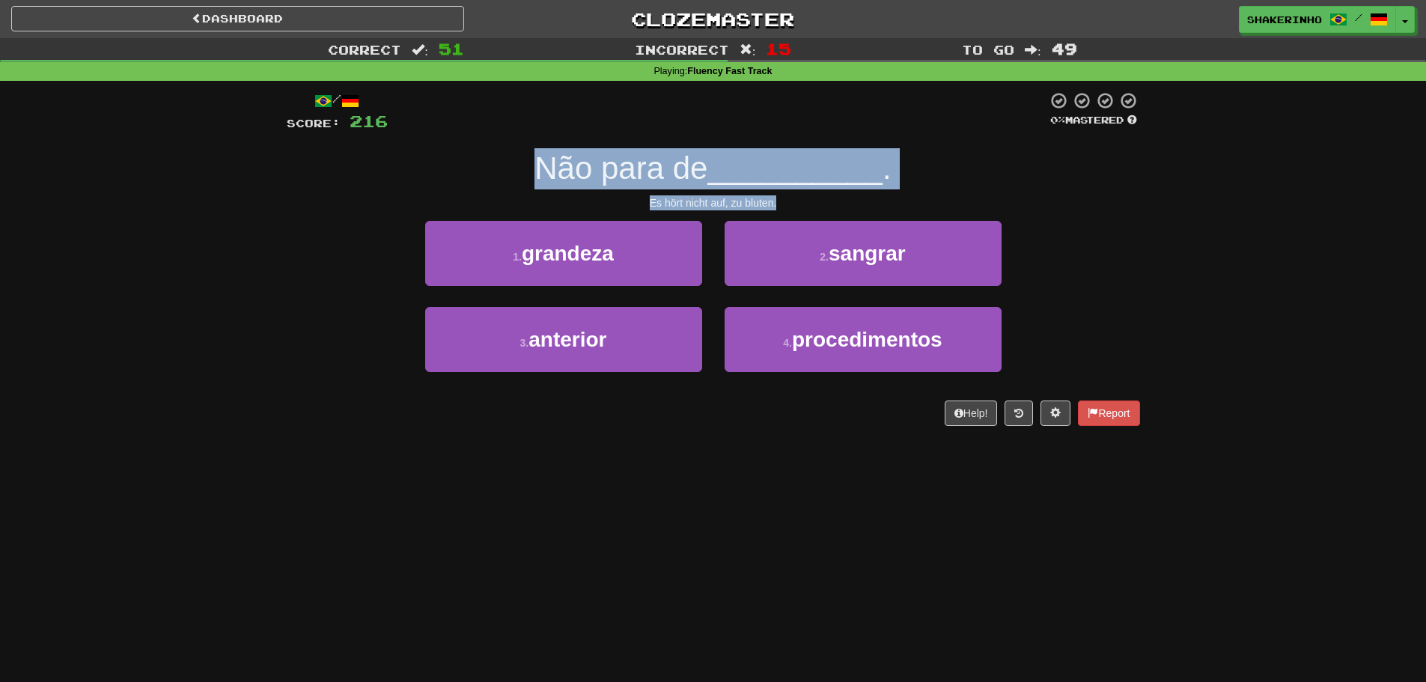
drag, startPoint x: 570, startPoint y: 187, endPoint x: 943, endPoint y: 206, distance: 374.0
click at [943, 206] on div "/ Score: 216 0 % Mastered Não para de __________ . Es hört nicht auf, zu bluten…" at bounding box center [713, 258] width 853 height 335
click at [826, 189] on div "/ Score: 216 0 % Mastered Não para de __________ . Es hört nicht auf, zu bluten…" at bounding box center [713, 258] width 853 height 335
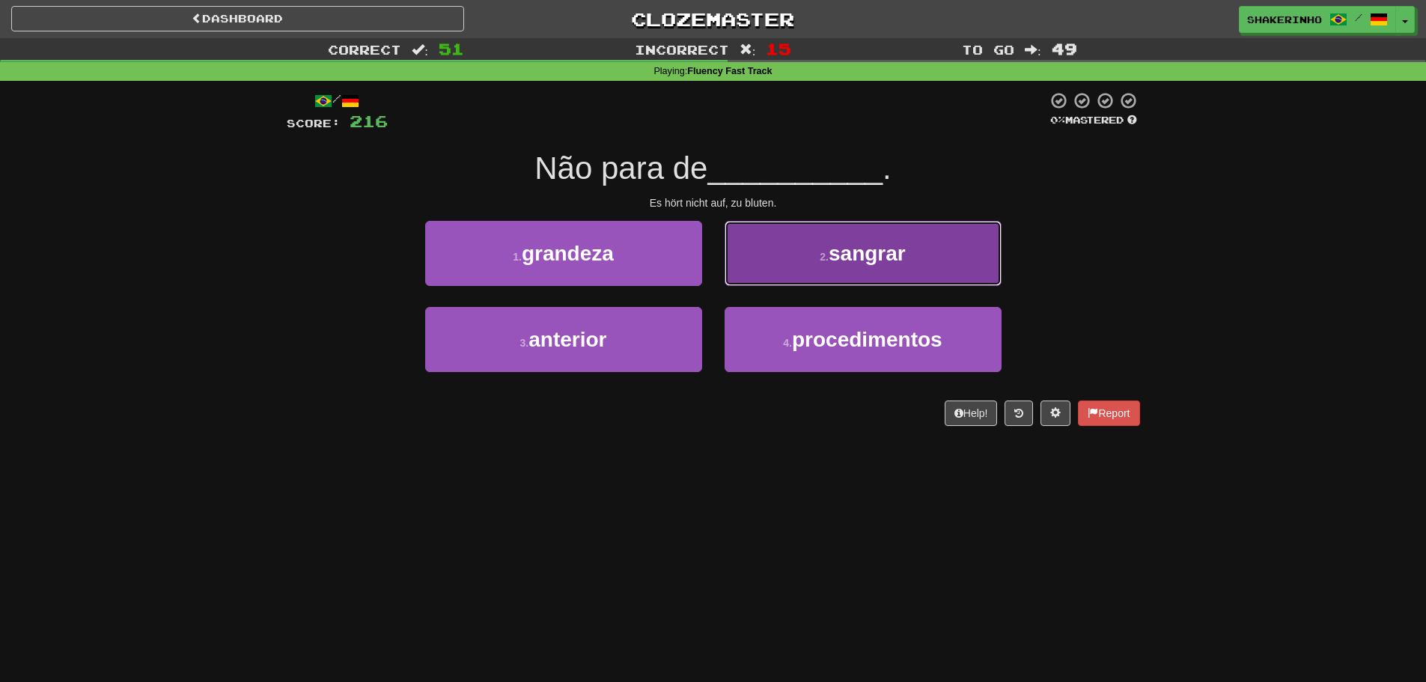
click at [805, 264] on button "2 . sangrar" at bounding box center [863, 253] width 277 height 65
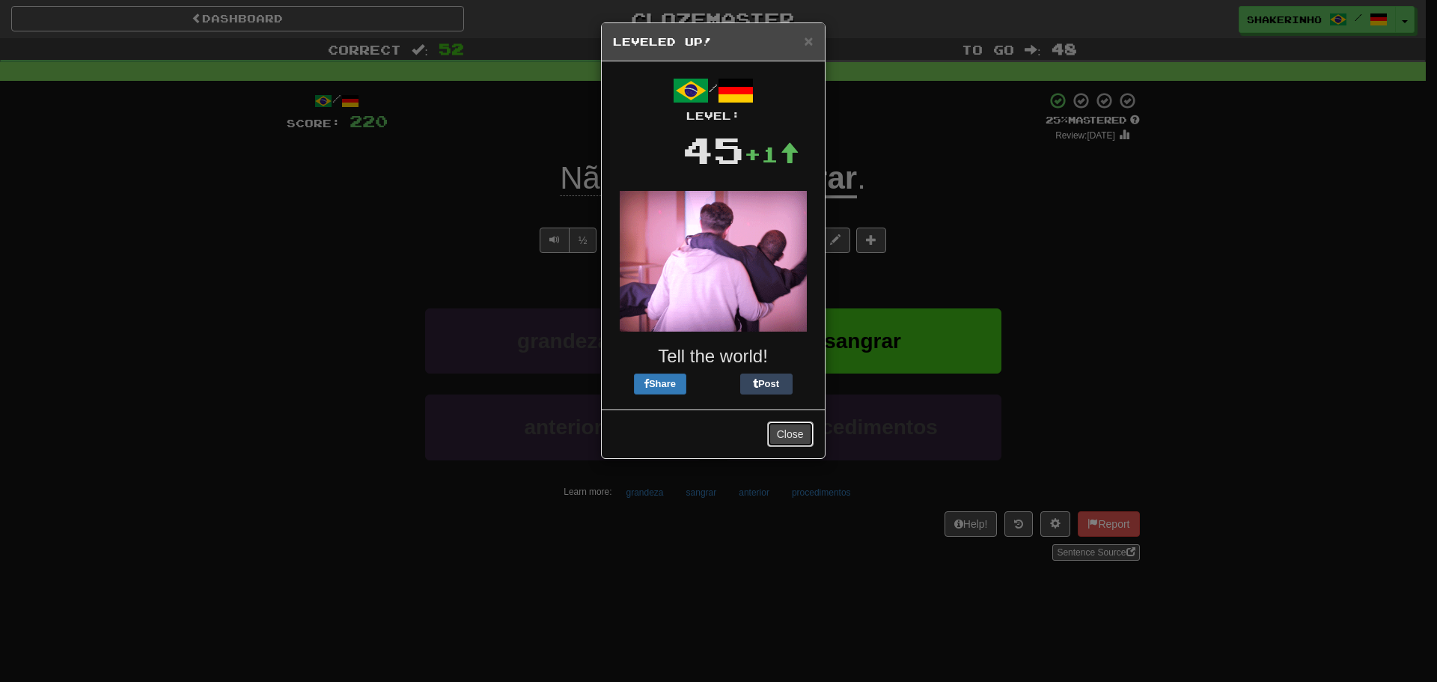
drag, startPoint x: 793, startPoint y: 442, endPoint x: 770, endPoint y: 405, distance: 43.4
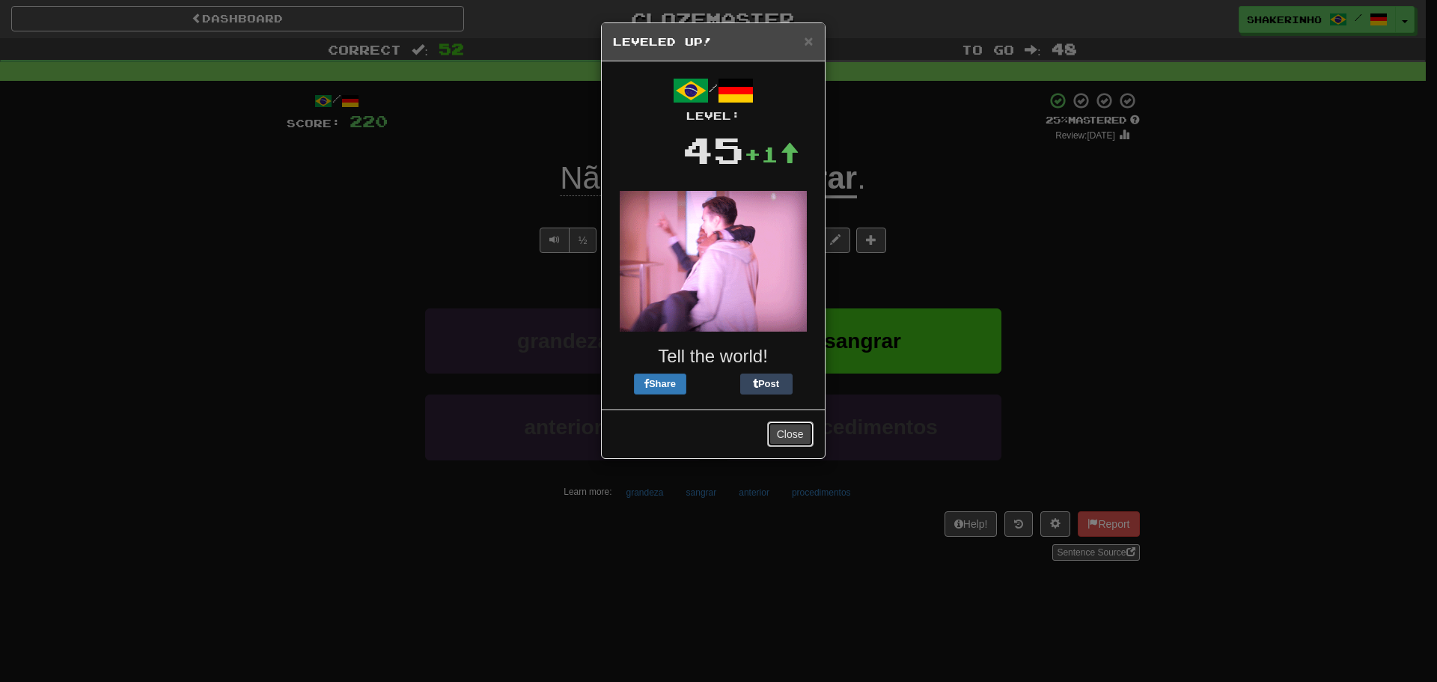
click at [793, 442] on button "Close" at bounding box center [790, 433] width 46 height 25
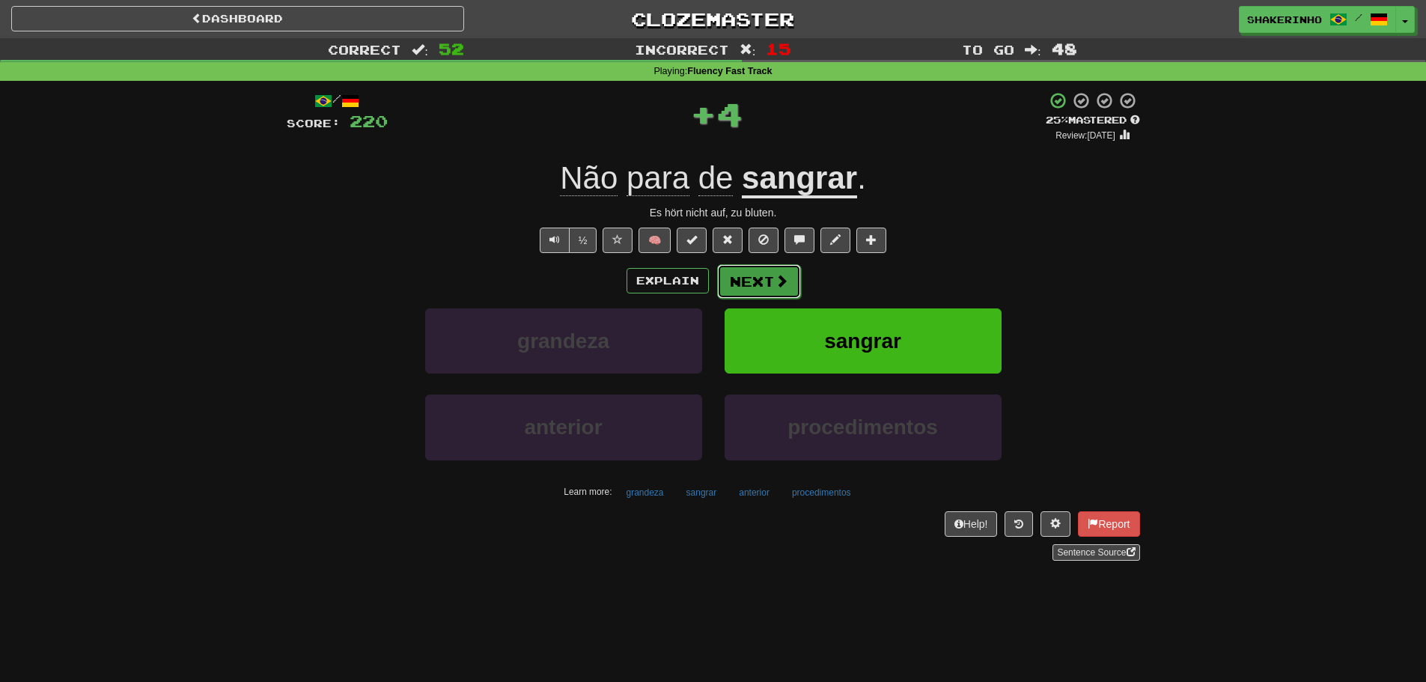
click at [755, 274] on button "Next" at bounding box center [759, 281] width 84 height 34
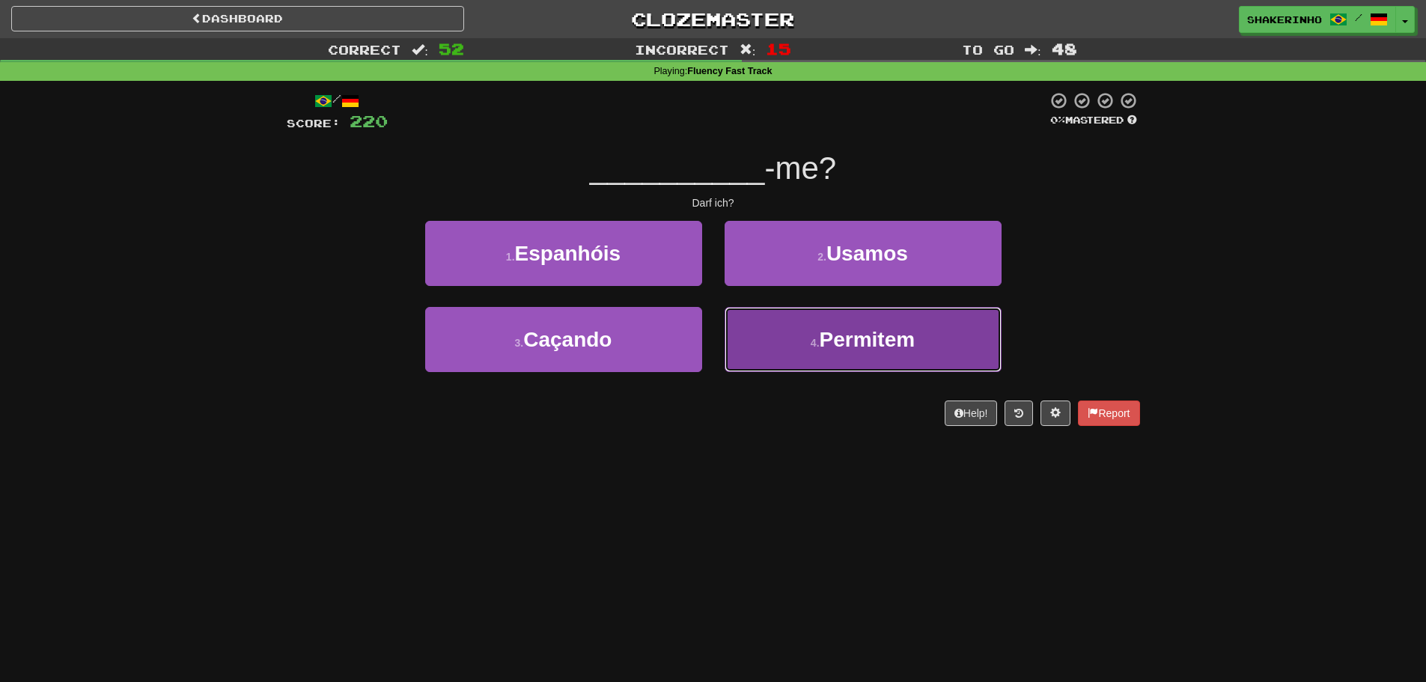
click at [820, 356] on button "4 . Permitem" at bounding box center [863, 339] width 277 height 65
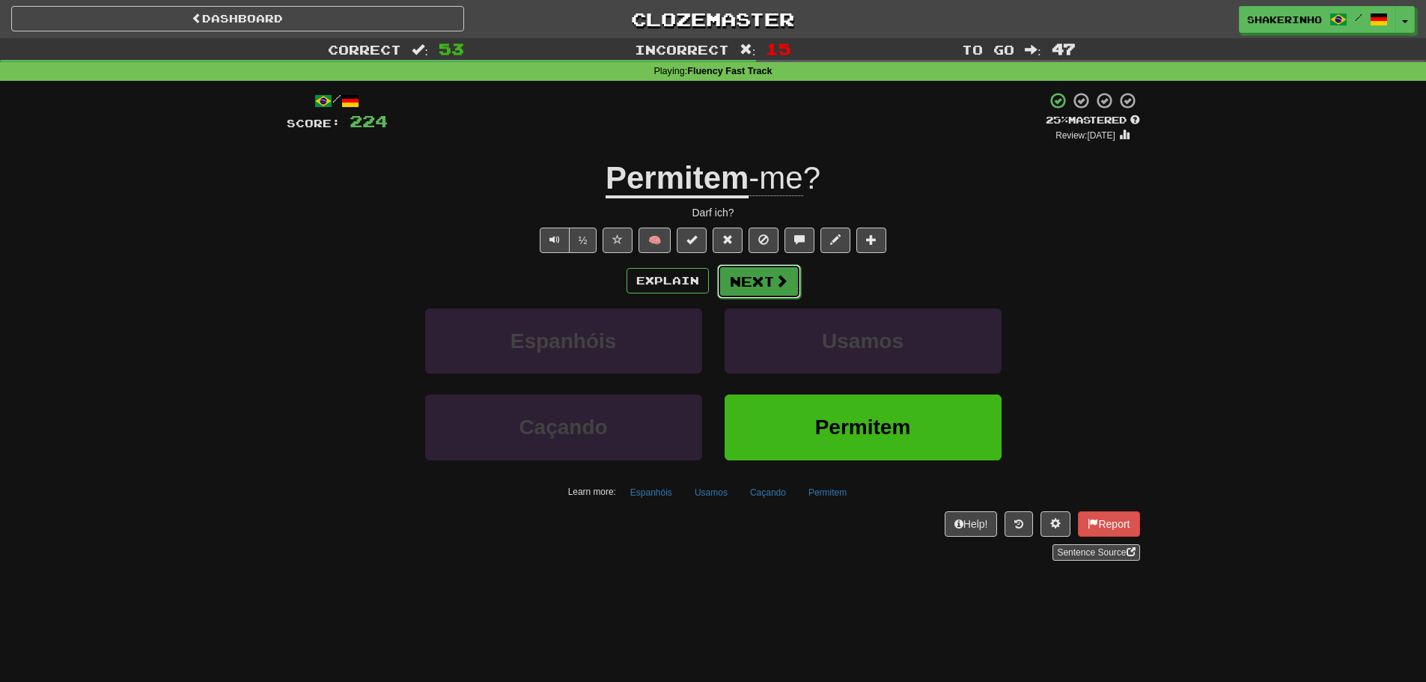
click at [742, 277] on button "Next" at bounding box center [759, 281] width 84 height 34
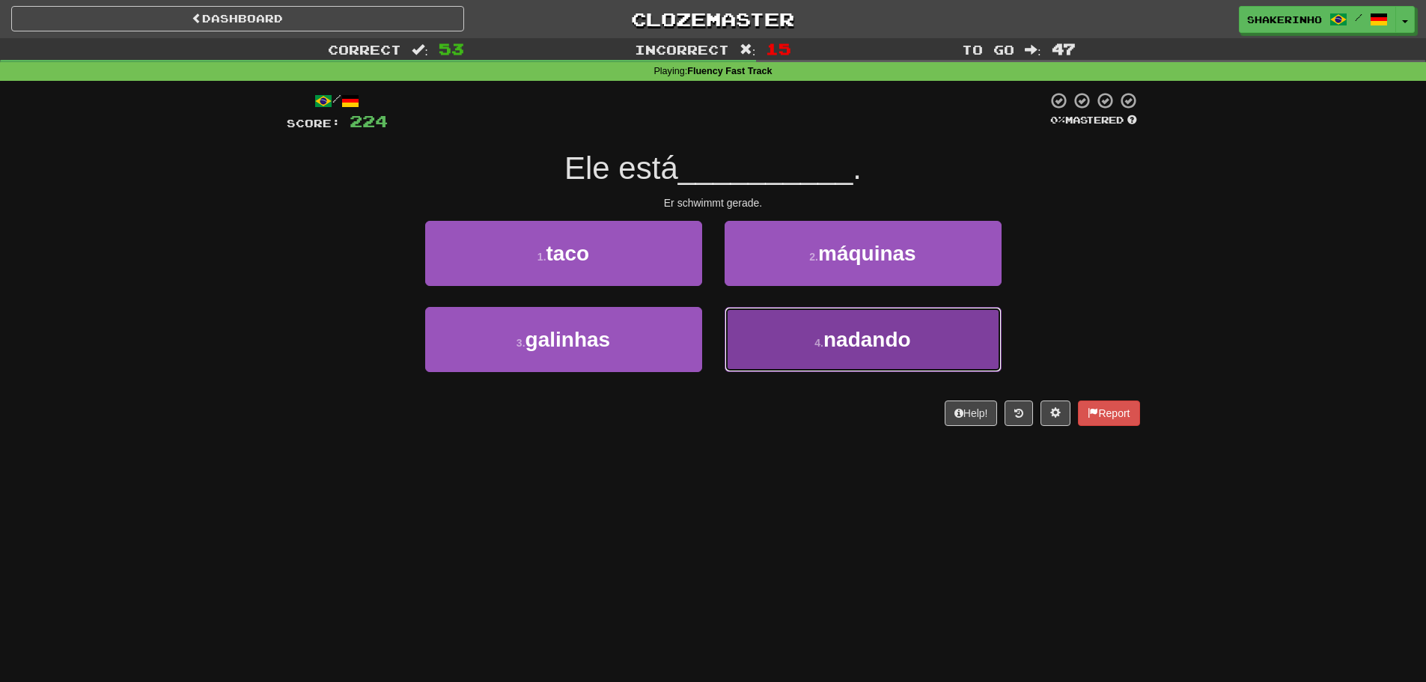
click at [813, 356] on button "4 . nadando" at bounding box center [863, 339] width 277 height 65
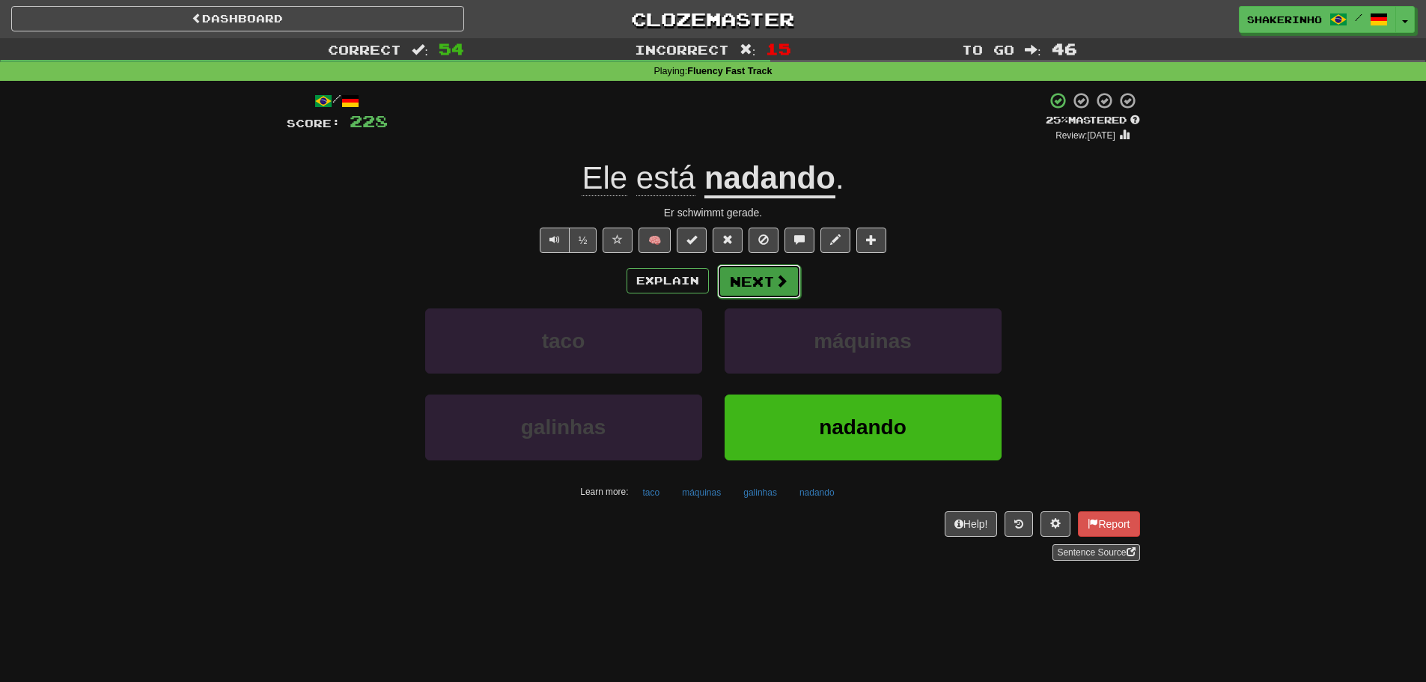
click at [735, 264] on button "Next" at bounding box center [759, 281] width 84 height 34
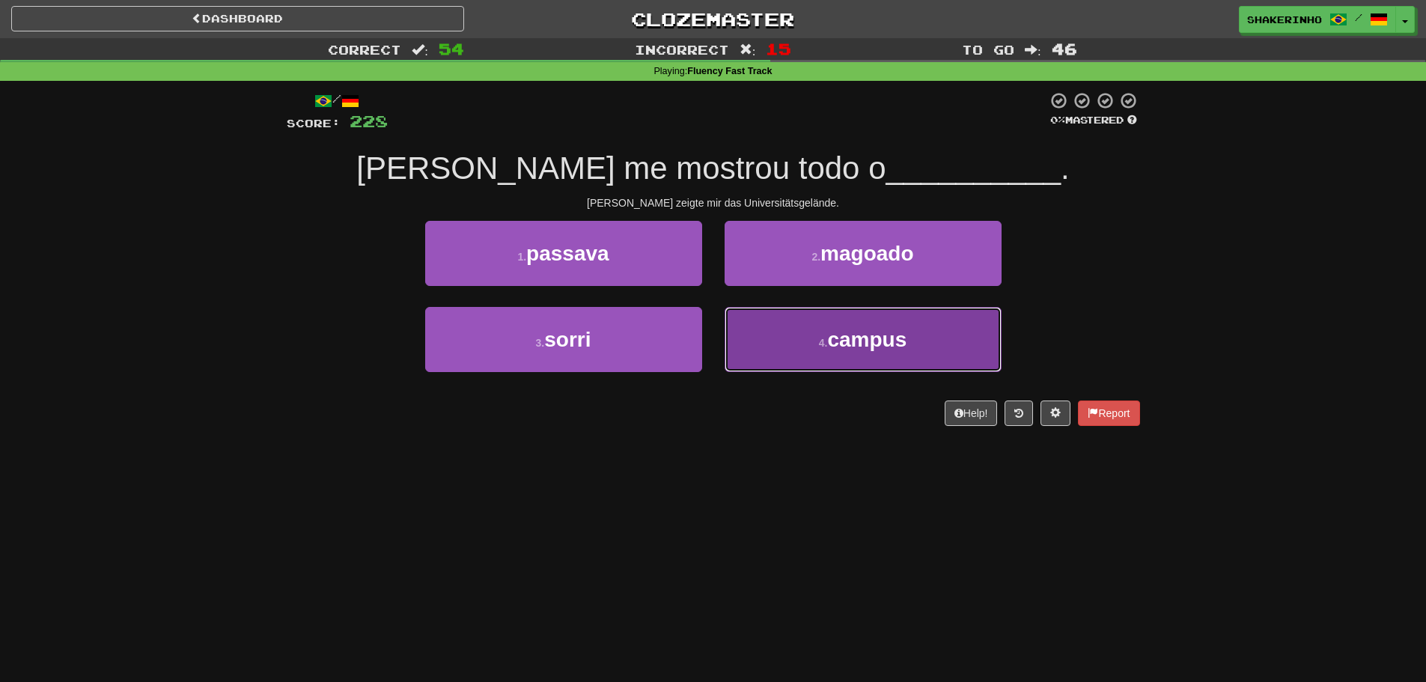
click at [791, 310] on button "4 . campus" at bounding box center [863, 339] width 277 height 65
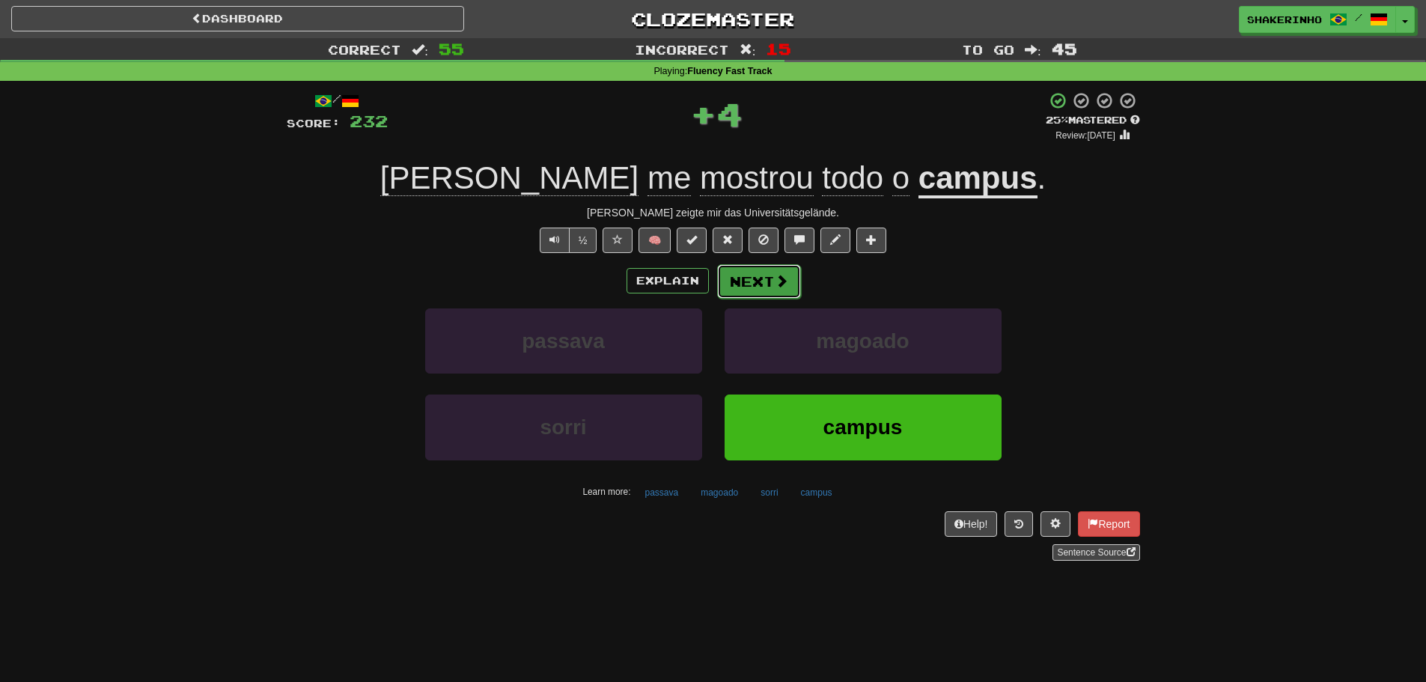
click at [754, 288] on button "Next" at bounding box center [759, 281] width 84 height 34
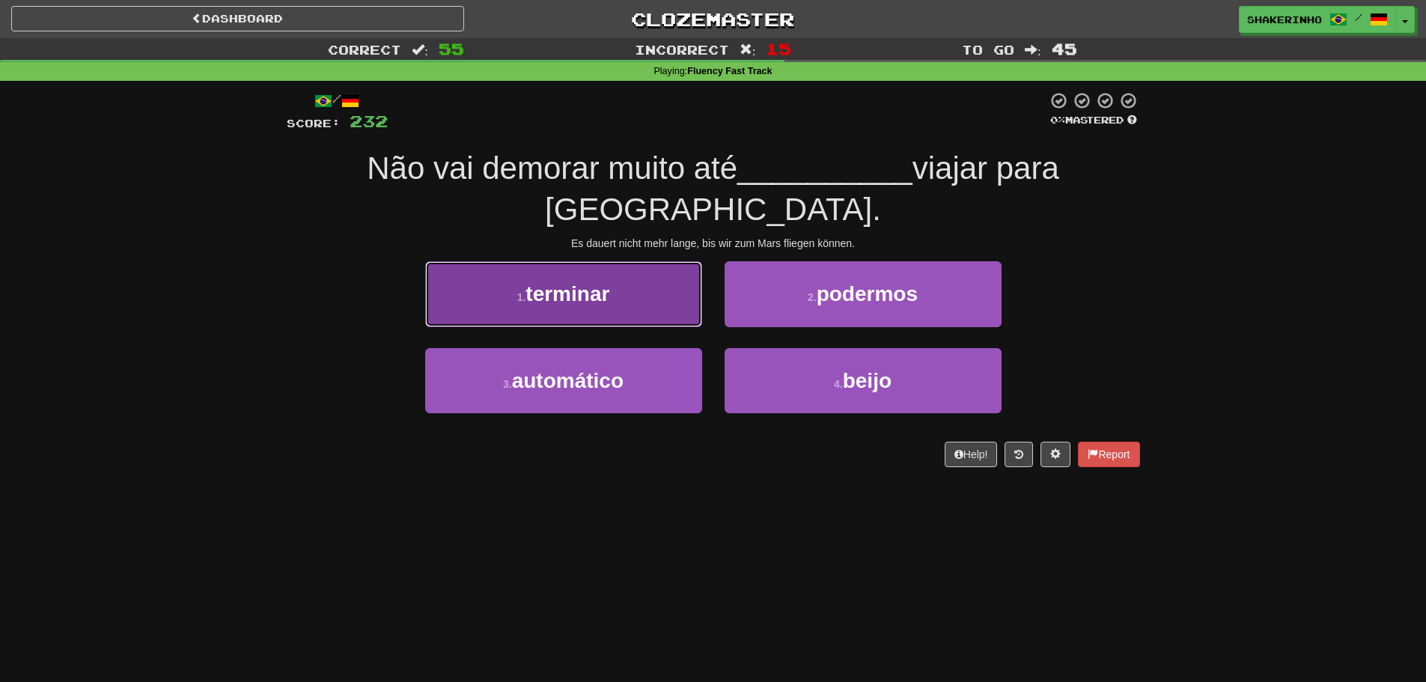
click at [674, 271] on button "1 . terminar" at bounding box center [563, 293] width 277 height 65
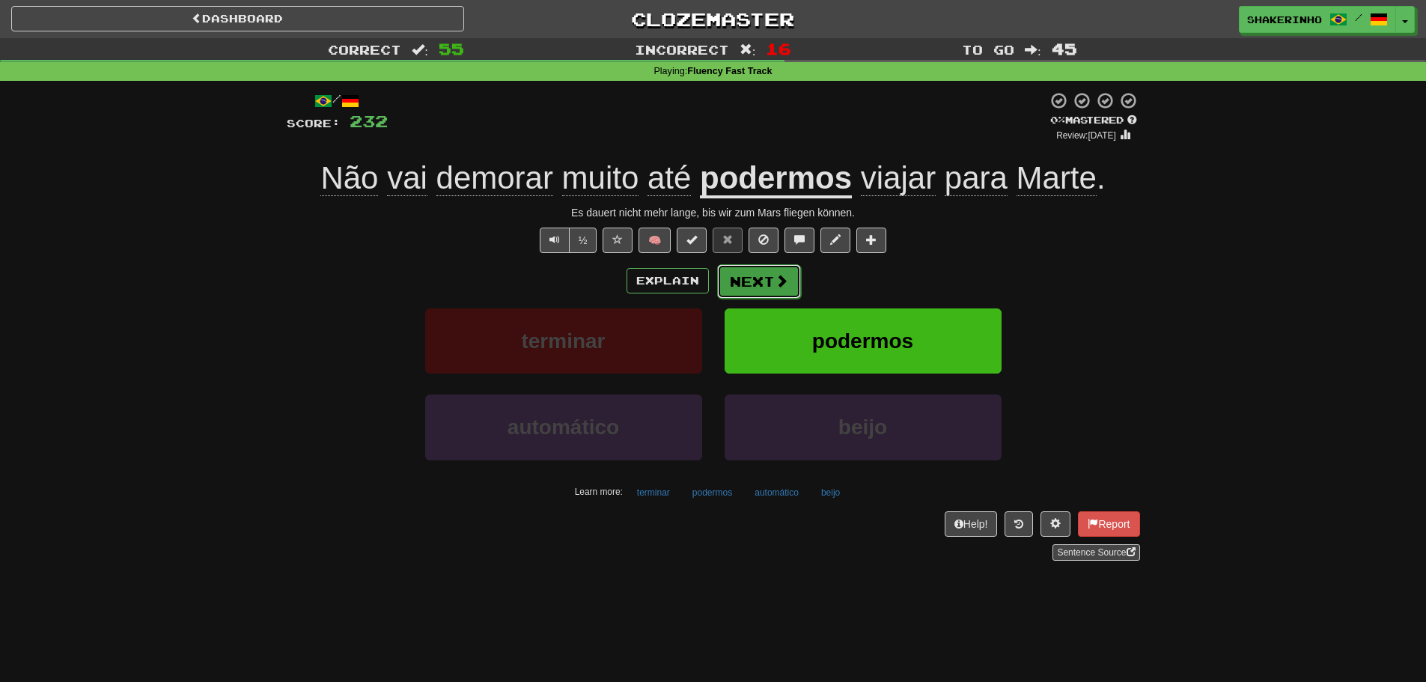
click at [758, 286] on button "Next" at bounding box center [759, 281] width 84 height 34
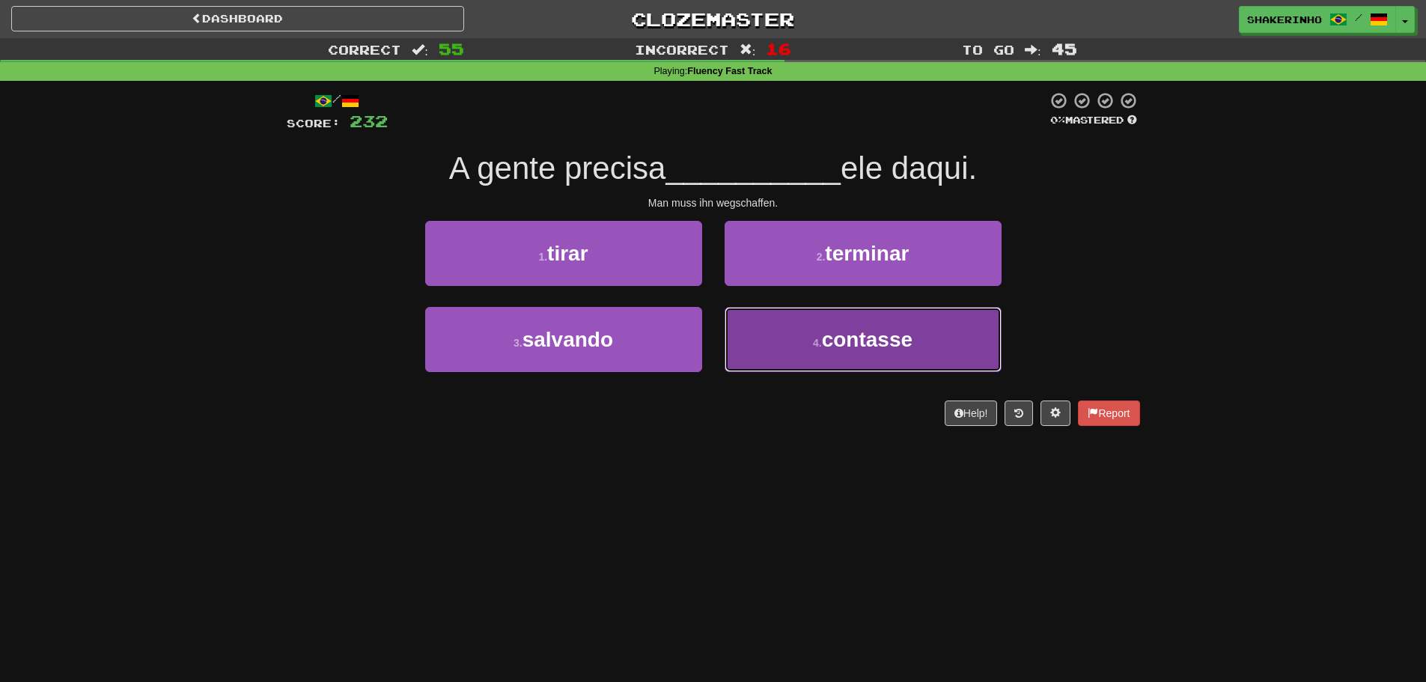
click at [854, 335] on span "contasse" at bounding box center [867, 339] width 91 height 23
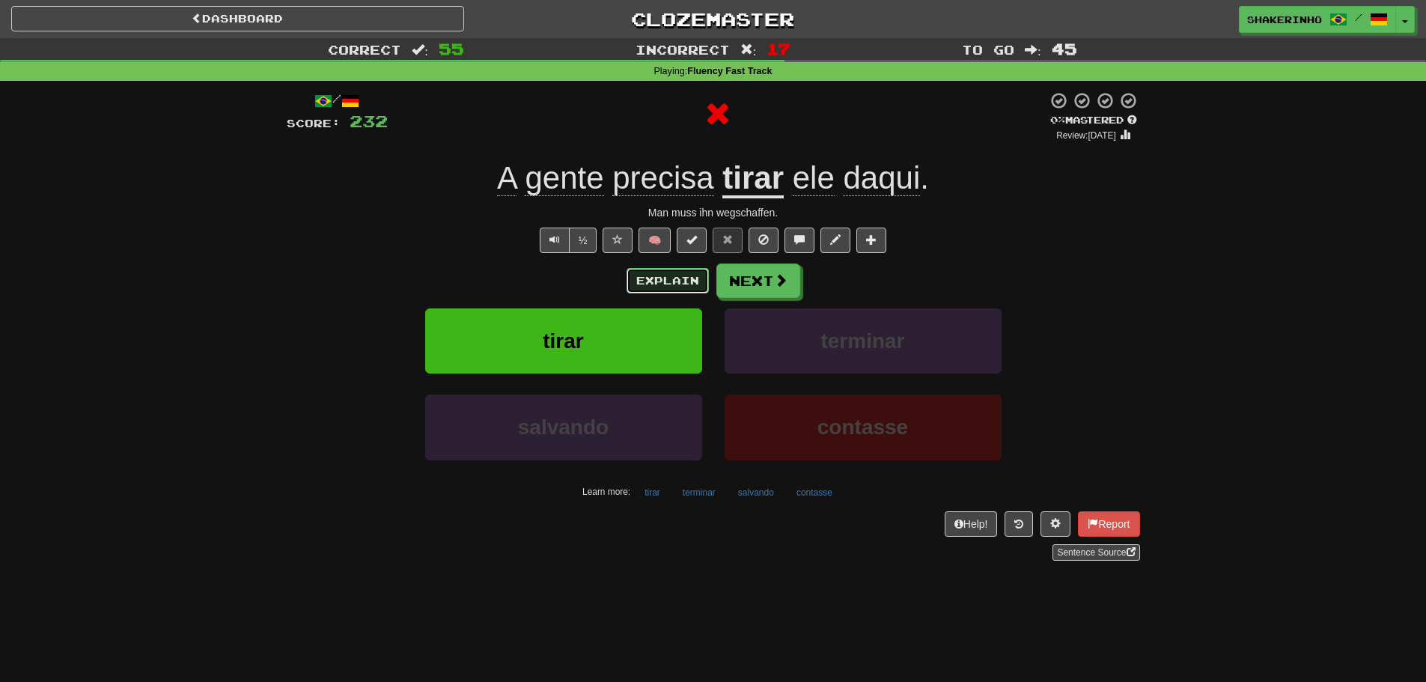
click at [668, 268] on button "Explain" at bounding box center [668, 280] width 82 height 25
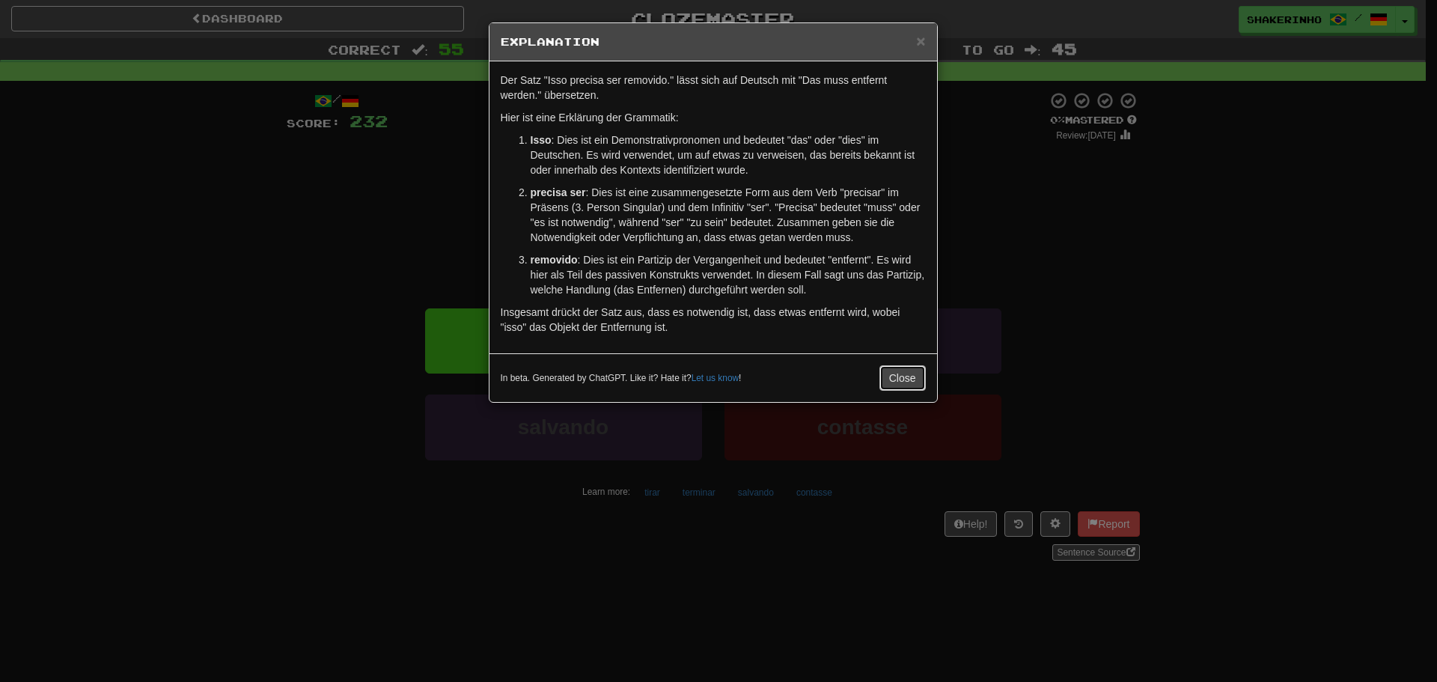
click at [905, 380] on button "Close" at bounding box center [903, 377] width 46 height 25
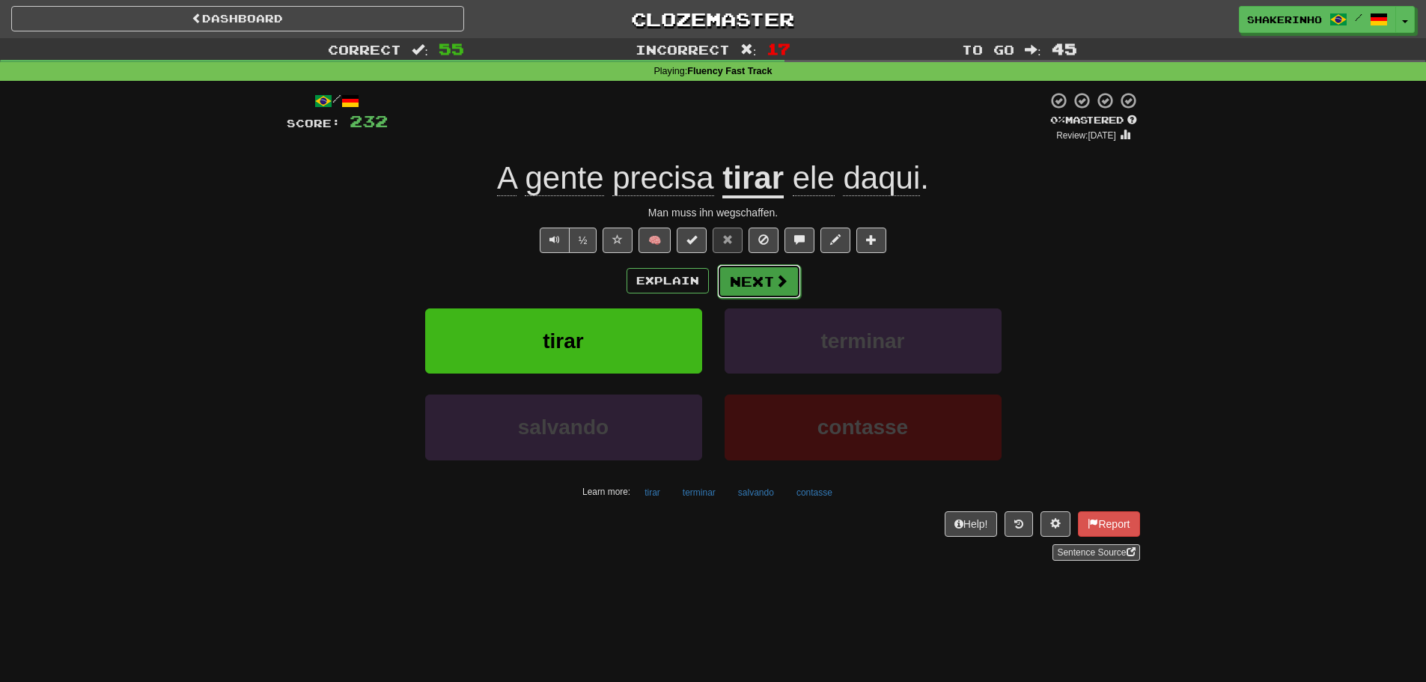
click at [750, 279] on button "Next" at bounding box center [759, 281] width 84 height 34
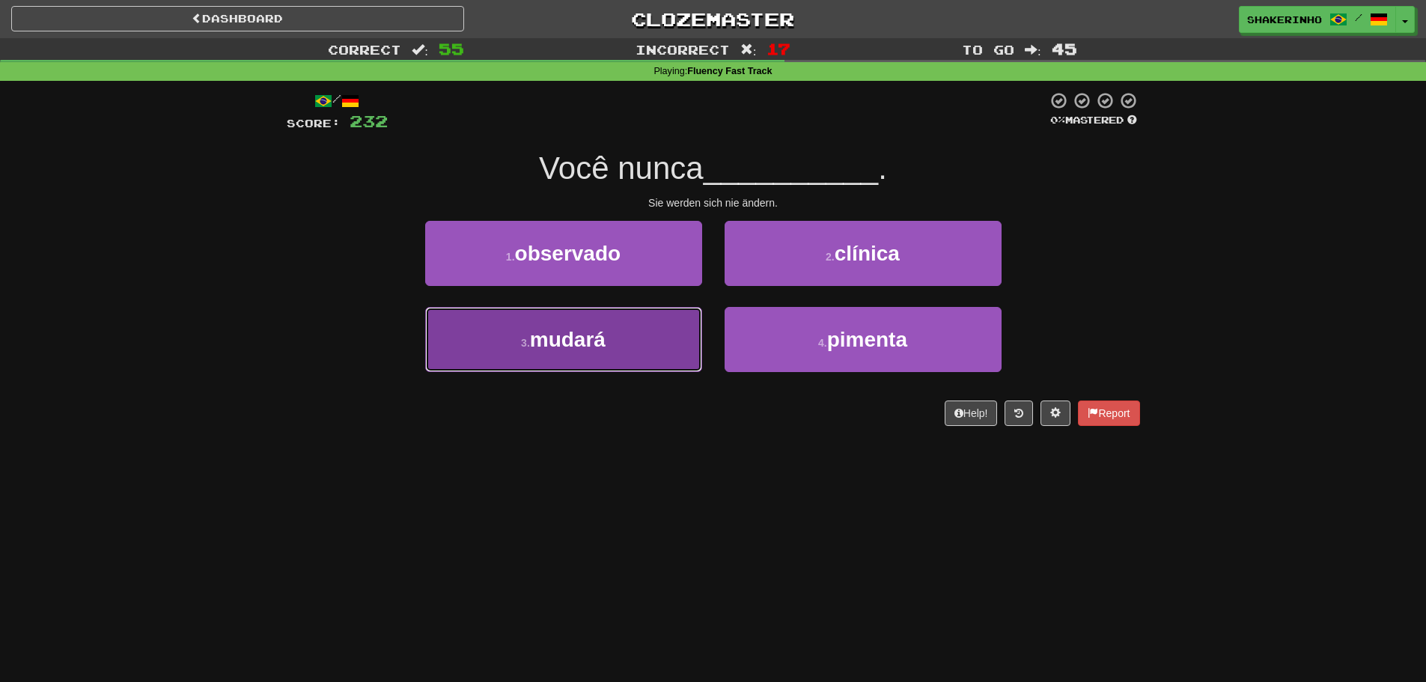
click at [606, 350] on span "mudará" at bounding box center [568, 339] width 76 height 23
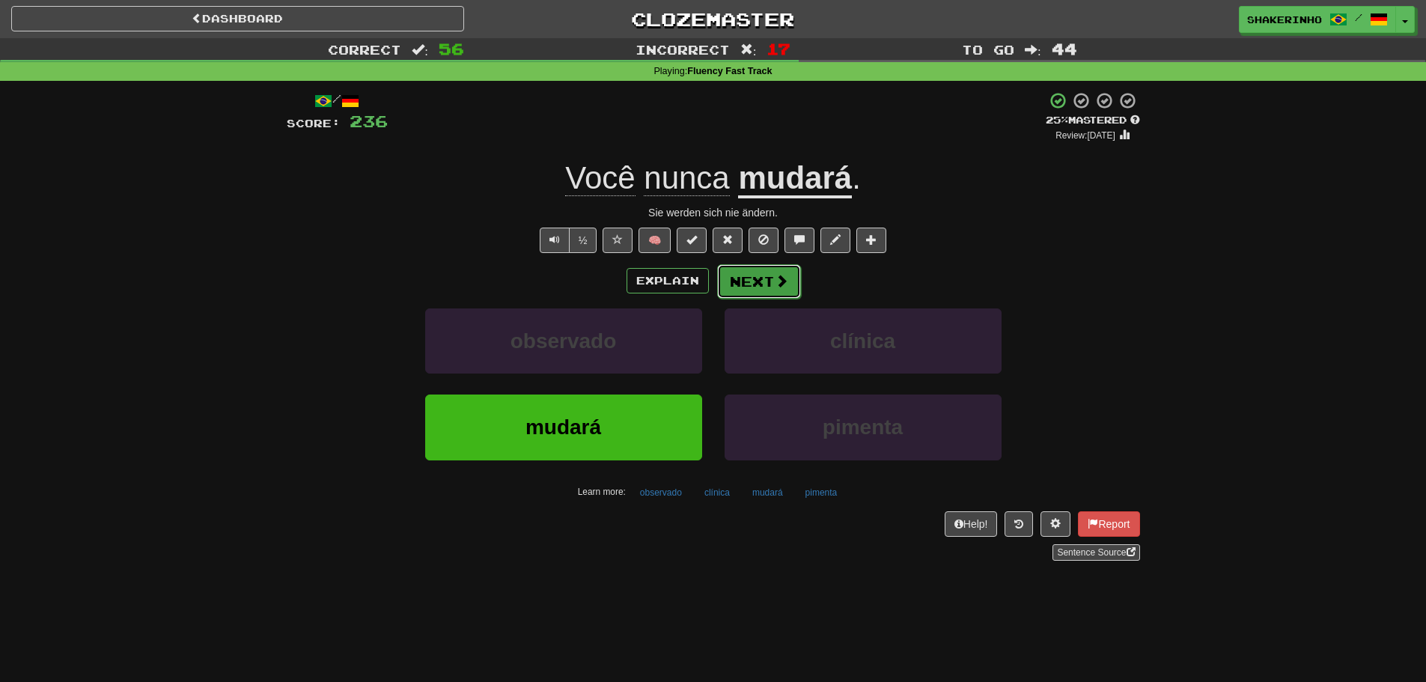
click at [788, 278] on button "Next" at bounding box center [759, 281] width 84 height 34
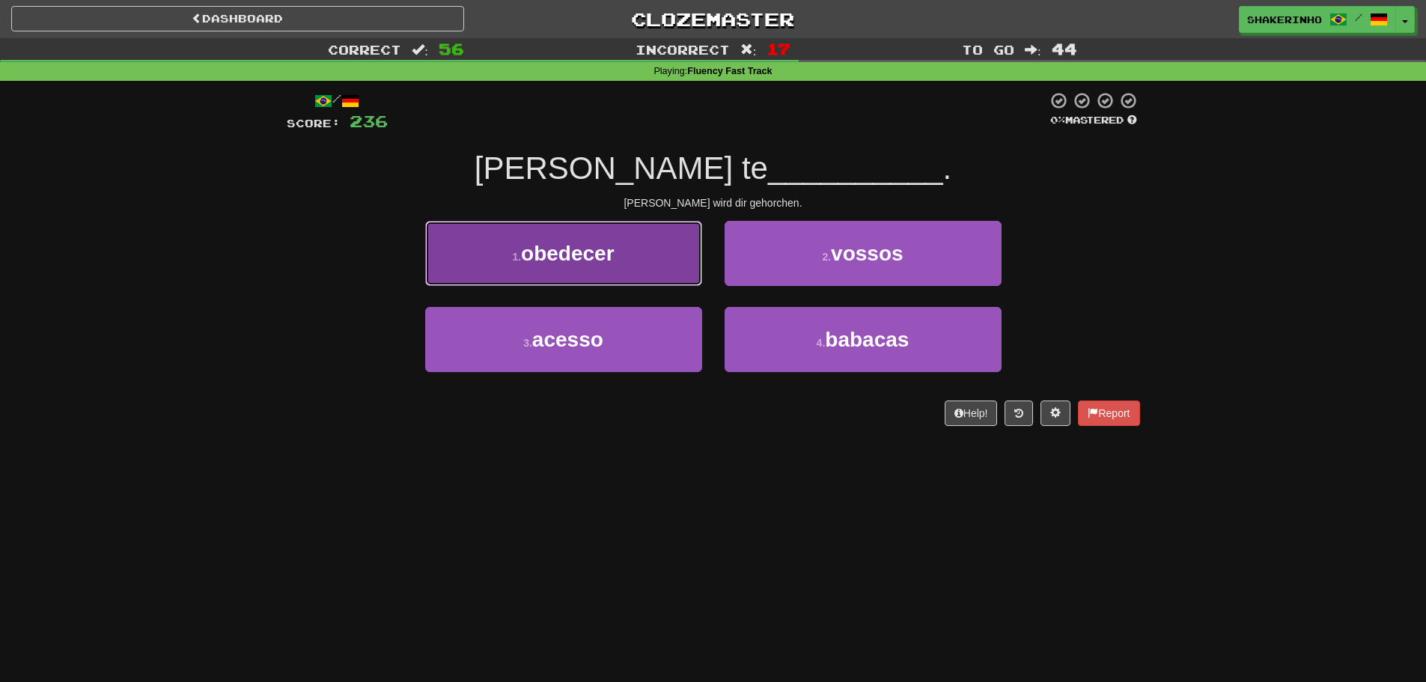
click at [615, 273] on button "1 . obedecer" at bounding box center [563, 253] width 277 height 65
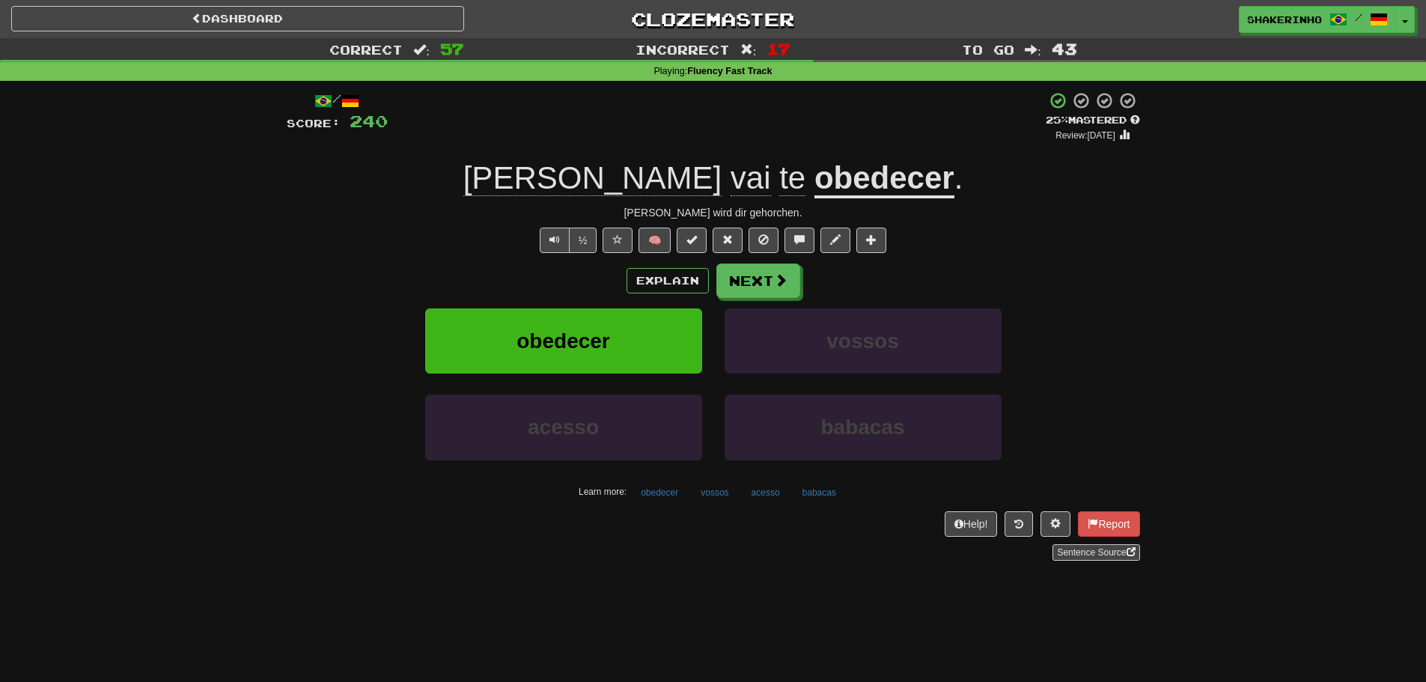
click at [800, 297] on div "Explain Next" at bounding box center [713, 281] width 853 height 34
click at [776, 287] on span at bounding box center [781, 280] width 13 height 13
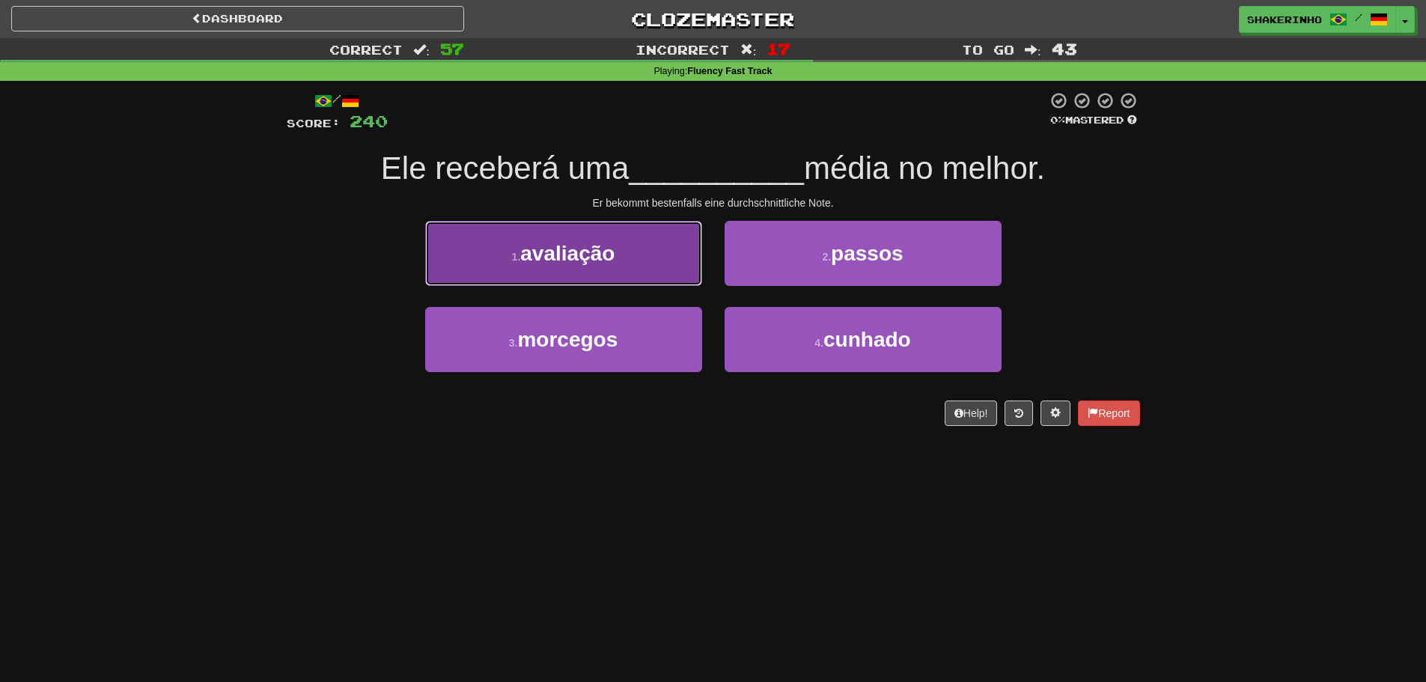
click at [588, 274] on button "1 . avaliação" at bounding box center [563, 253] width 277 height 65
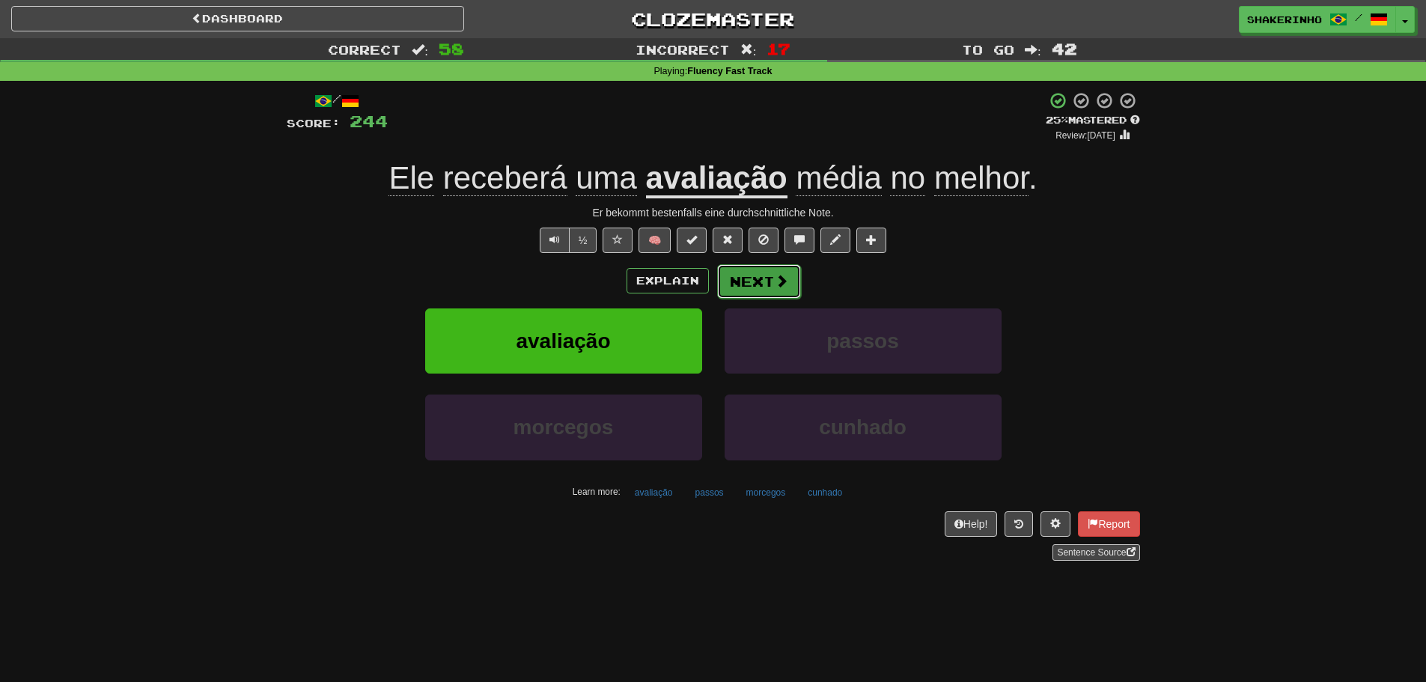
click at [794, 272] on button "Next" at bounding box center [759, 281] width 84 height 34
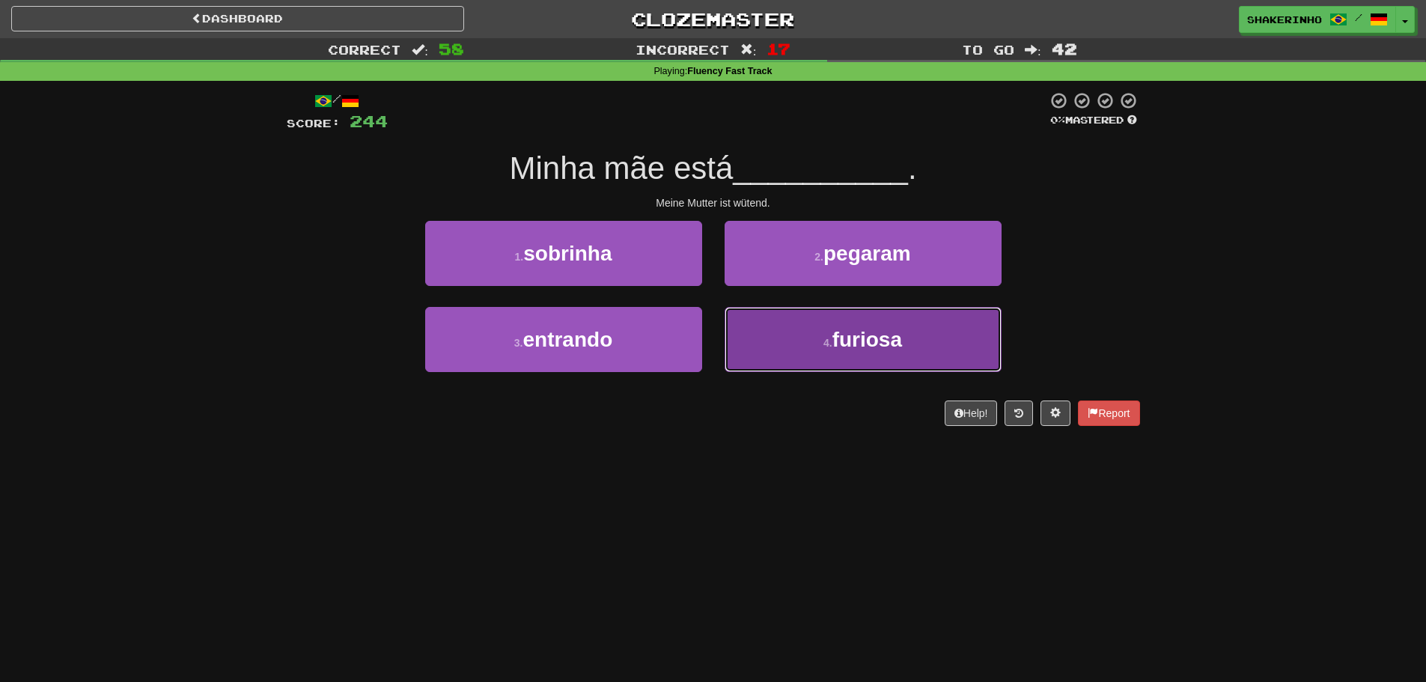
click at [784, 315] on button "4 . furiosa" at bounding box center [863, 339] width 277 height 65
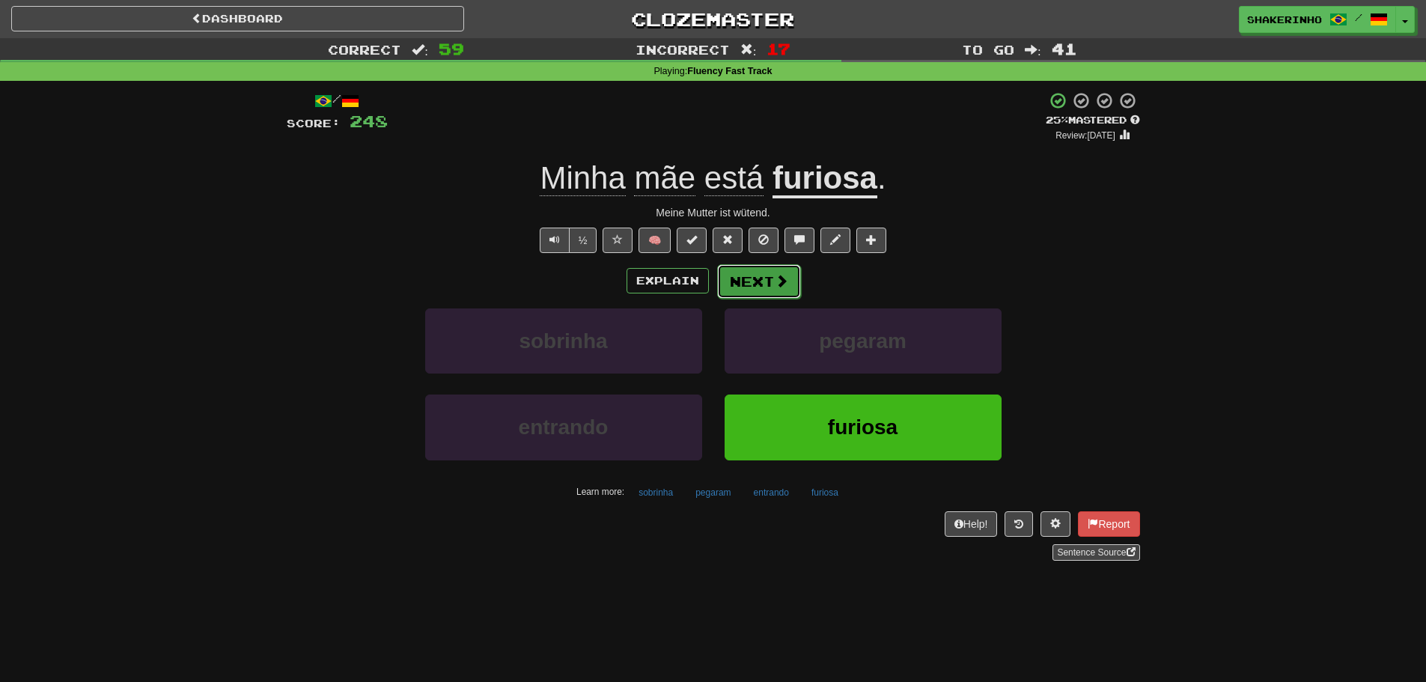
click at [795, 295] on button "Next" at bounding box center [759, 281] width 84 height 34
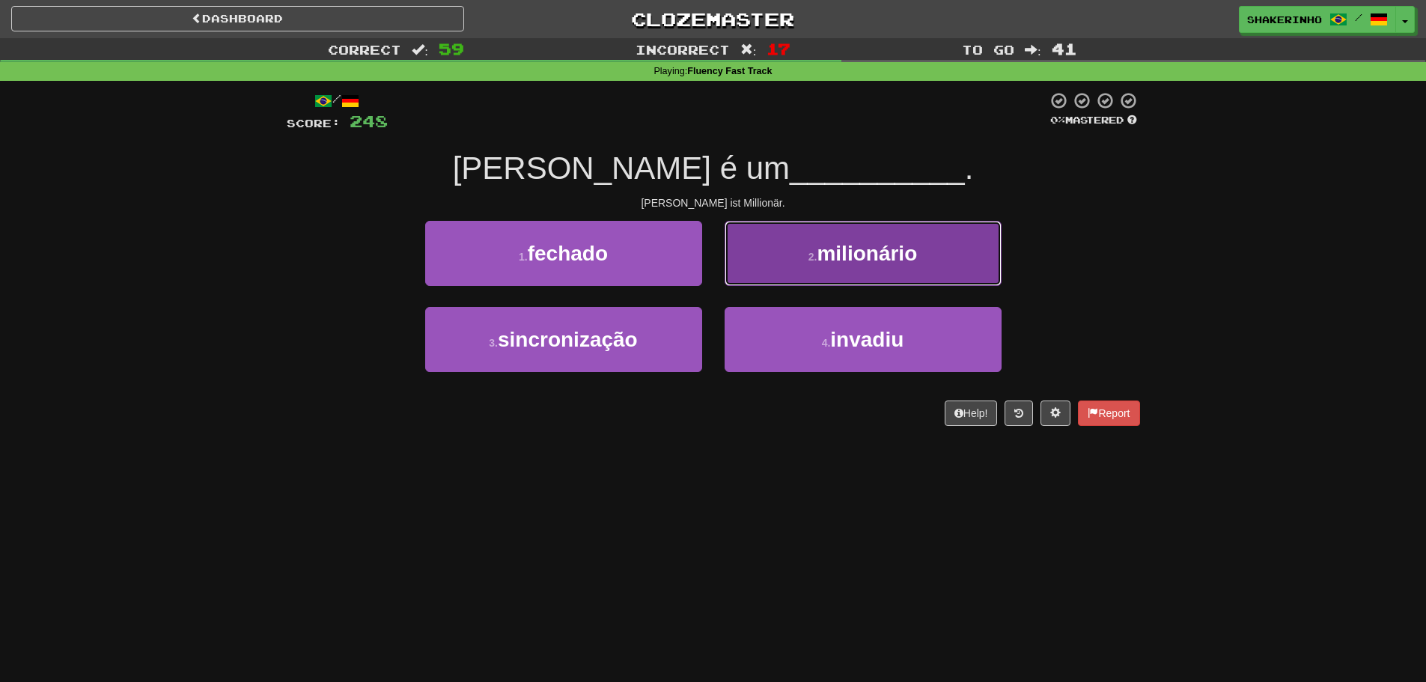
click at [796, 278] on button "2 . milionário" at bounding box center [863, 253] width 277 height 65
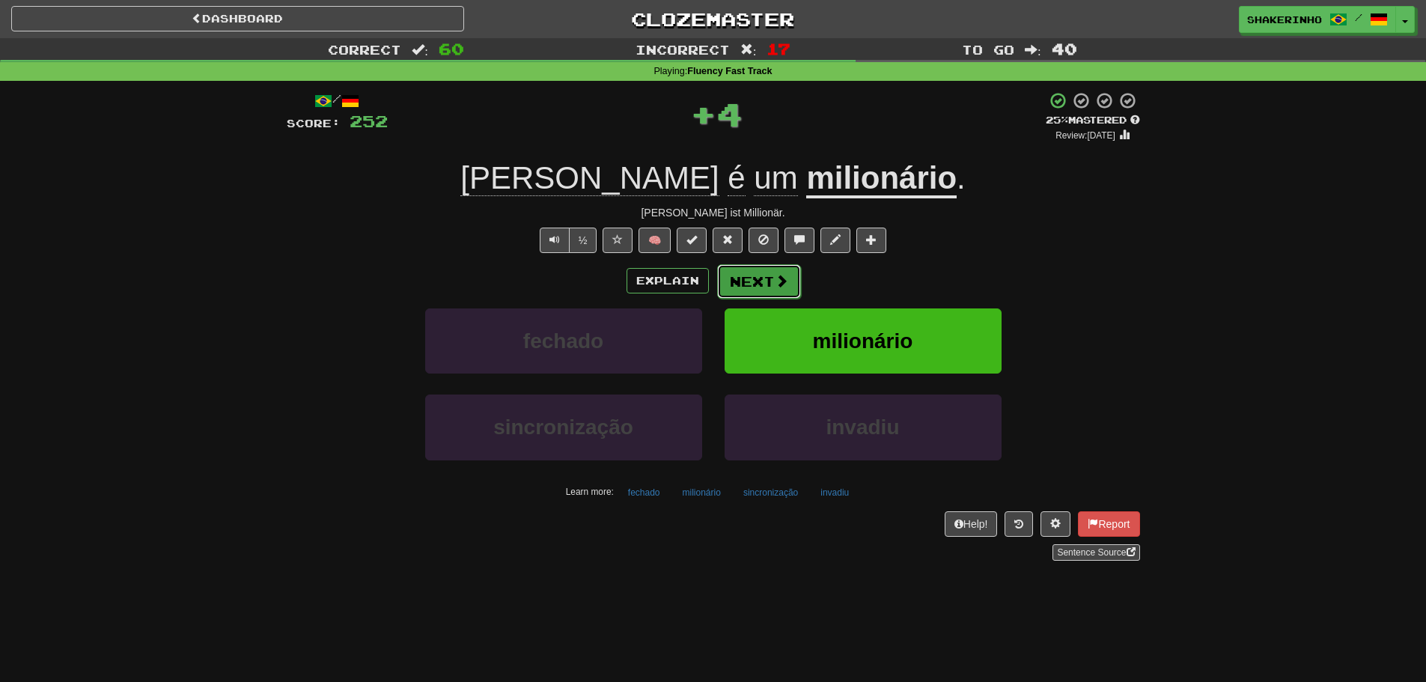
click at [780, 296] on button "Next" at bounding box center [759, 281] width 84 height 34
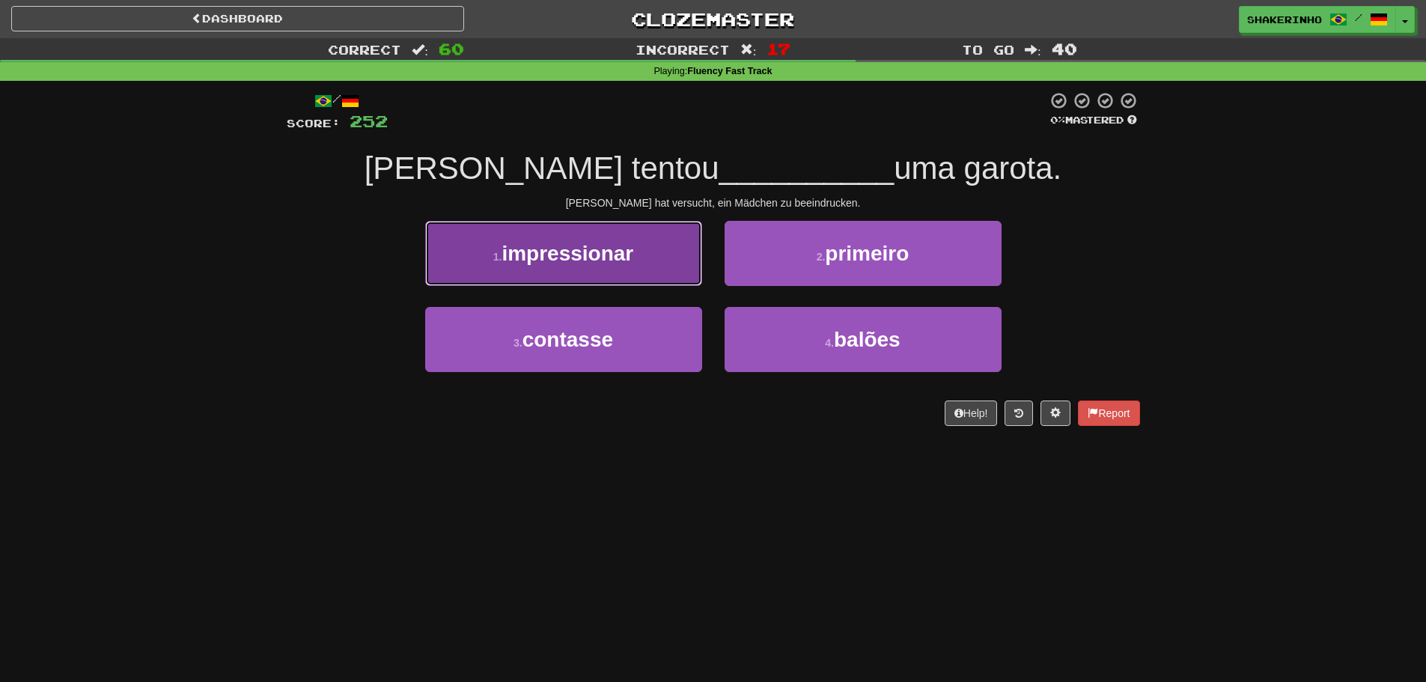
click at [636, 268] on button "1 . impressionar" at bounding box center [563, 253] width 277 height 65
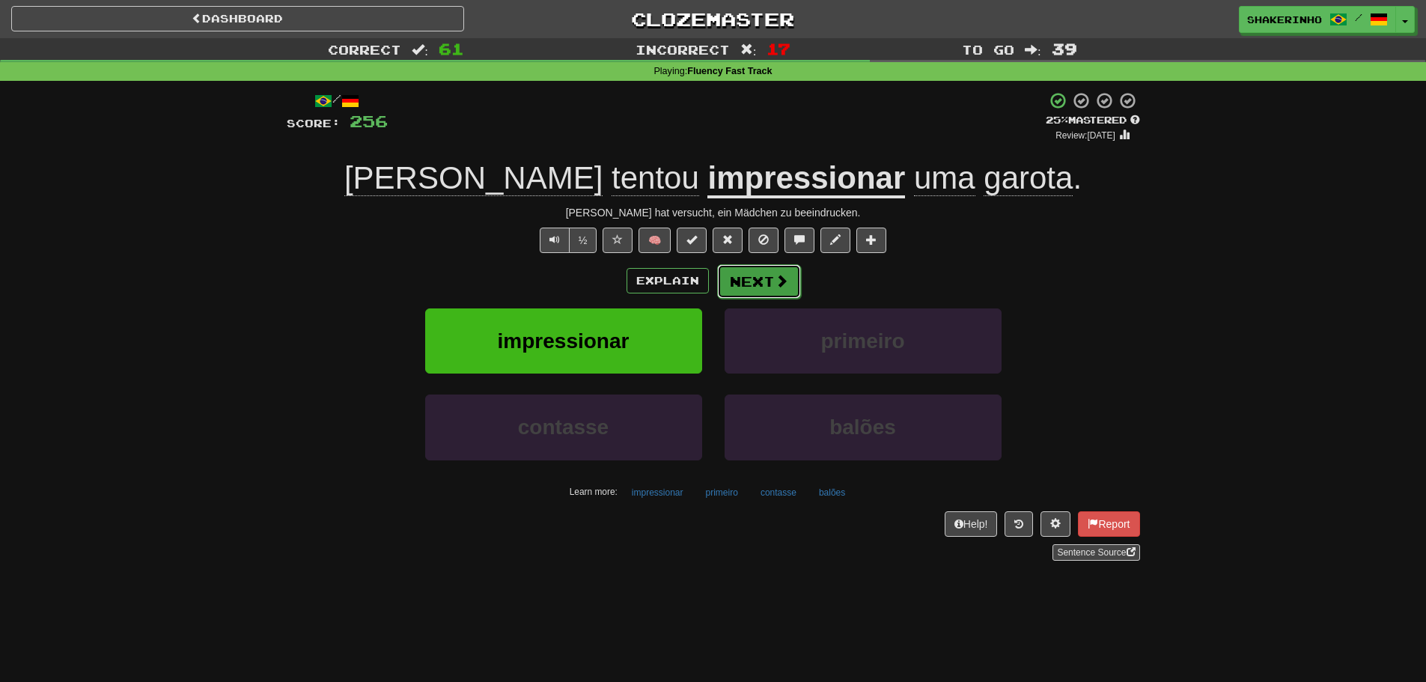
click at [758, 287] on button "Next" at bounding box center [759, 281] width 84 height 34
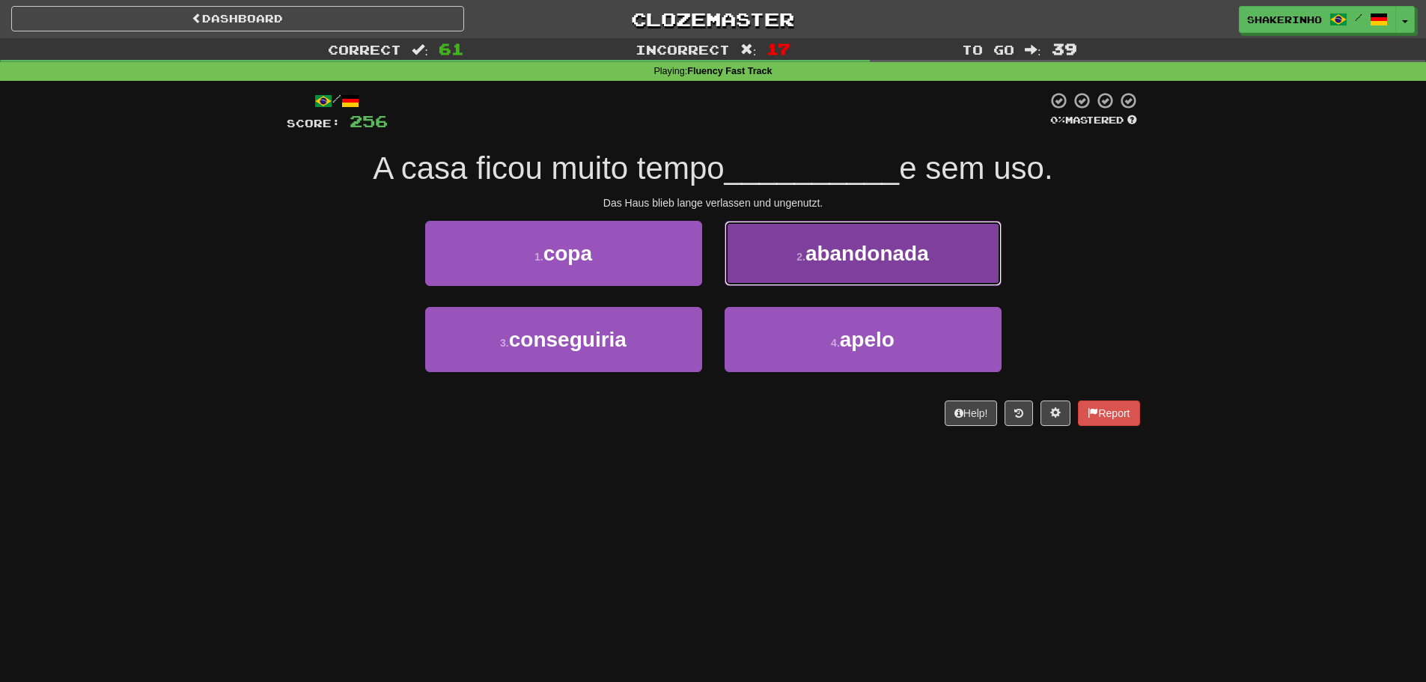
click at [814, 247] on span "abandonada" at bounding box center [868, 253] width 124 height 23
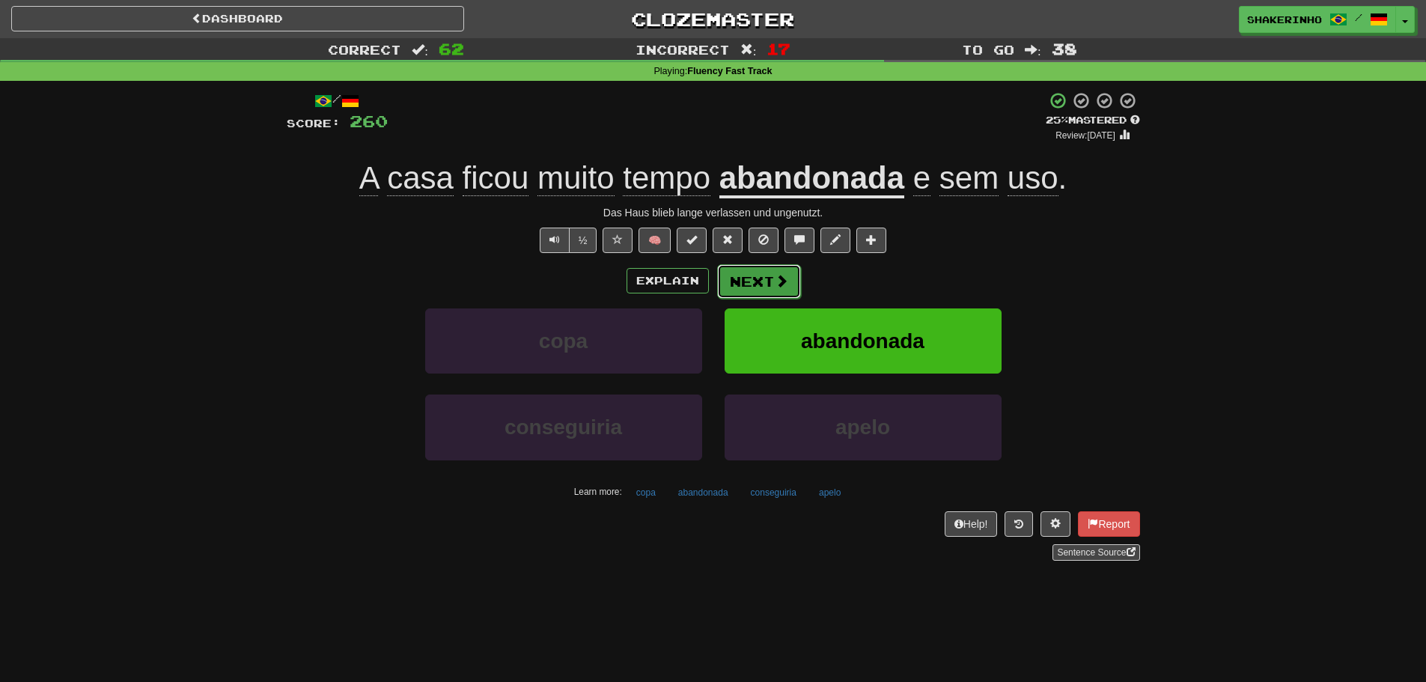
click at [735, 273] on button "Next" at bounding box center [759, 281] width 84 height 34
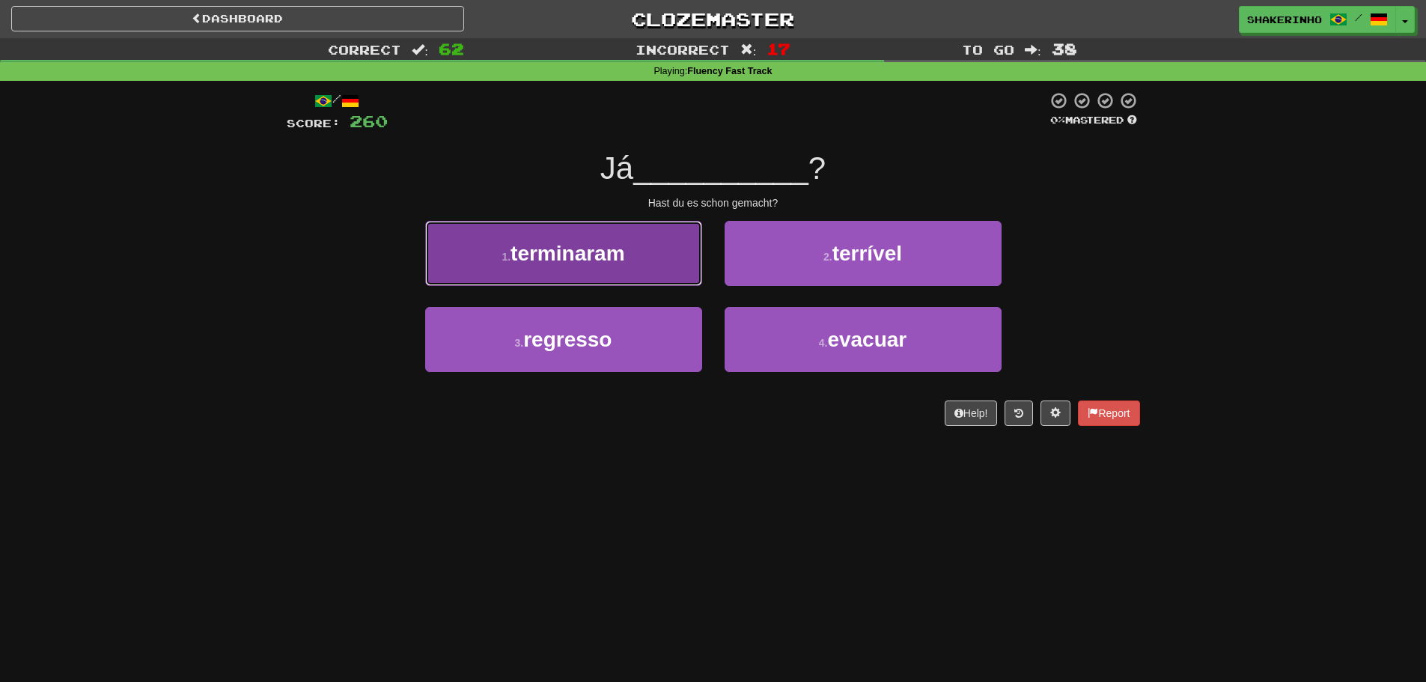
click at [663, 264] on button "1 . terminaram" at bounding box center [563, 253] width 277 height 65
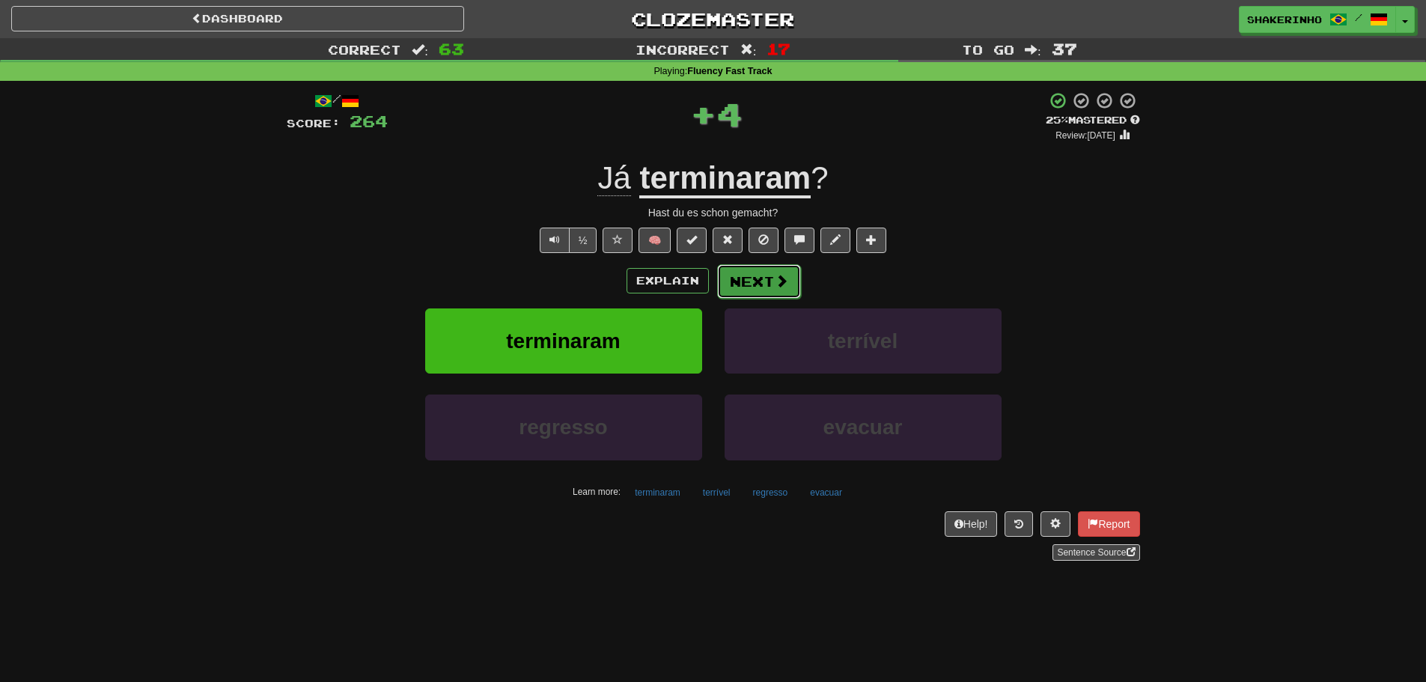
click at [772, 287] on button "Next" at bounding box center [759, 281] width 84 height 34
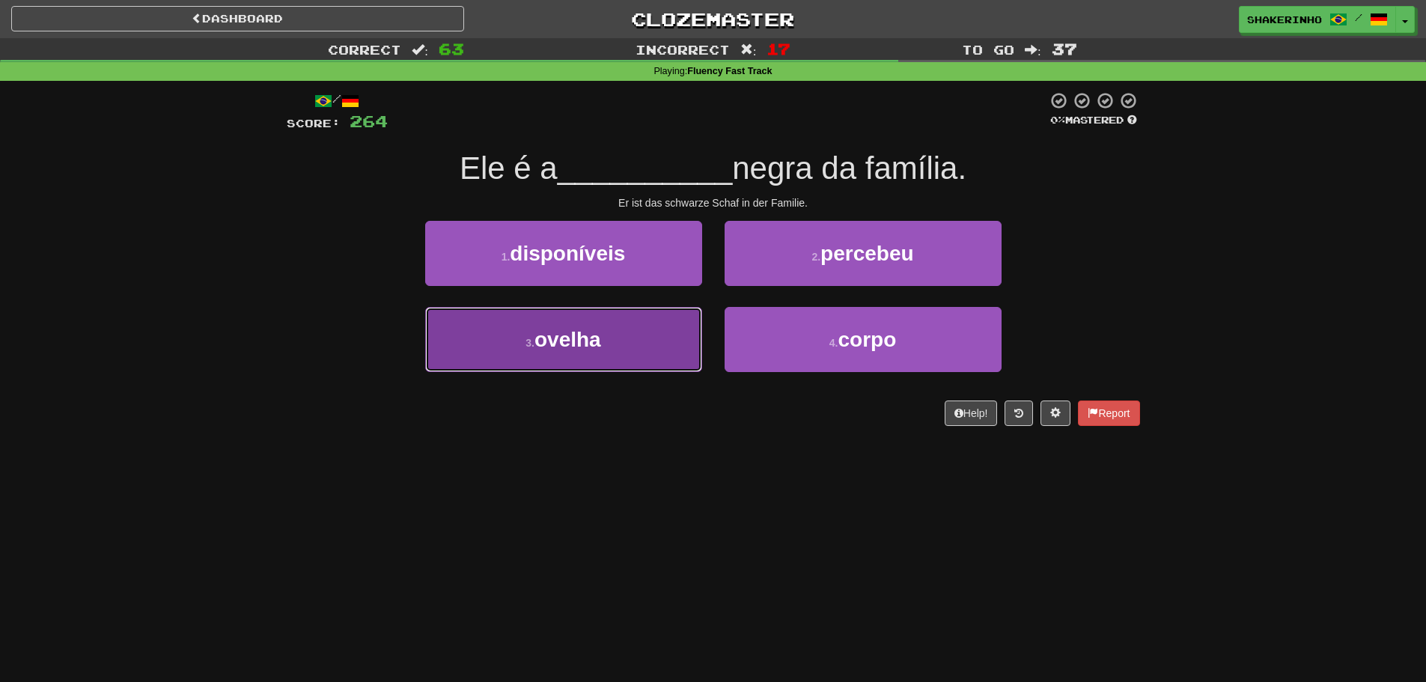
click at [623, 350] on button "3 . ovelha" at bounding box center [563, 339] width 277 height 65
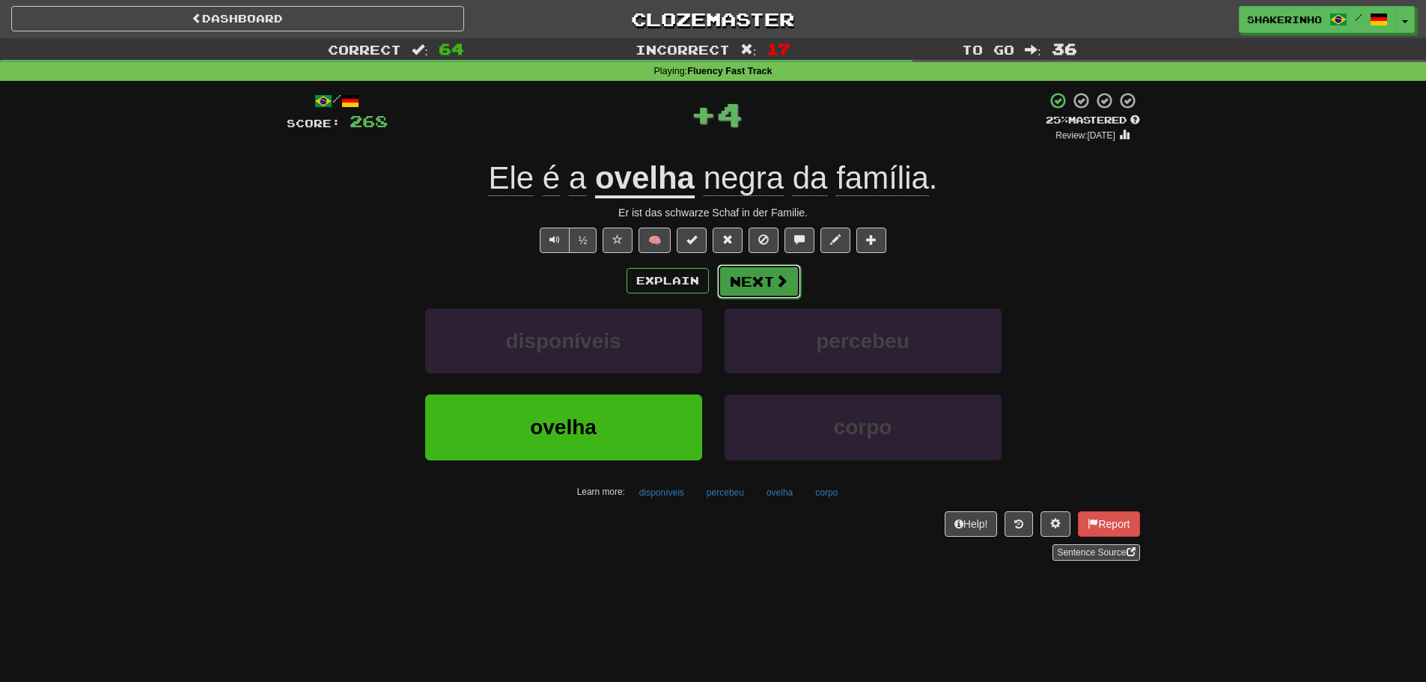
click at [745, 283] on button "Next" at bounding box center [759, 281] width 84 height 34
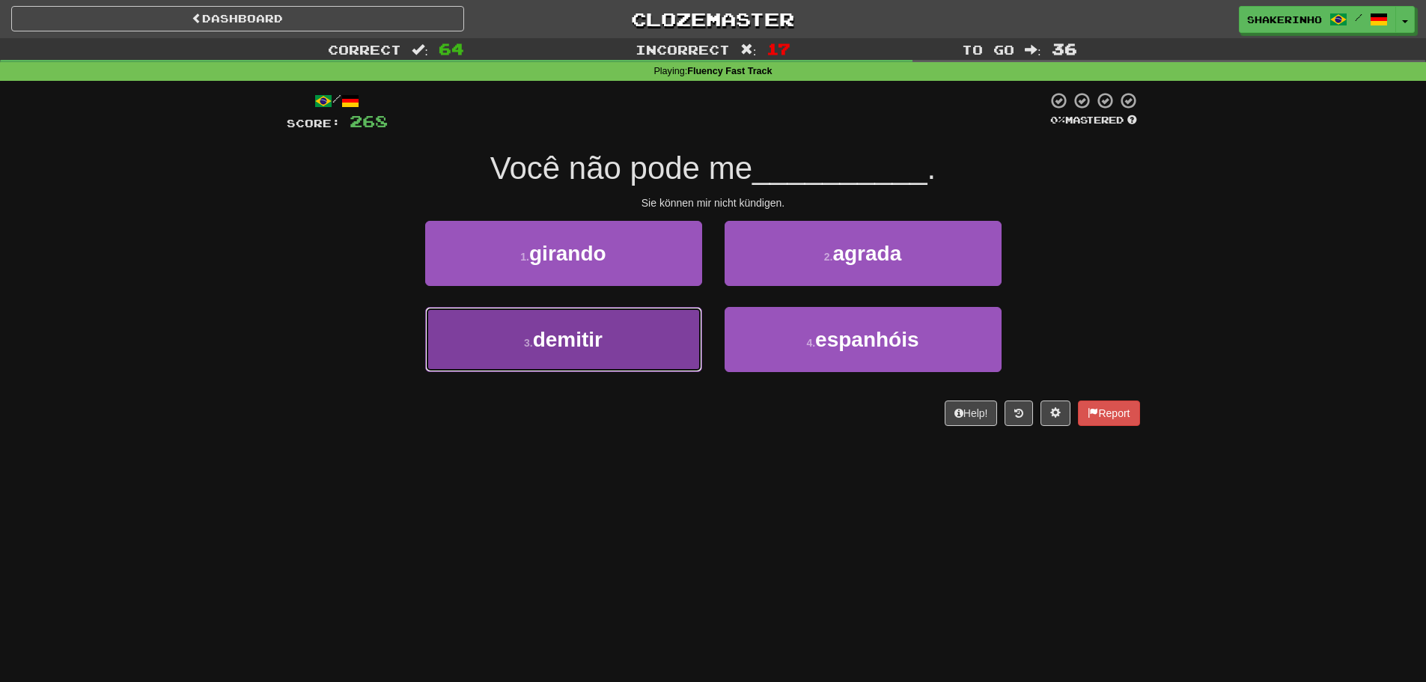
click at [598, 344] on span "demitir" at bounding box center [568, 339] width 70 height 23
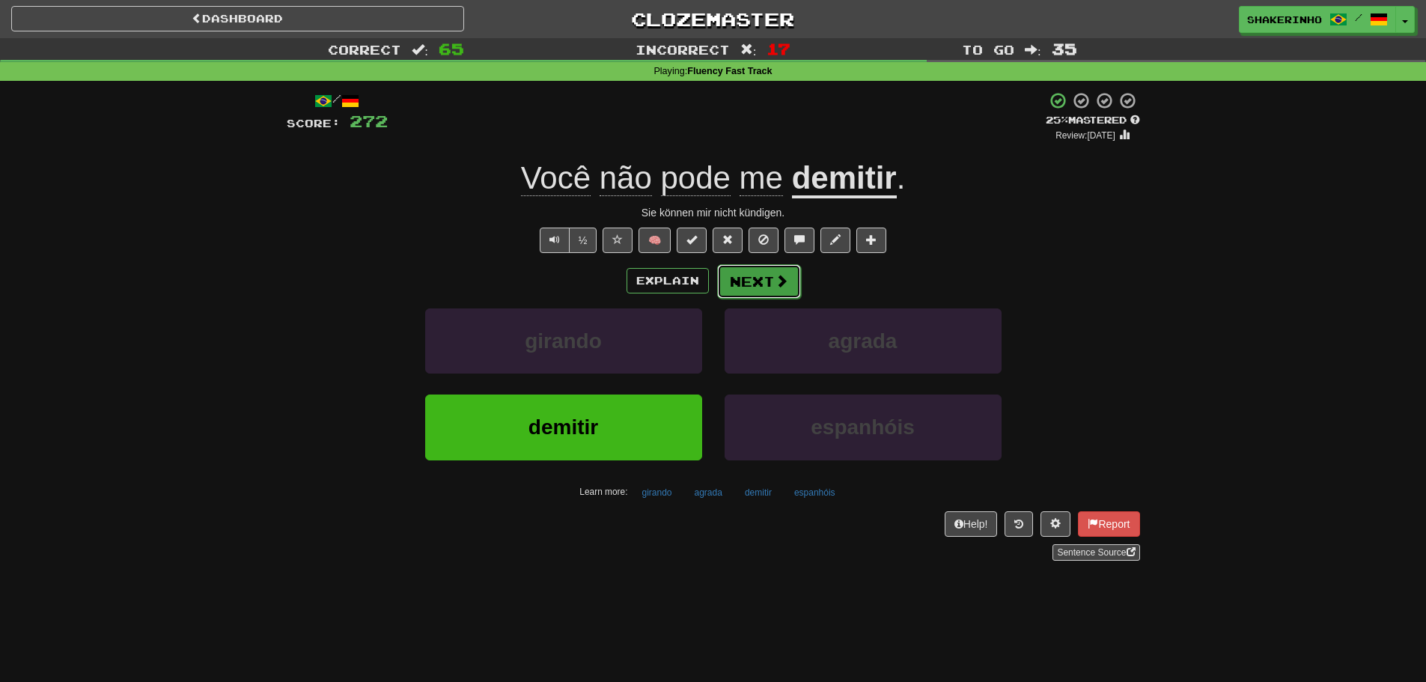
click at [743, 272] on button "Next" at bounding box center [759, 281] width 84 height 34
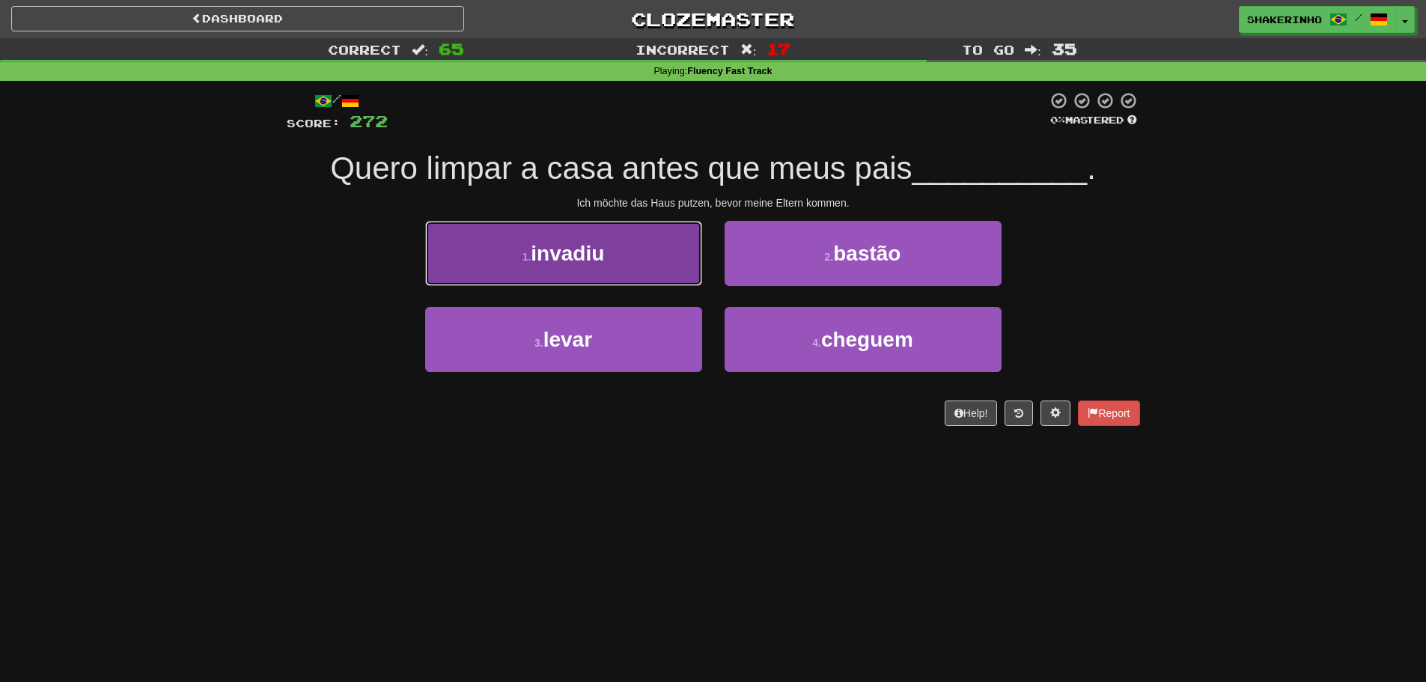
click at [605, 270] on button "1 . invadiu" at bounding box center [563, 253] width 277 height 65
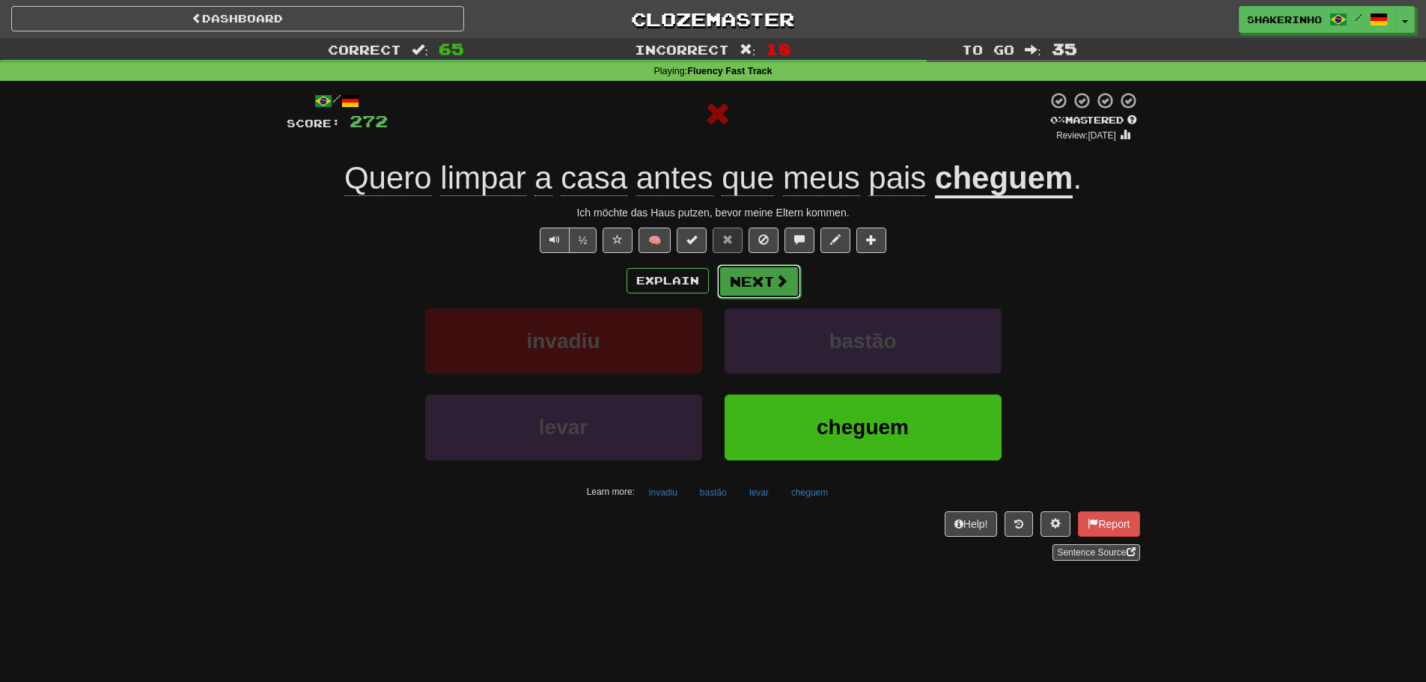
click at [784, 287] on span at bounding box center [781, 280] width 13 height 13
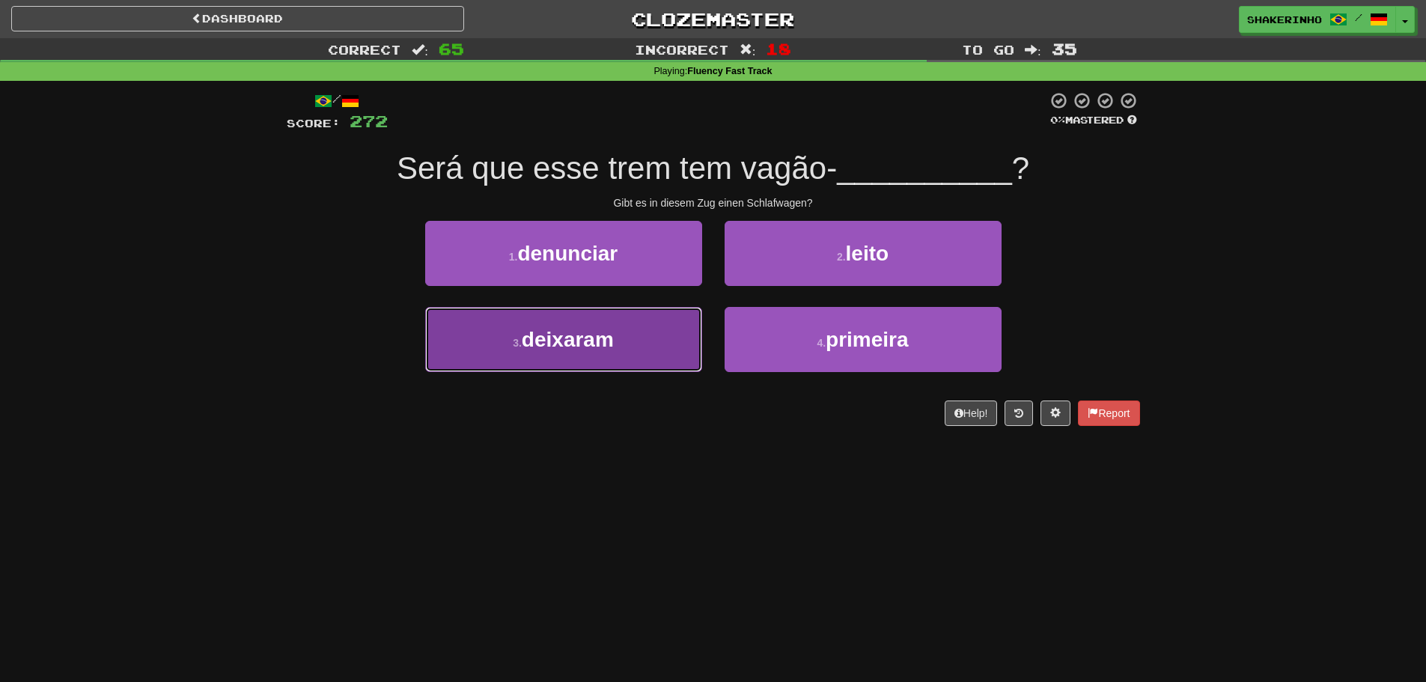
click at [631, 358] on button "3 . deixaram" at bounding box center [563, 339] width 277 height 65
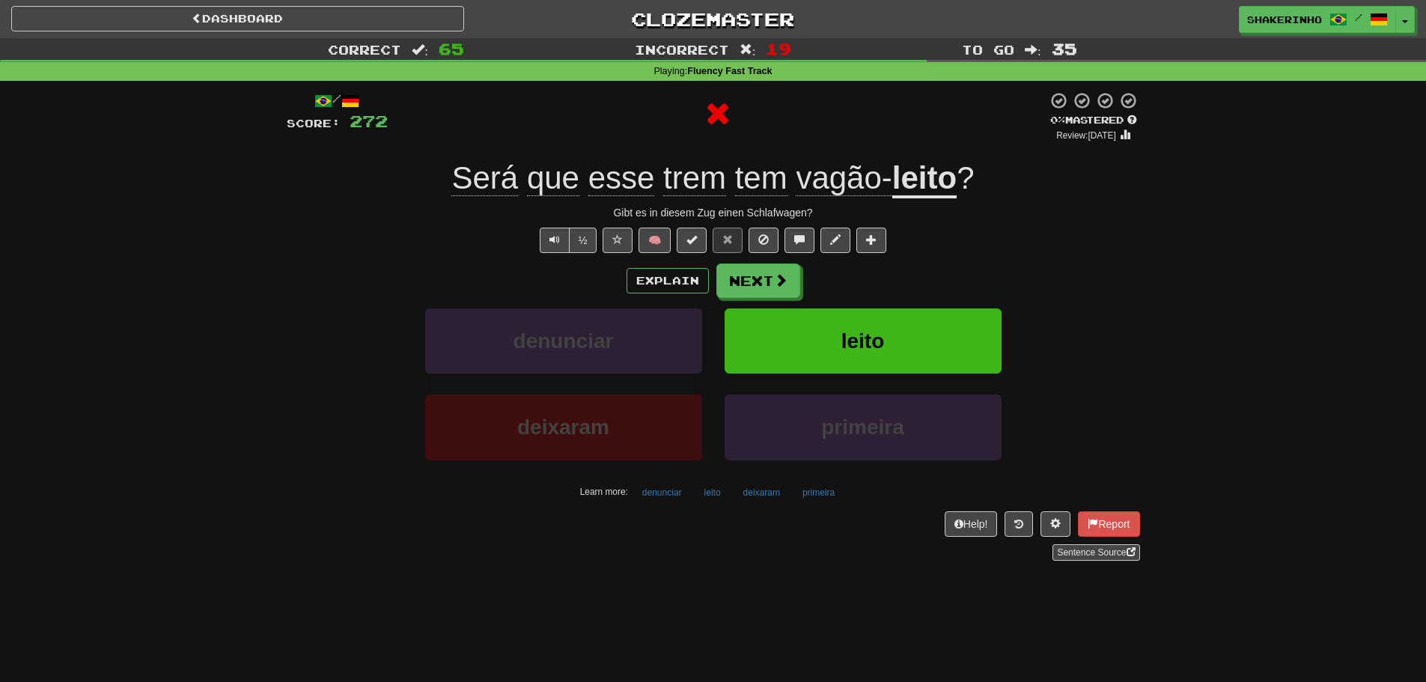
click at [651, 294] on div "Explain Next" at bounding box center [713, 281] width 853 height 34
click at [654, 283] on button "Explain" at bounding box center [668, 280] width 82 height 25
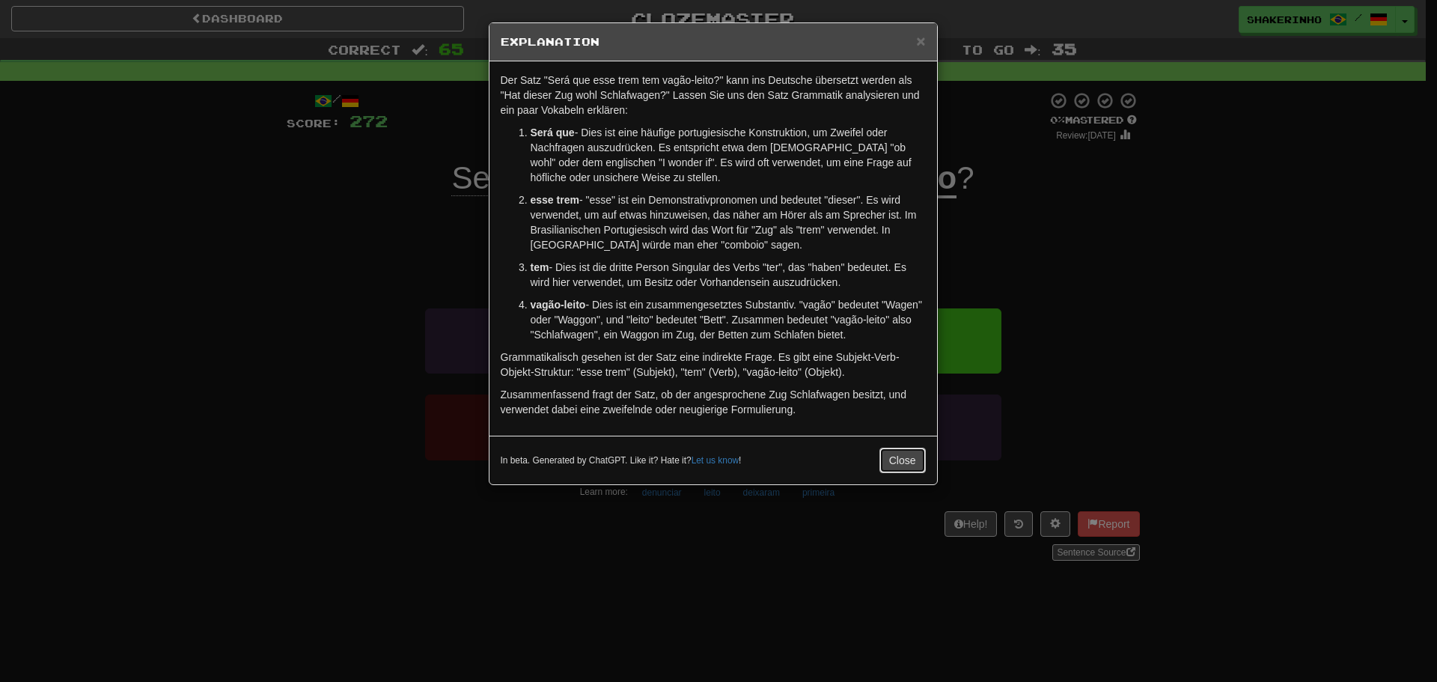
click at [907, 460] on button "Close" at bounding box center [903, 460] width 46 height 25
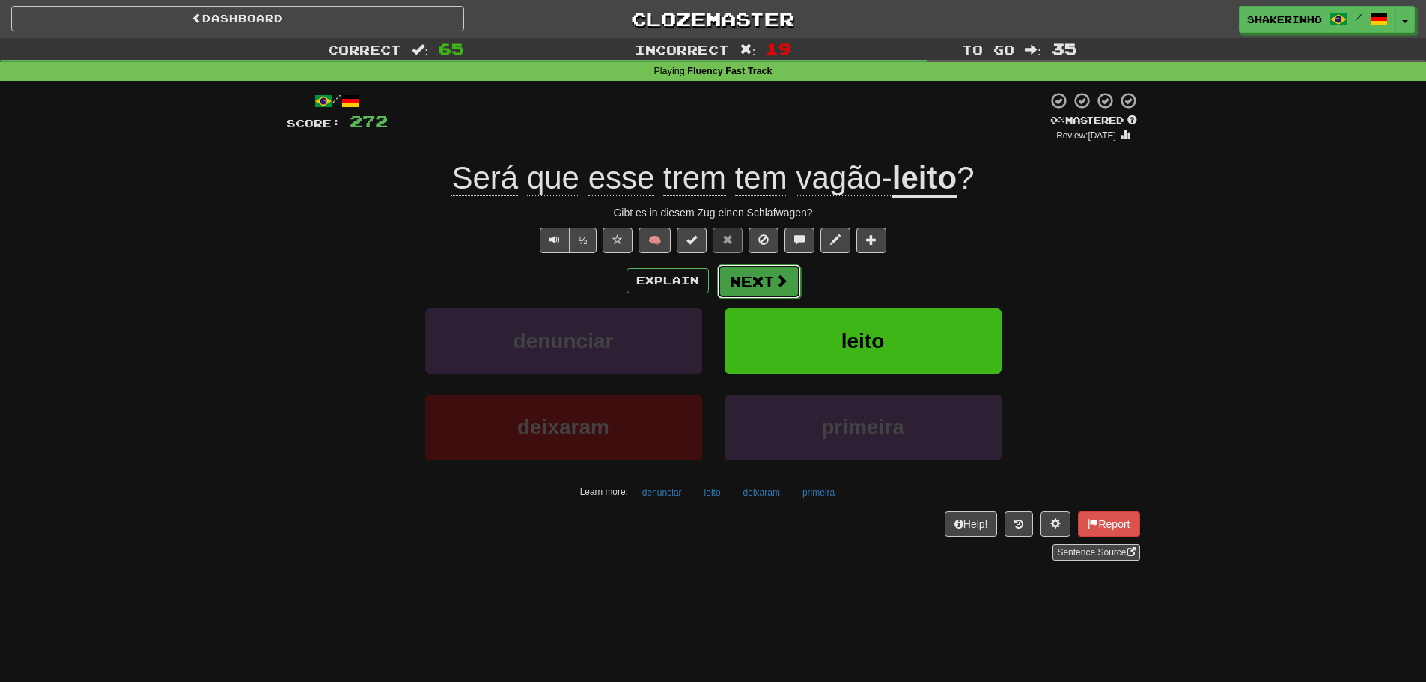
click at [732, 272] on button "Next" at bounding box center [759, 281] width 84 height 34
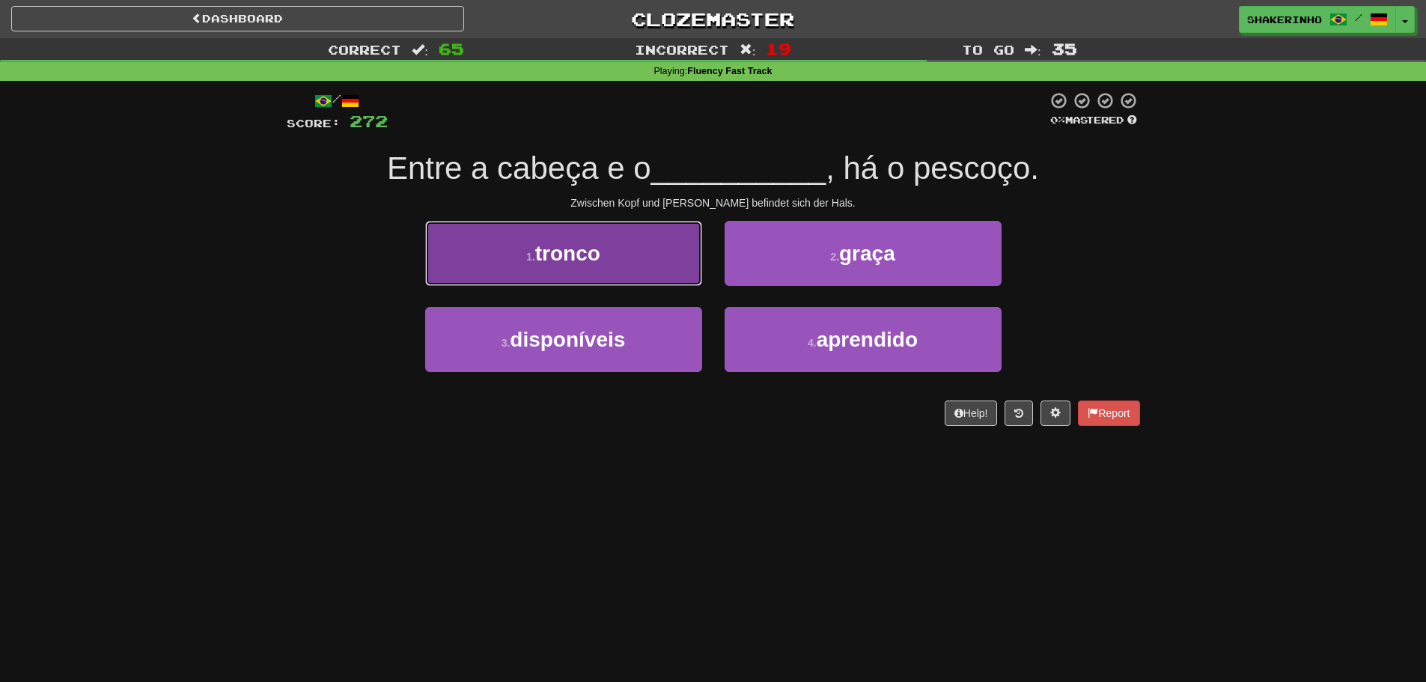
click at [648, 261] on button "1 . tronco" at bounding box center [563, 253] width 277 height 65
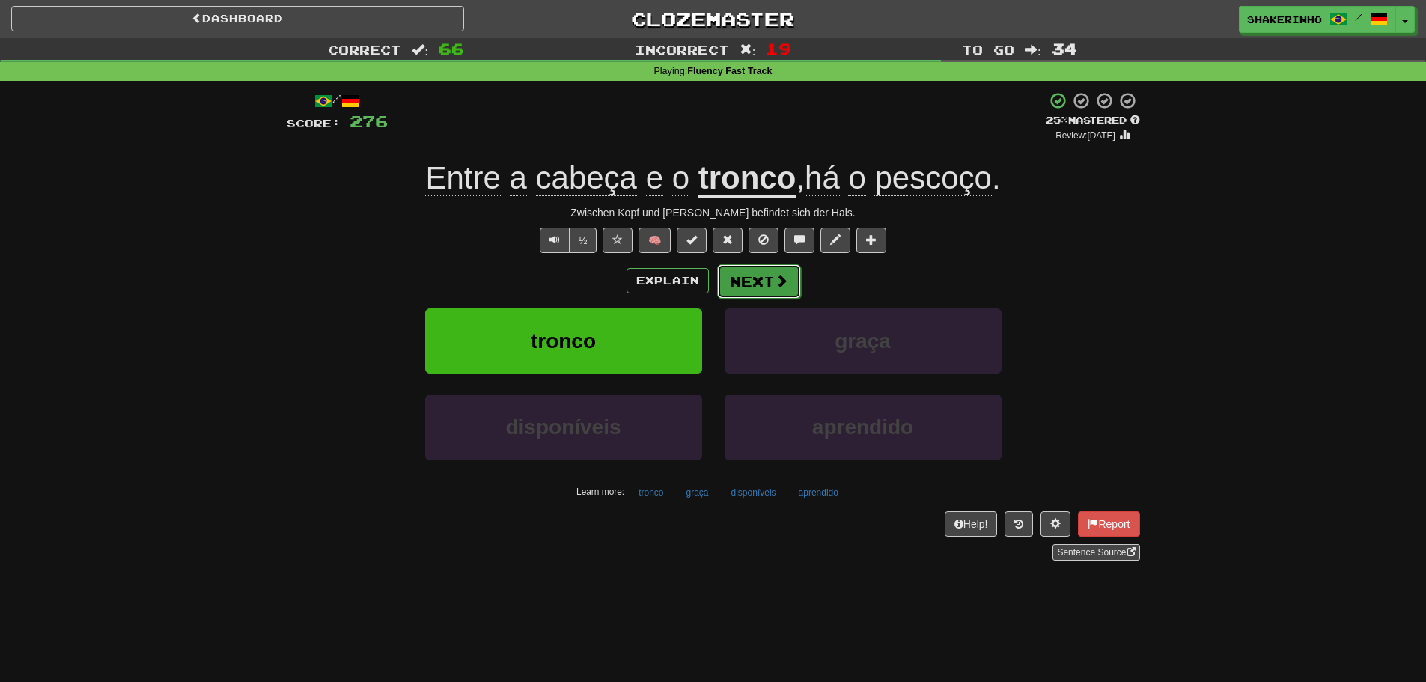
click at [749, 279] on button "Next" at bounding box center [759, 281] width 84 height 34
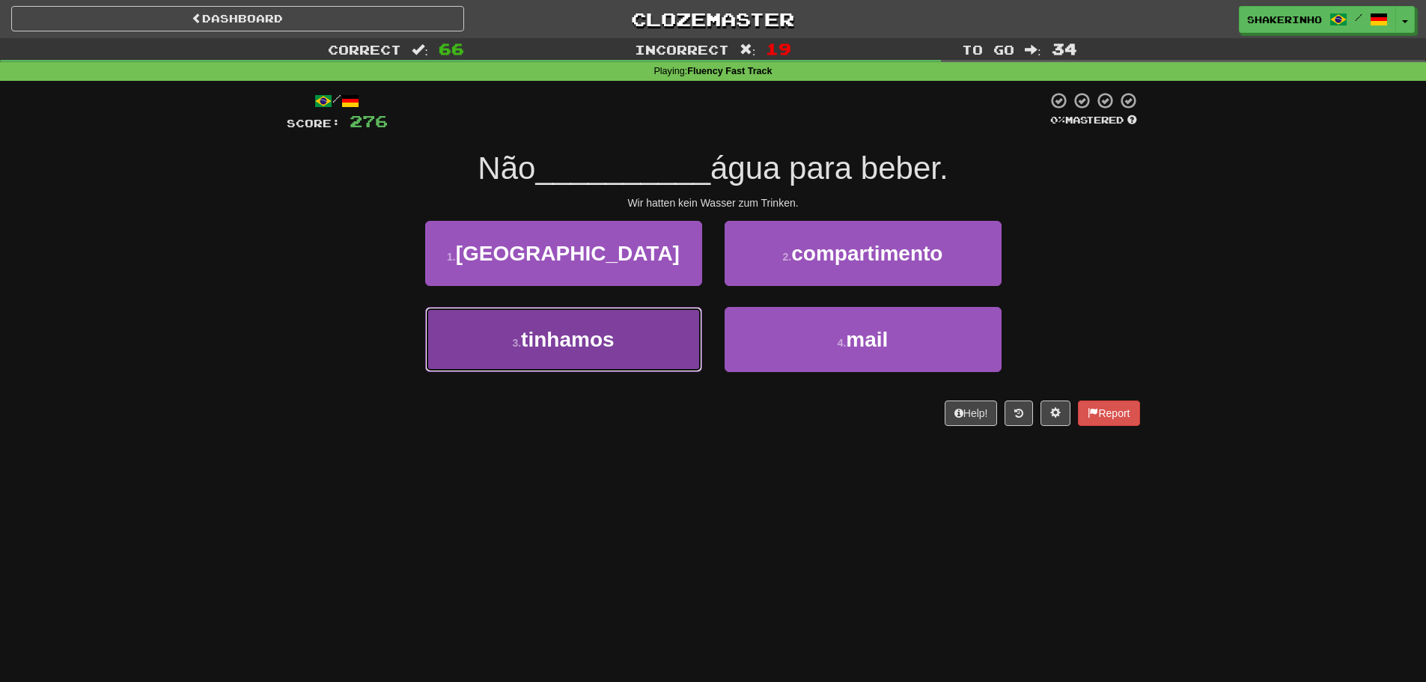
click at [606, 337] on span "tinhamos" at bounding box center [567, 339] width 93 height 23
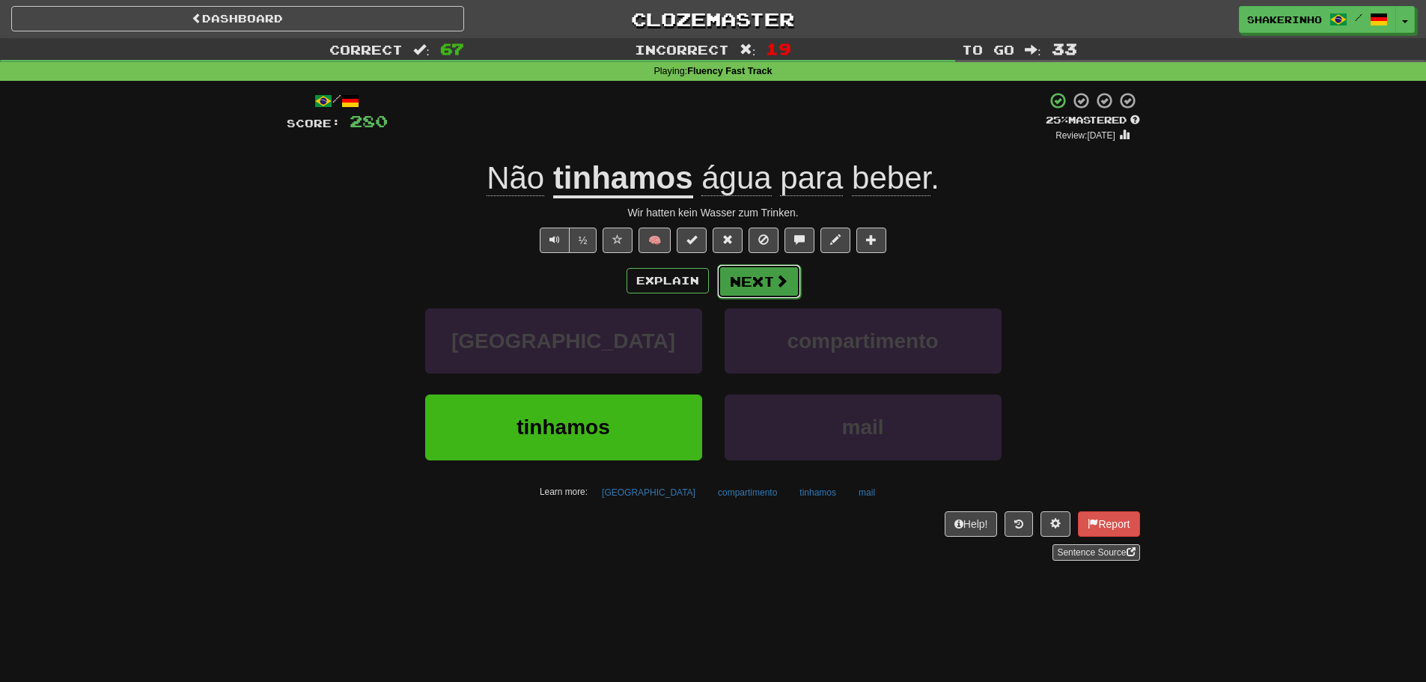
click at [721, 284] on button "Next" at bounding box center [759, 281] width 84 height 34
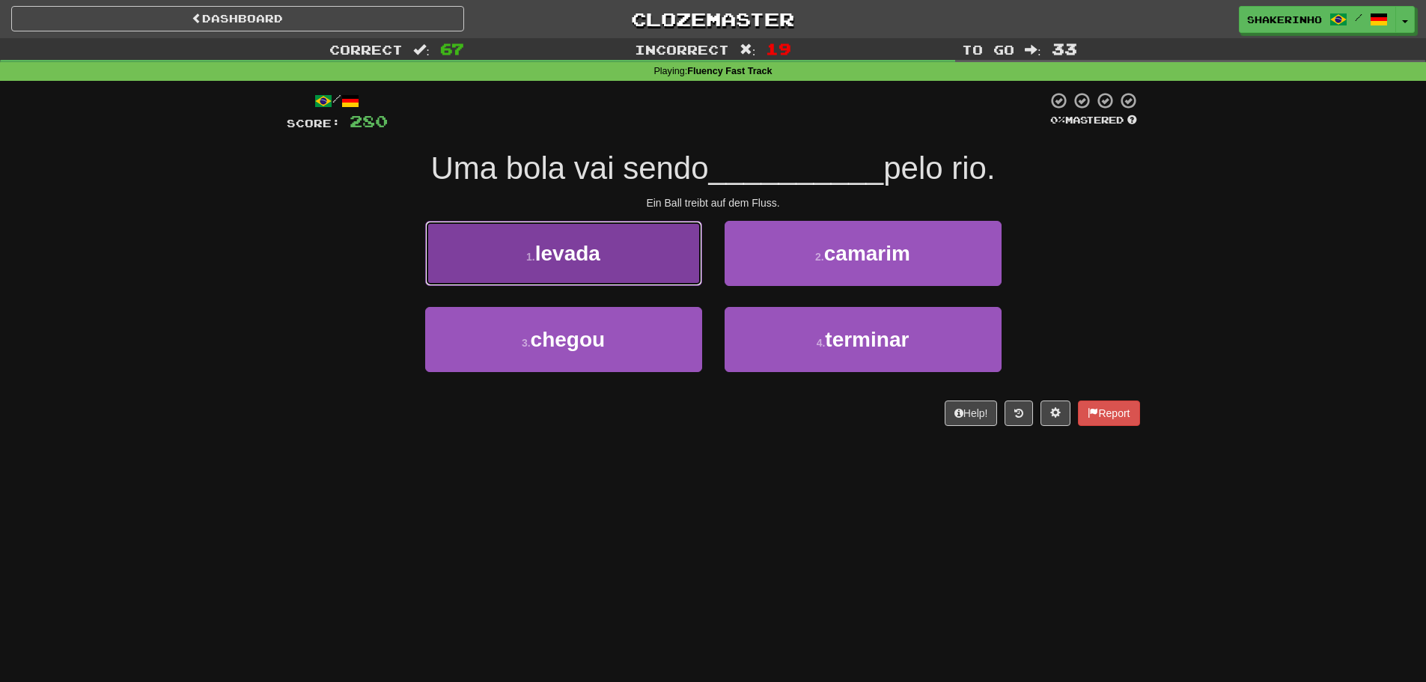
click at [625, 268] on button "1 . levada" at bounding box center [563, 253] width 277 height 65
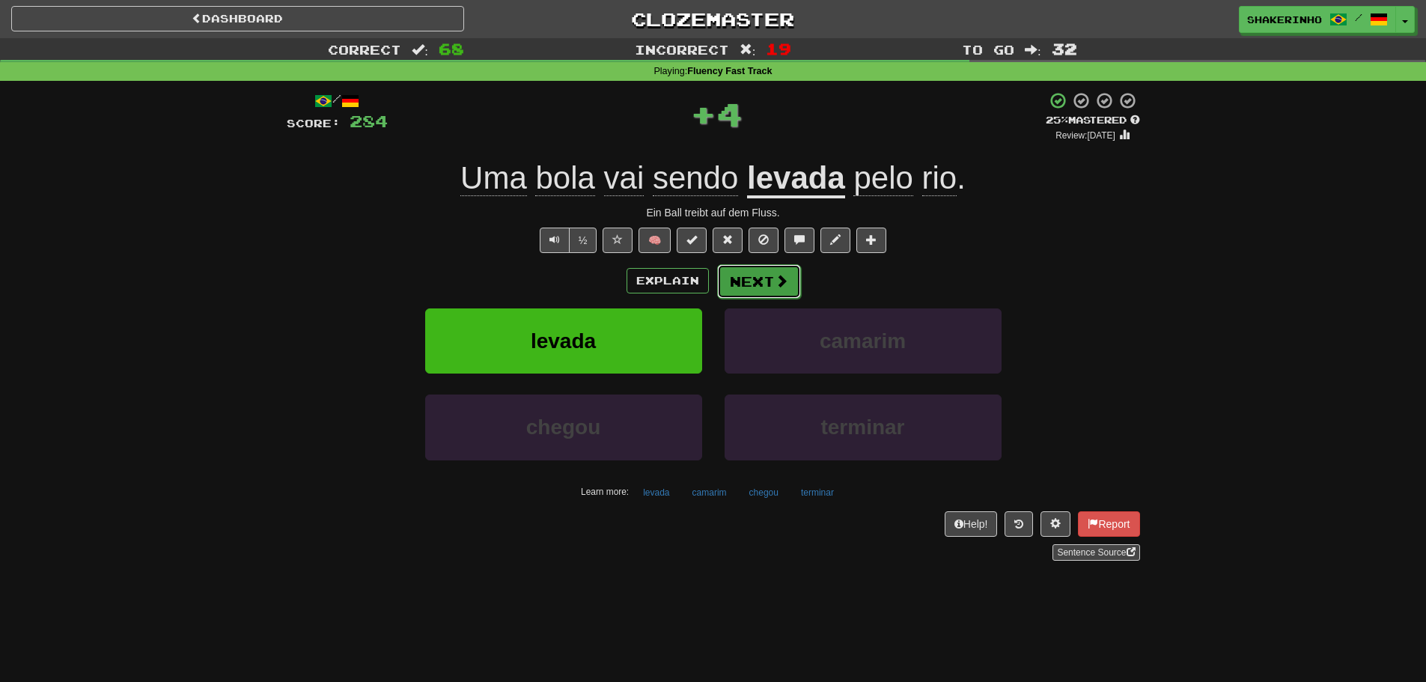
click at [755, 281] on button "Next" at bounding box center [759, 281] width 84 height 34
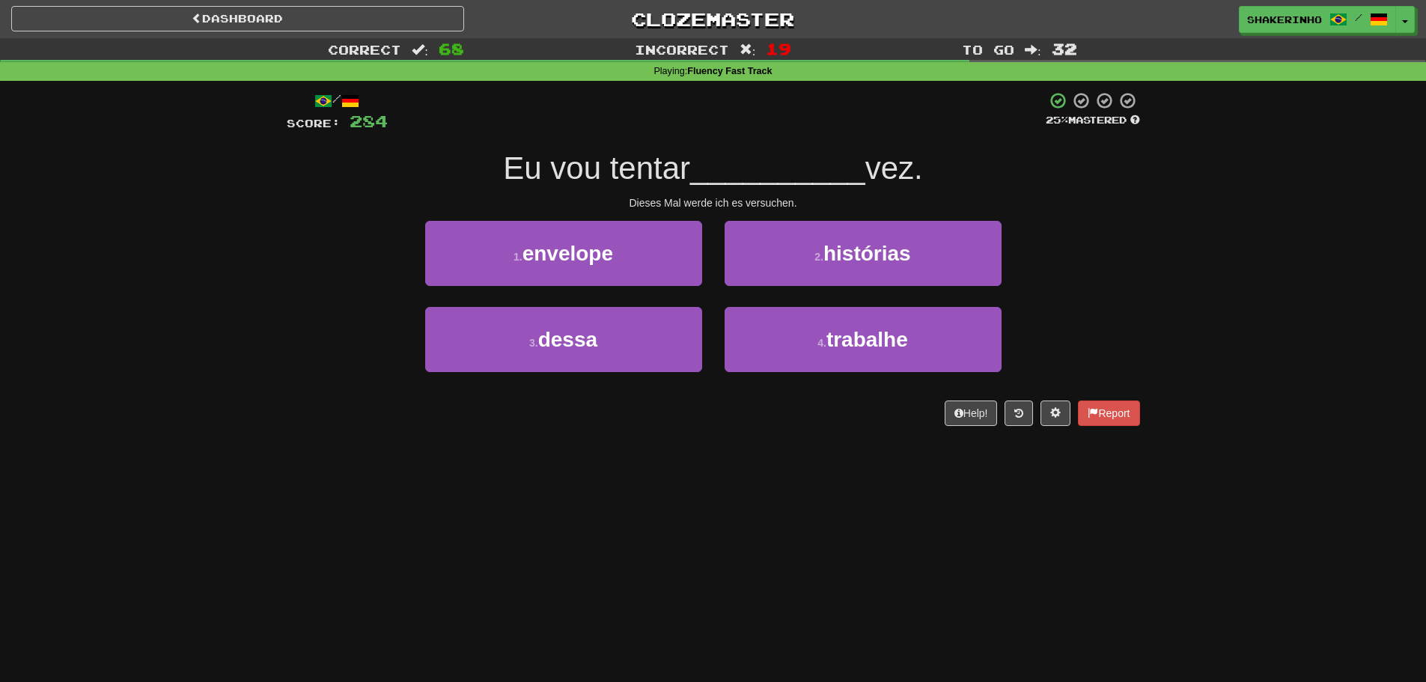
drag, startPoint x: 519, startPoint y: 178, endPoint x: 1044, endPoint y: 171, distance: 525.6
click at [1044, 171] on div "Eu vou tentar __________ vez." at bounding box center [713, 168] width 853 height 41
drag, startPoint x: 1044, startPoint y: 171, endPoint x: 522, endPoint y: 152, distance: 522.9
click at [522, 152] on div "Eu vou tentar __________ vez." at bounding box center [713, 168] width 853 height 41
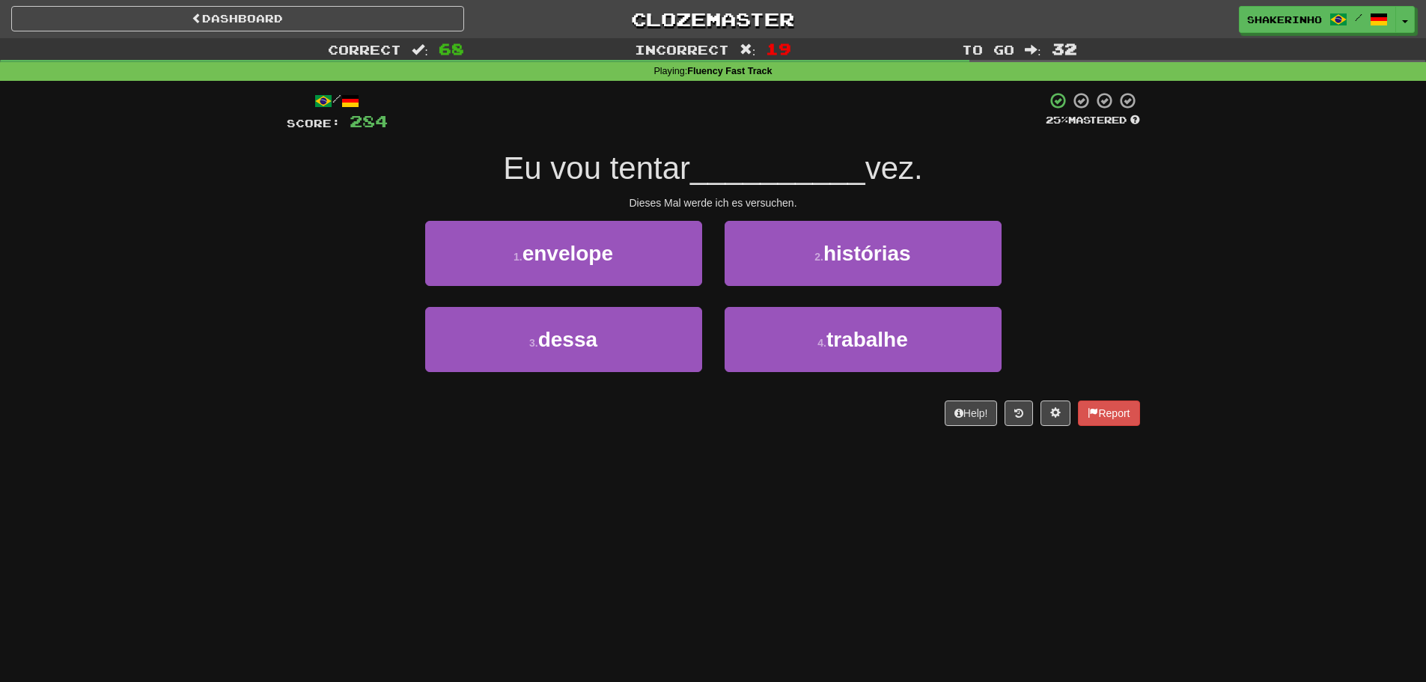
click at [522, 152] on span "Eu vou tentar" at bounding box center [596, 167] width 187 height 35
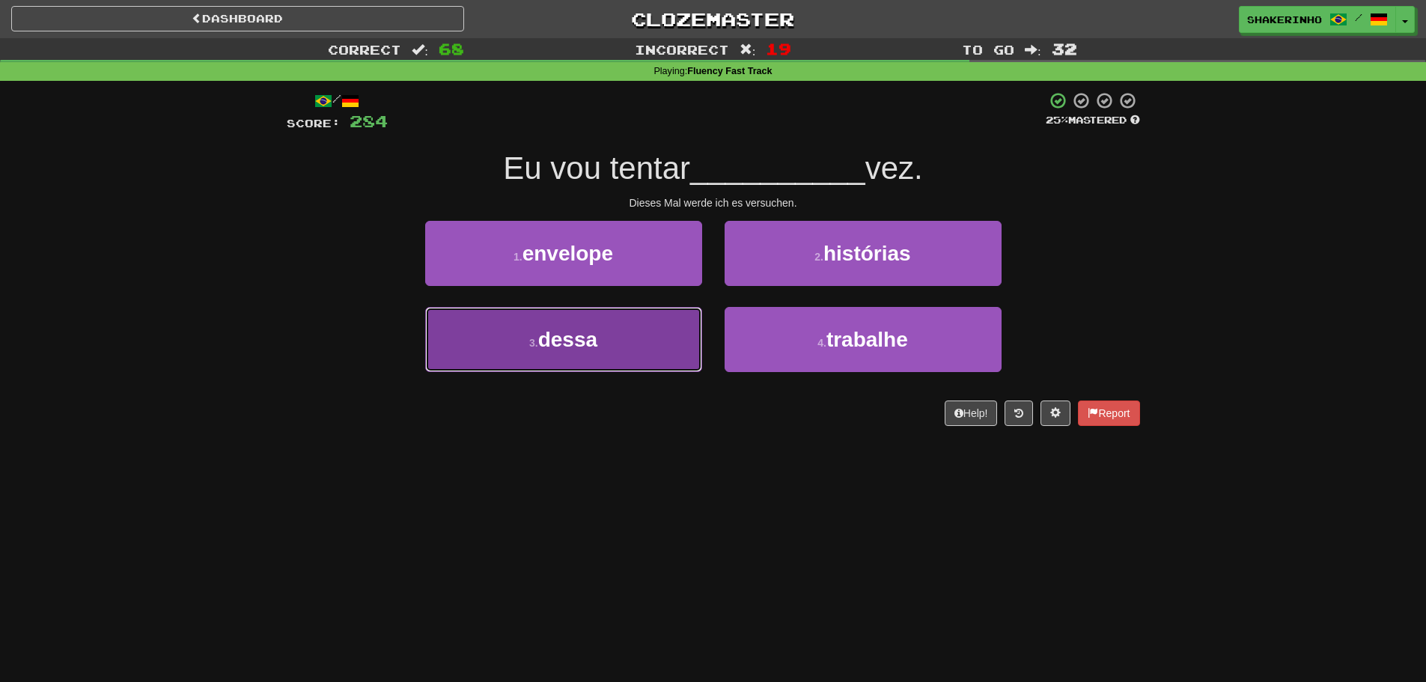
click at [578, 358] on button "3 . dessa" at bounding box center [563, 339] width 277 height 65
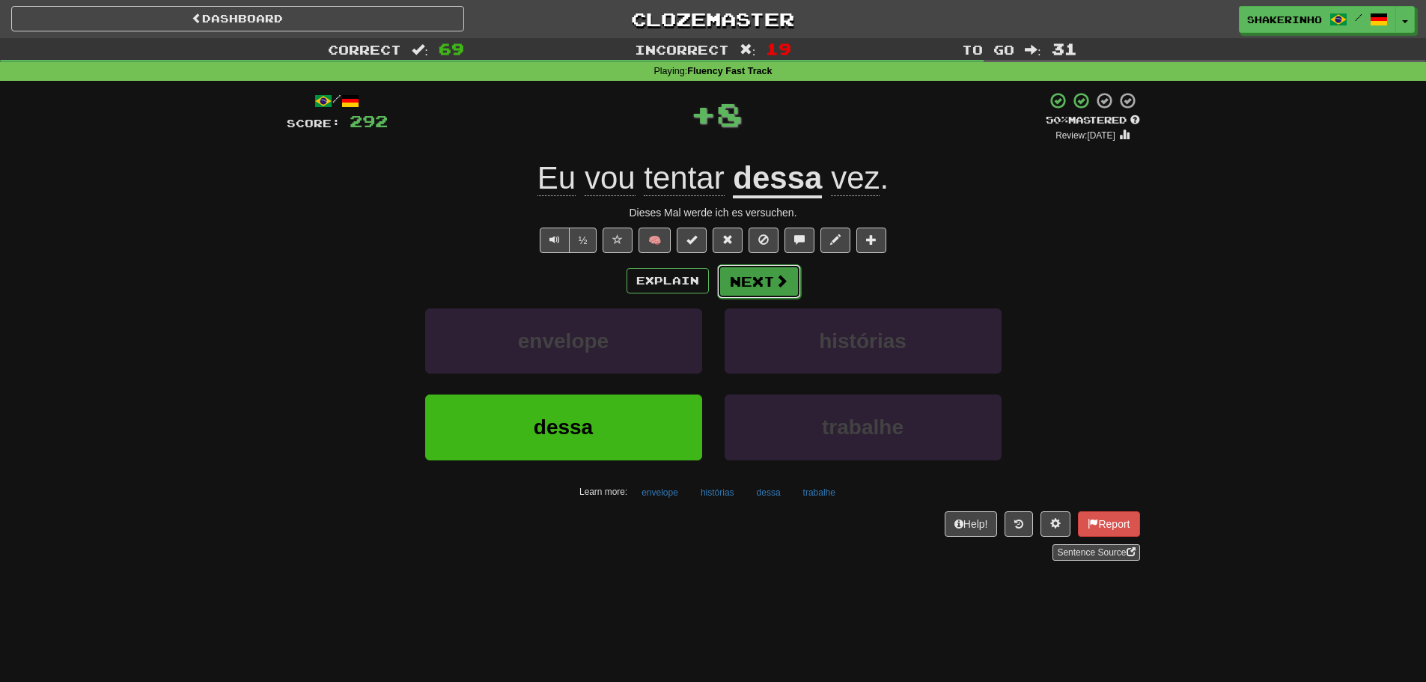
click at [746, 275] on button "Next" at bounding box center [759, 281] width 84 height 34
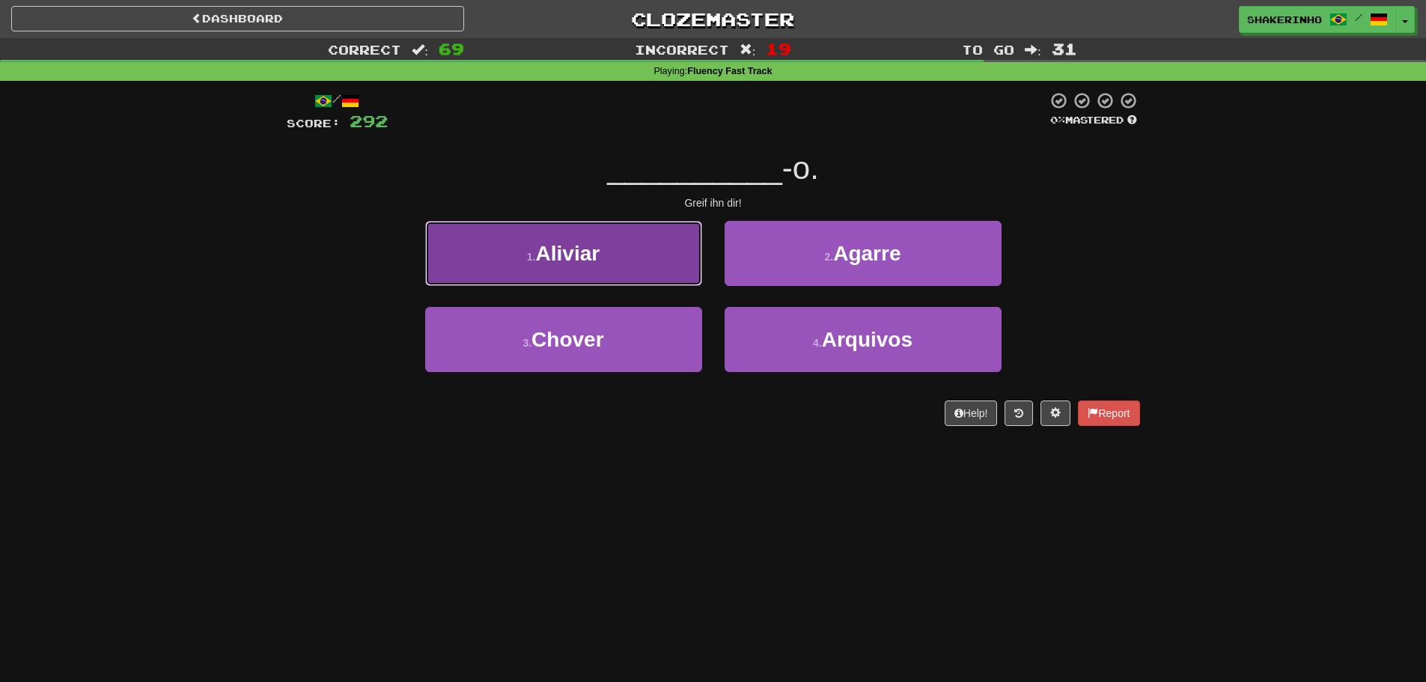
click at [630, 268] on button "1 . Aliviar" at bounding box center [563, 253] width 277 height 65
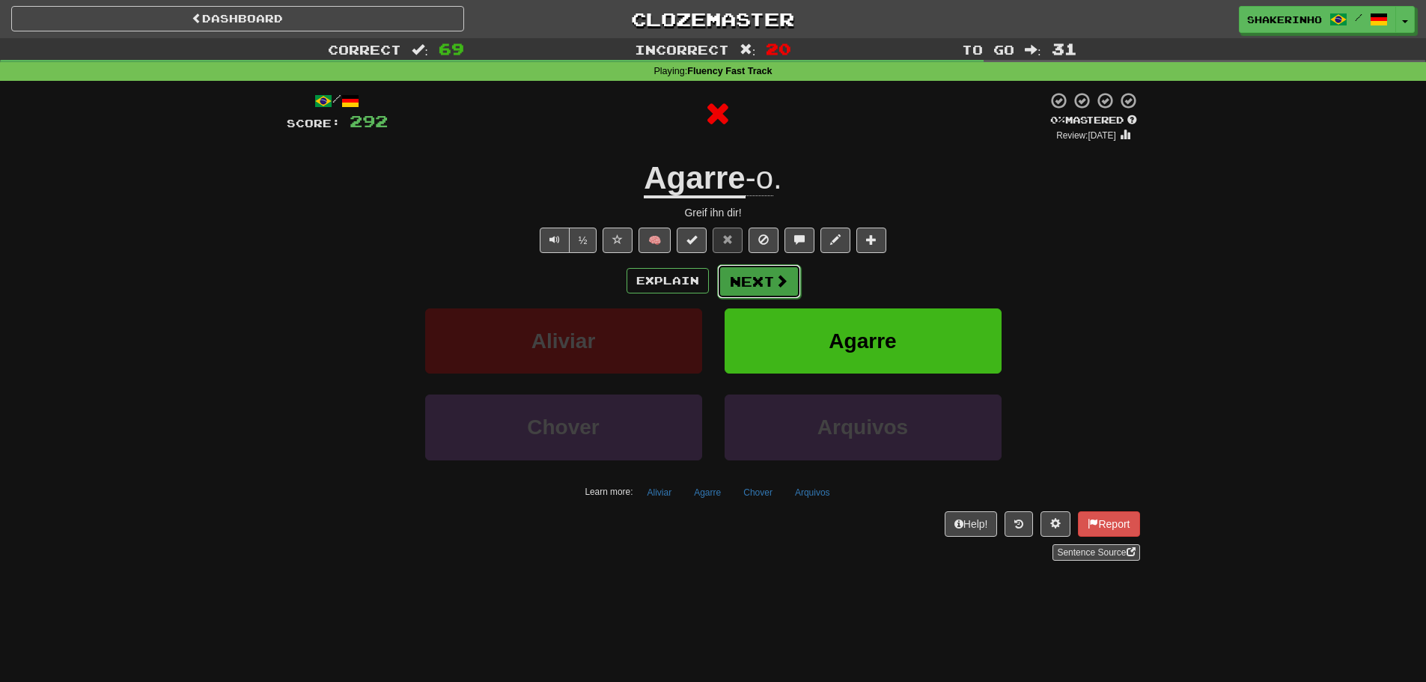
click at [751, 278] on button "Next" at bounding box center [759, 281] width 84 height 34
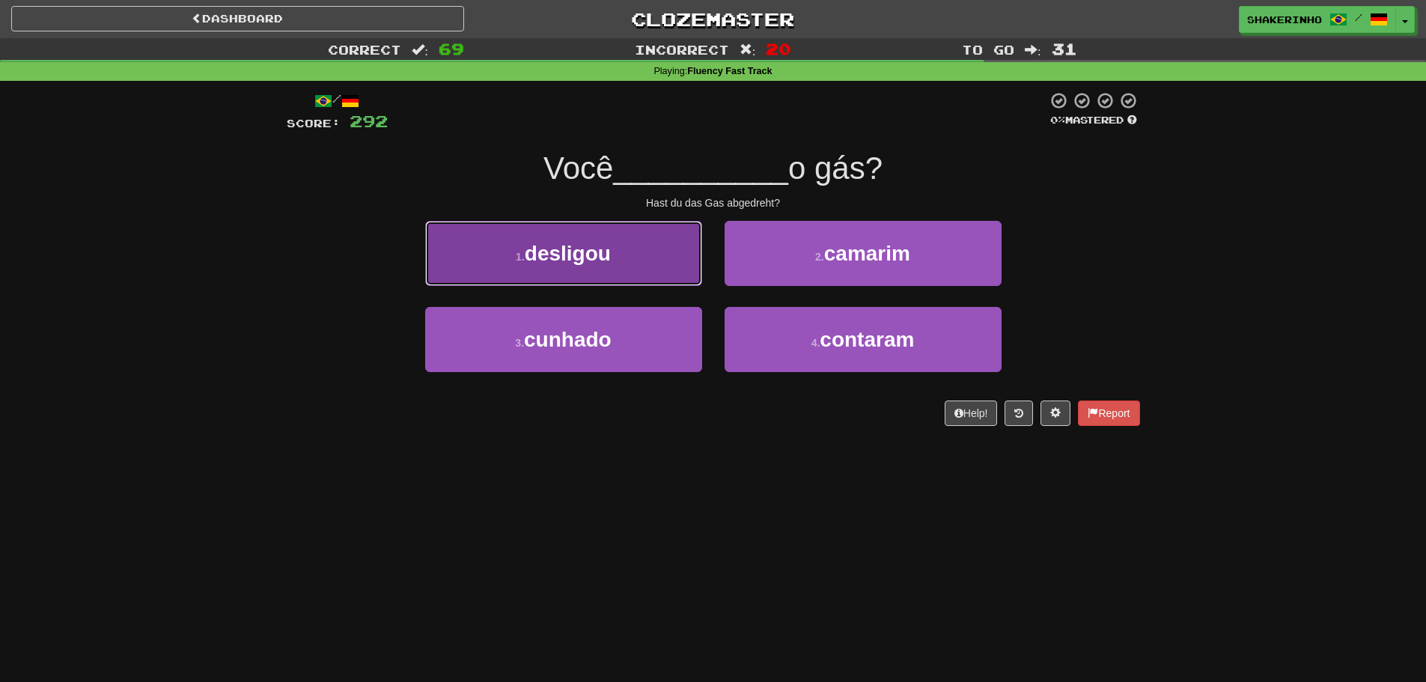
click at [642, 263] on button "1 . desligou" at bounding box center [563, 253] width 277 height 65
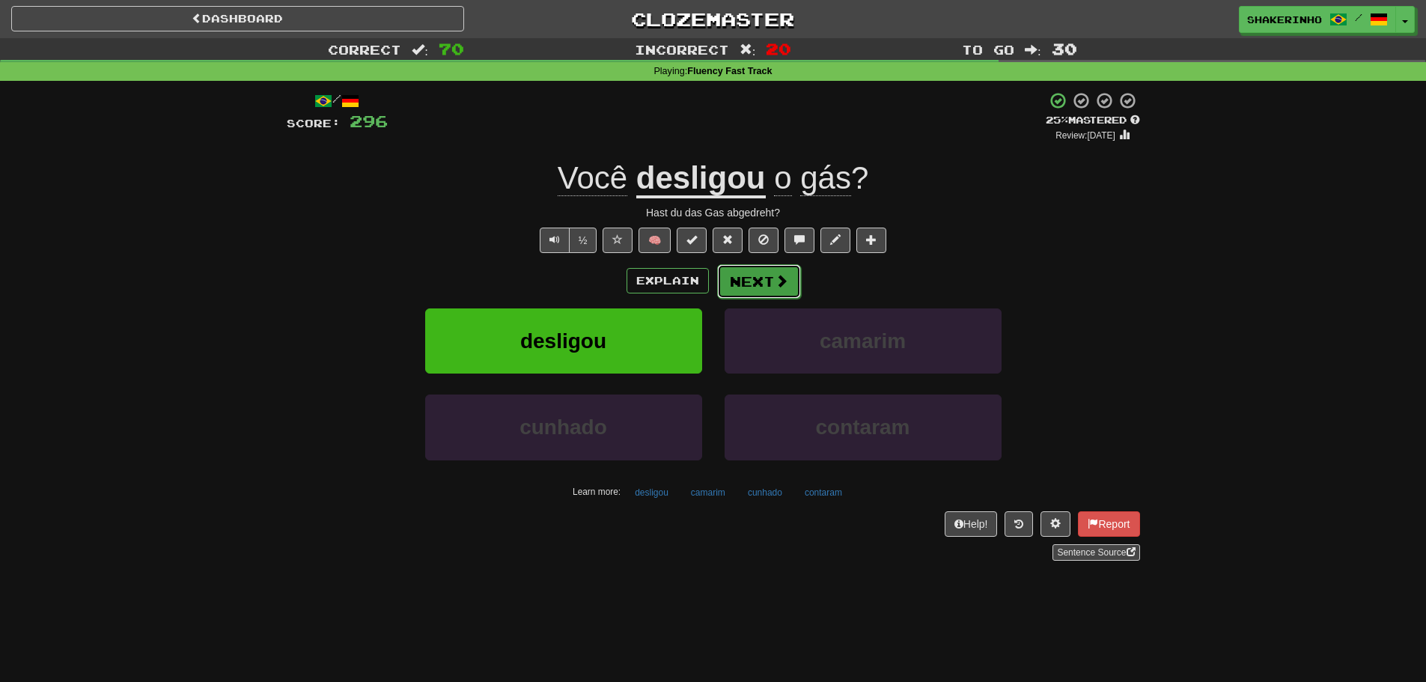
click at [740, 287] on button "Next" at bounding box center [759, 281] width 84 height 34
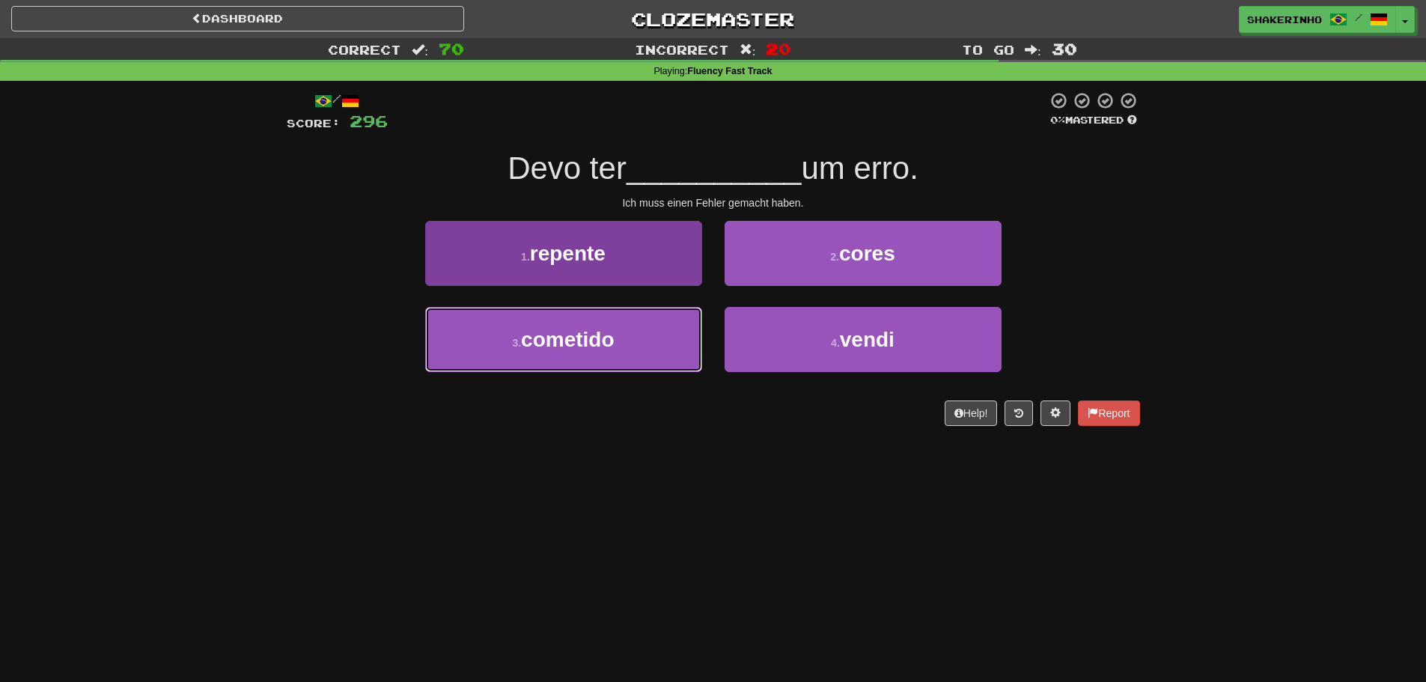
click at [617, 337] on button "3 . cometido" at bounding box center [563, 339] width 277 height 65
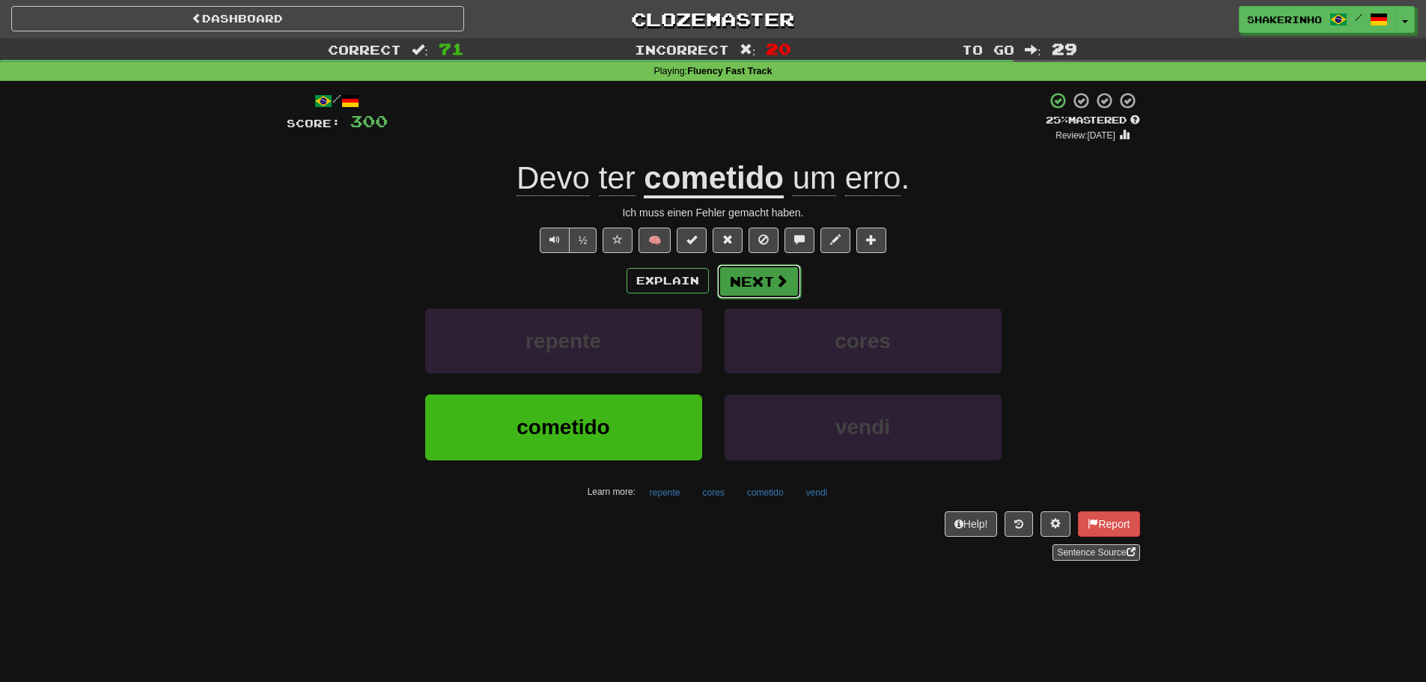
click at [764, 277] on button "Next" at bounding box center [759, 281] width 84 height 34
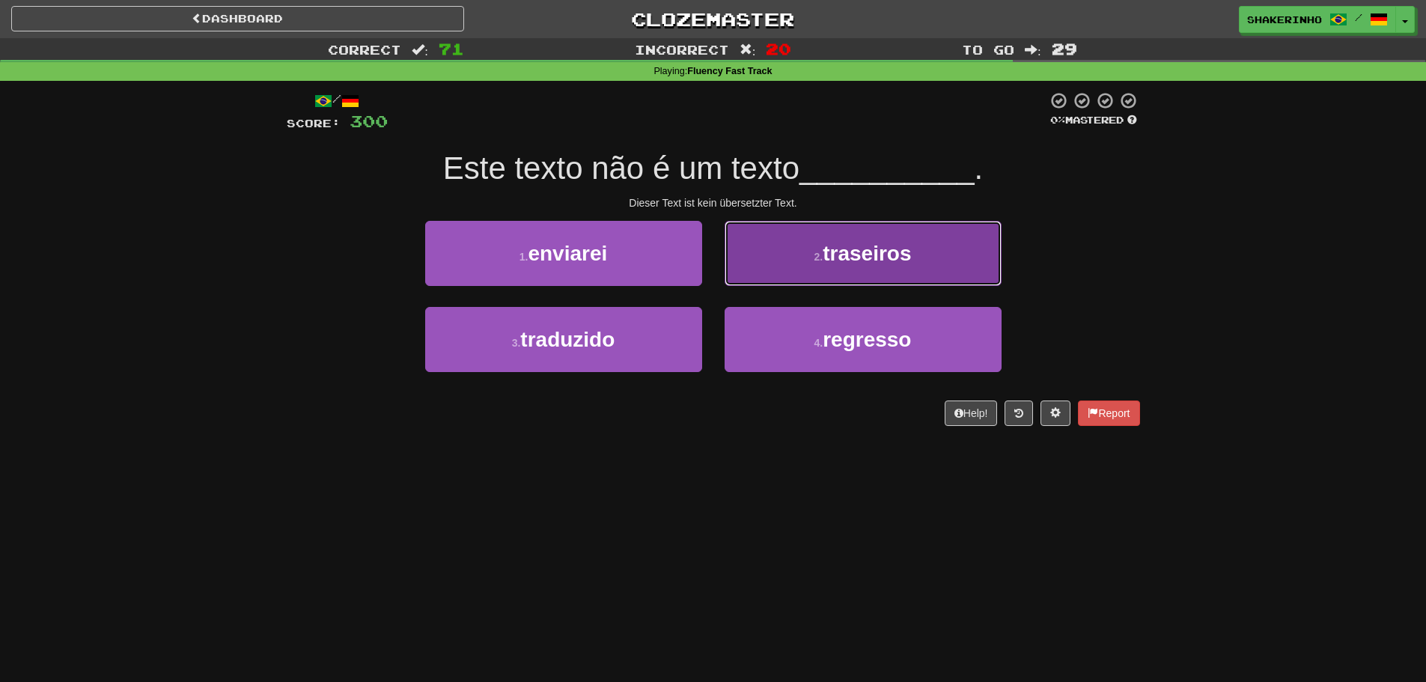
click at [750, 258] on button "2 . traseiros" at bounding box center [863, 253] width 277 height 65
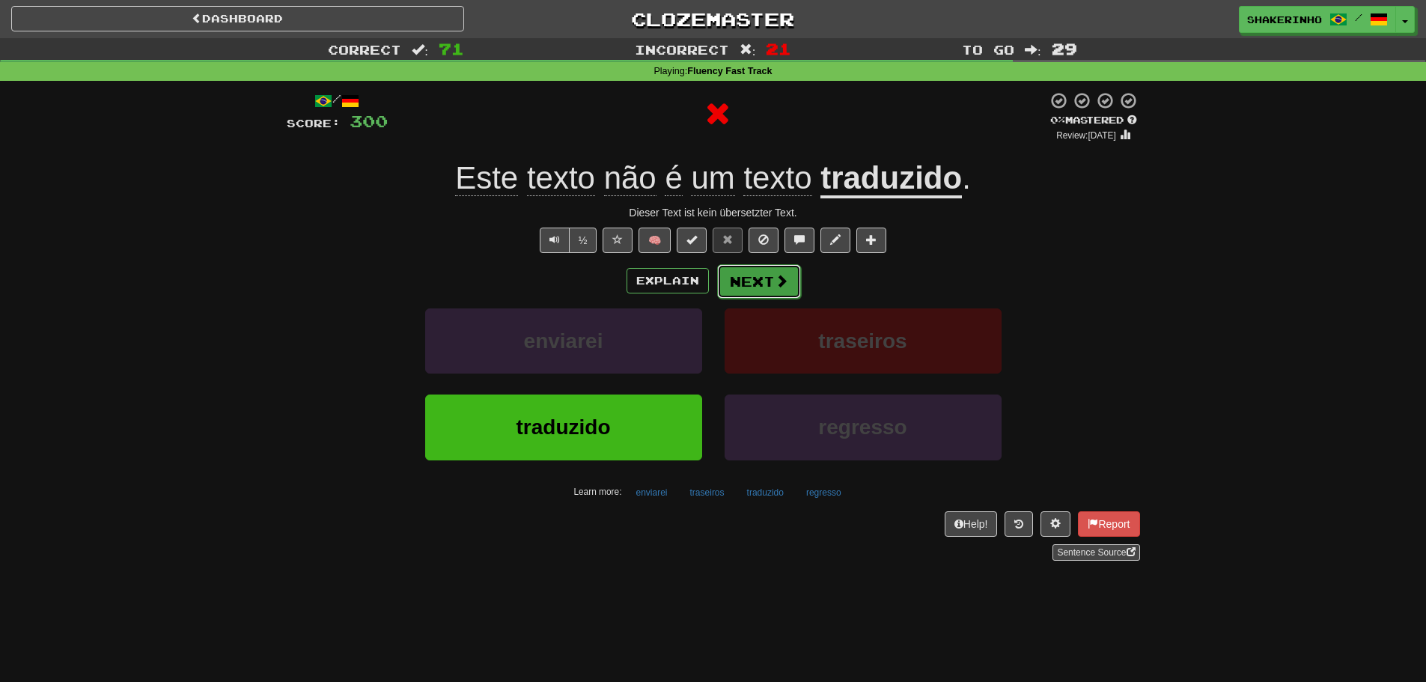
click at [767, 287] on button "Next" at bounding box center [759, 281] width 84 height 34
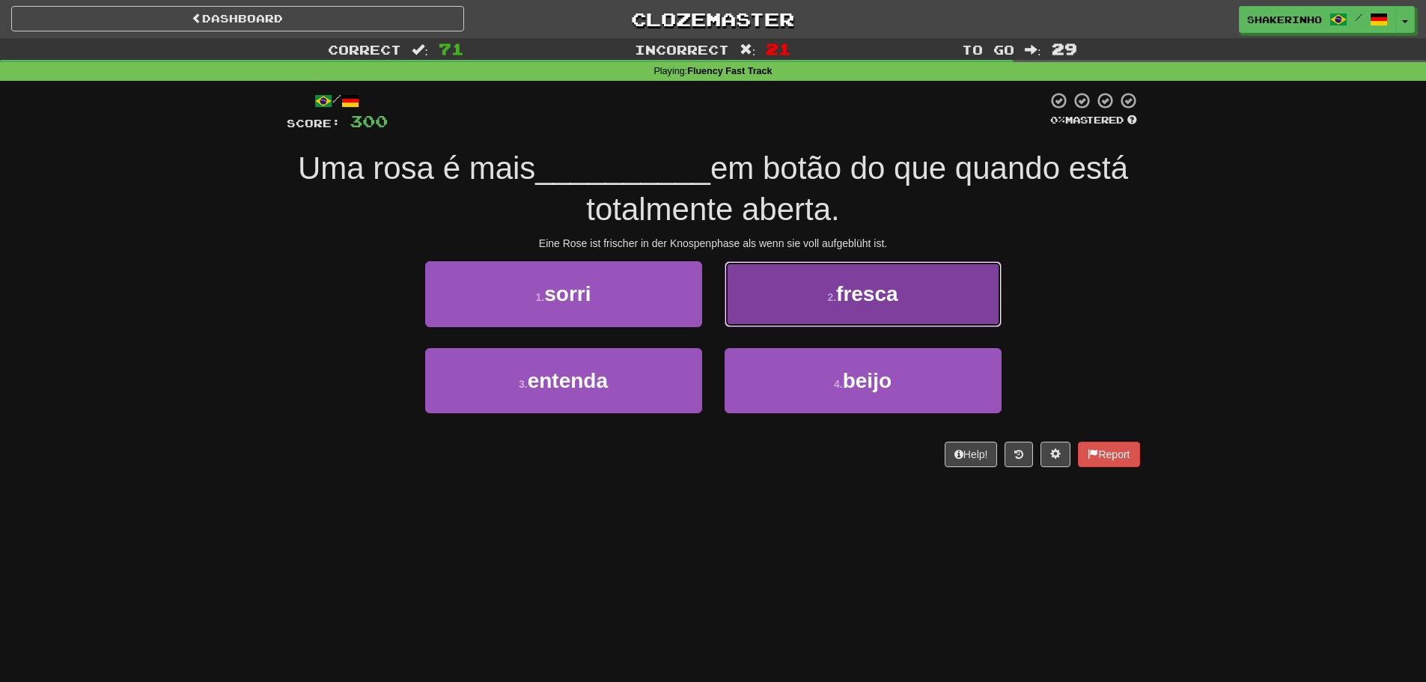
click at [798, 314] on button "2 . fresca" at bounding box center [863, 293] width 277 height 65
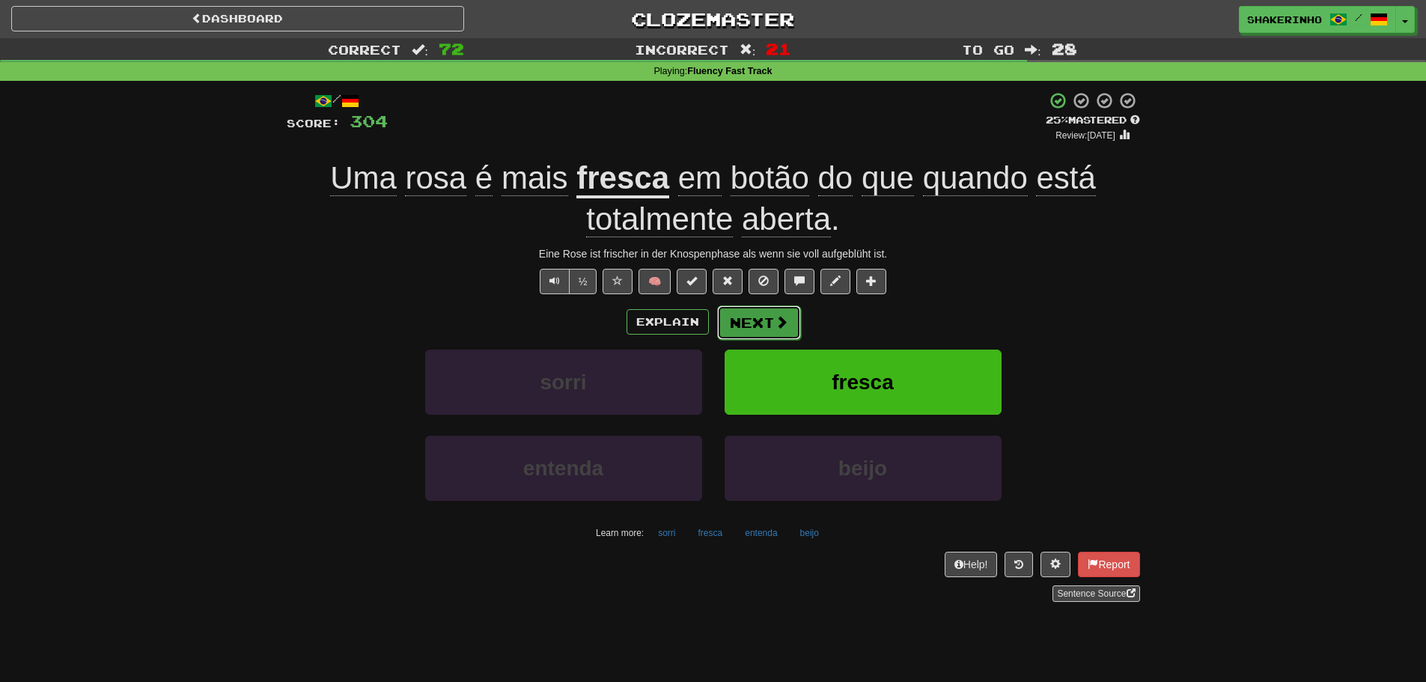
click at [755, 322] on button "Next" at bounding box center [759, 322] width 84 height 34
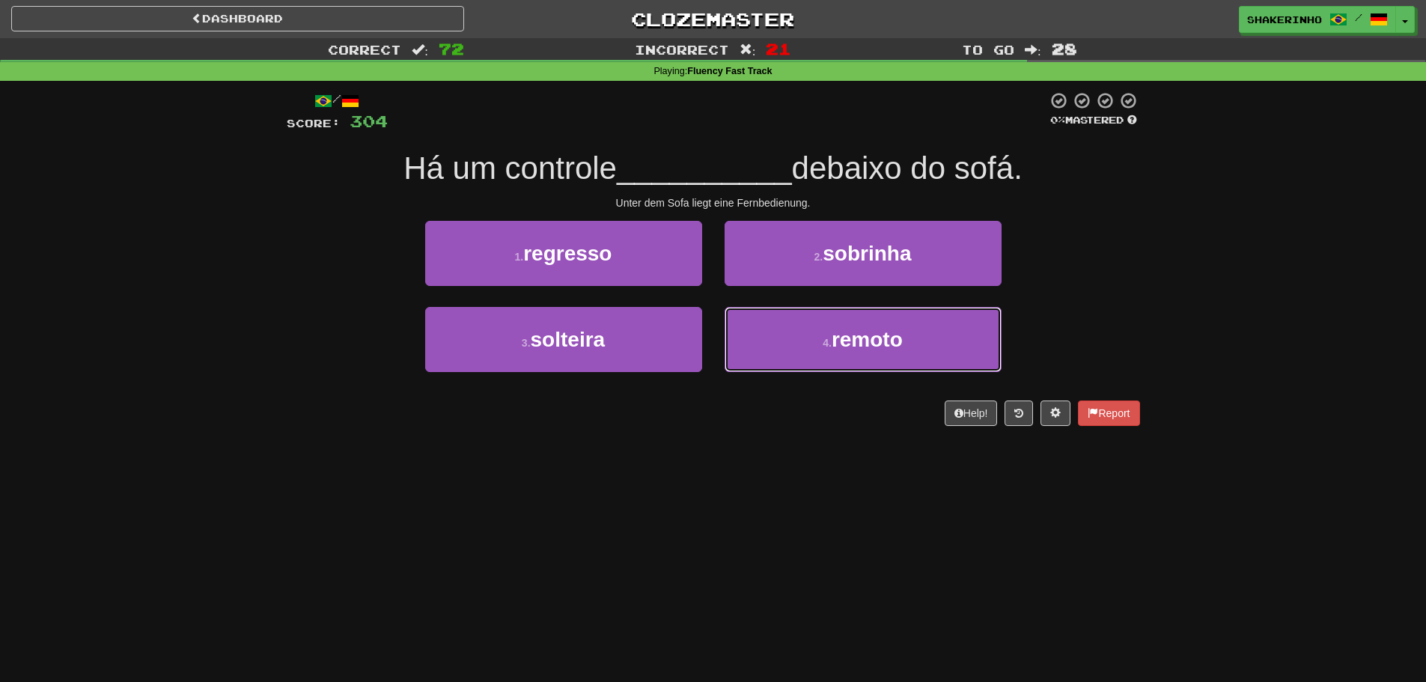
click at [755, 322] on button "4 . remoto" at bounding box center [863, 339] width 277 height 65
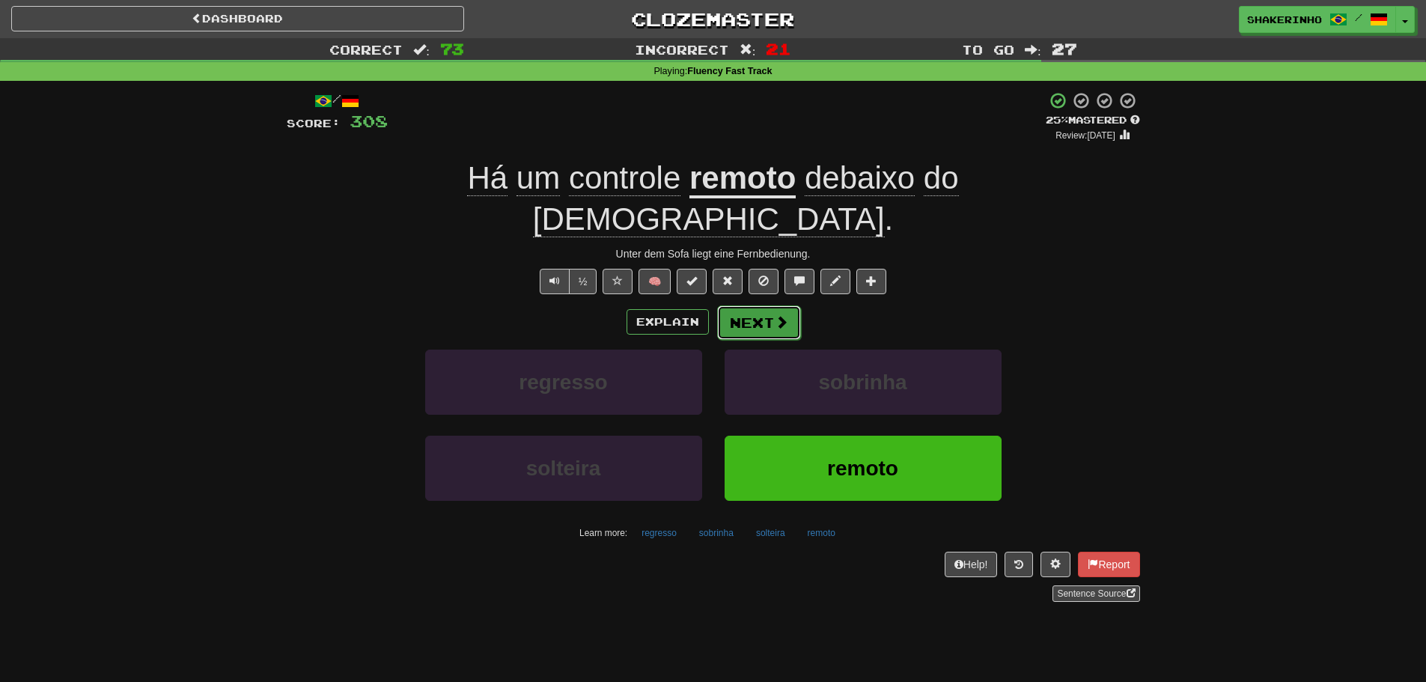
click at [754, 305] on button "Next" at bounding box center [759, 322] width 84 height 34
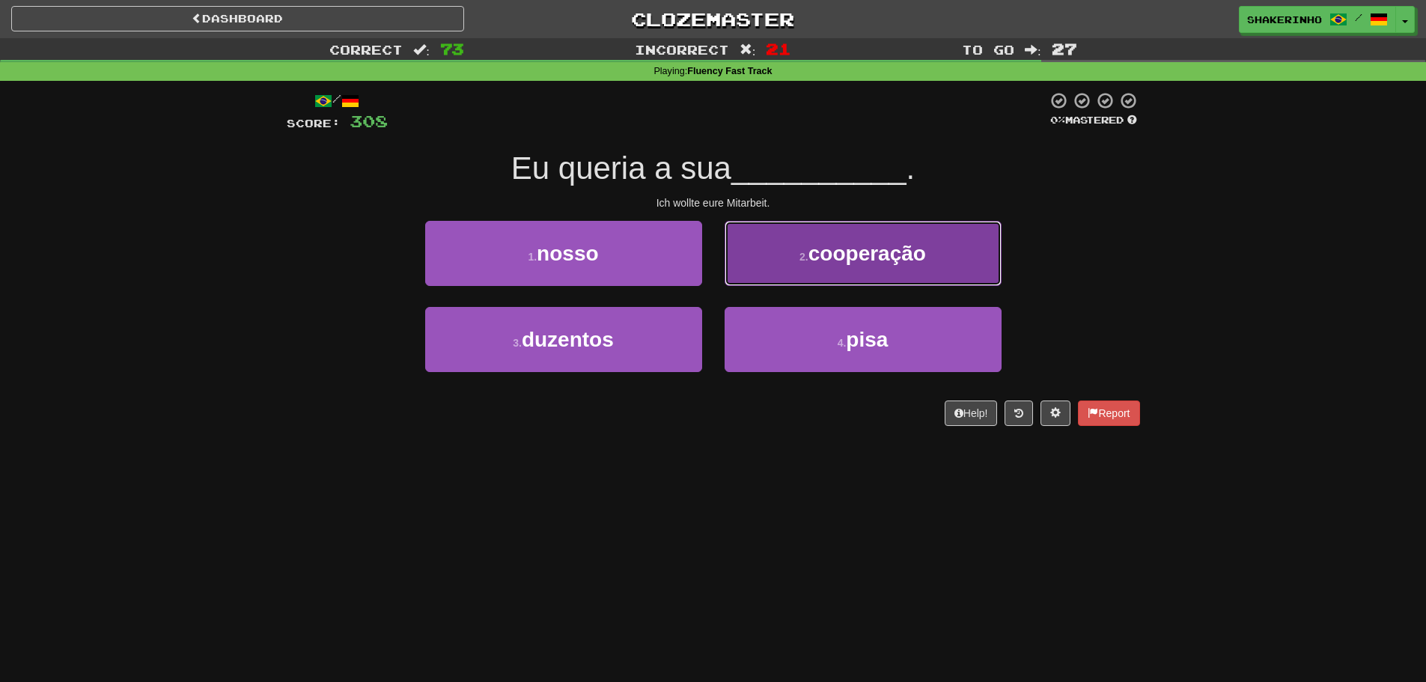
click at [802, 272] on button "2 . cooperação" at bounding box center [863, 253] width 277 height 65
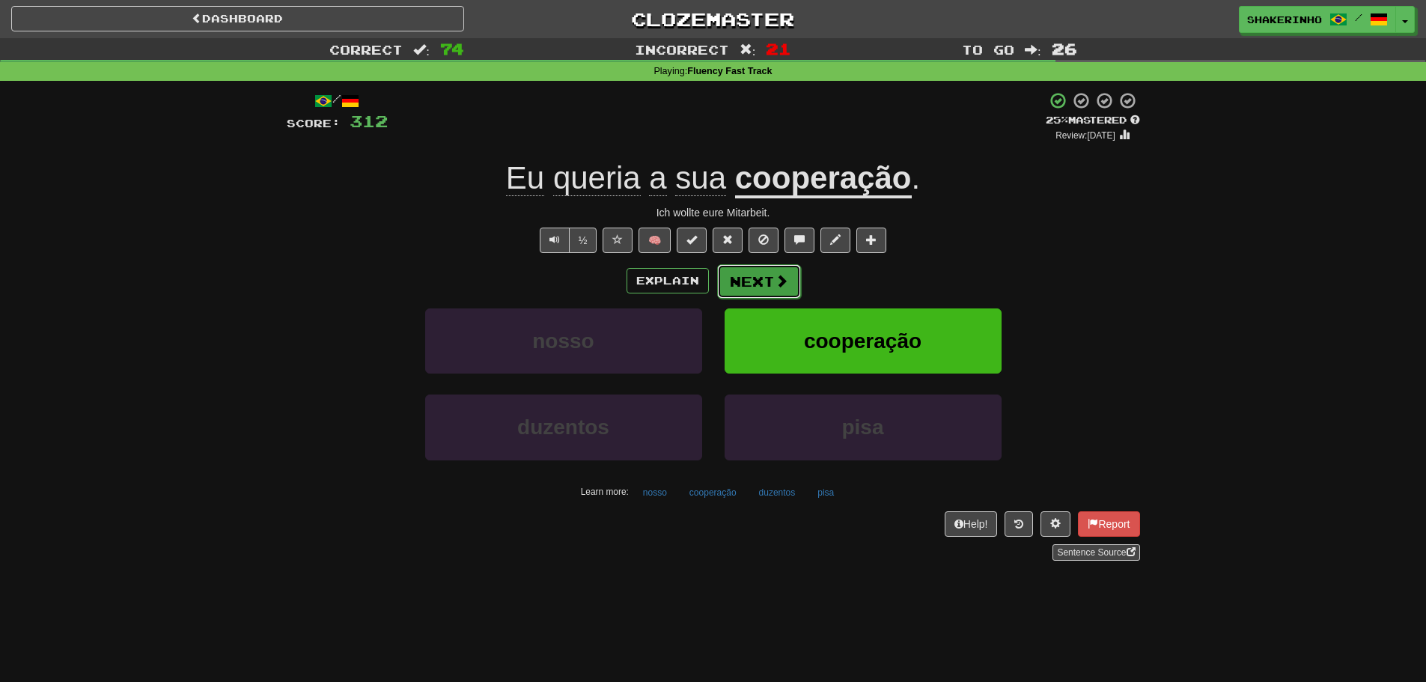
click at [722, 290] on button "Next" at bounding box center [759, 281] width 84 height 34
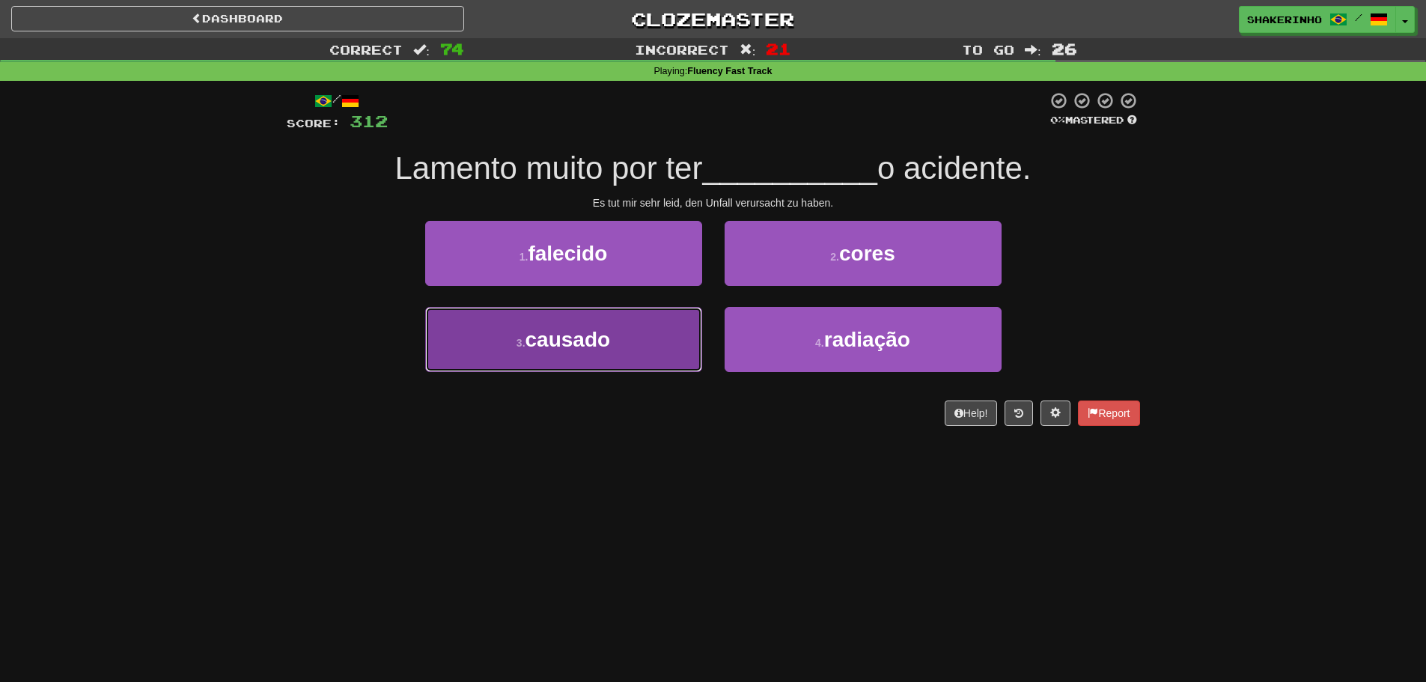
click at [535, 340] on span "causado" at bounding box center [568, 339] width 85 height 23
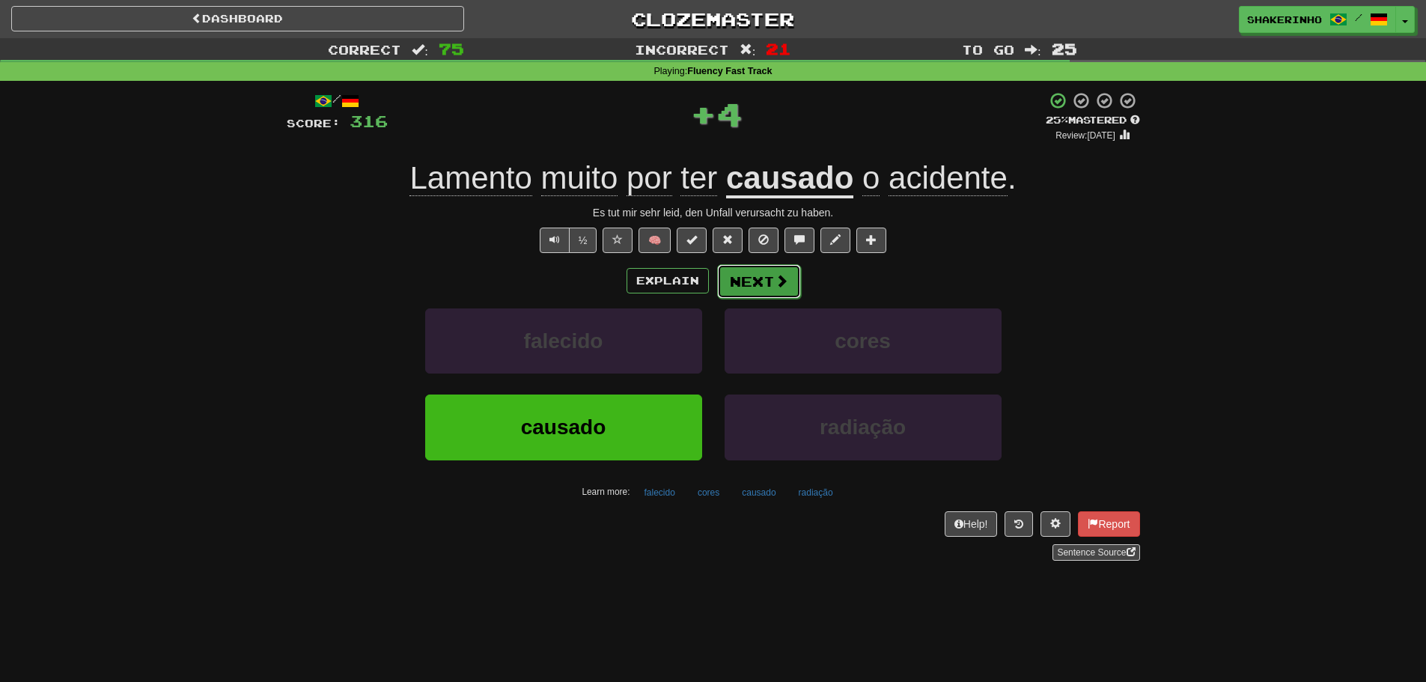
click at [758, 289] on button "Next" at bounding box center [759, 281] width 84 height 34
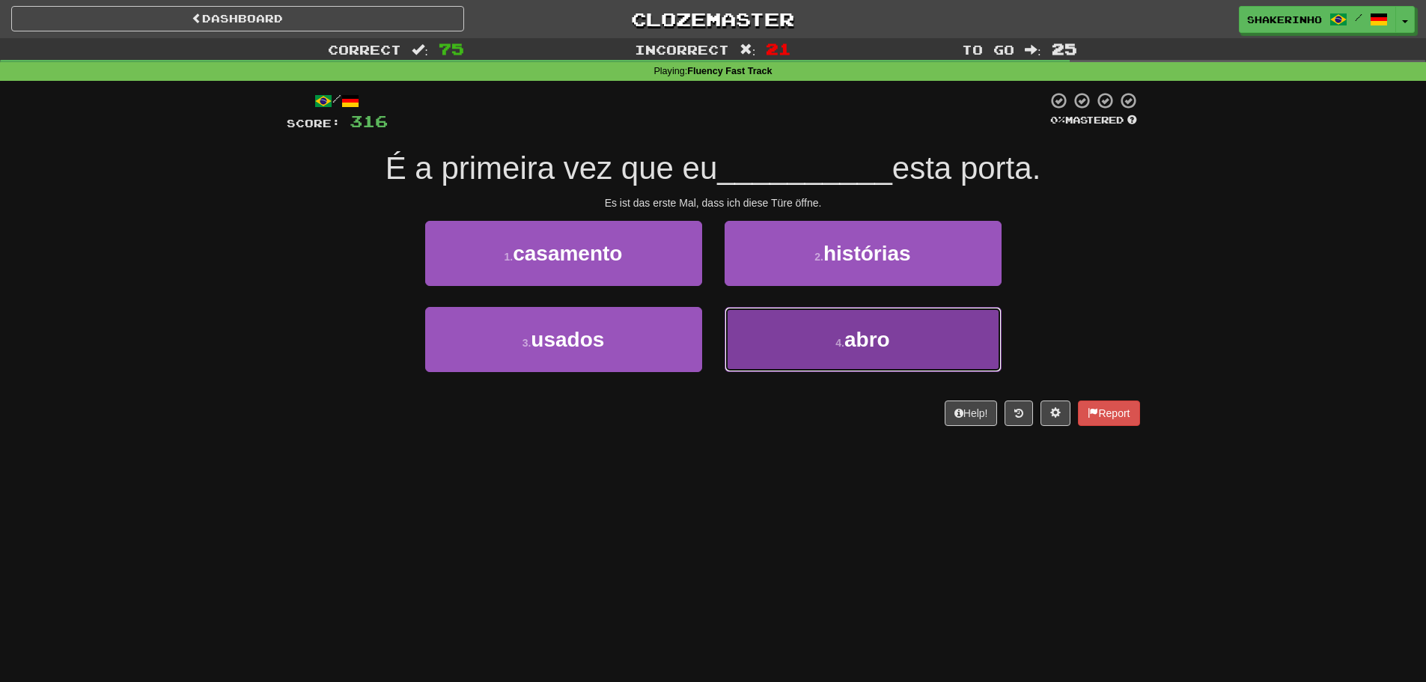
click at [797, 352] on button "4 . abro" at bounding box center [863, 339] width 277 height 65
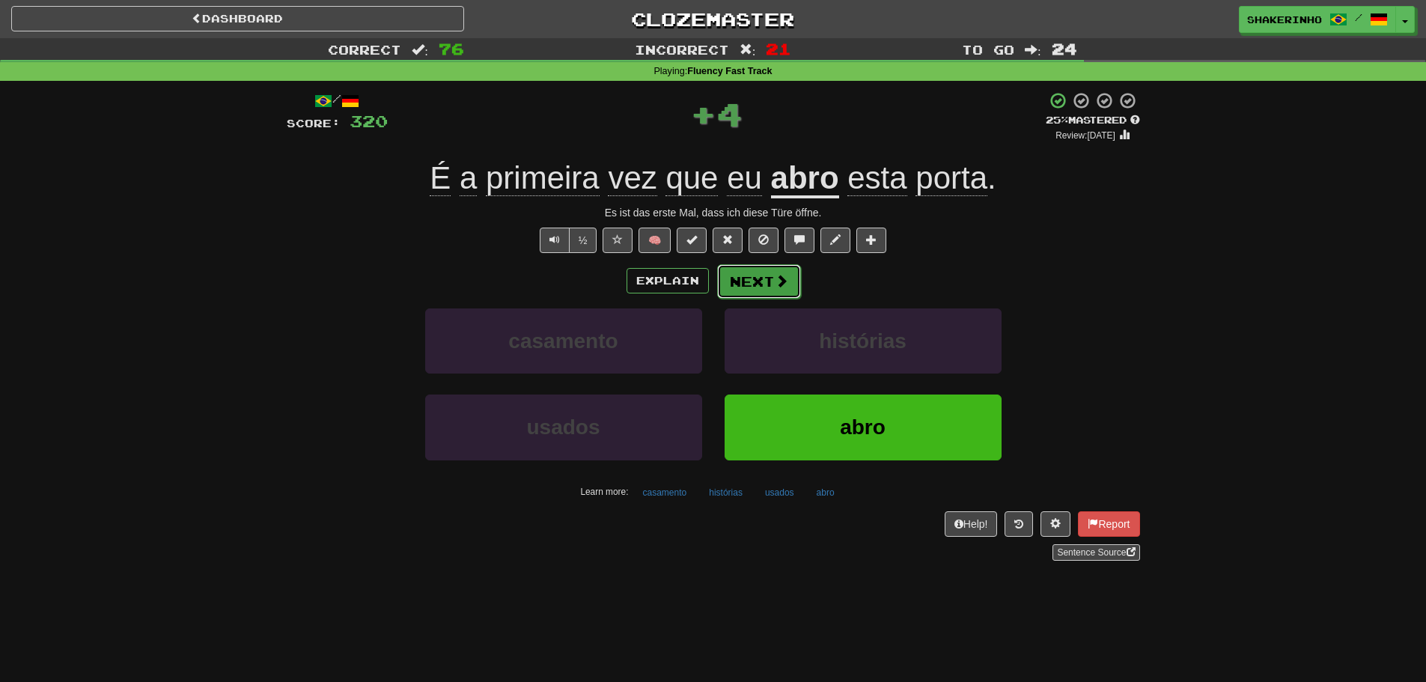
click at [766, 283] on button "Next" at bounding box center [759, 281] width 84 height 34
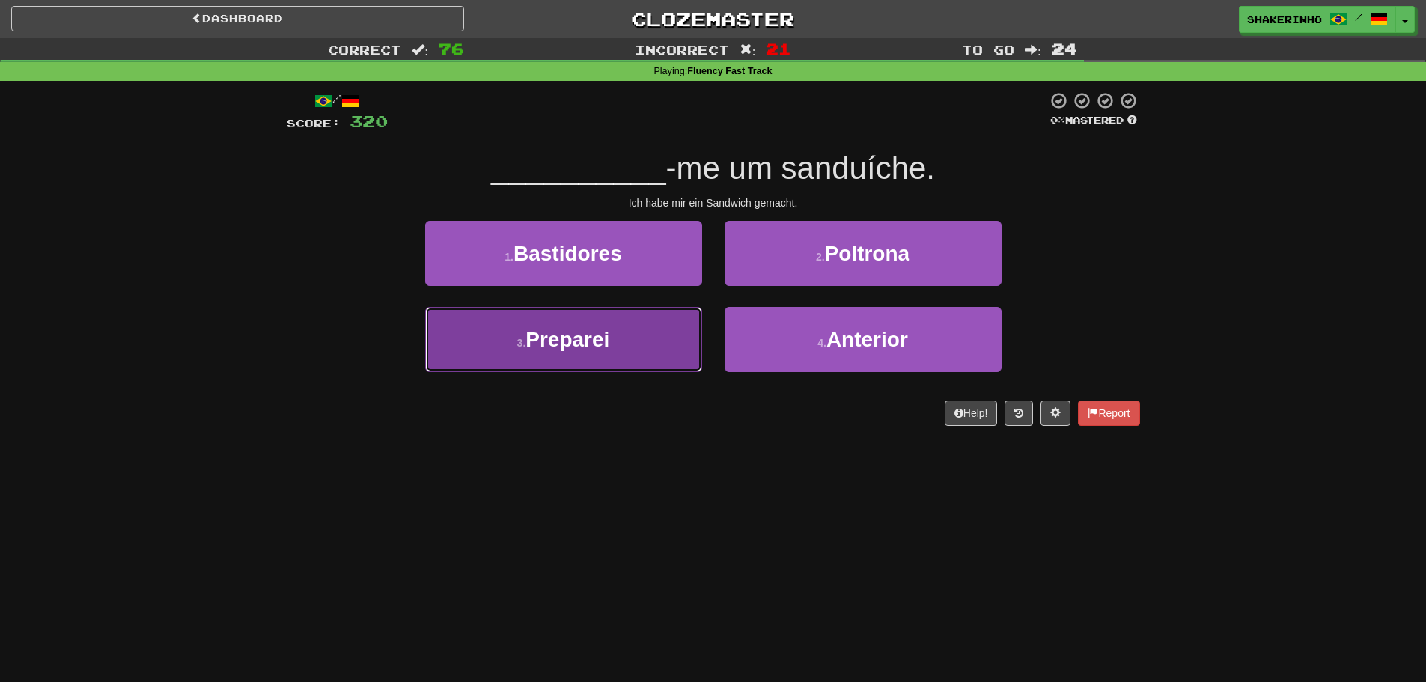
click at [623, 353] on button "3 . Preparei" at bounding box center [563, 339] width 277 height 65
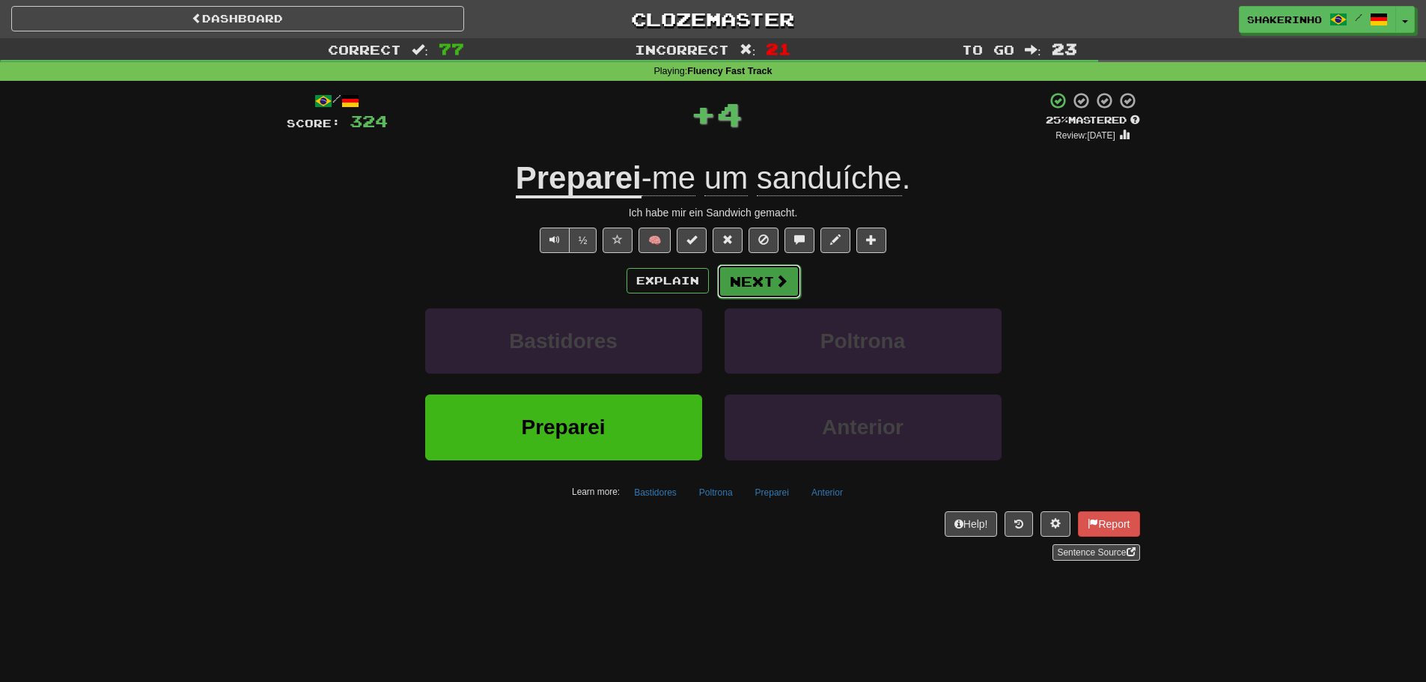
click at [756, 278] on button "Next" at bounding box center [759, 281] width 84 height 34
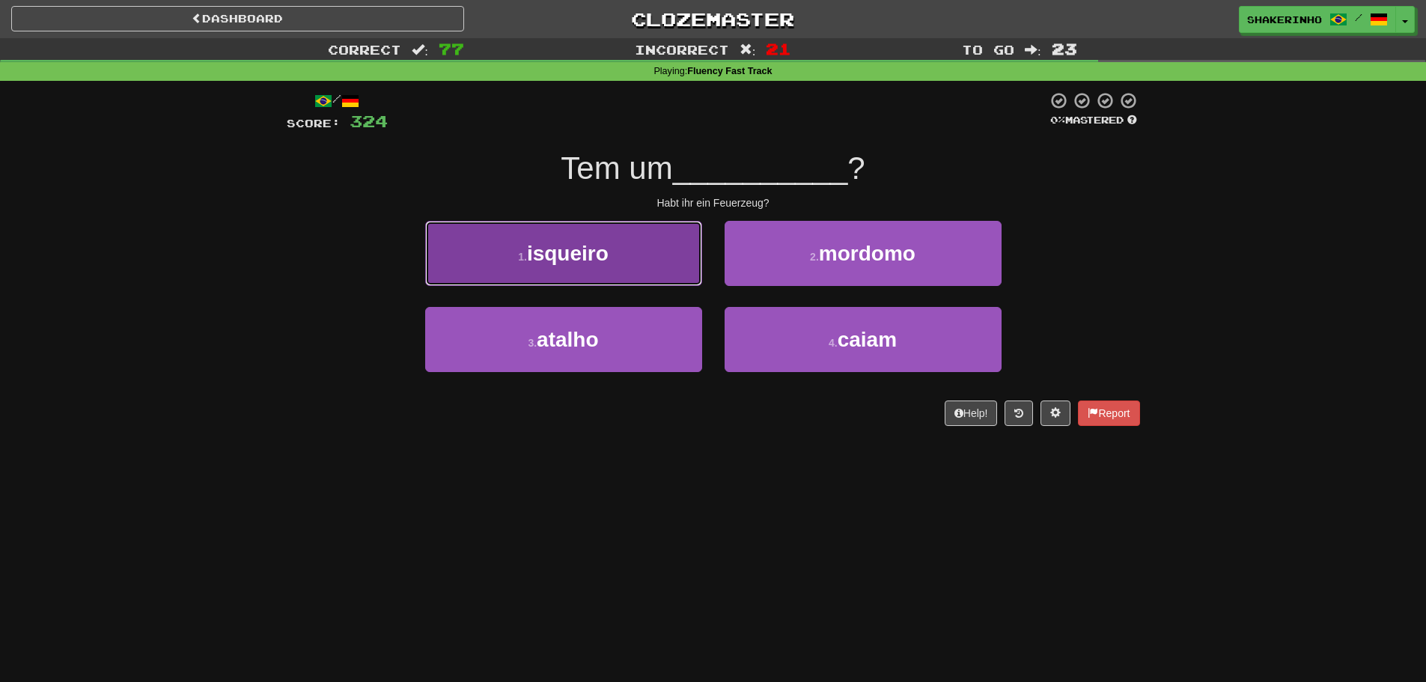
click at [661, 243] on button "1 . isqueiro" at bounding box center [563, 253] width 277 height 65
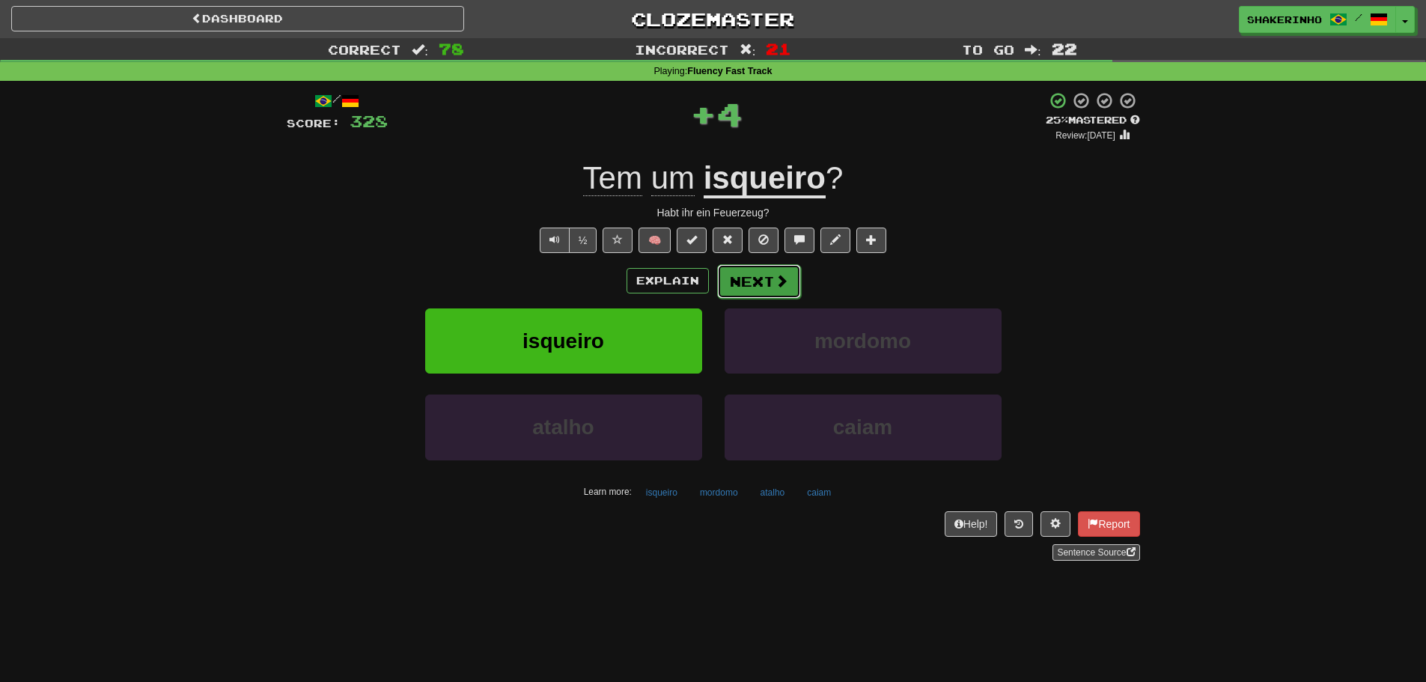
click at [770, 281] on button "Next" at bounding box center [759, 281] width 84 height 34
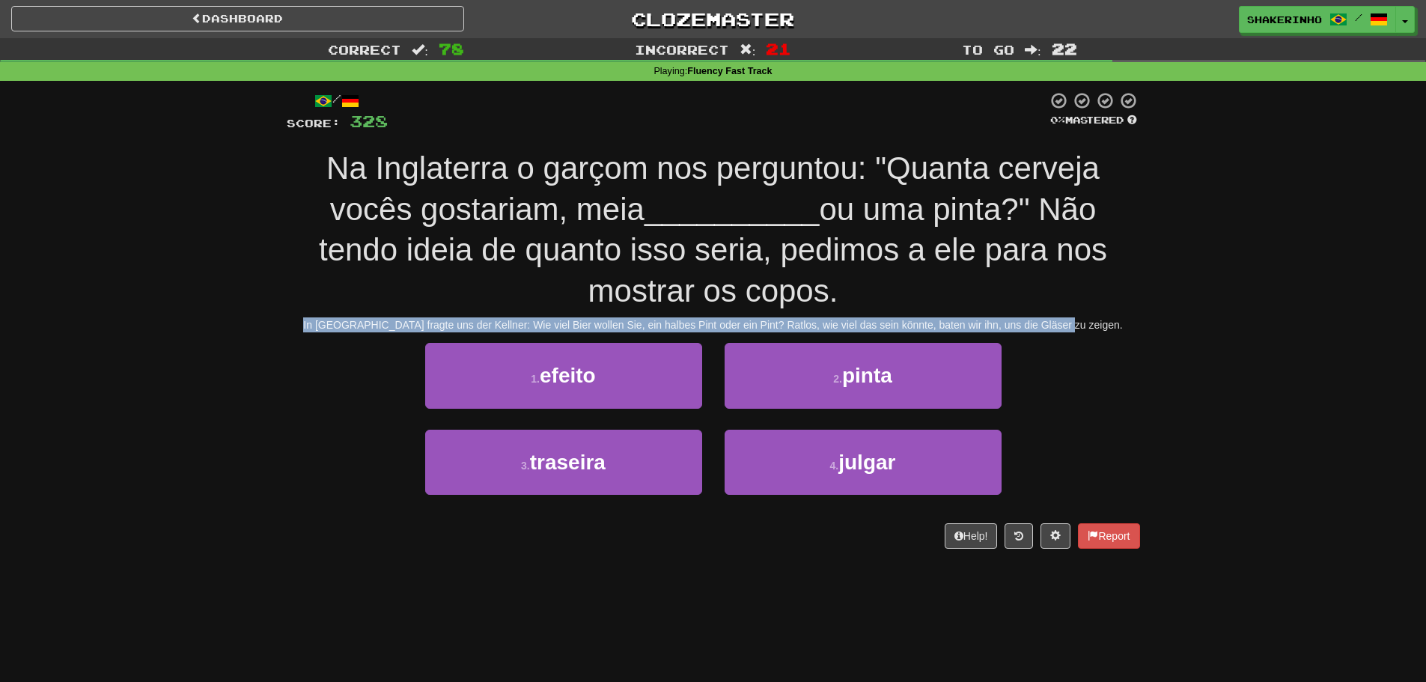
drag, startPoint x: 437, startPoint y: 329, endPoint x: 1127, endPoint y: 320, distance: 690.3
click at [1127, 320] on div "In England fragte uns der Kellner: Wie viel Bier wollen Sie, ein halbes Pint od…" at bounding box center [713, 324] width 853 height 15
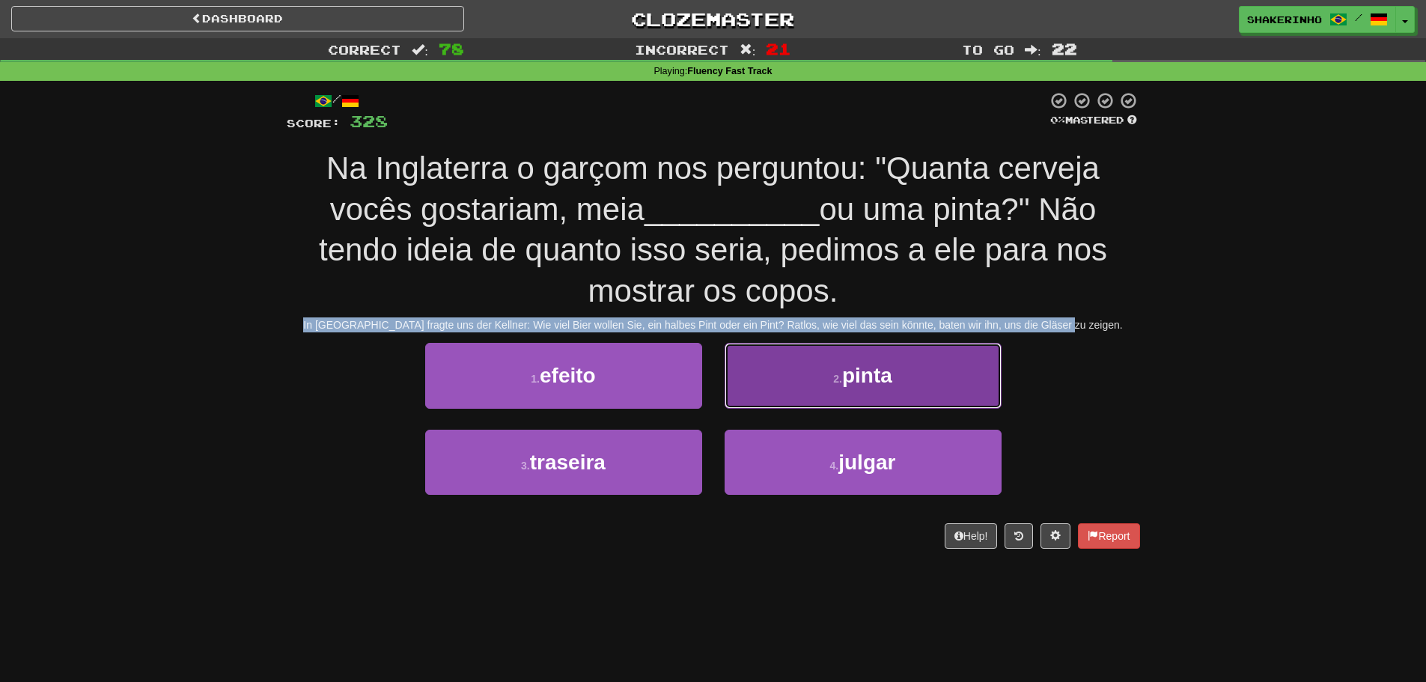
click at [814, 397] on button "2 . pinta" at bounding box center [863, 375] width 277 height 65
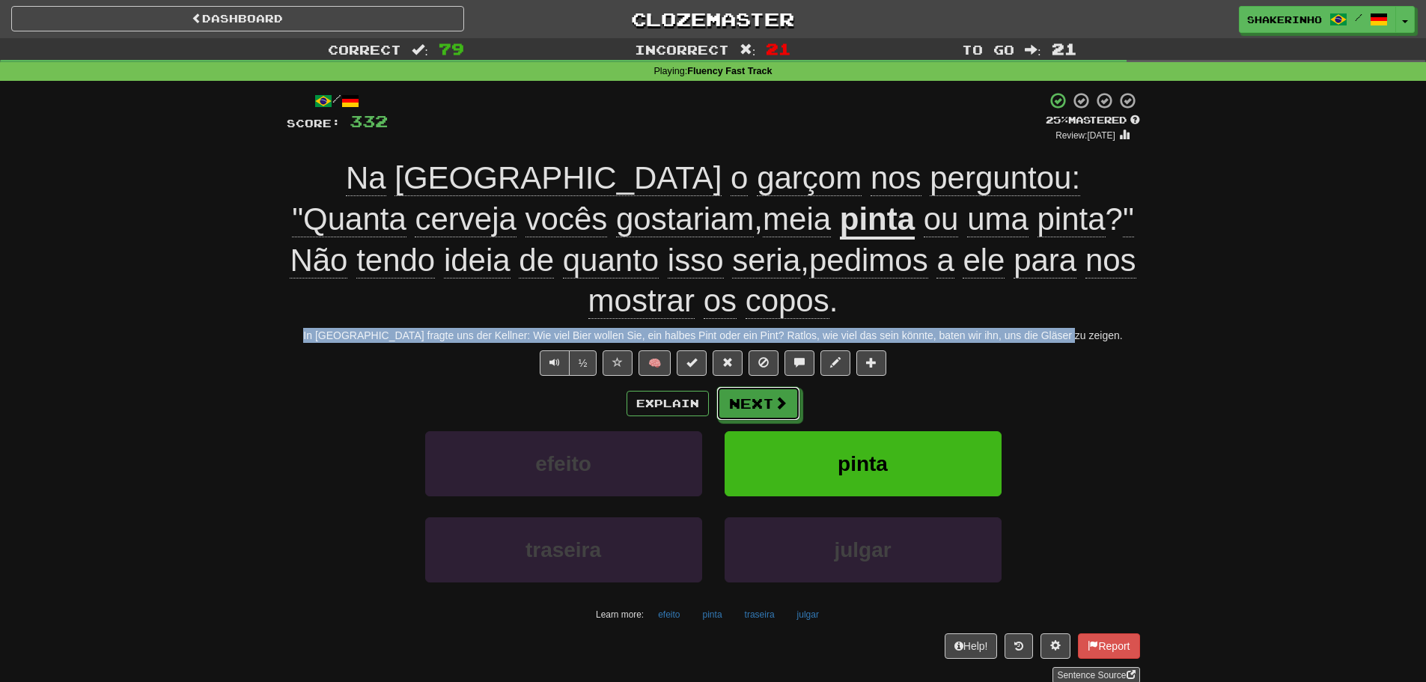
click at [780, 409] on span at bounding box center [780, 402] width 13 height 13
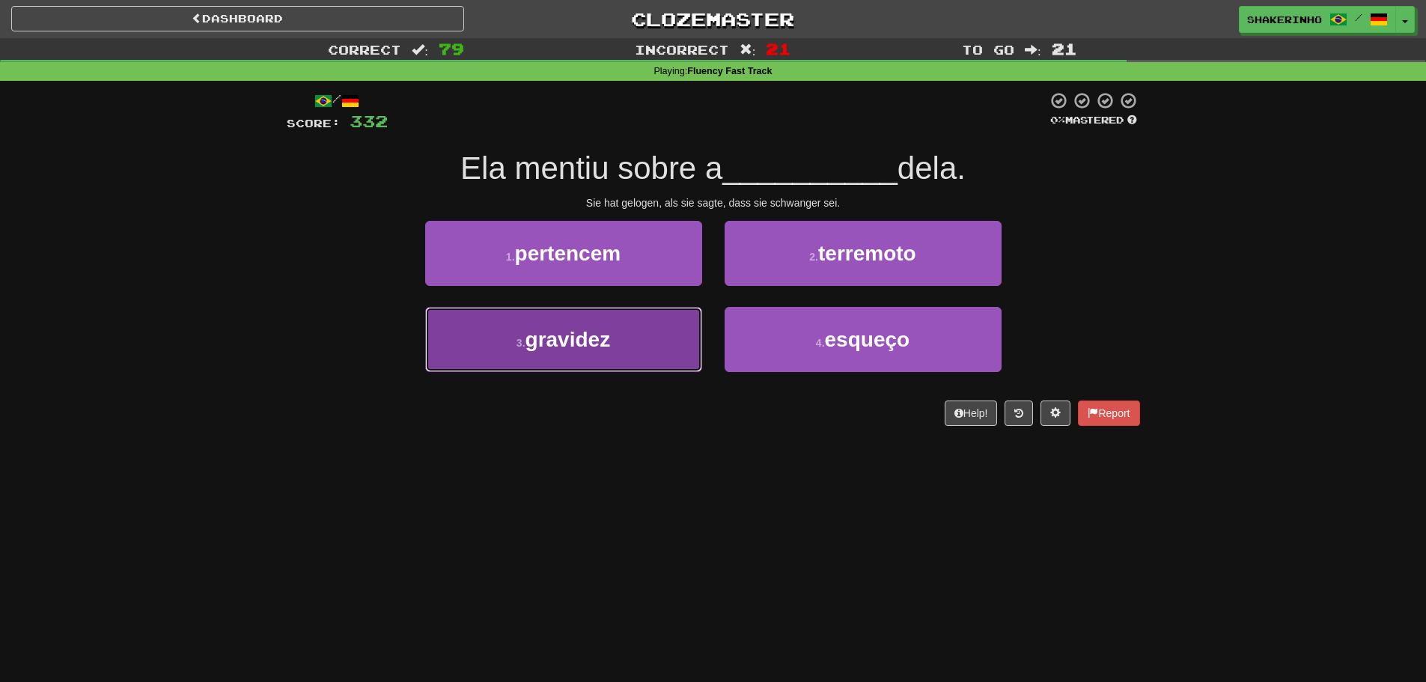
click at [592, 338] on span "gravidez" at bounding box center [568, 339] width 85 height 23
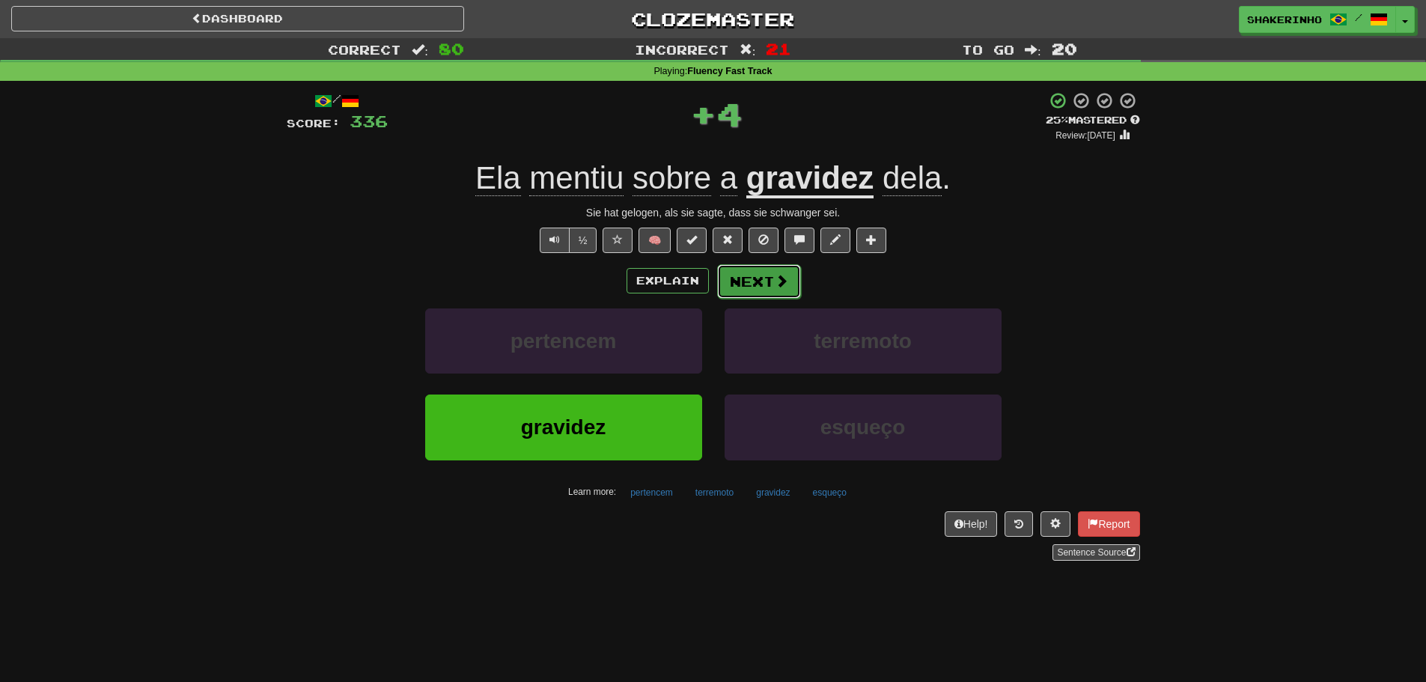
click at [743, 277] on button "Next" at bounding box center [759, 281] width 84 height 34
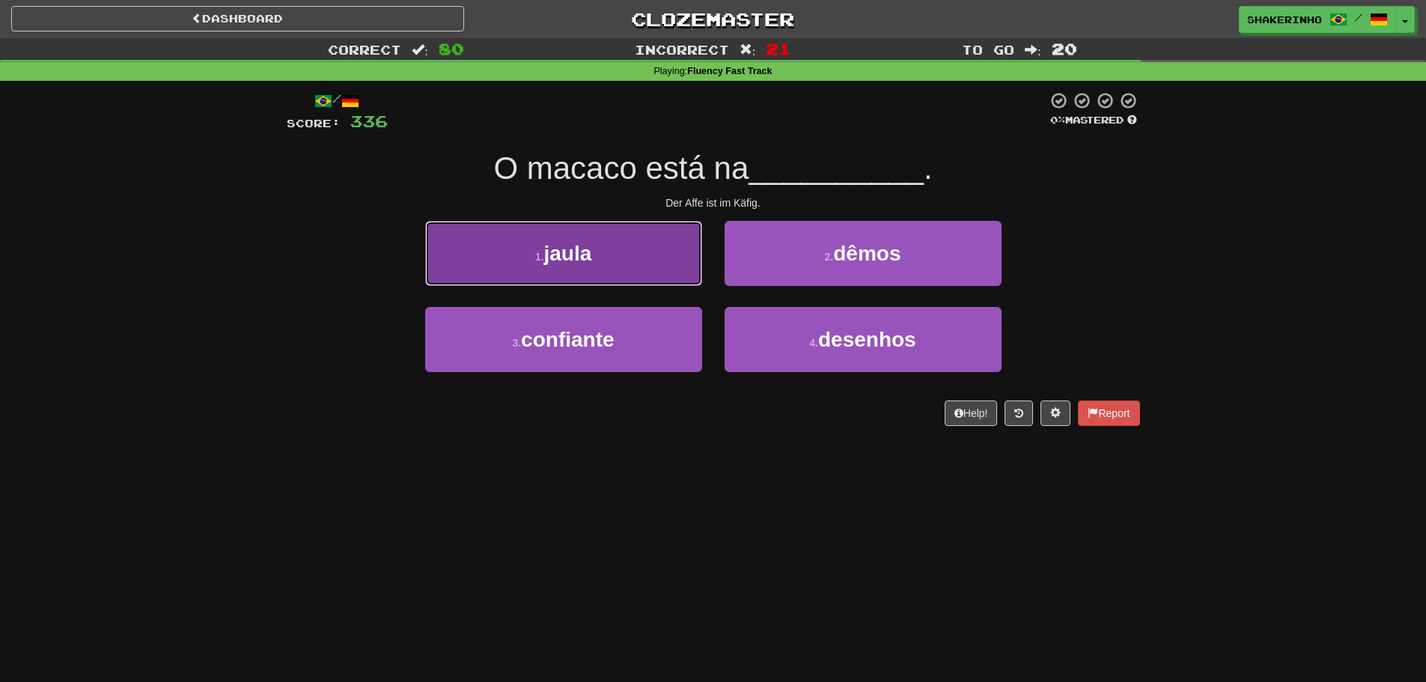
click at [645, 265] on button "1 . jaula" at bounding box center [563, 253] width 277 height 65
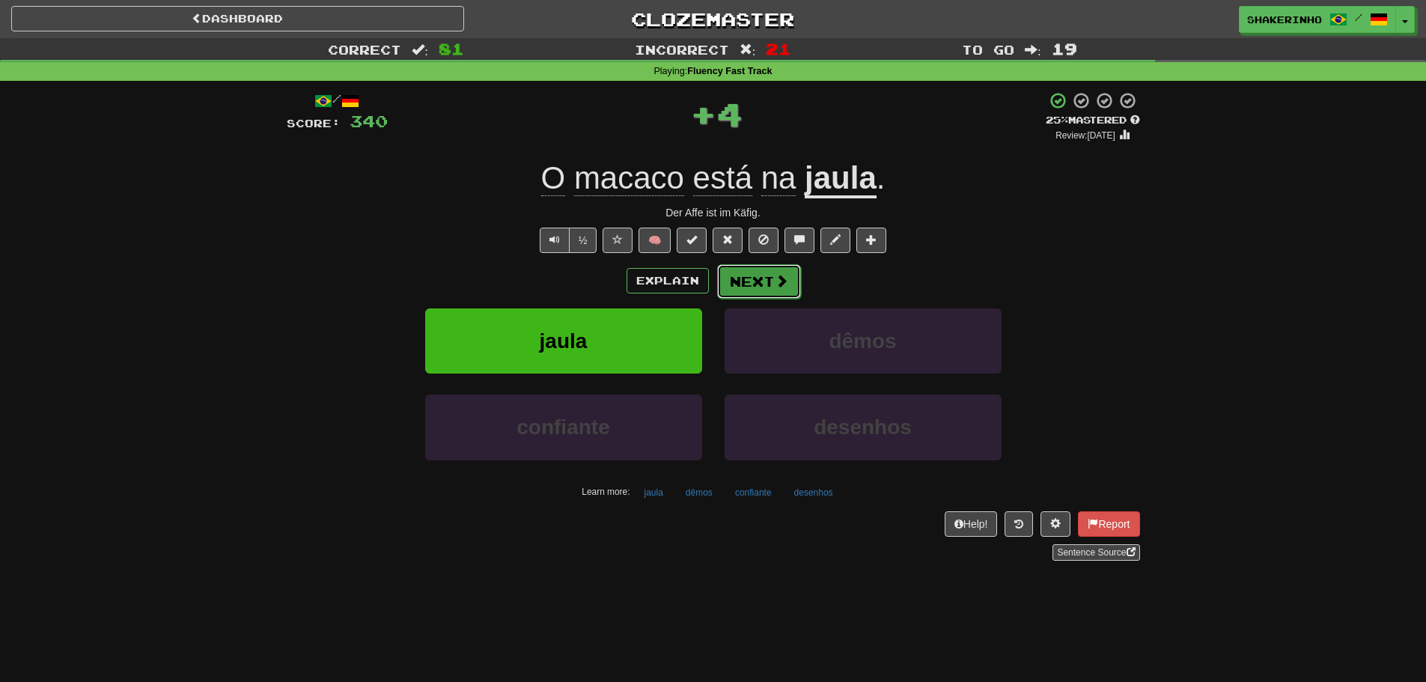
click at [743, 279] on button "Next" at bounding box center [759, 281] width 84 height 34
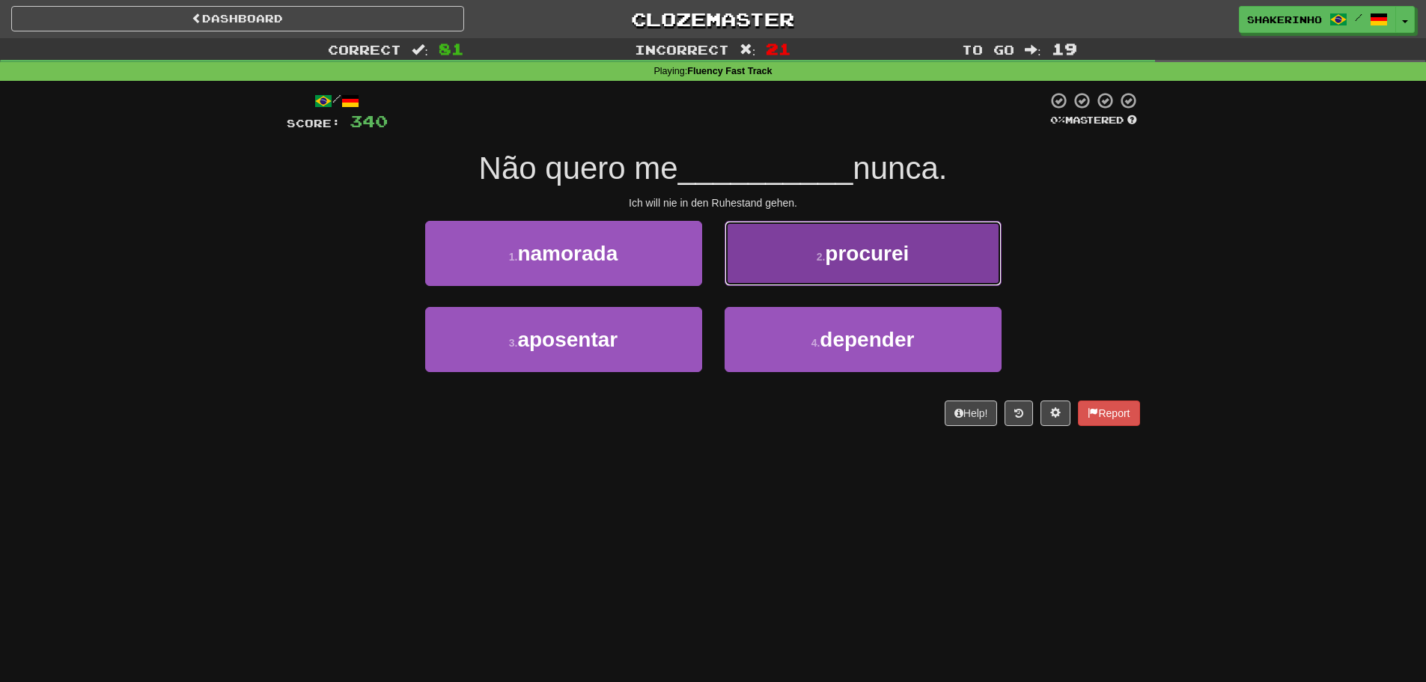
click at [743, 272] on button "2 . procurei" at bounding box center [863, 253] width 277 height 65
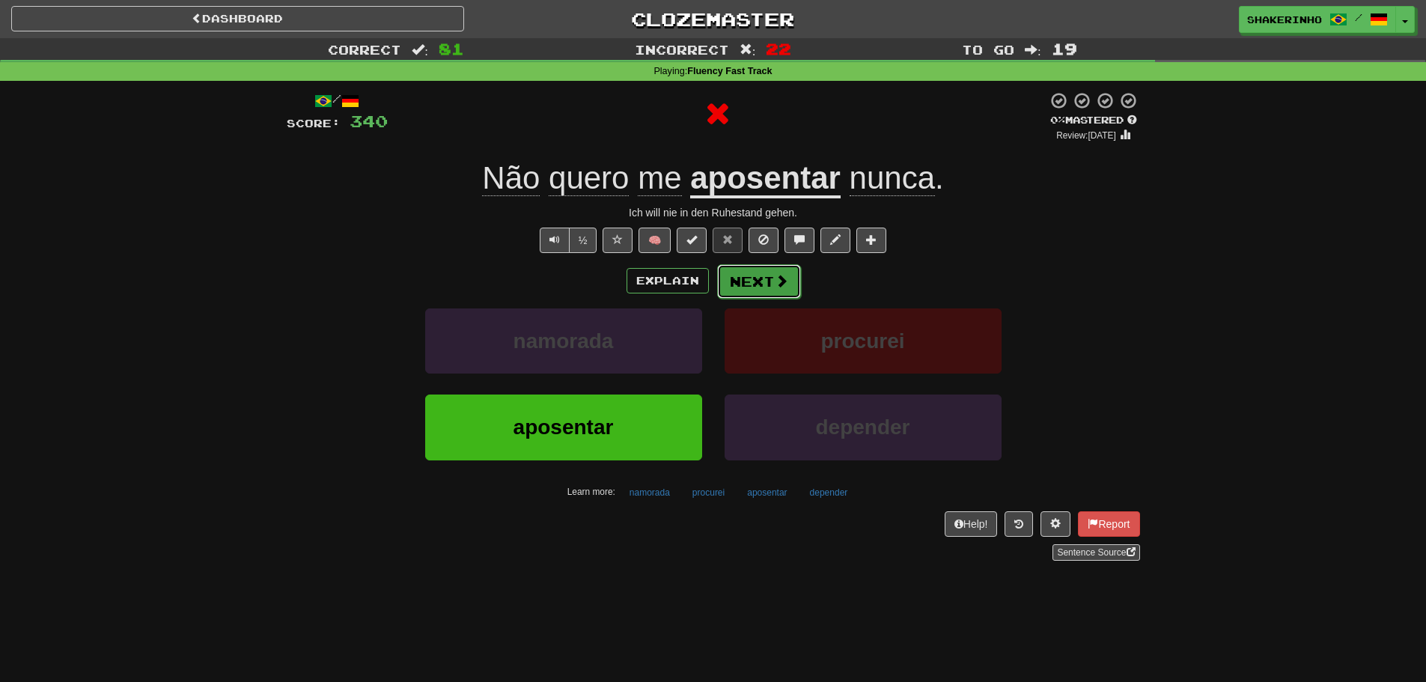
click at [734, 281] on button "Next" at bounding box center [759, 281] width 84 height 34
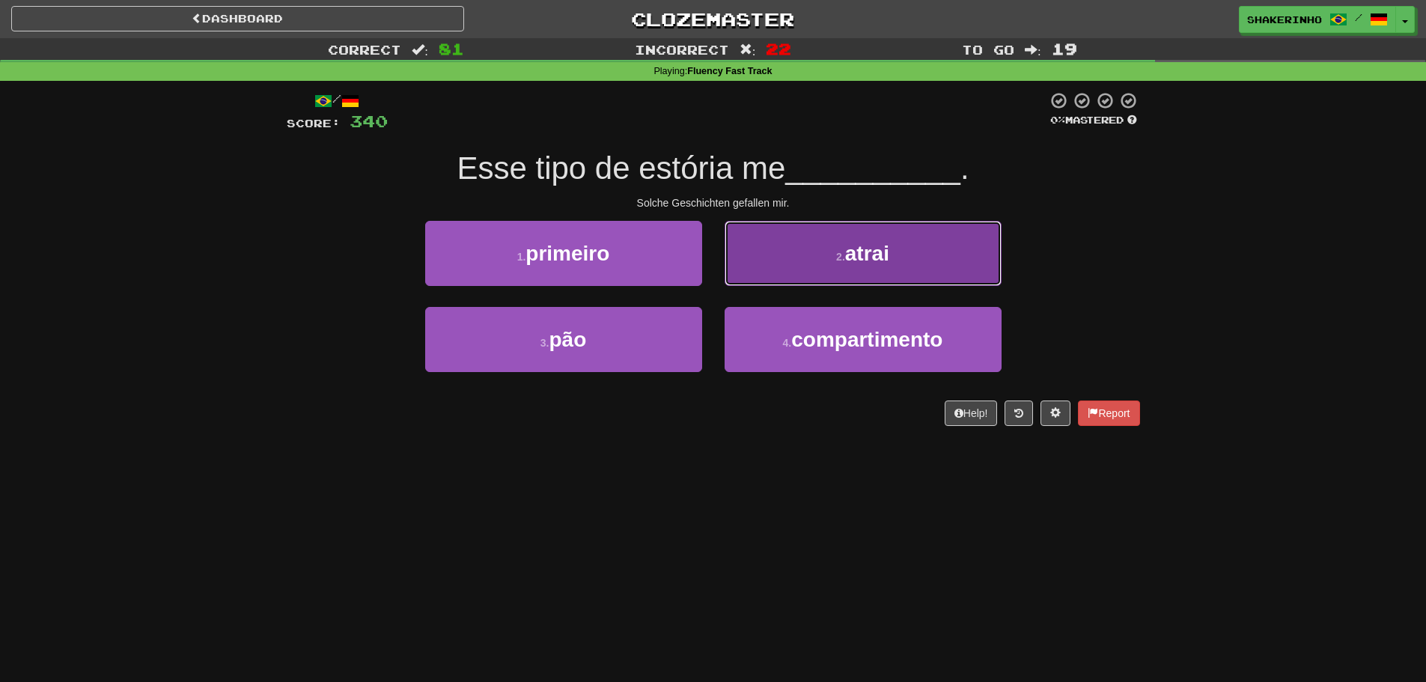
click at [814, 269] on button "2 . atrai" at bounding box center [863, 253] width 277 height 65
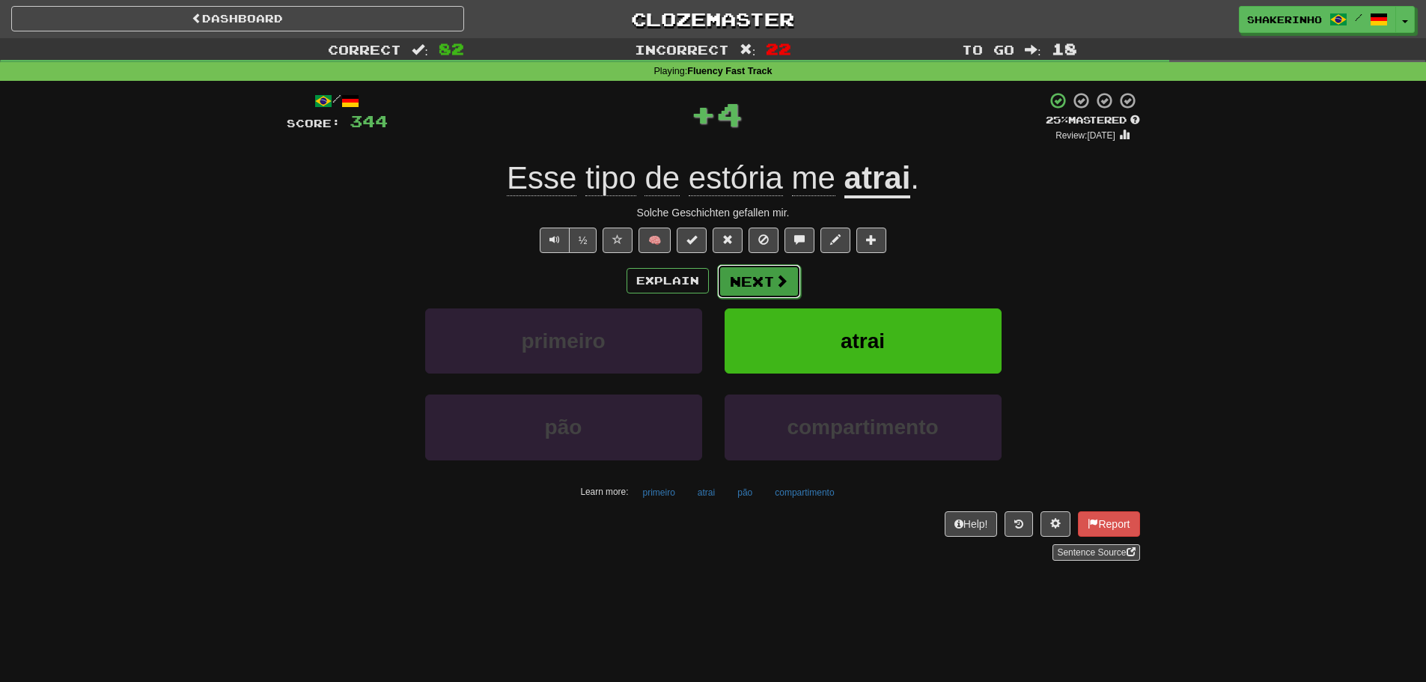
click at [746, 269] on button "Next" at bounding box center [759, 281] width 84 height 34
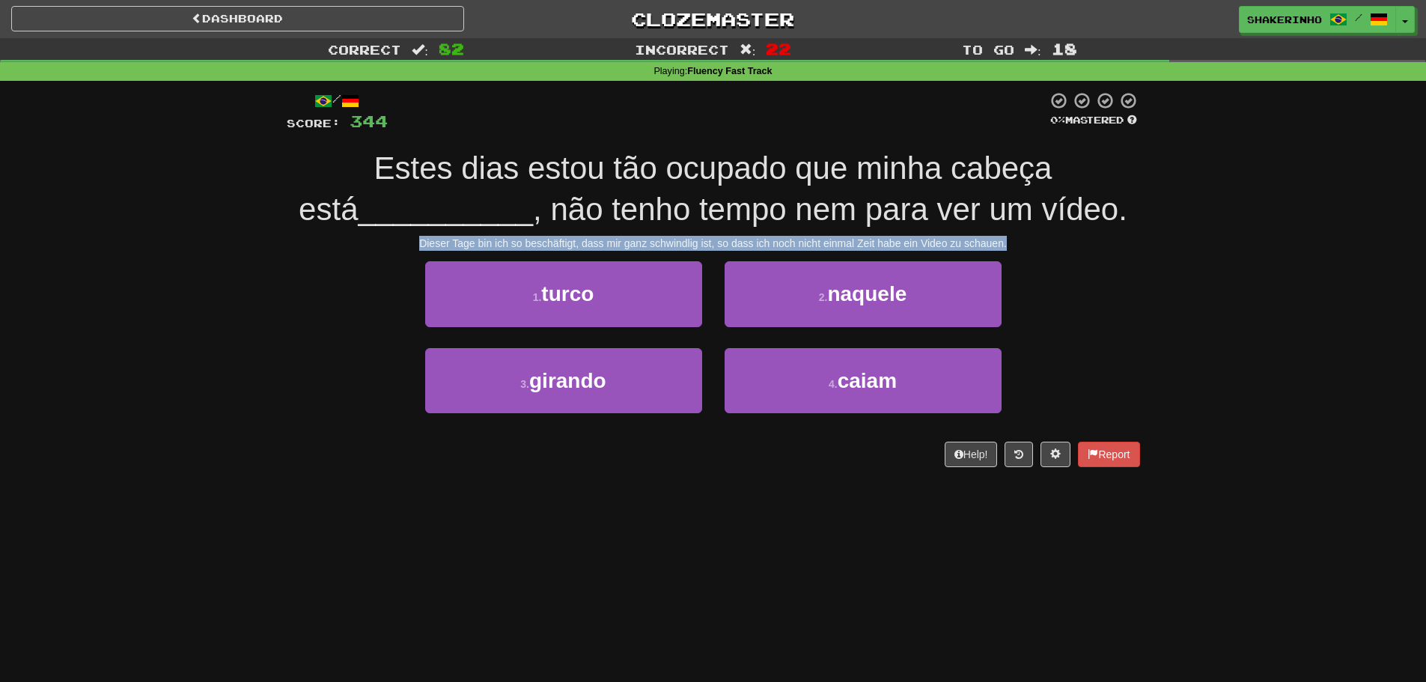
drag, startPoint x: 382, startPoint y: 251, endPoint x: 1029, endPoint y: 240, distance: 646.9
click at [1029, 240] on div "Dieser Tage bin ich so beschäftigt, dass mir ganz schwindlig ist, so dass ich n…" at bounding box center [713, 243] width 853 height 15
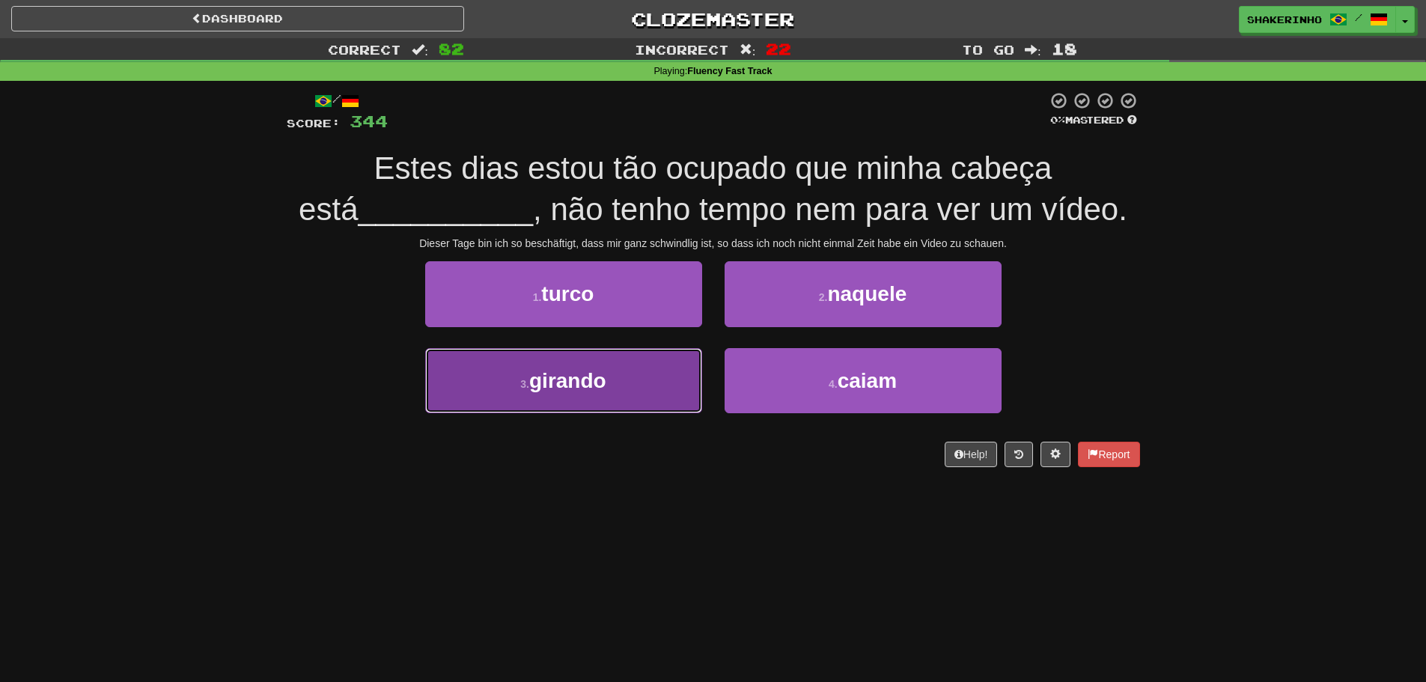
click at [640, 385] on button "3 . girando" at bounding box center [563, 380] width 277 height 65
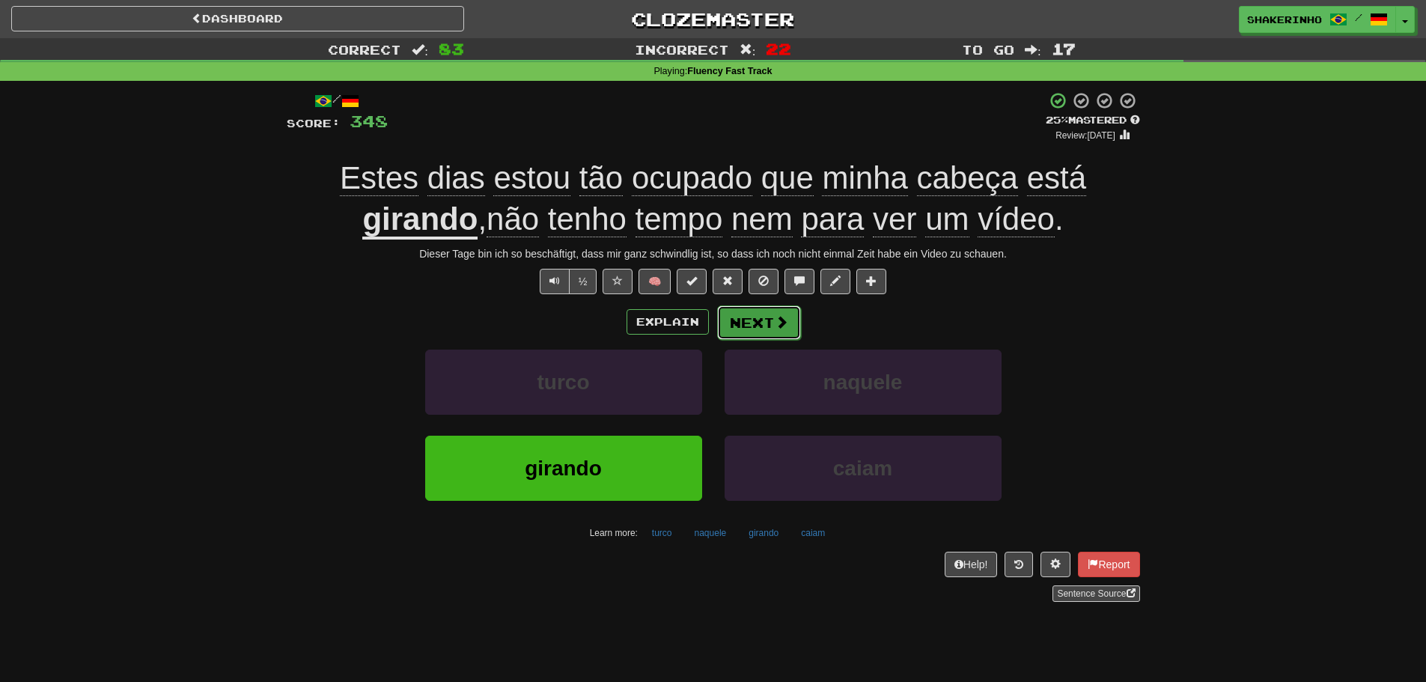
click at [781, 326] on span at bounding box center [781, 321] width 13 height 13
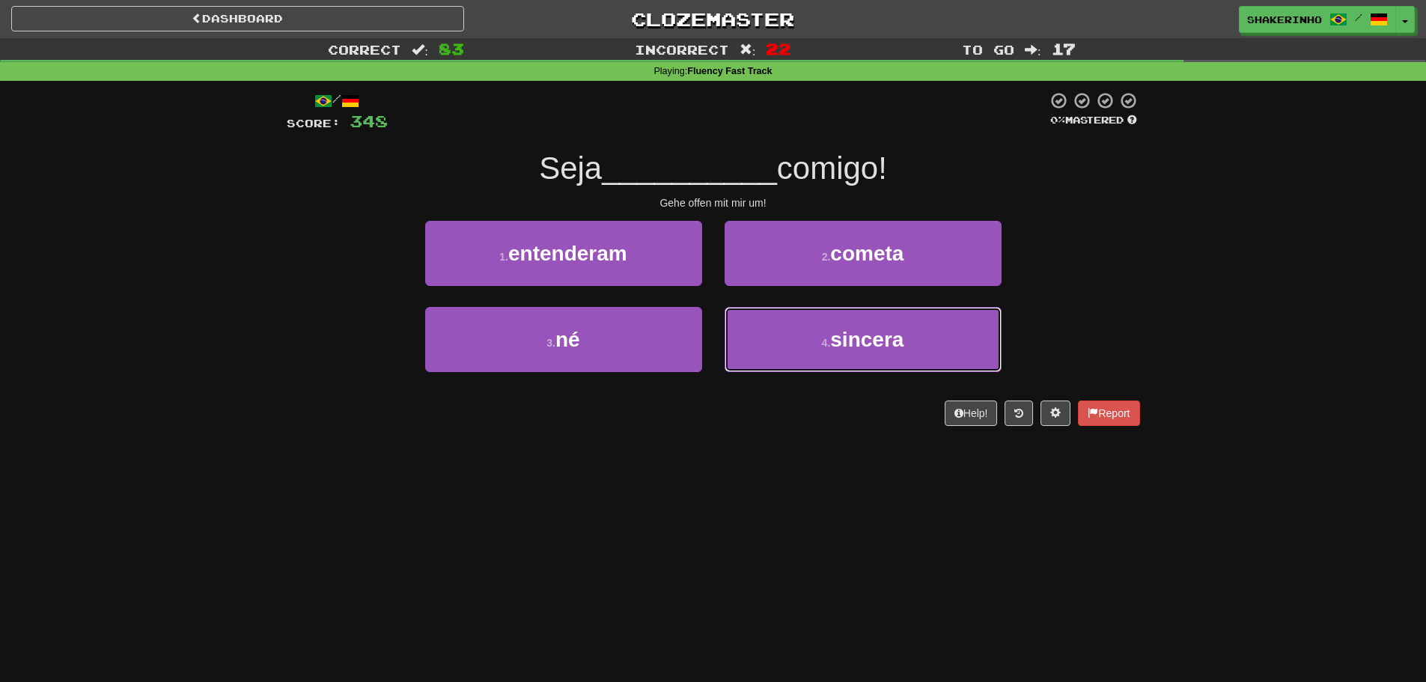
click at [781, 326] on button "4 . sincera" at bounding box center [863, 339] width 277 height 65
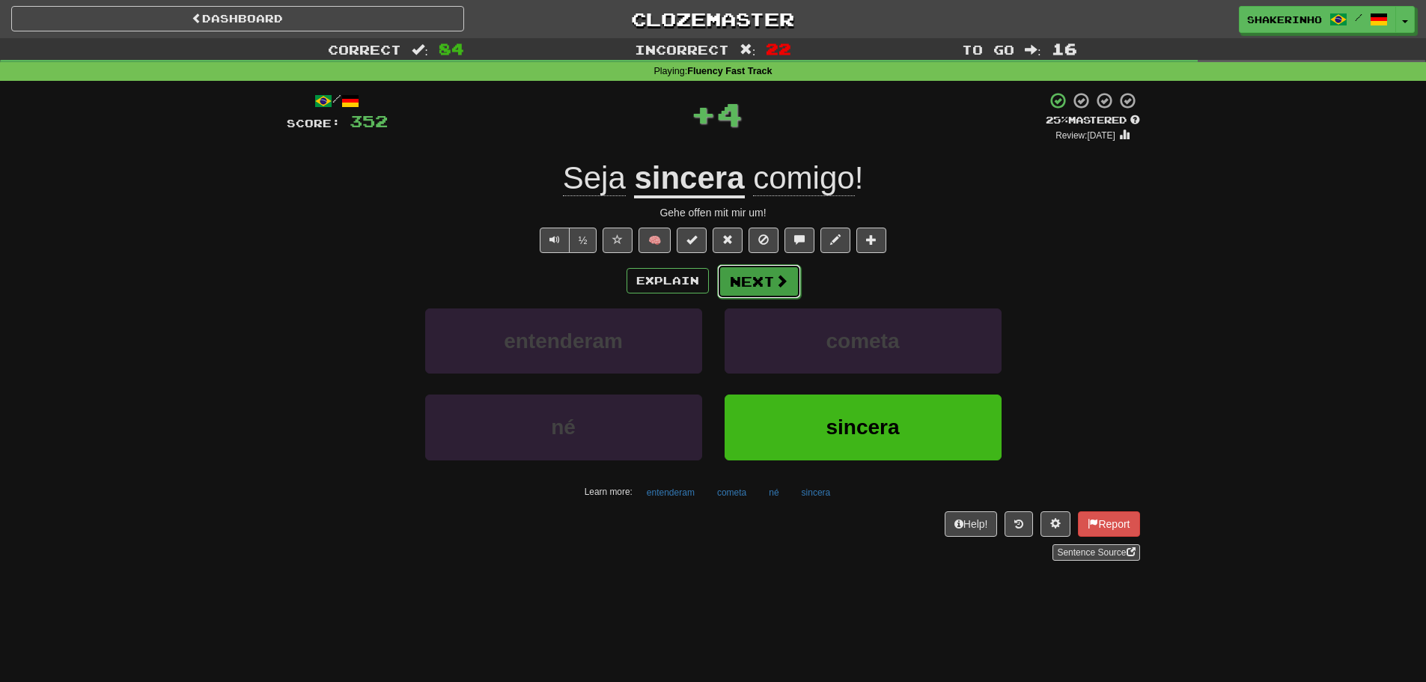
click at [744, 282] on button "Next" at bounding box center [759, 281] width 84 height 34
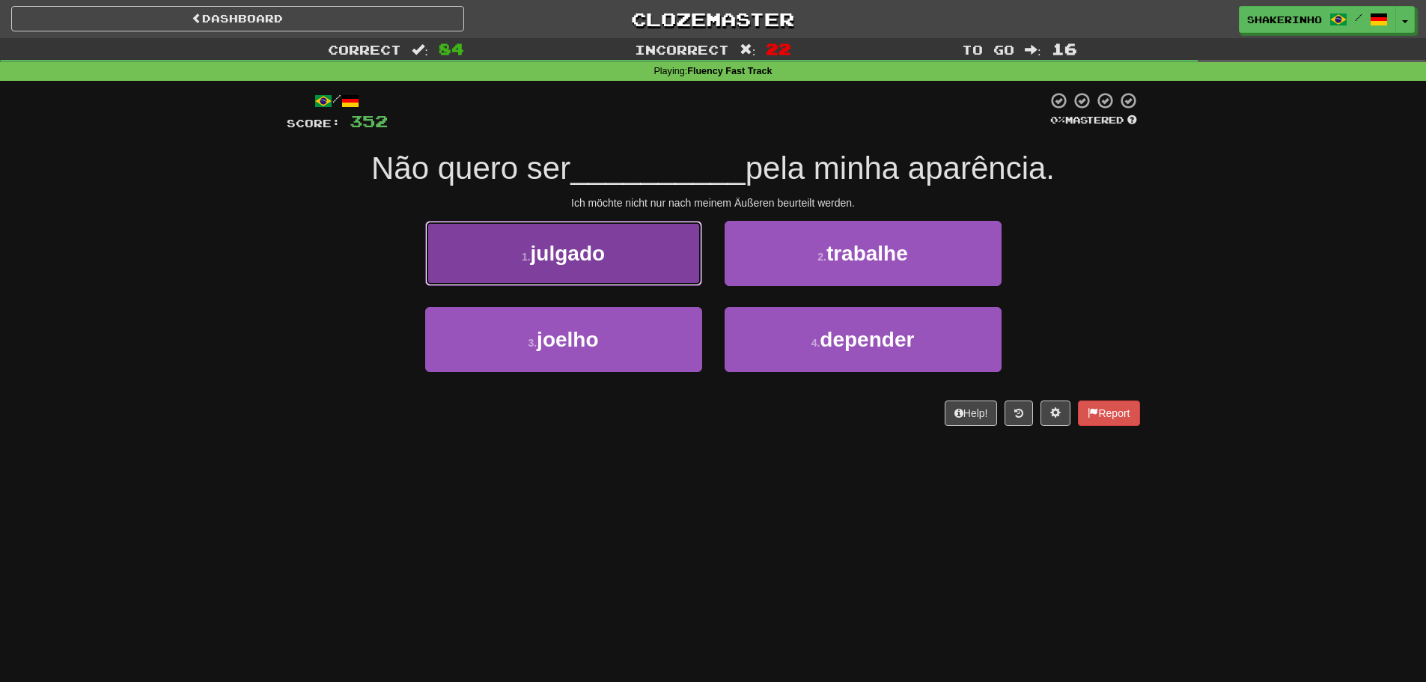
click at [570, 251] on span "julgado" at bounding box center [568, 253] width 75 height 23
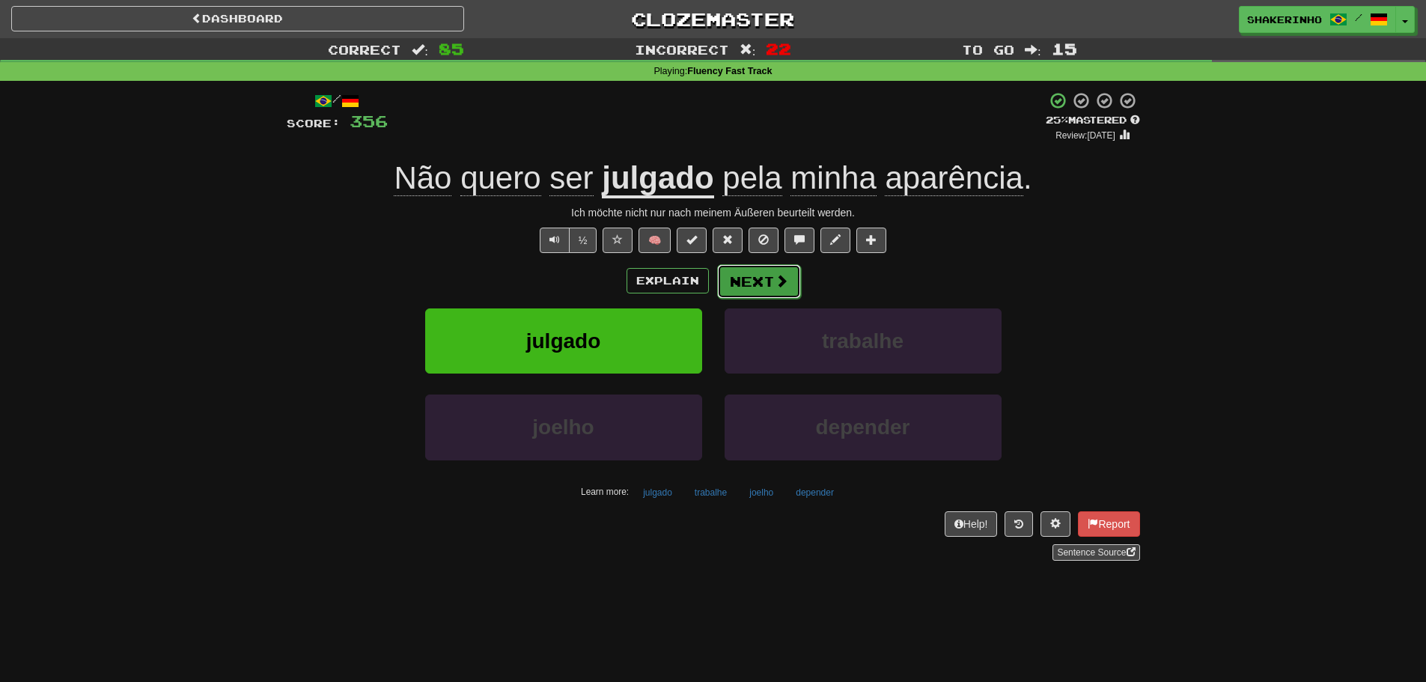
click at [735, 287] on button "Next" at bounding box center [759, 281] width 84 height 34
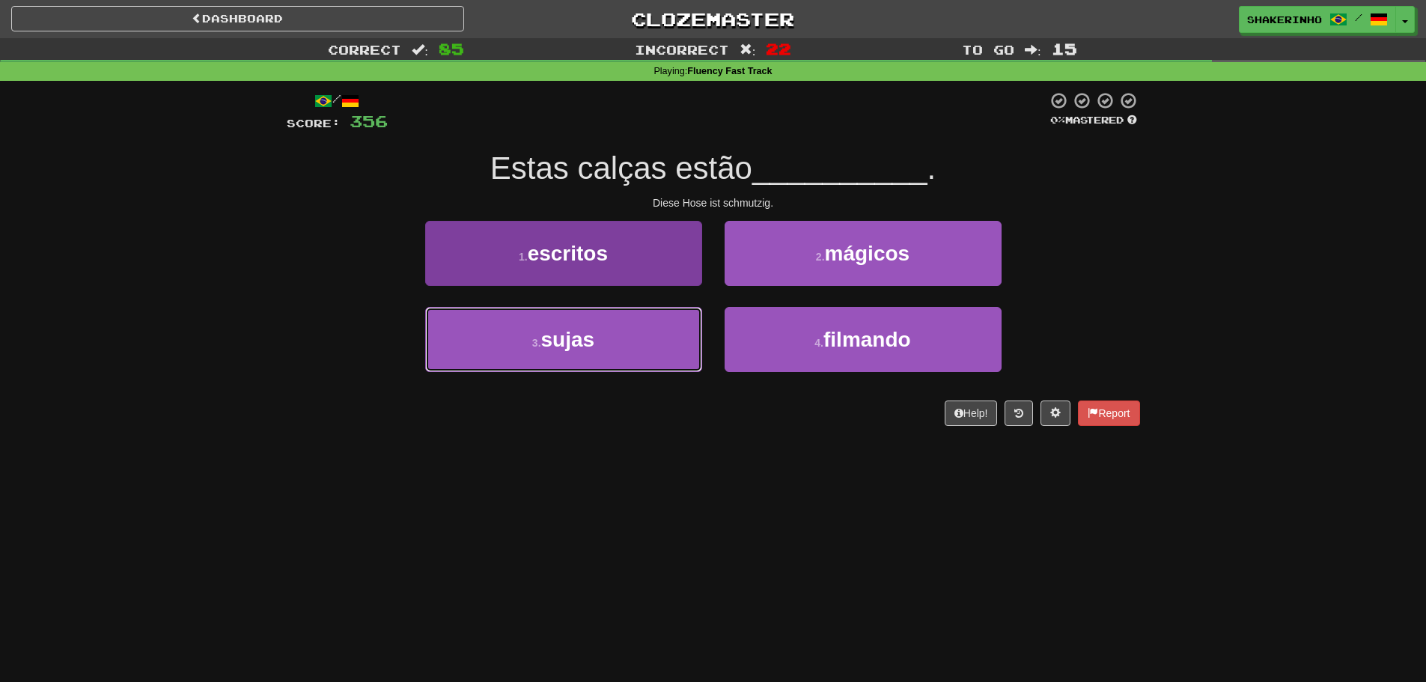
click at [618, 339] on button "3 . sujas" at bounding box center [563, 339] width 277 height 65
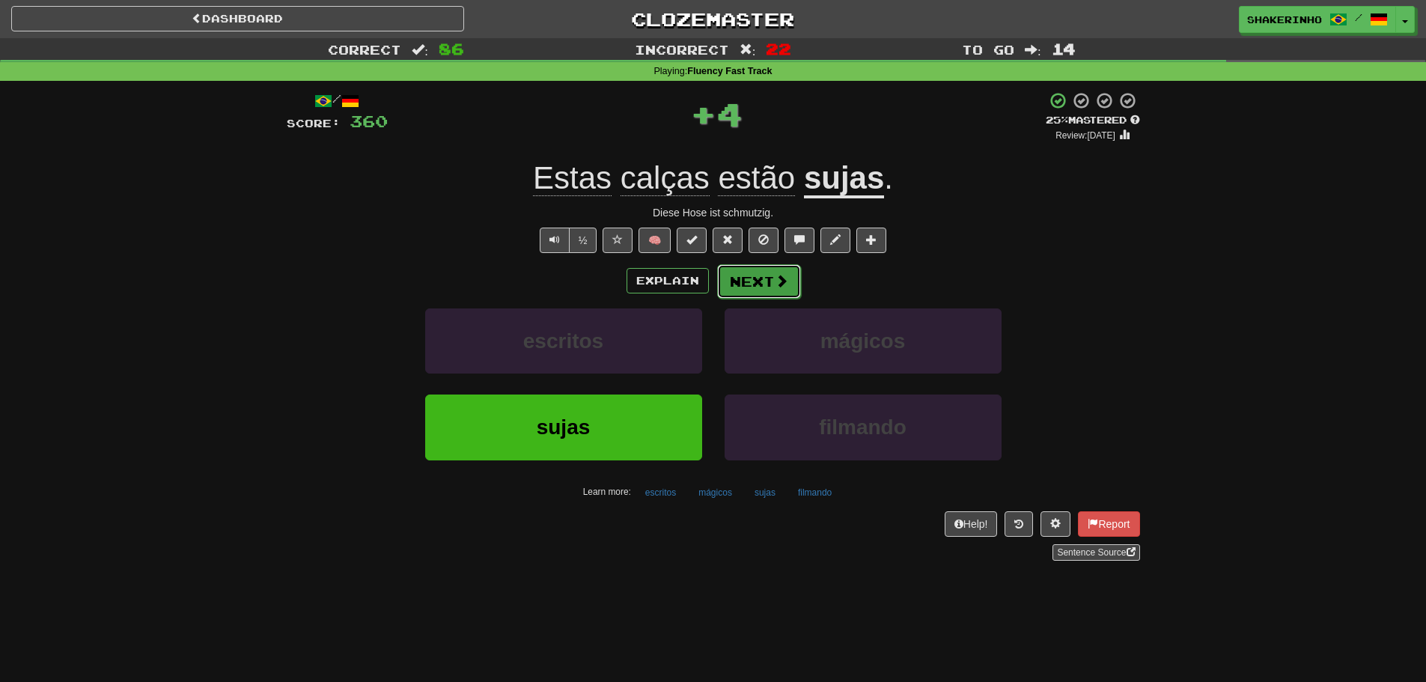
click at [748, 278] on button "Next" at bounding box center [759, 281] width 84 height 34
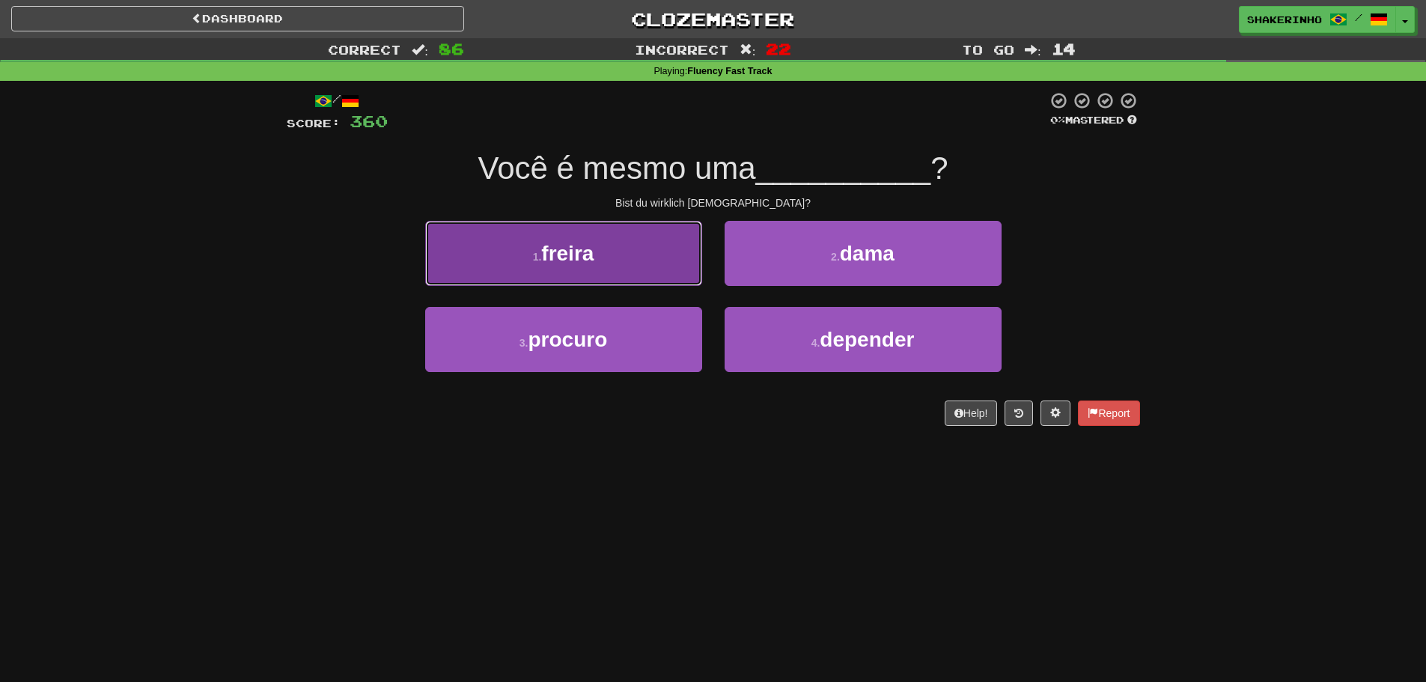
click at [563, 272] on button "1 . freira" at bounding box center [563, 253] width 277 height 65
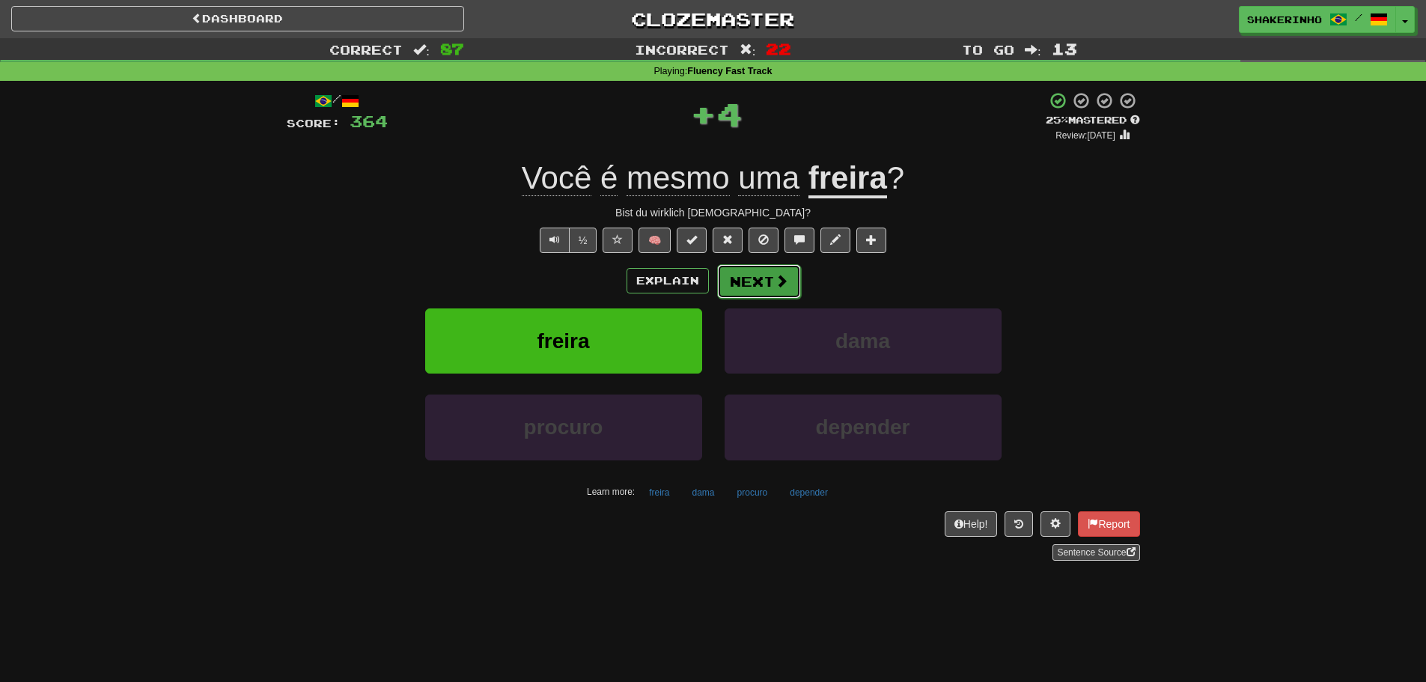
click at [782, 285] on span at bounding box center [781, 280] width 13 height 13
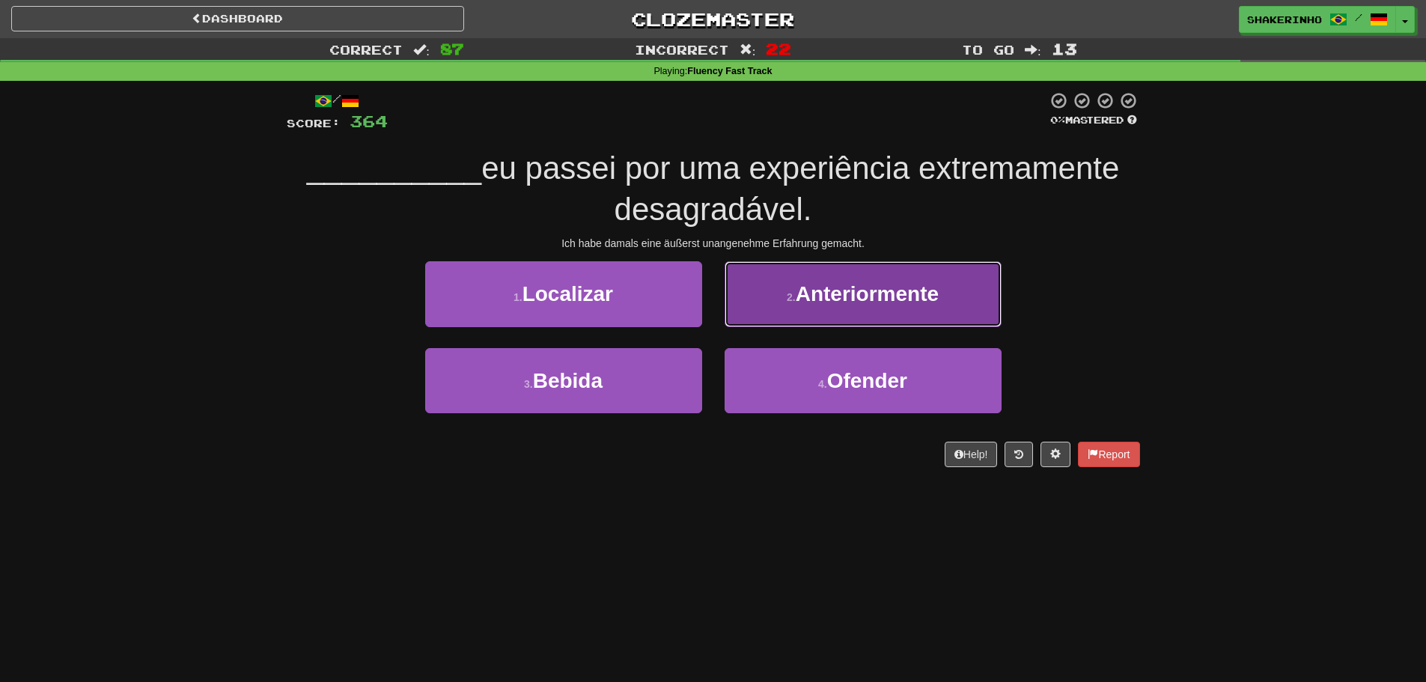
click at [804, 295] on span "Anteriormente" at bounding box center [867, 293] width 143 height 23
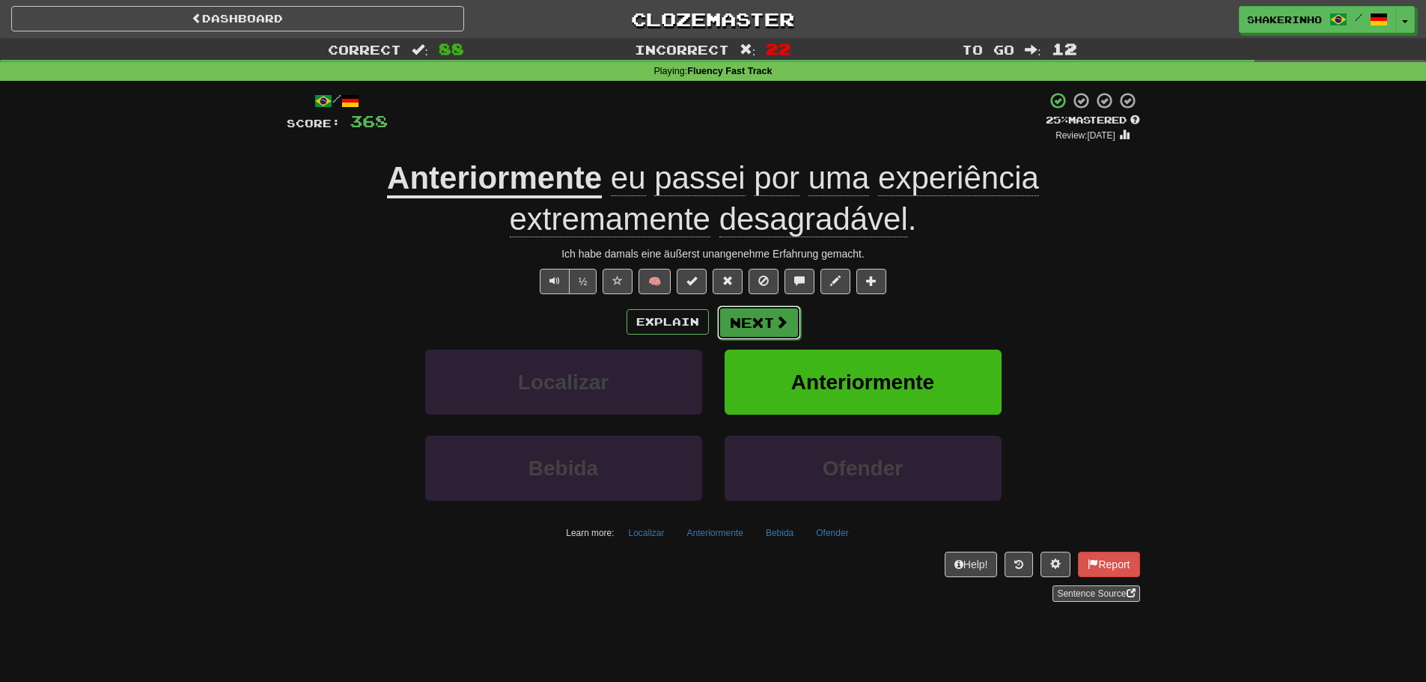
click at [753, 329] on button "Next" at bounding box center [759, 322] width 84 height 34
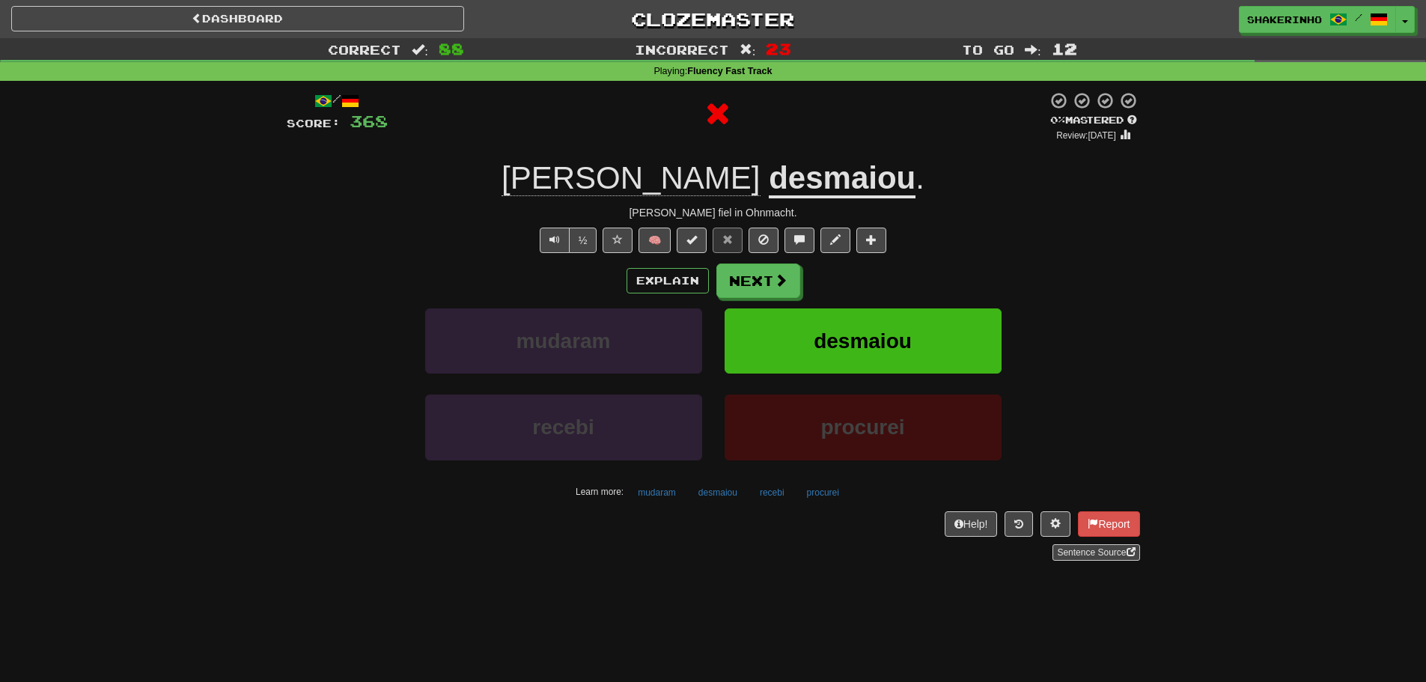
click at [748, 304] on div "Explain Next mudaram desmaiou recebi procurei Learn more: mudaram desmaiou rece…" at bounding box center [713, 384] width 853 height 240
click at [738, 297] on button "Next" at bounding box center [759, 281] width 84 height 34
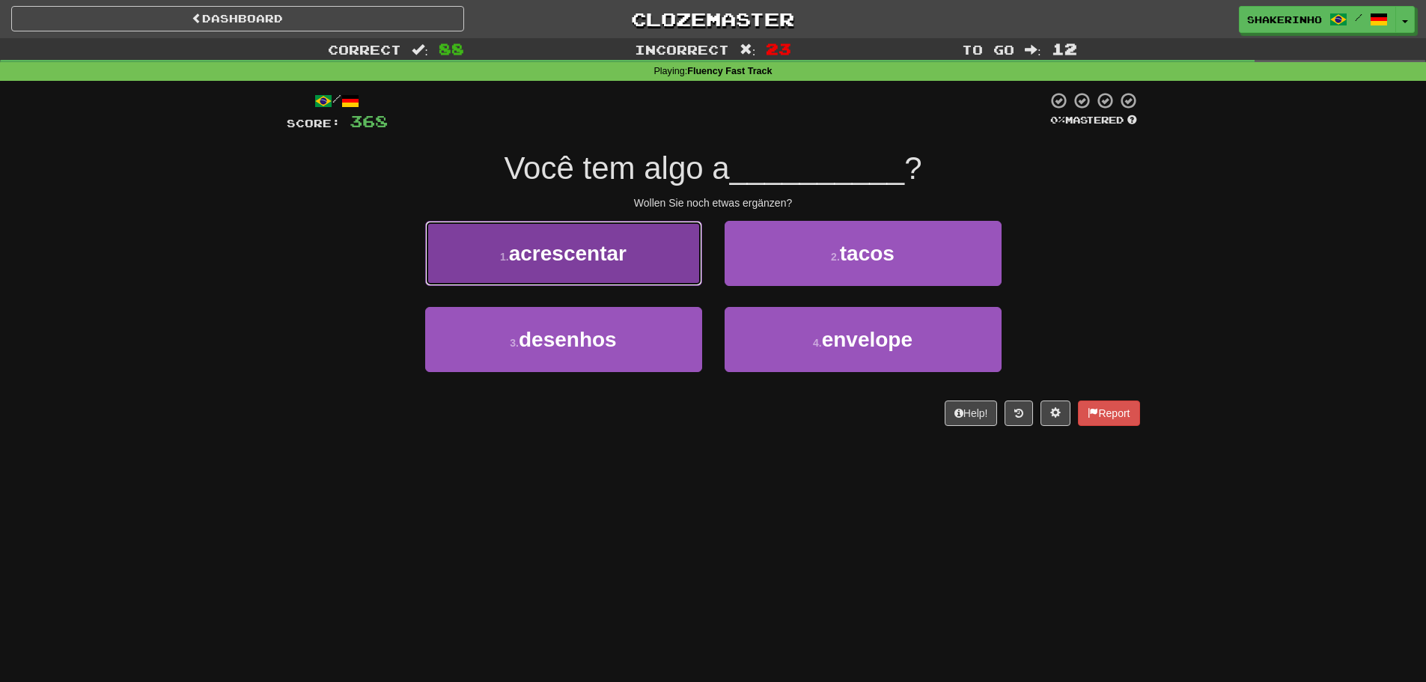
click at [608, 267] on button "1 . acrescentar" at bounding box center [563, 253] width 277 height 65
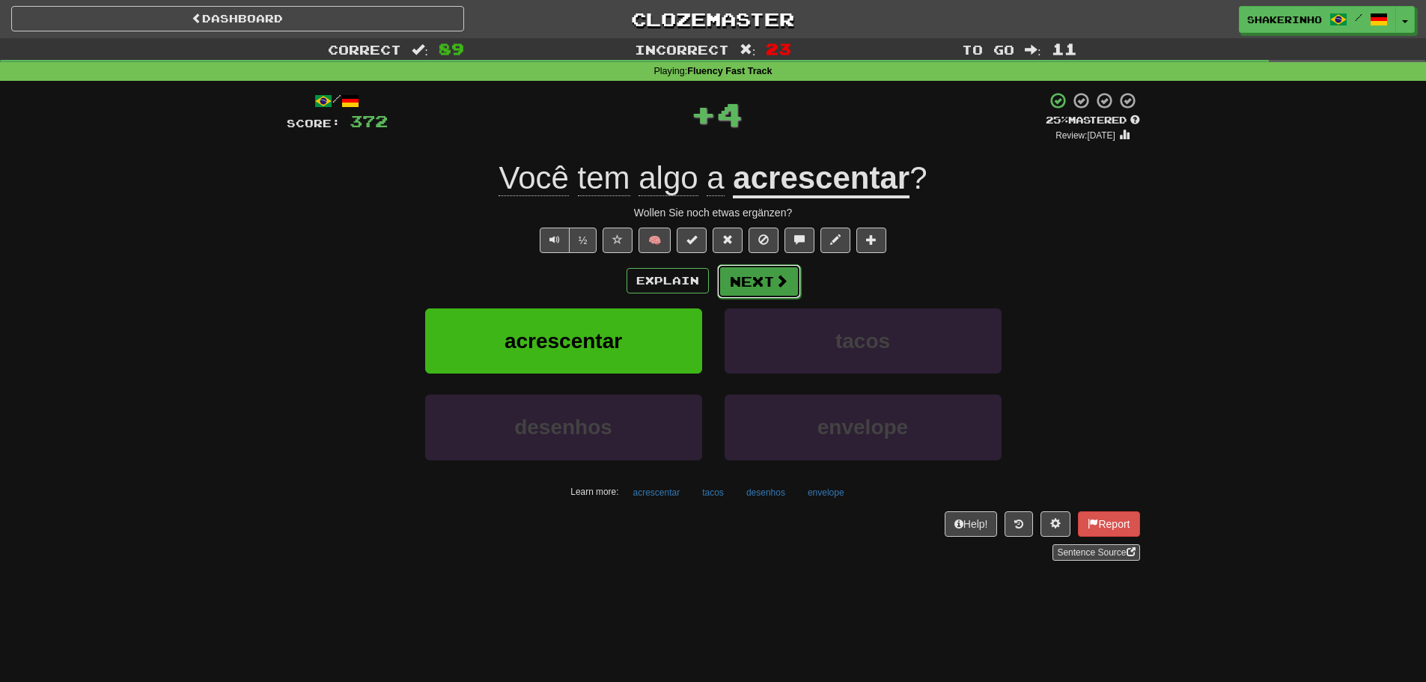
click at [752, 283] on button "Next" at bounding box center [759, 281] width 84 height 34
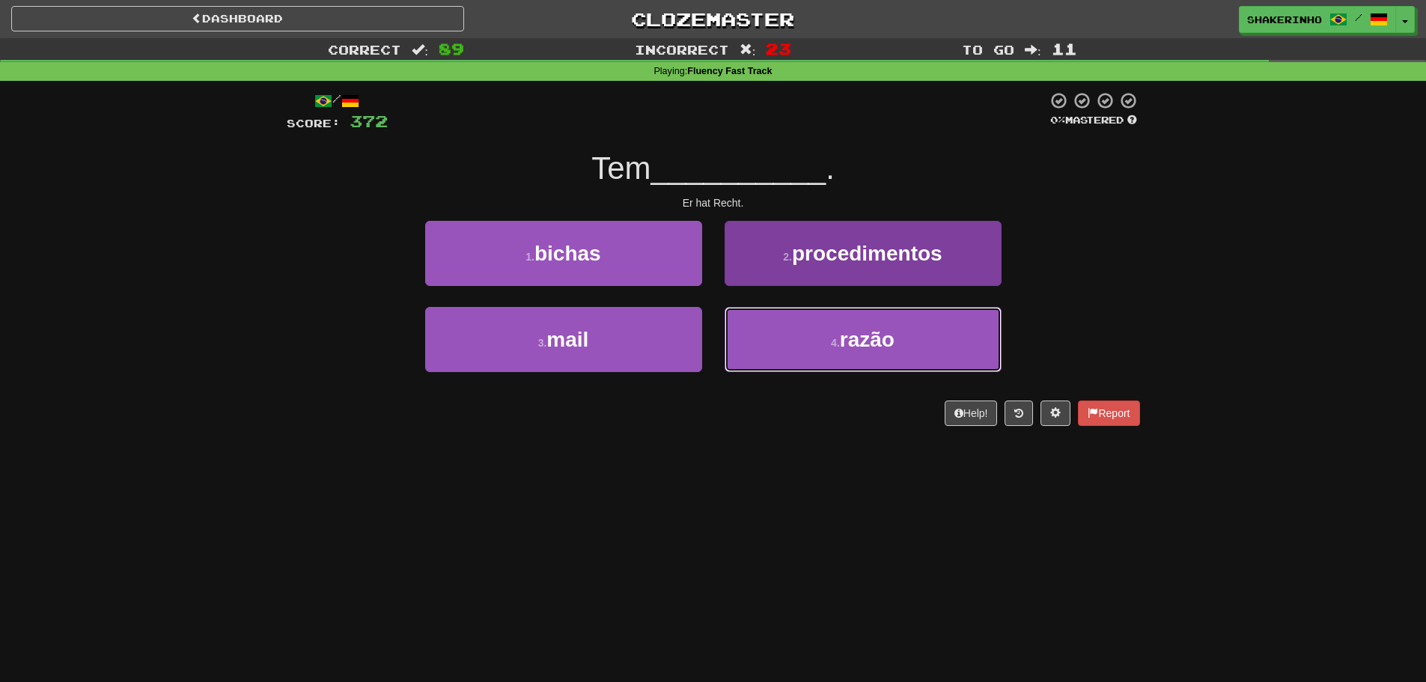
click at [801, 344] on button "4 . razão" at bounding box center [863, 339] width 277 height 65
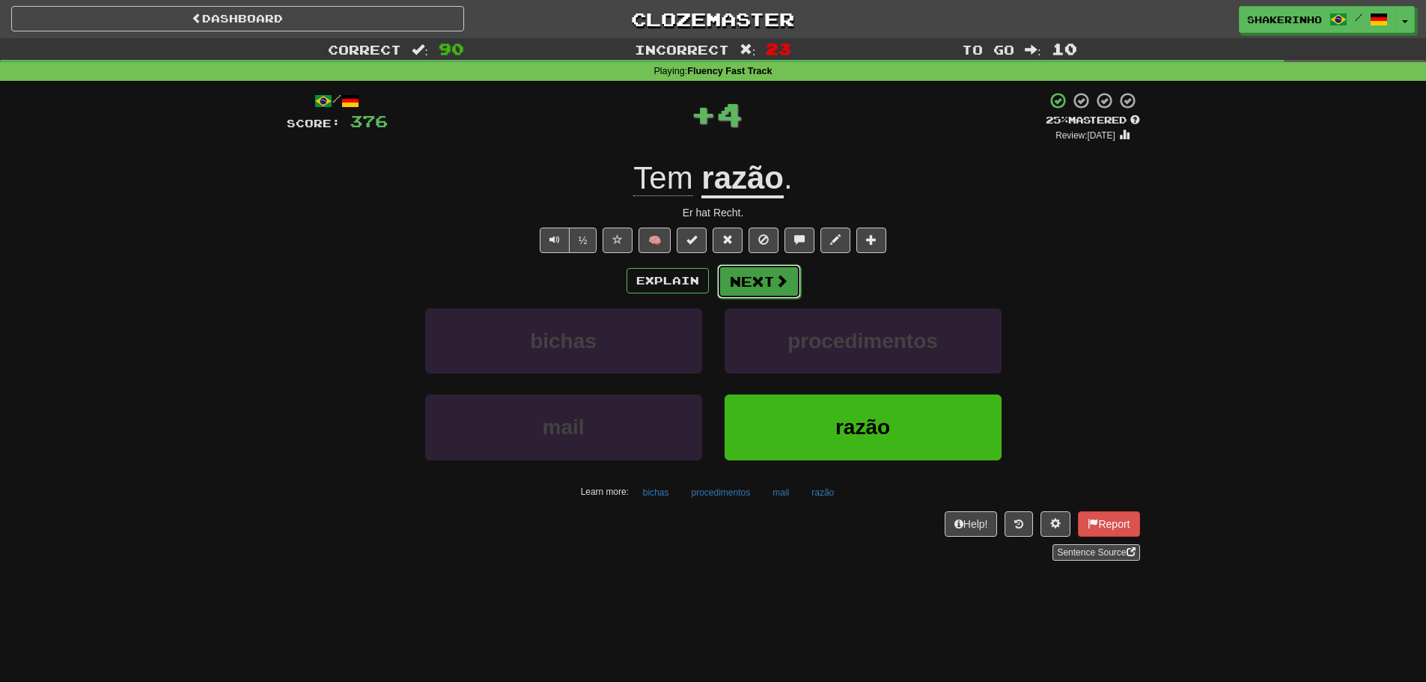
click at [729, 292] on button "Next" at bounding box center [759, 281] width 84 height 34
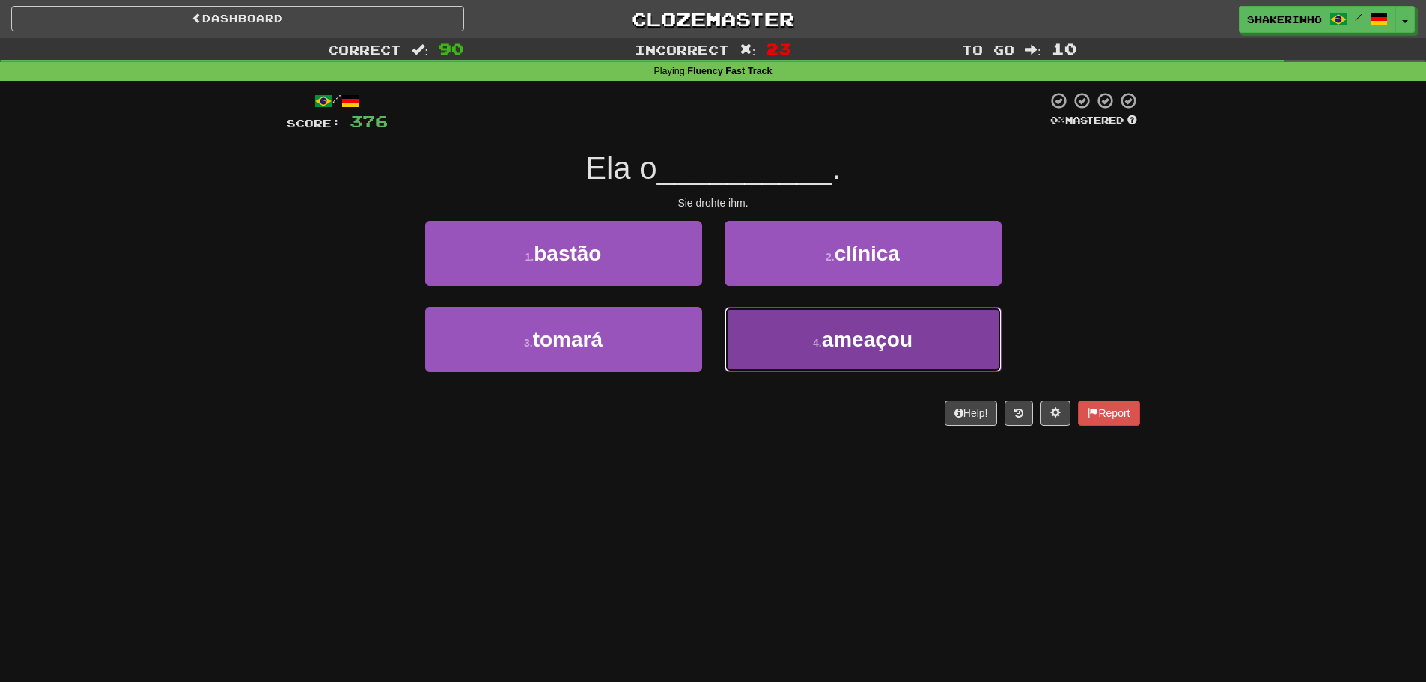
click at [823, 358] on button "4 . ameaçou" at bounding box center [863, 339] width 277 height 65
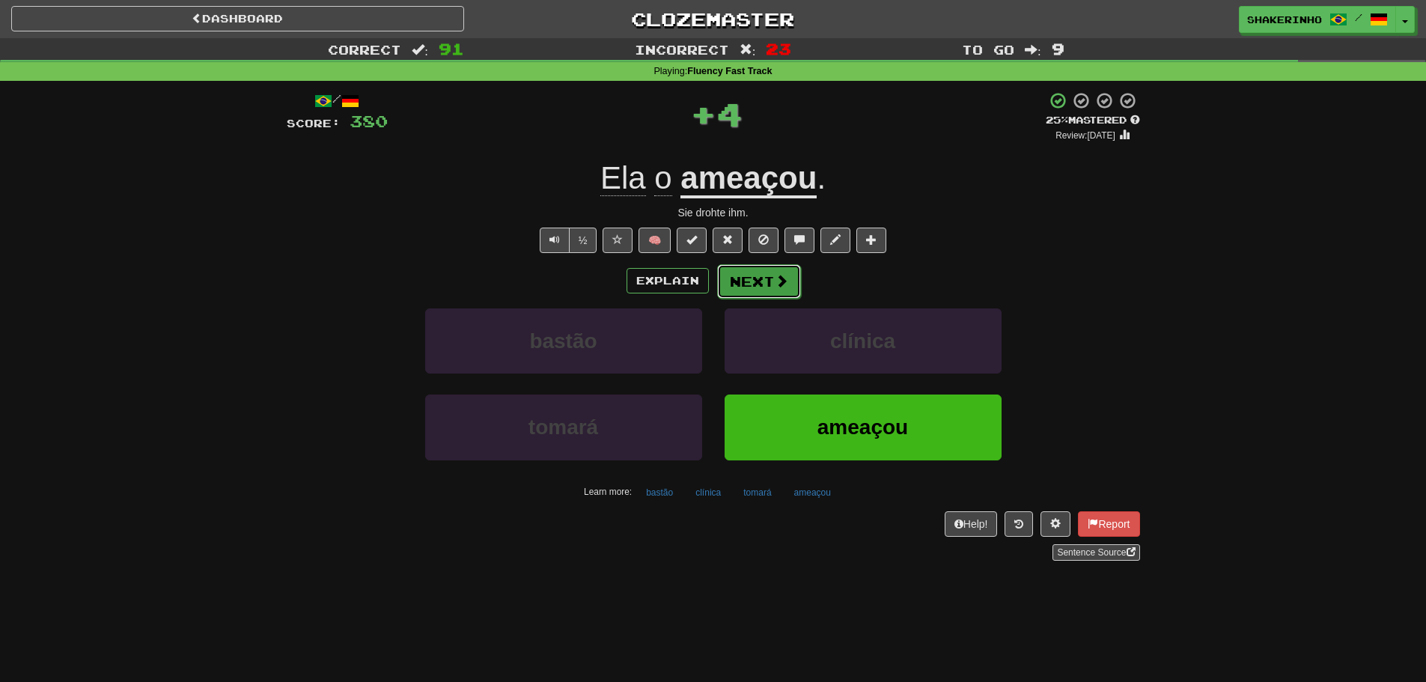
click at [761, 281] on button "Next" at bounding box center [759, 281] width 84 height 34
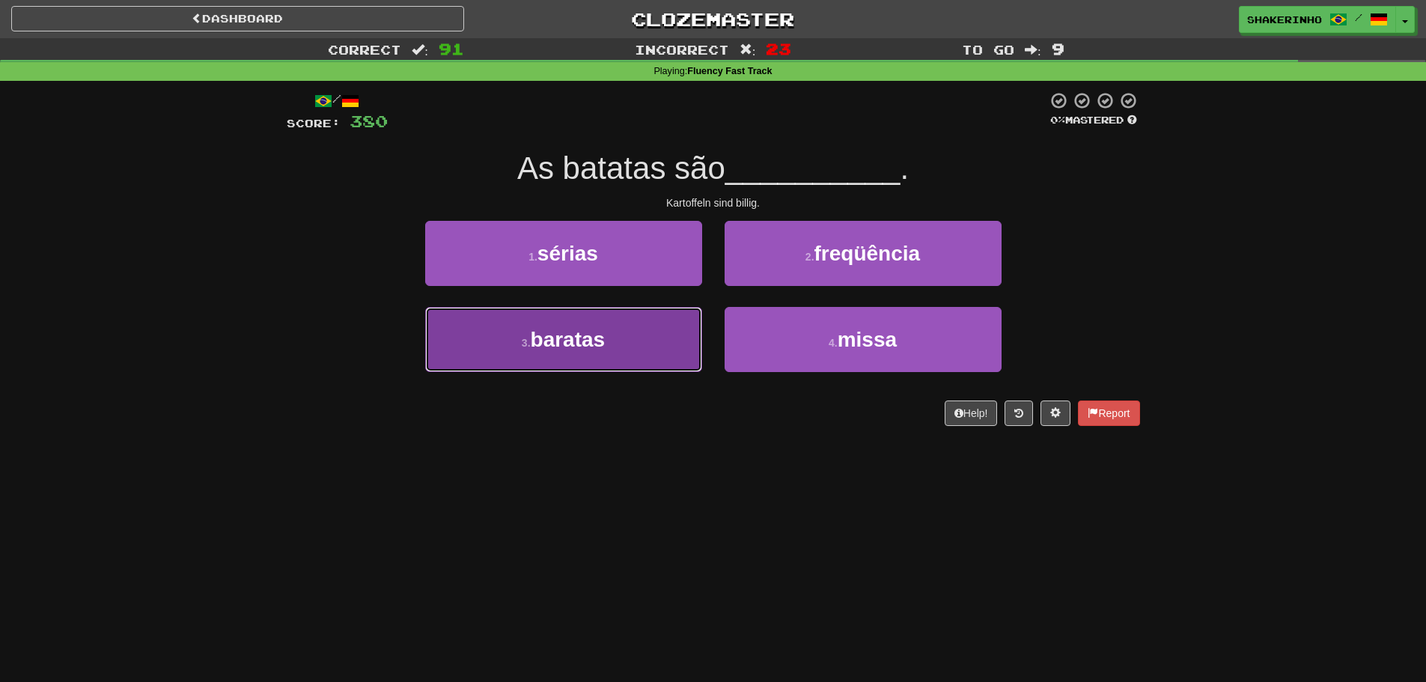
click at [546, 338] on span "baratas" at bounding box center [568, 339] width 75 height 23
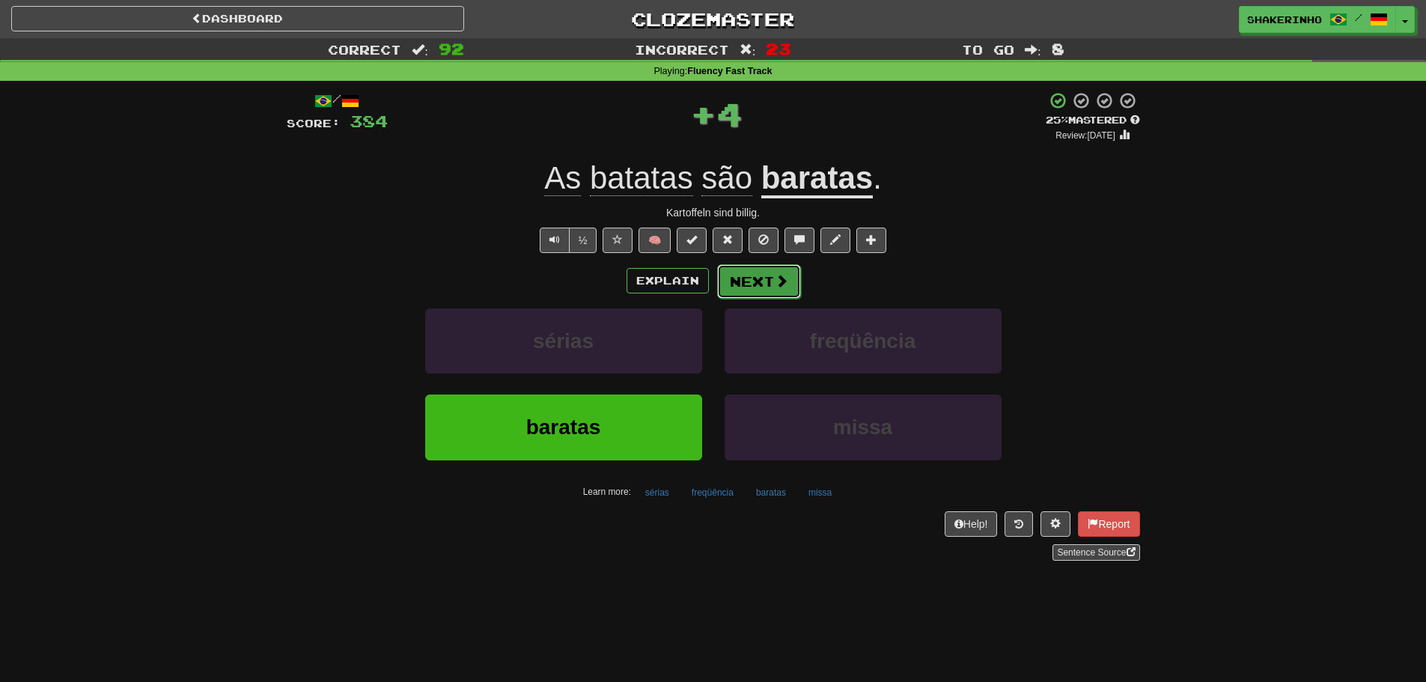
click at [767, 287] on button "Next" at bounding box center [759, 281] width 84 height 34
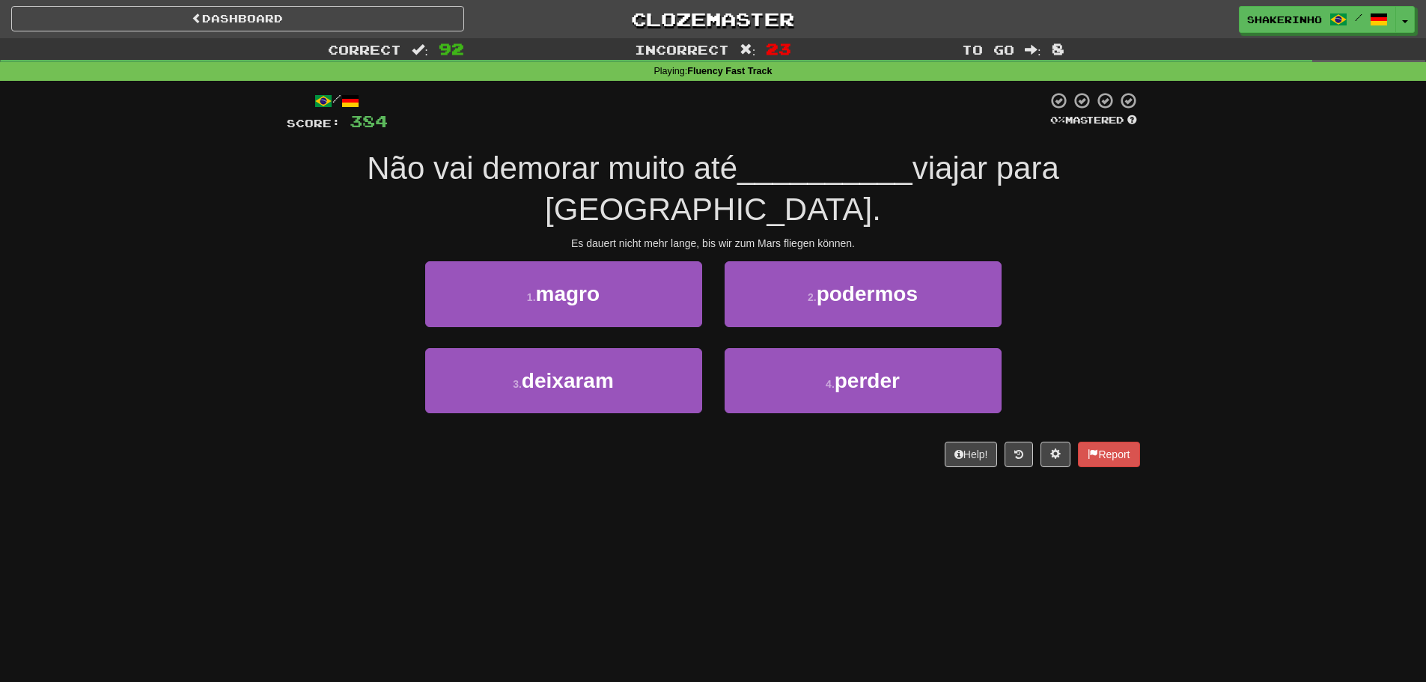
click at [912, 296] on div "2 . podermos" at bounding box center [862, 304] width 299 height 86
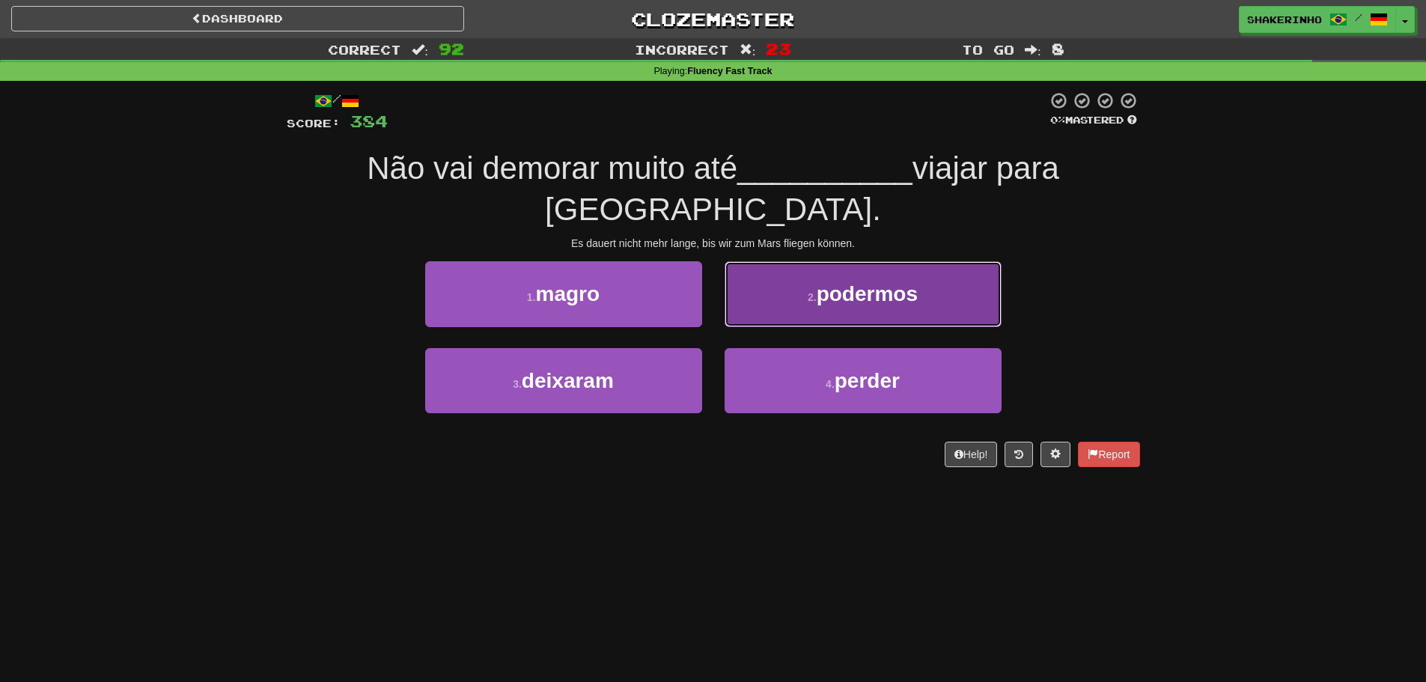
click at [913, 274] on button "2 . podermos" at bounding box center [863, 293] width 277 height 65
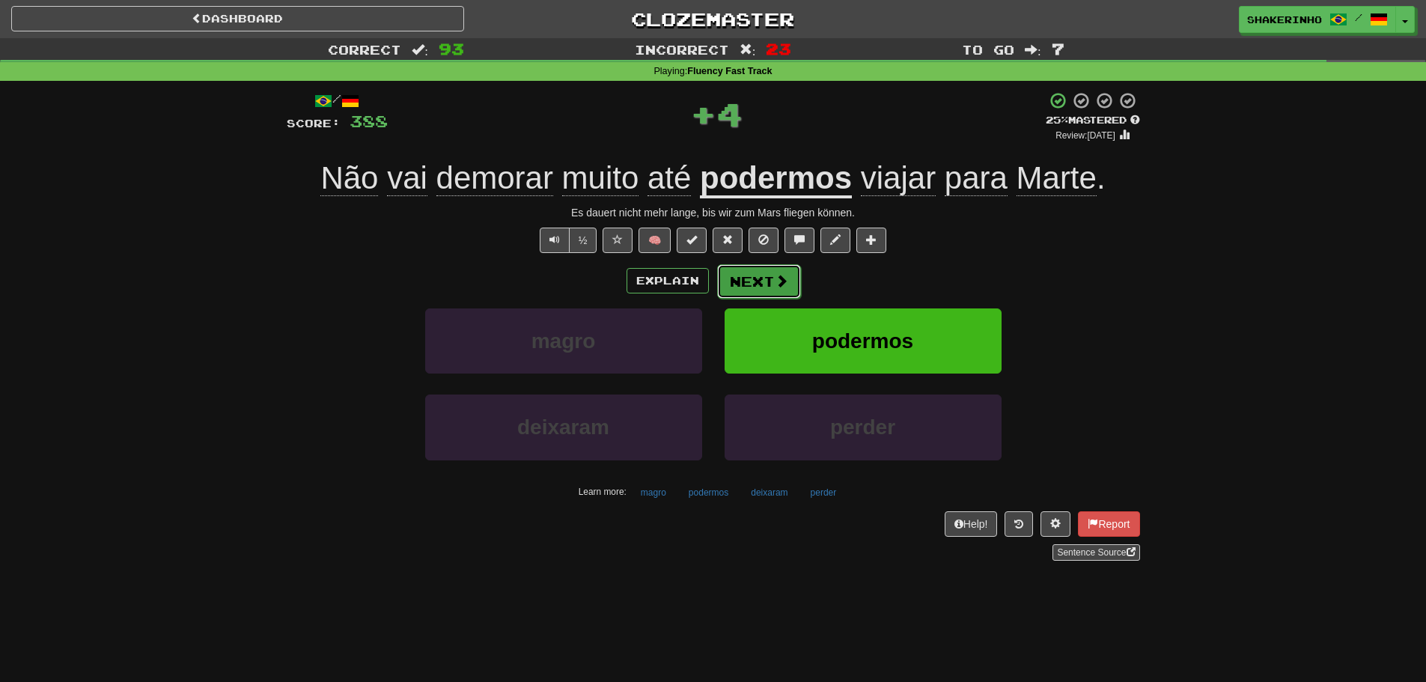
click at [772, 275] on button "Next" at bounding box center [759, 281] width 84 height 34
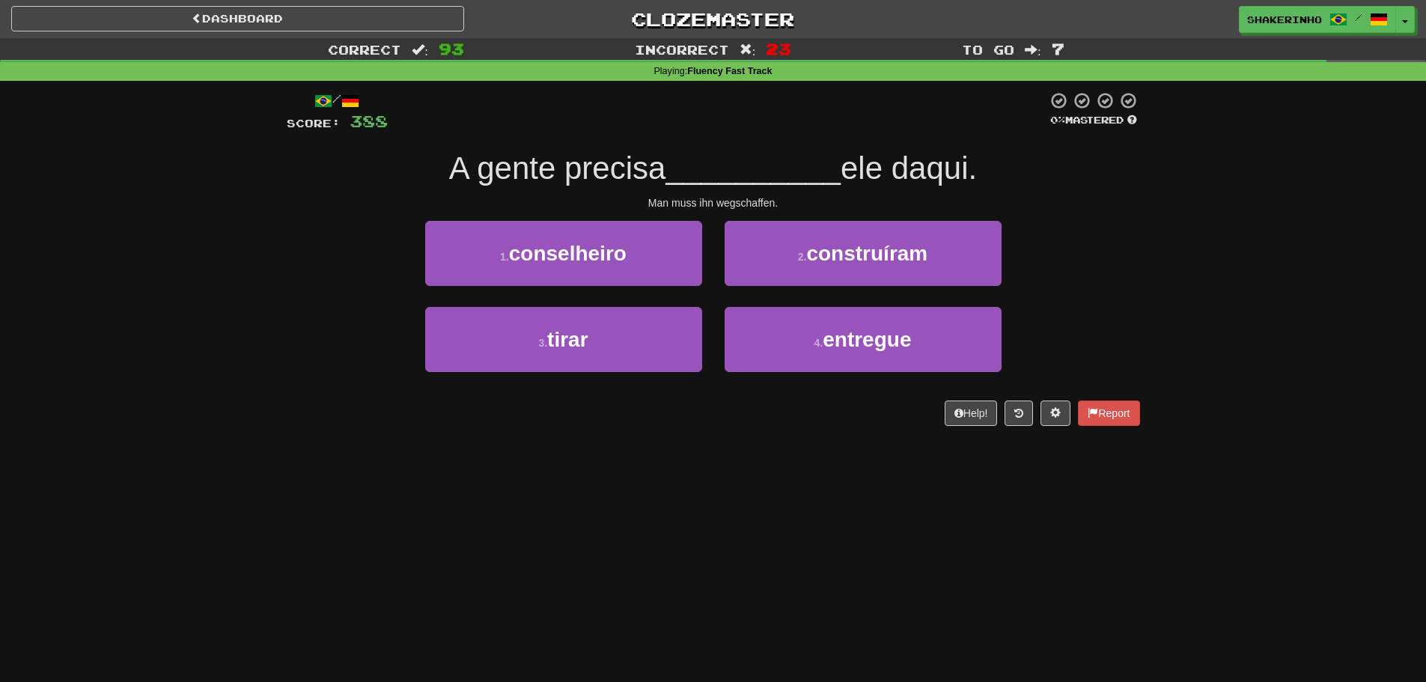
click at [631, 375] on div "3 . tirar" at bounding box center [563, 350] width 299 height 86
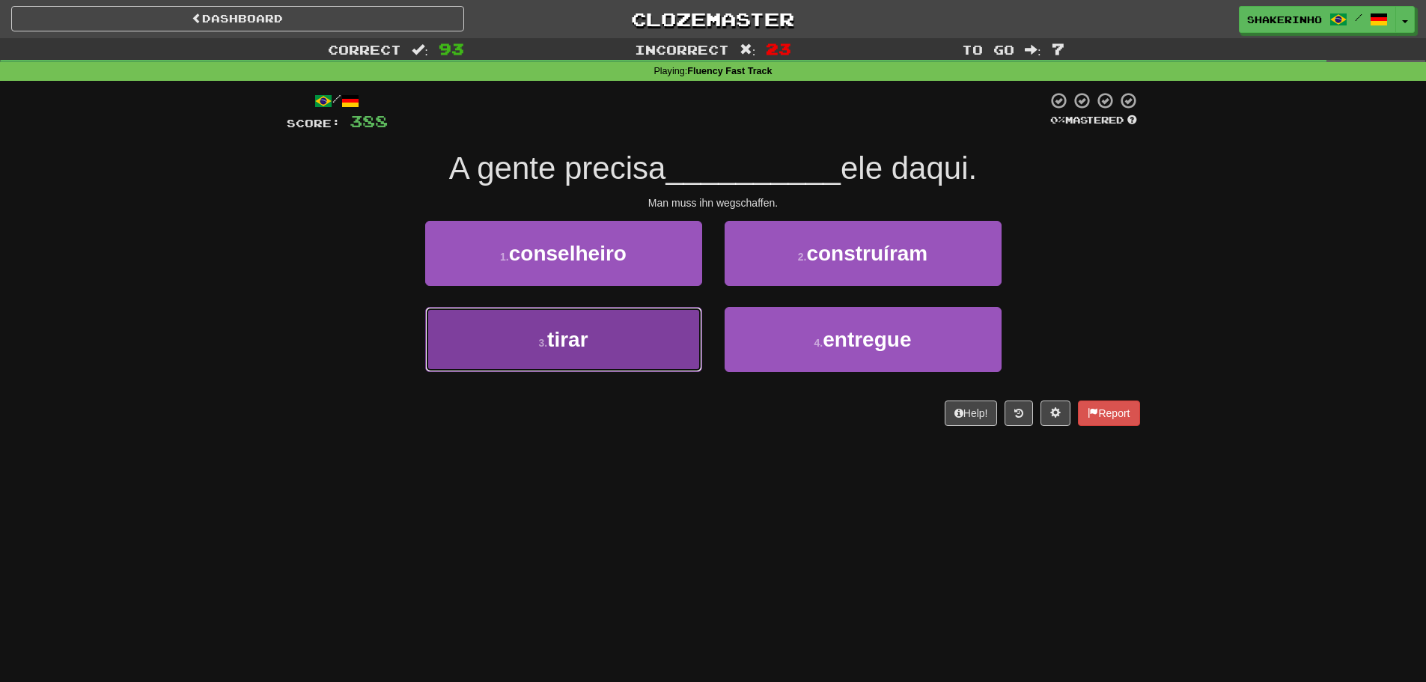
click at [660, 347] on button "3 . tirar" at bounding box center [563, 339] width 277 height 65
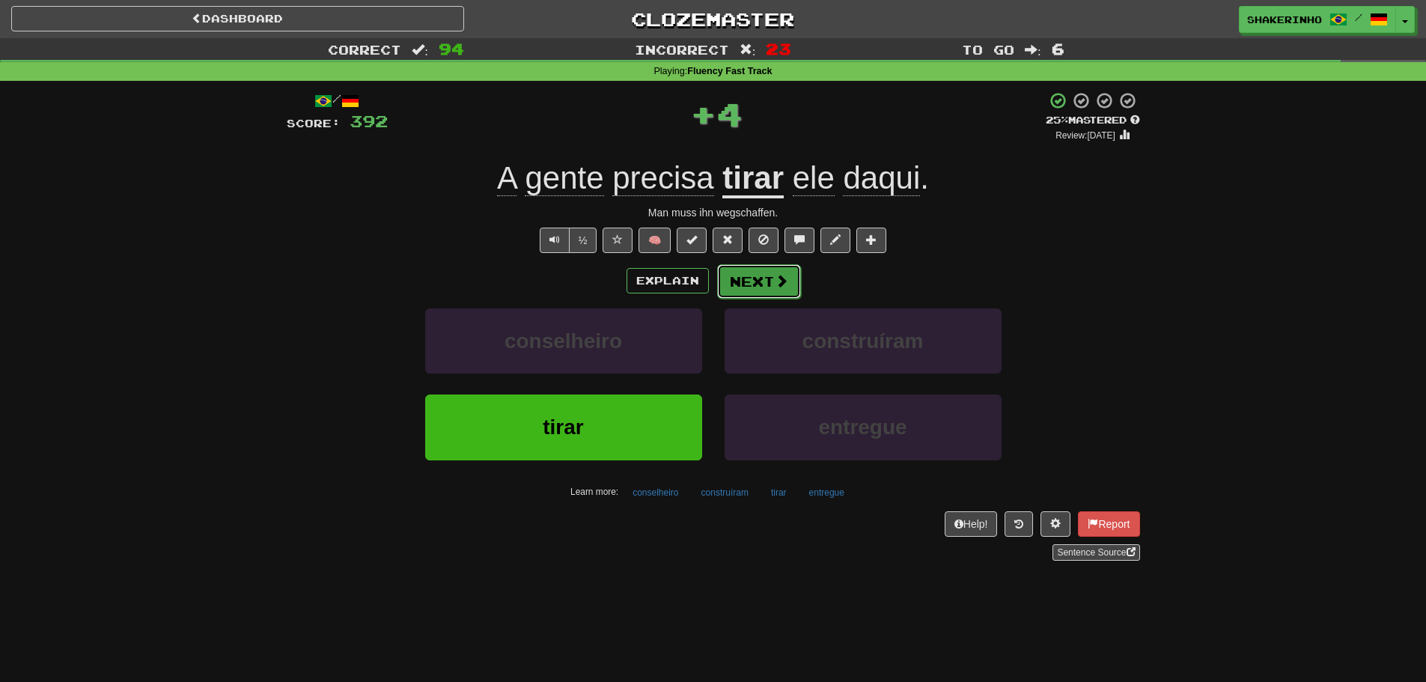
click at [758, 279] on button "Next" at bounding box center [759, 281] width 84 height 34
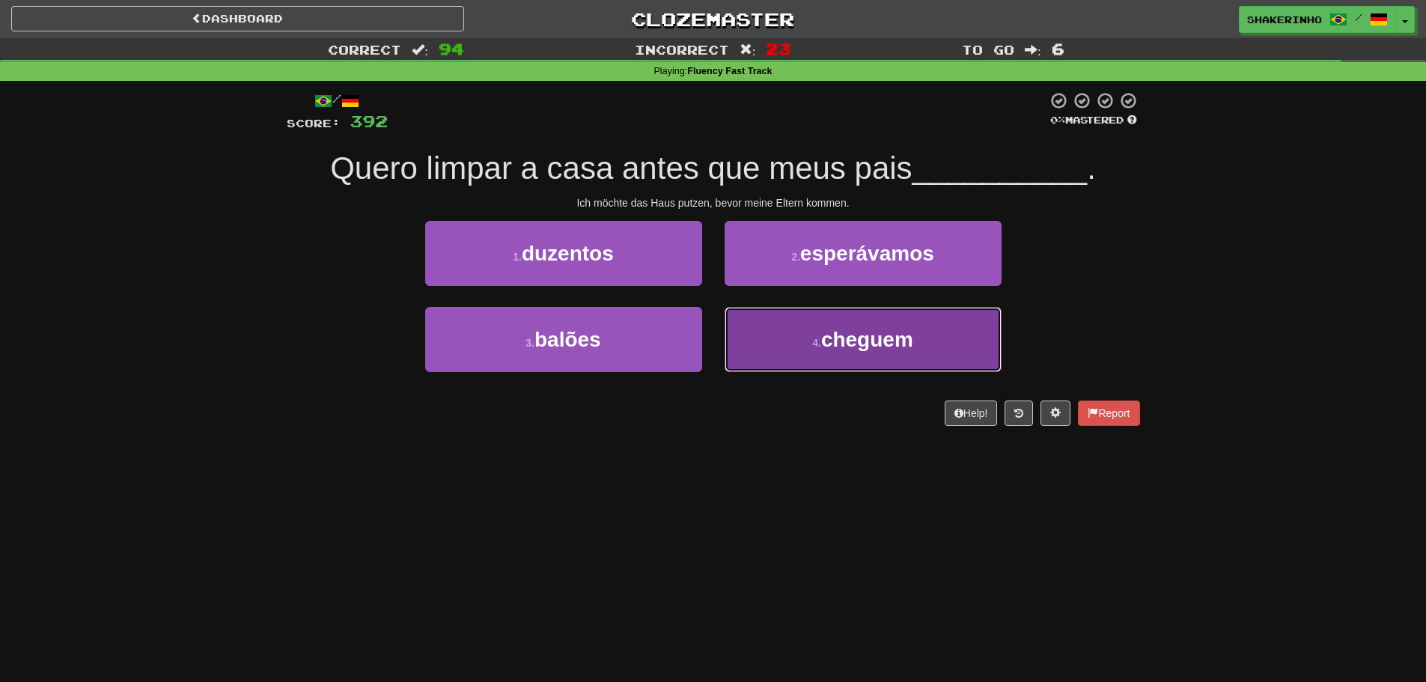
click at [738, 361] on button "4 . cheguem" at bounding box center [863, 339] width 277 height 65
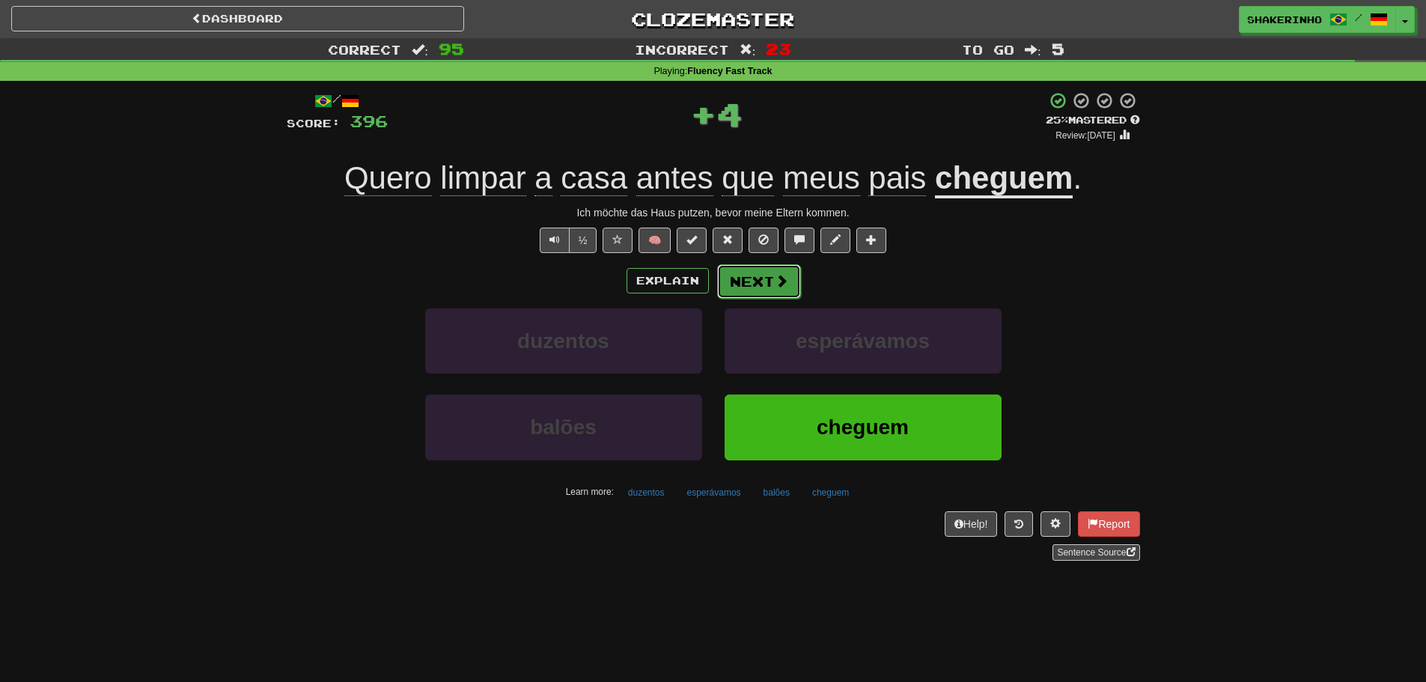
click at [740, 284] on button "Next" at bounding box center [759, 281] width 84 height 34
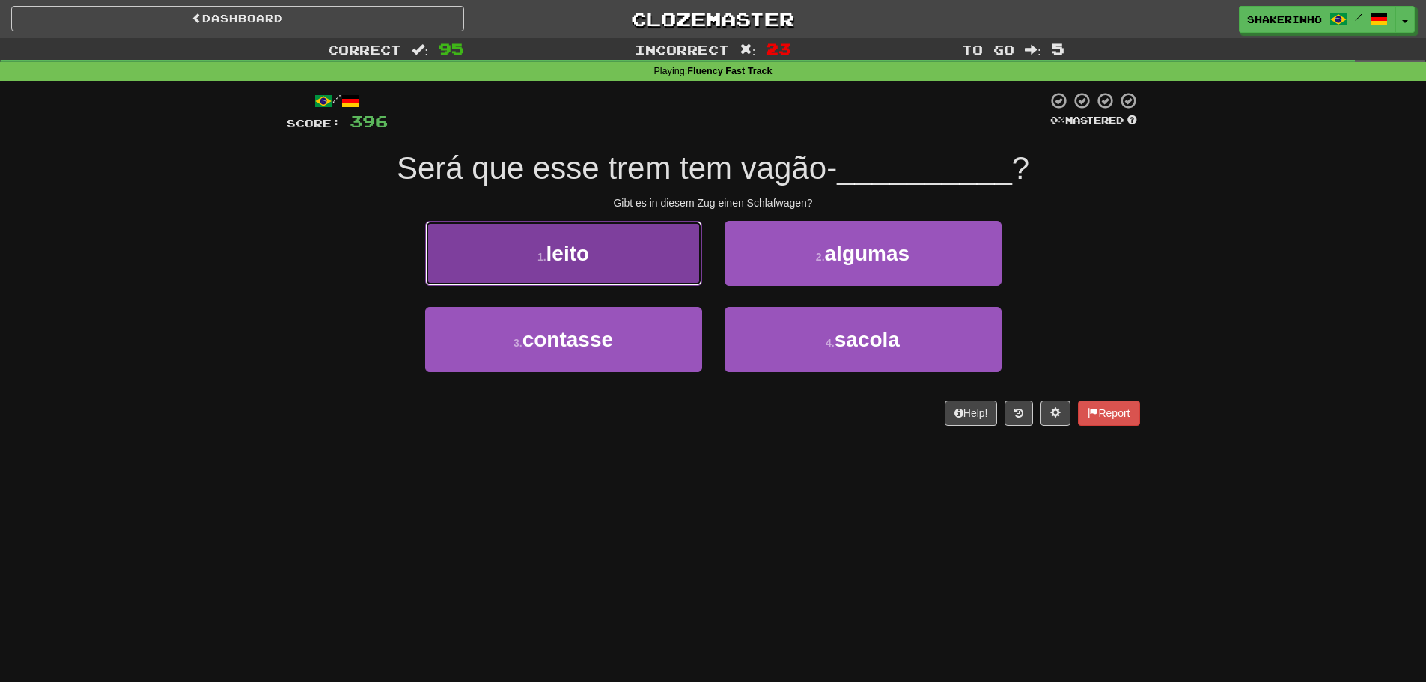
click at [672, 277] on button "1 . leito" at bounding box center [563, 253] width 277 height 65
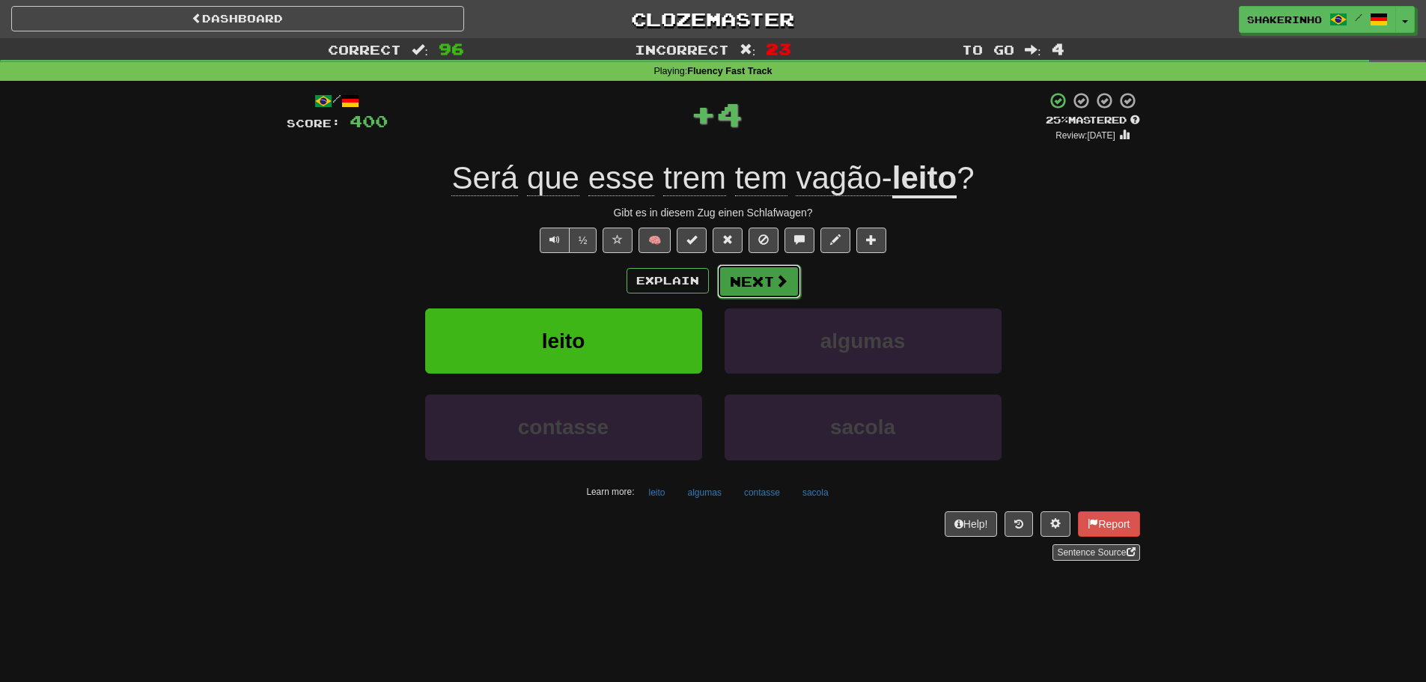
click at [760, 275] on button "Next" at bounding box center [759, 281] width 84 height 34
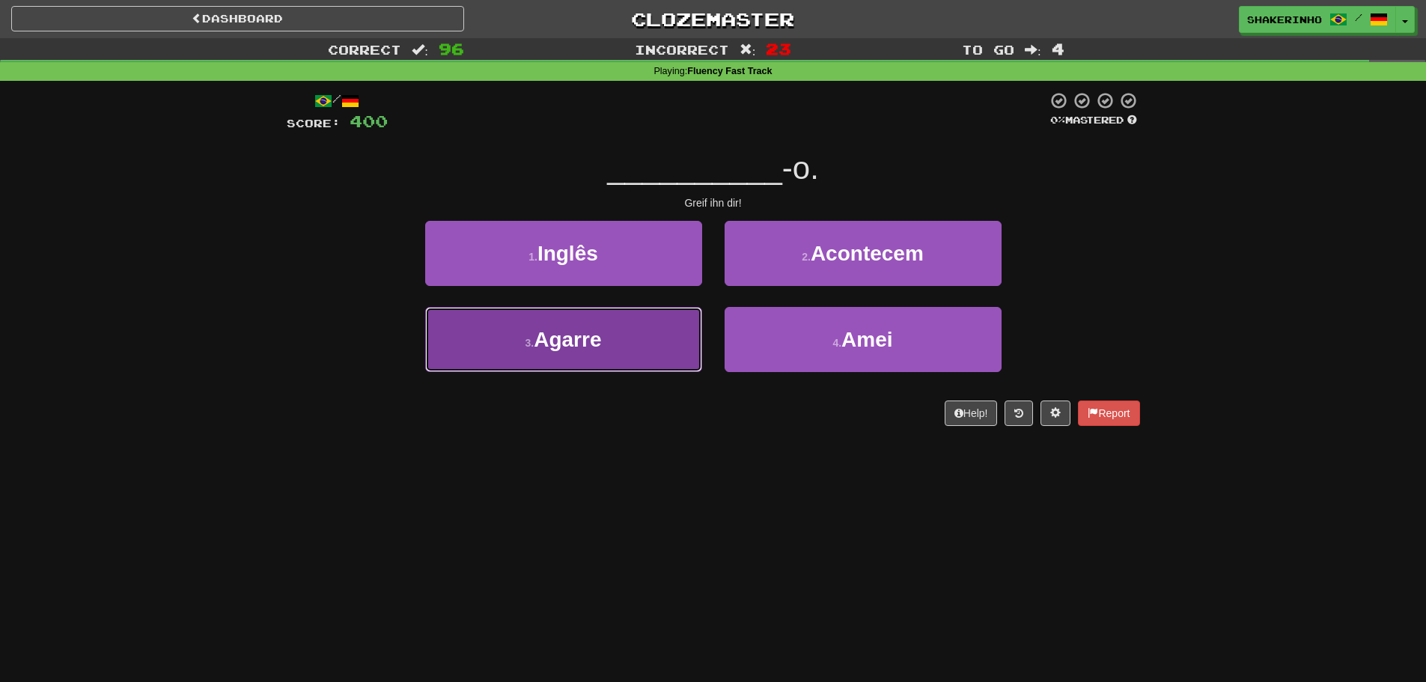
click at [593, 326] on button "3 . Agarre" at bounding box center [563, 339] width 277 height 65
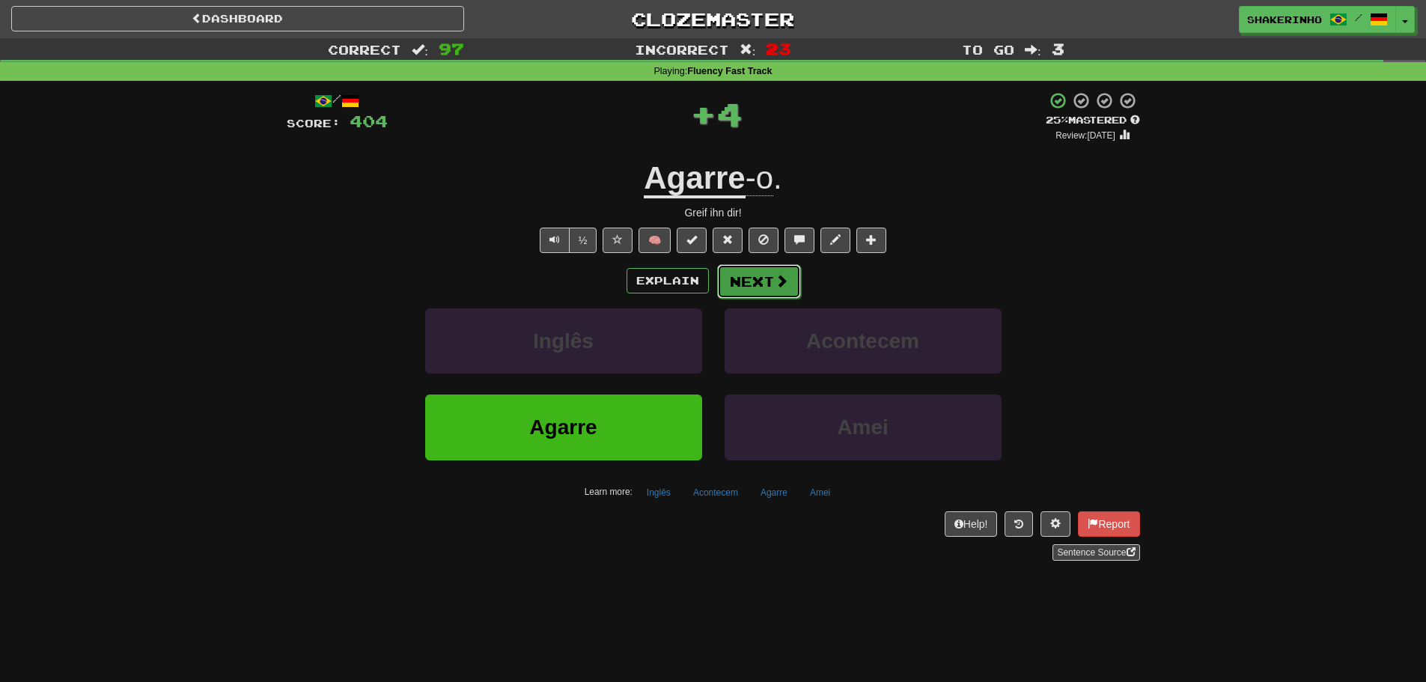
click at [757, 281] on button "Next" at bounding box center [759, 281] width 84 height 34
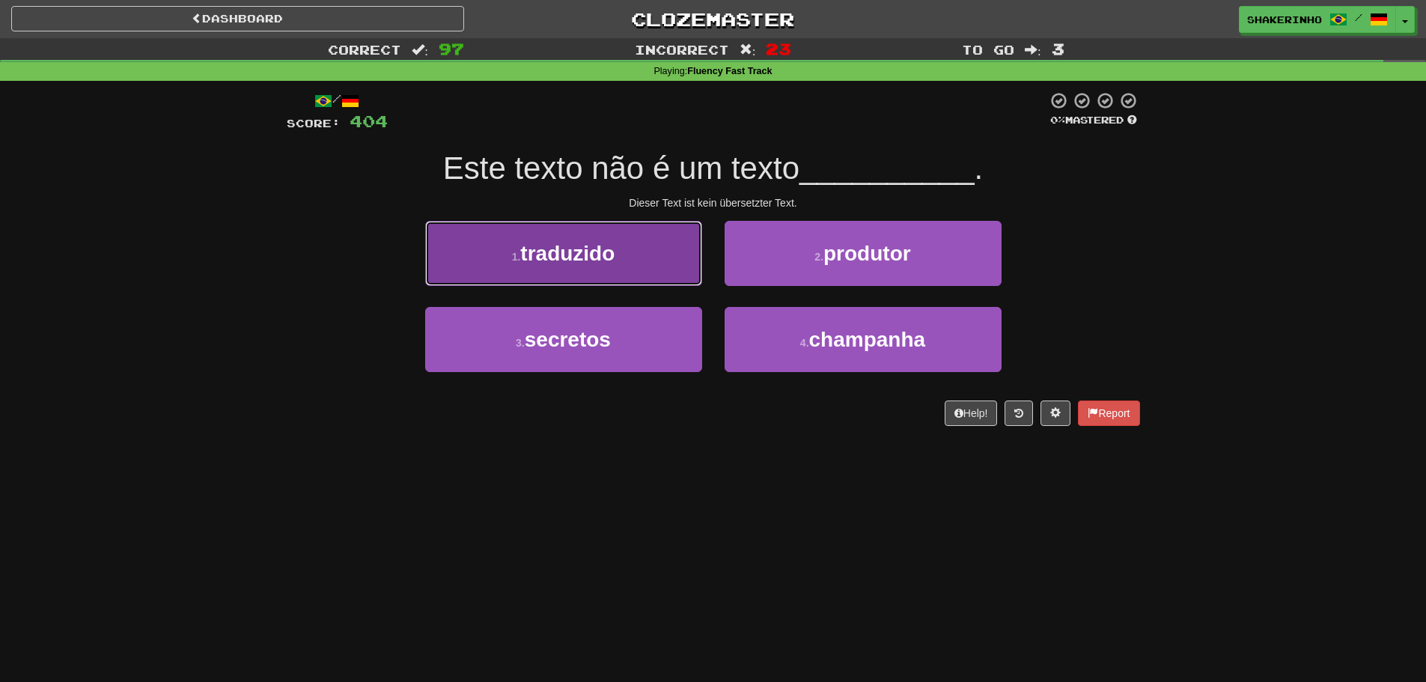
click at [639, 246] on button "1 . traduzido" at bounding box center [563, 253] width 277 height 65
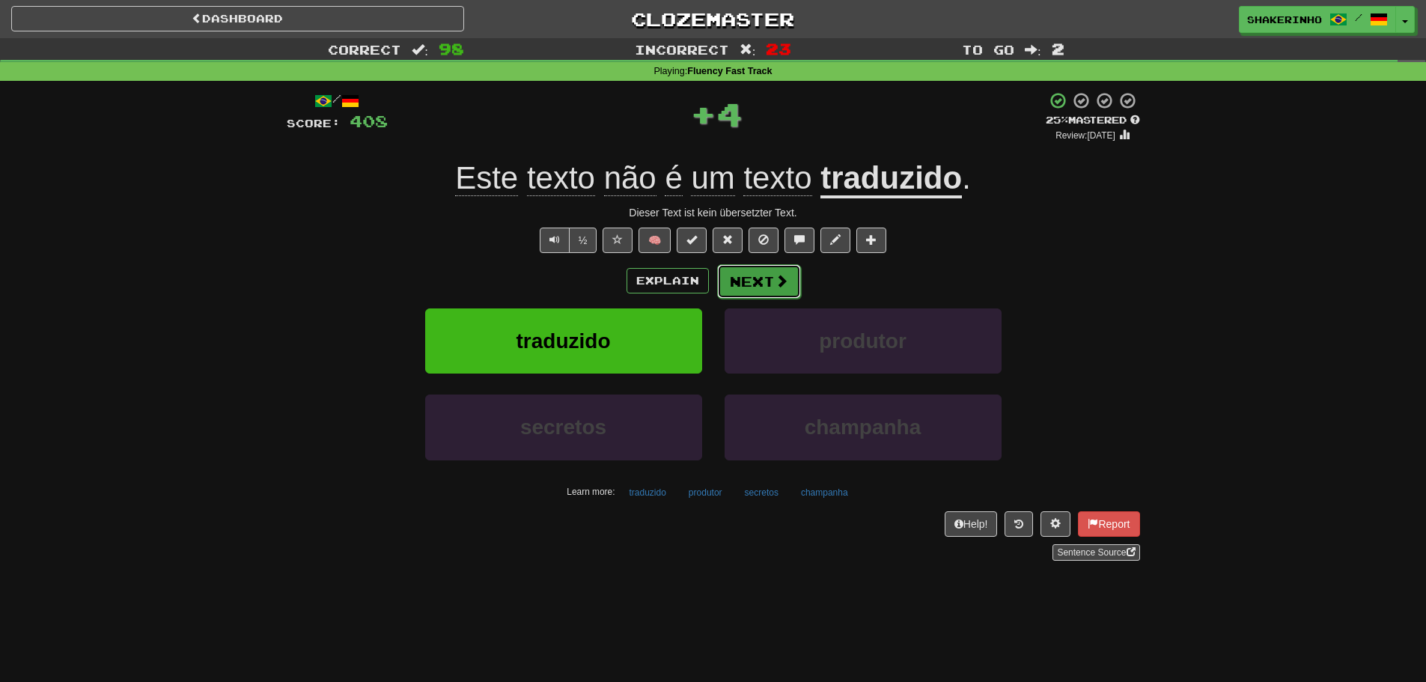
click at [764, 275] on button "Next" at bounding box center [759, 281] width 84 height 34
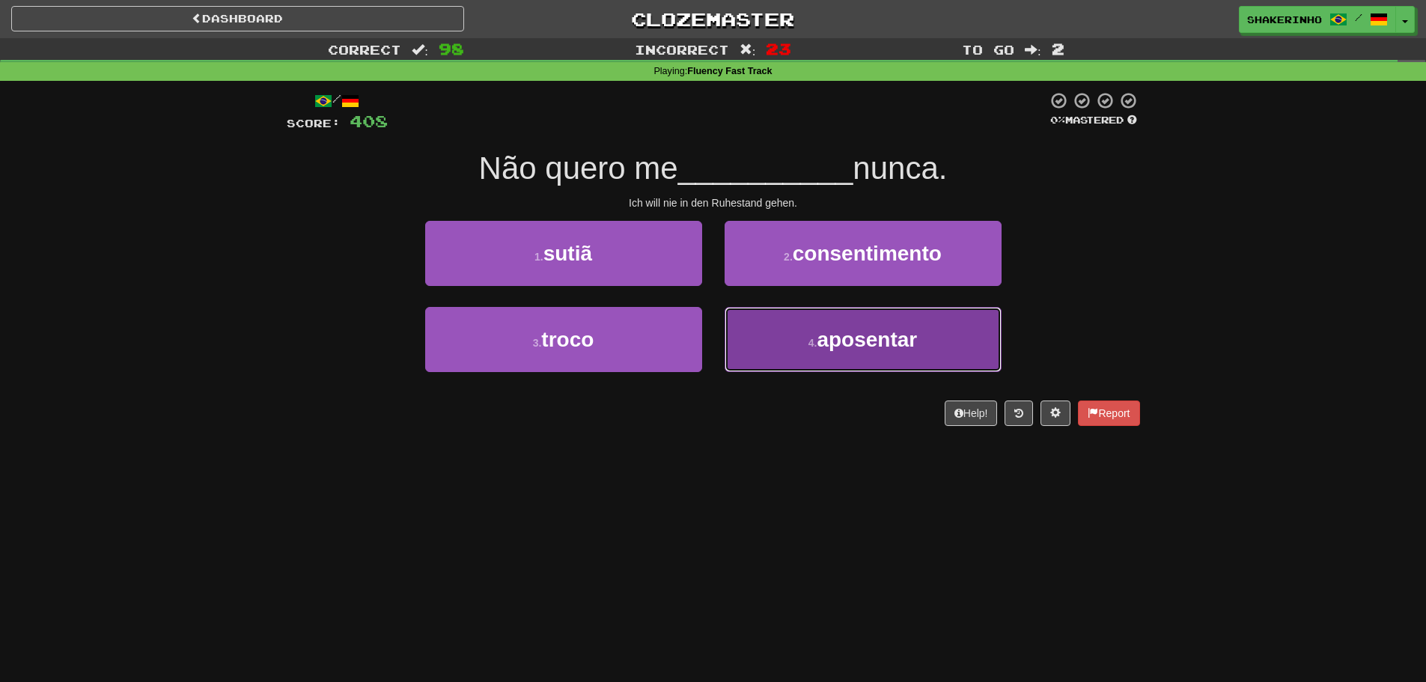
click at [784, 334] on button "4 . aposentar" at bounding box center [863, 339] width 277 height 65
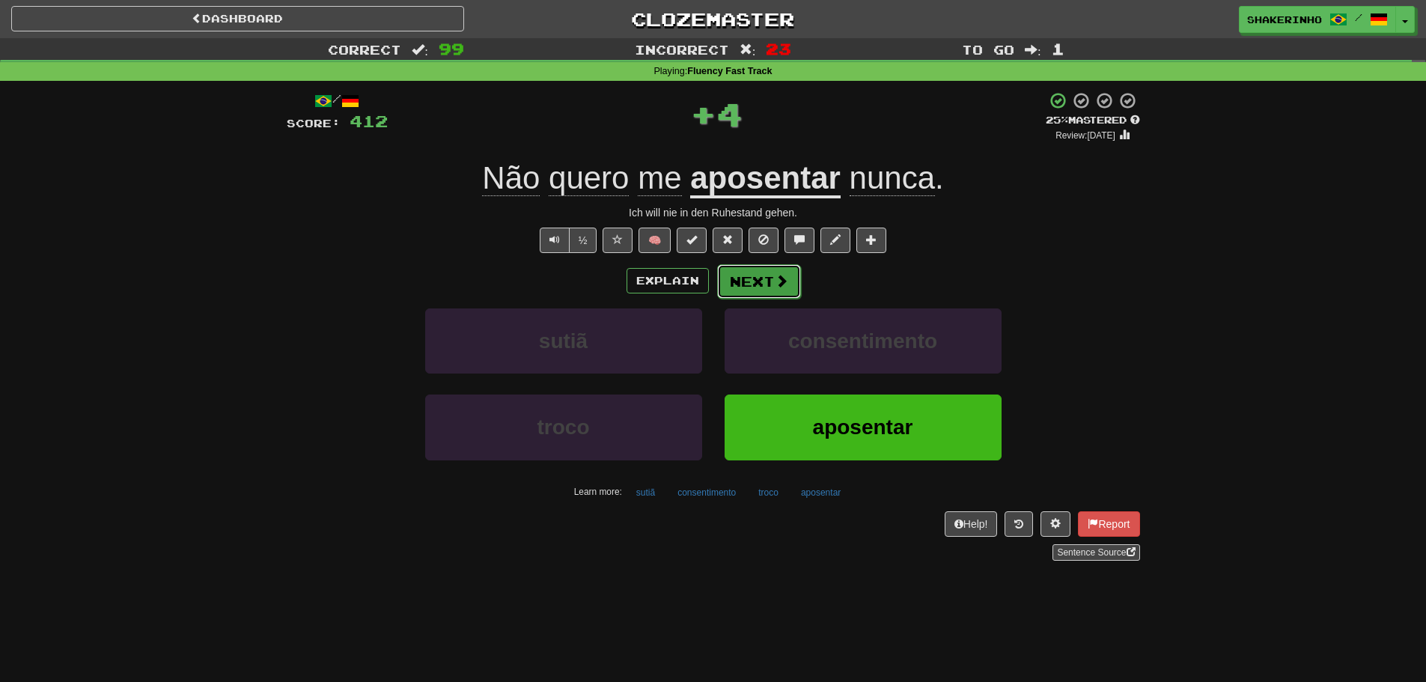
click at [775, 281] on span at bounding box center [781, 280] width 13 height 13
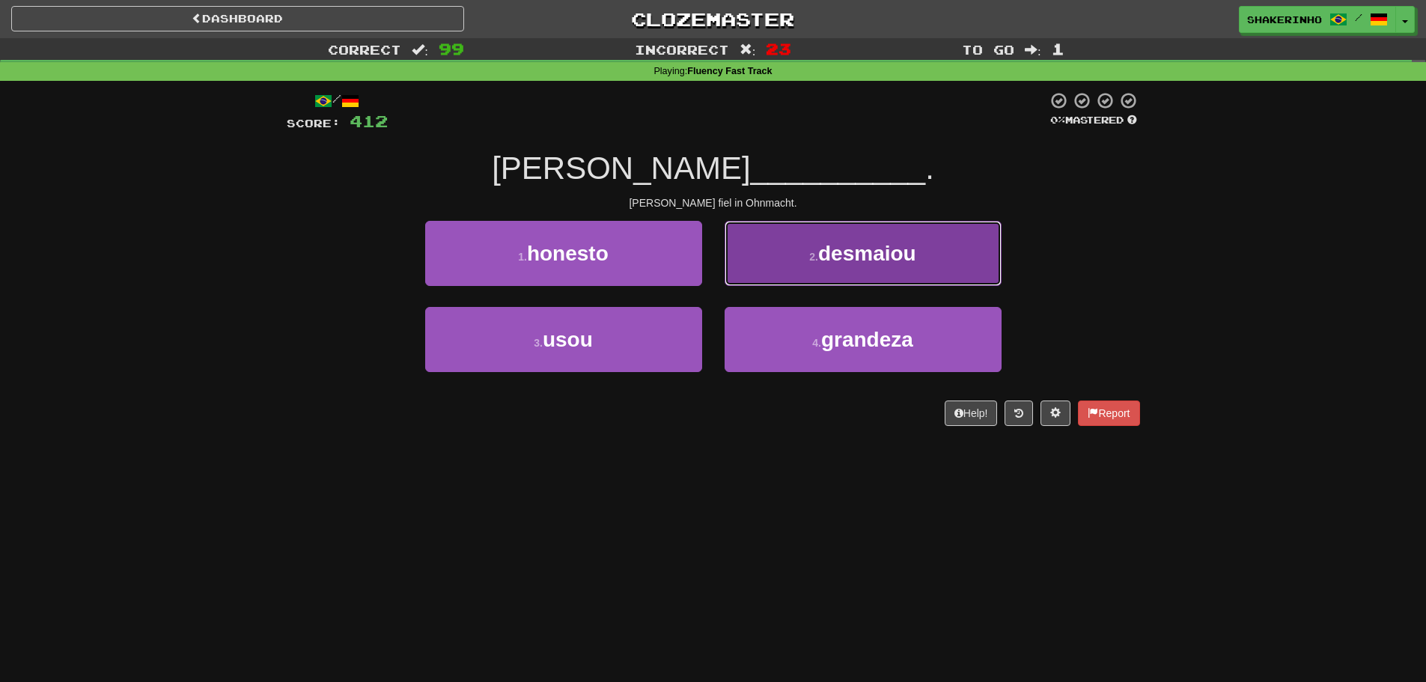
click at [753, 268] on button "2 . desmaiou" at bounding box center [863, 253] width 277 height 65
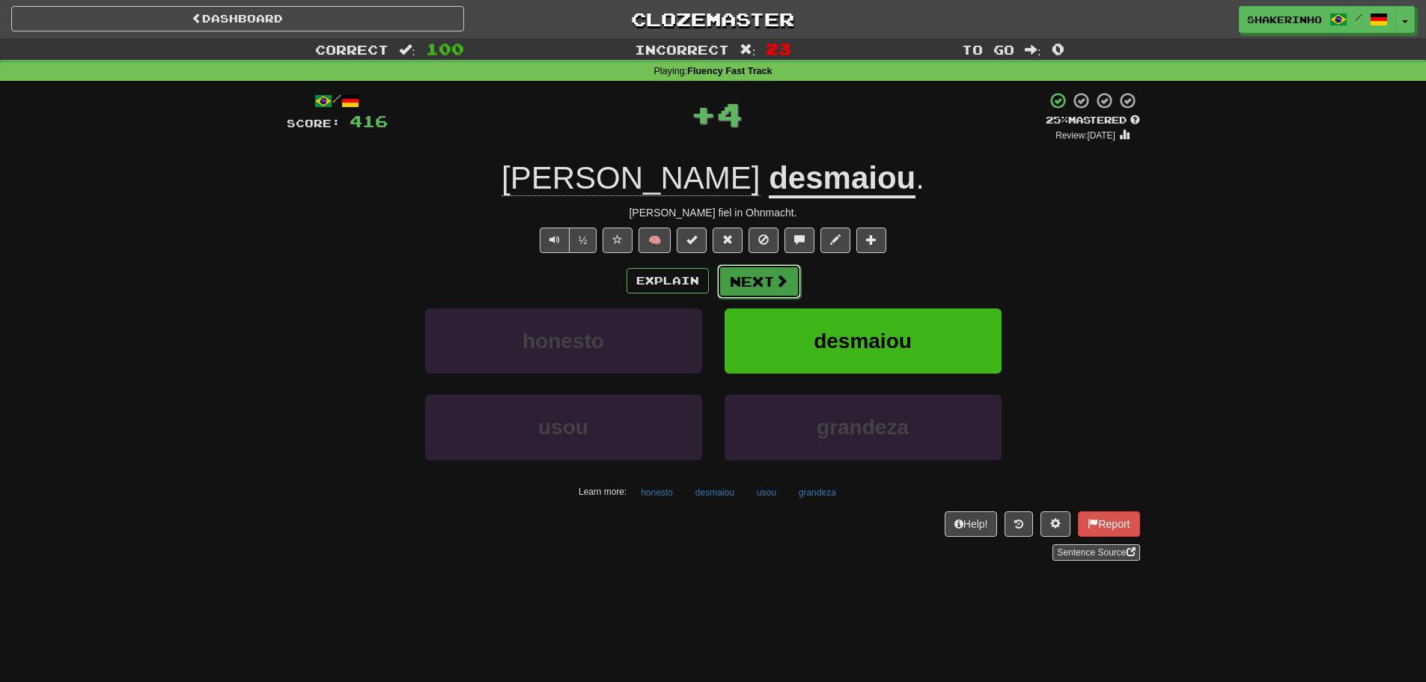
click at [727, 278] on button "Next" at bounding box center [759, 281] width 84 height 34
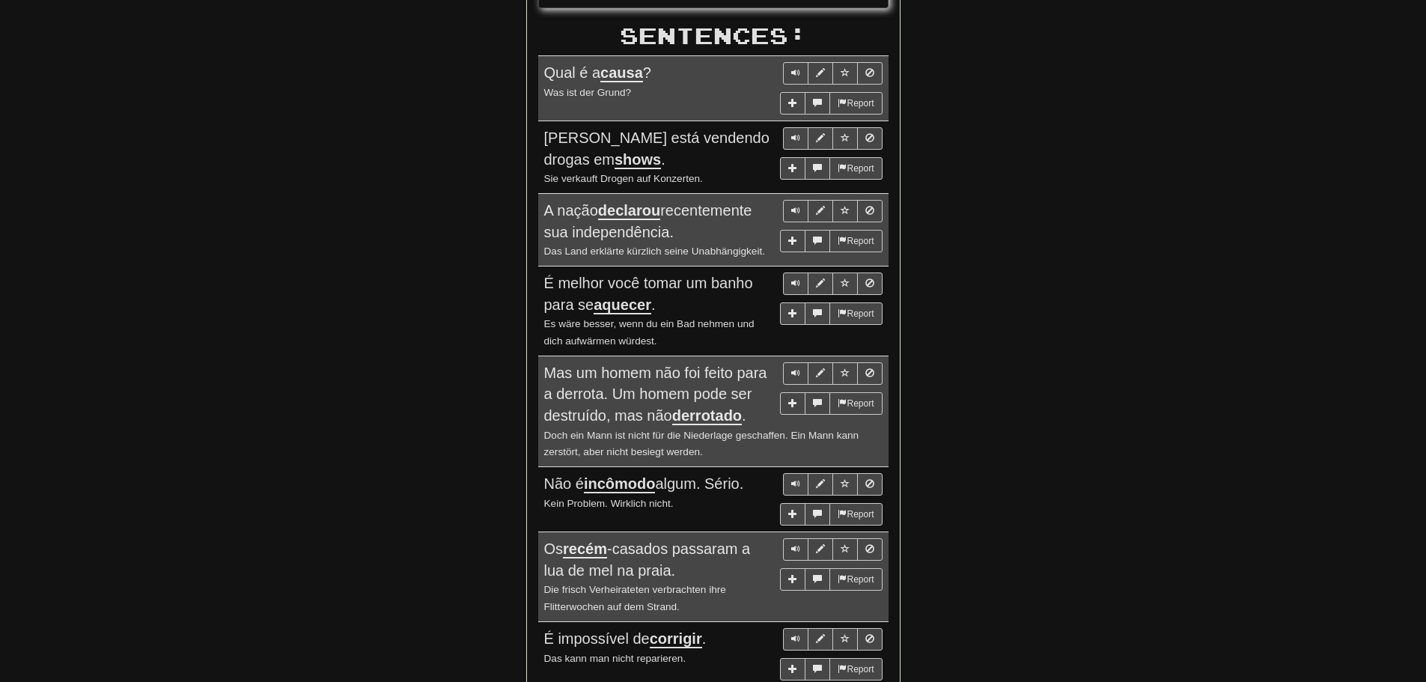
drag, startPoint x: 460, startPoint y: 560, endPoint x: 420, endPoint y: 366, distance: 198.1
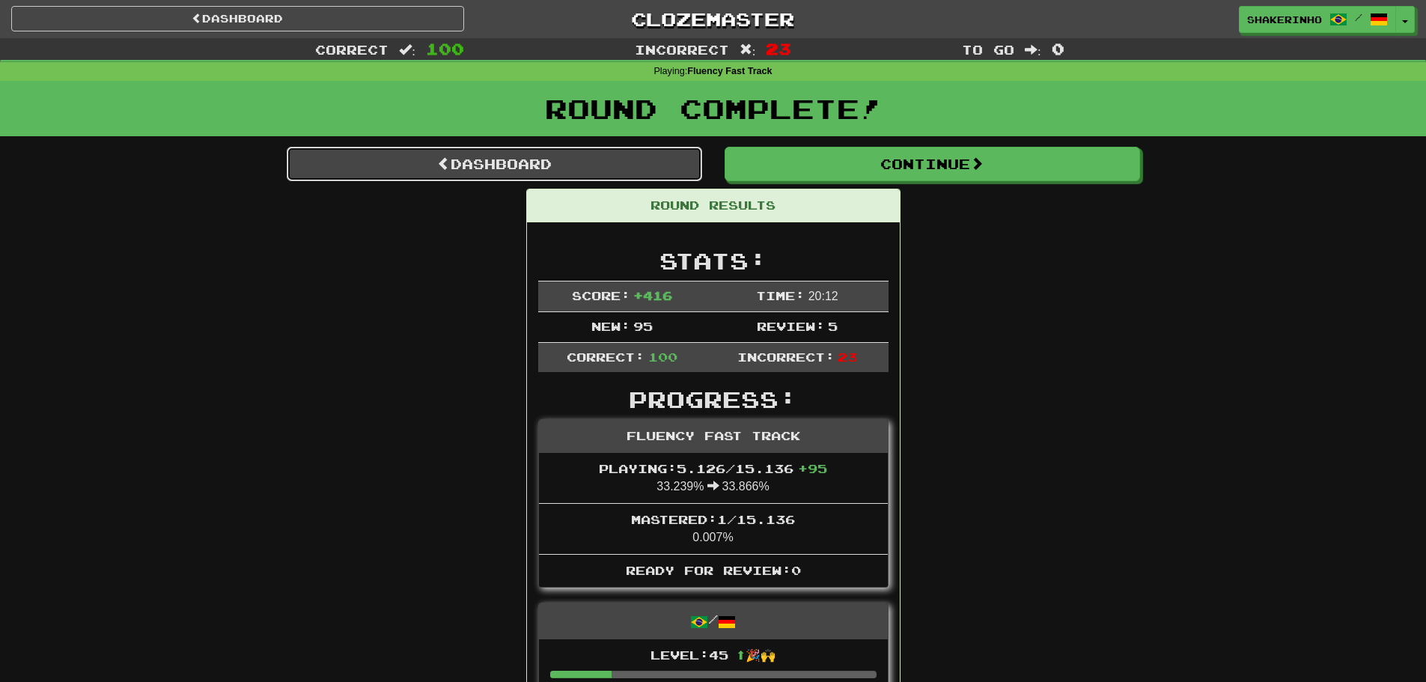
click at [518, 168] on link "Dashboard" at bounding box center [494, 164] width 415 height 34
